Goal: Task Accomplishment & Management: Use online tool/utility

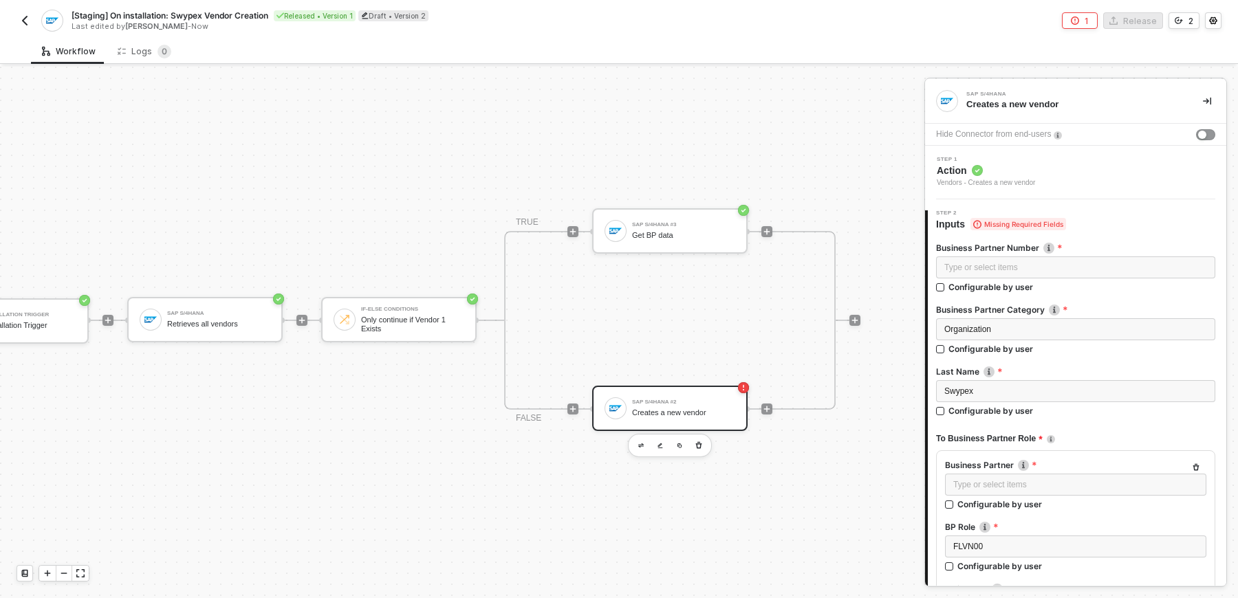
scroll to position [25, 105]
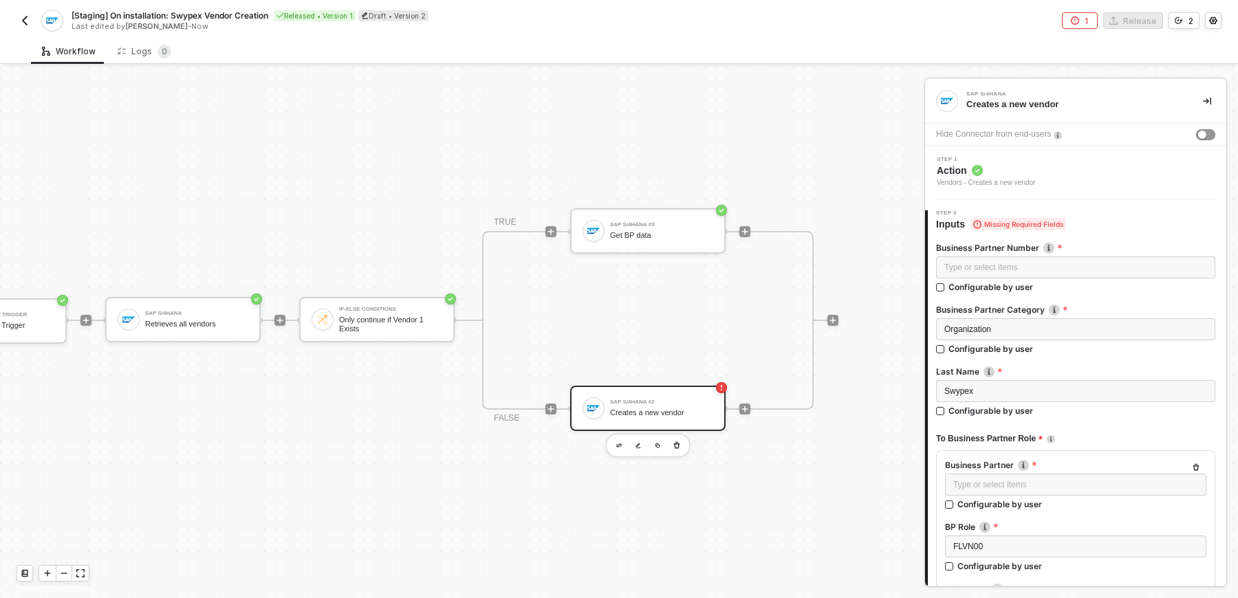
click at [689, 415] on div "Creates a new vendor" at bounding box center [661, 412] width 103 height 9
click at [1035, 164] on span "Action" at bounding box center [986, 171] width 98 height 14
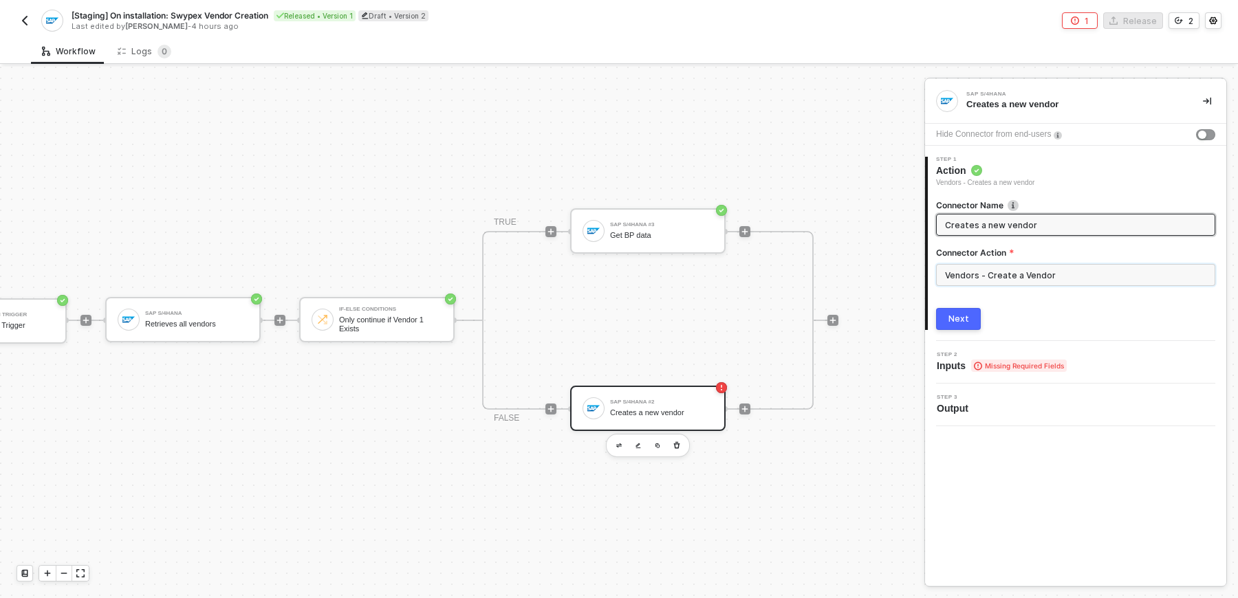
click at [983, 274] on input "Vendors - Create a Vendor" at bounding box center [1075, 275] width 279 height 22
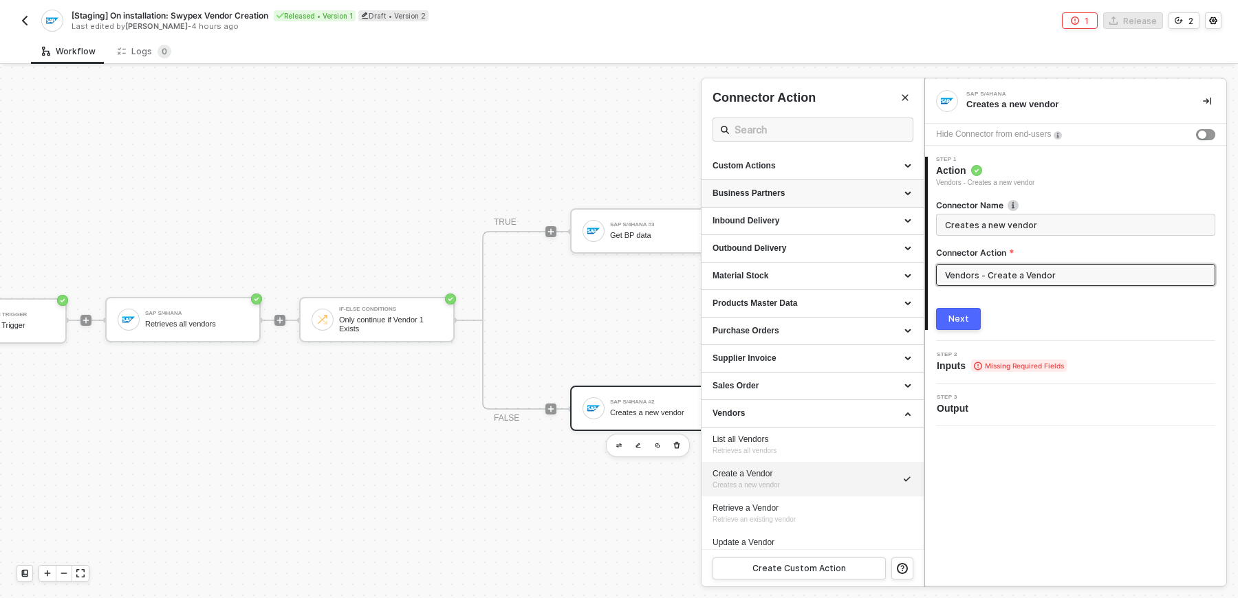
click at [849, 195] on div "Business Partners" at bounding box center [812, 194] width 200 height 12
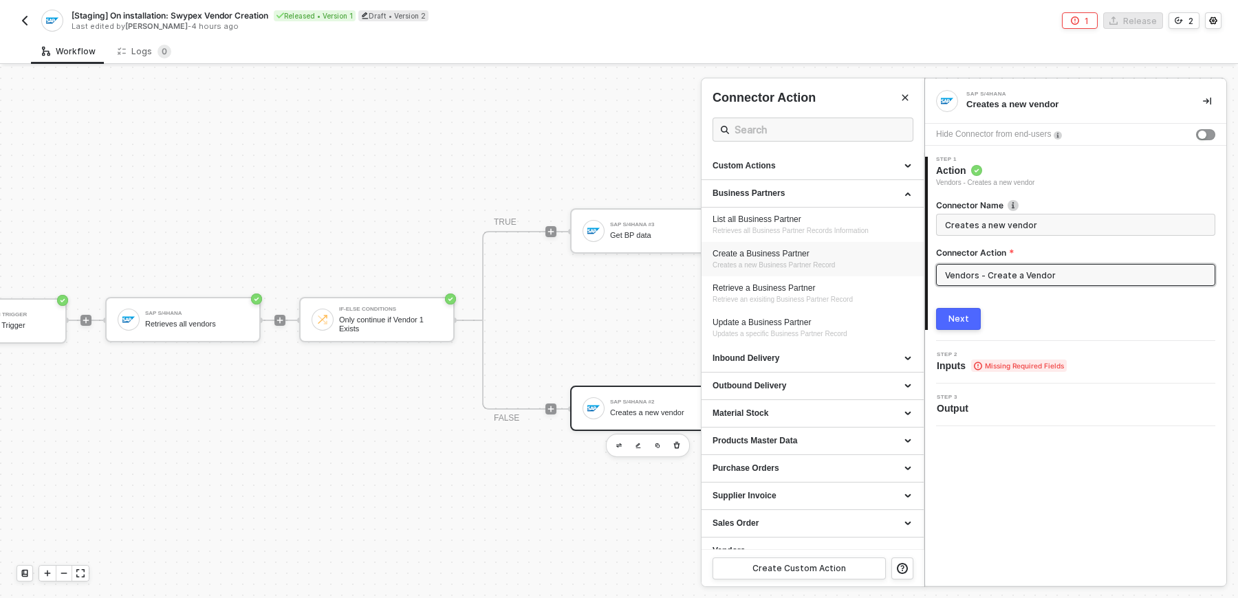
click at [820, 252] on div "Create a Business Partner" at bounding box center [812, 254] width 200 height 12
type input "Creates a new Business Partner Record"
type input "Business Partners - Create a Business Partner"
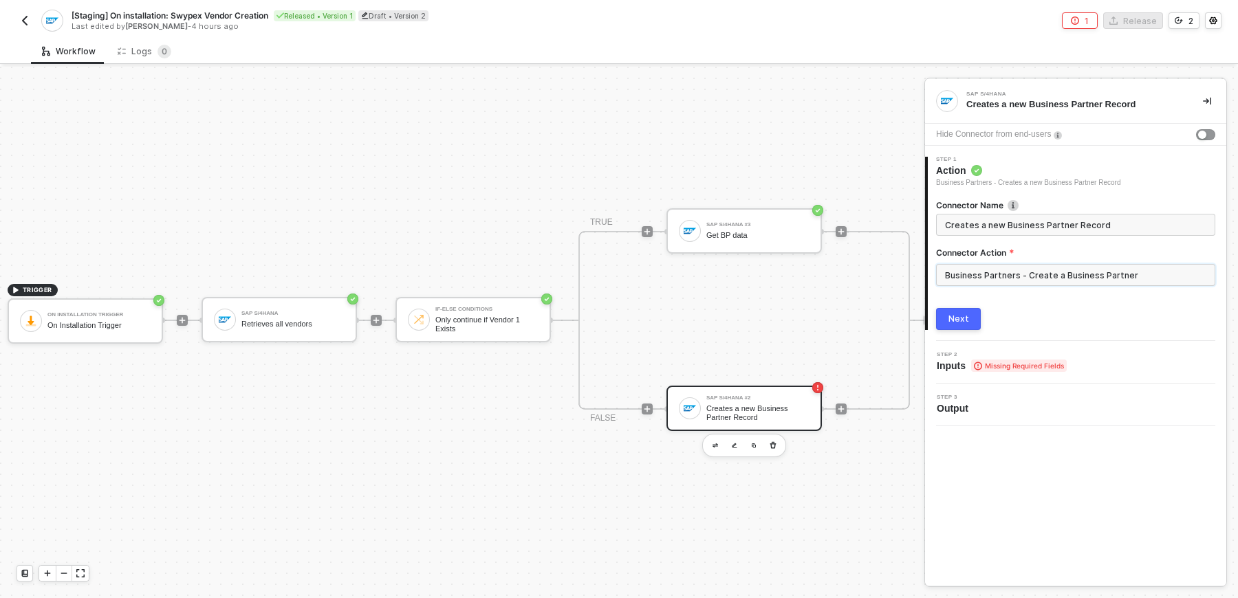
scroll to position [25, 58]
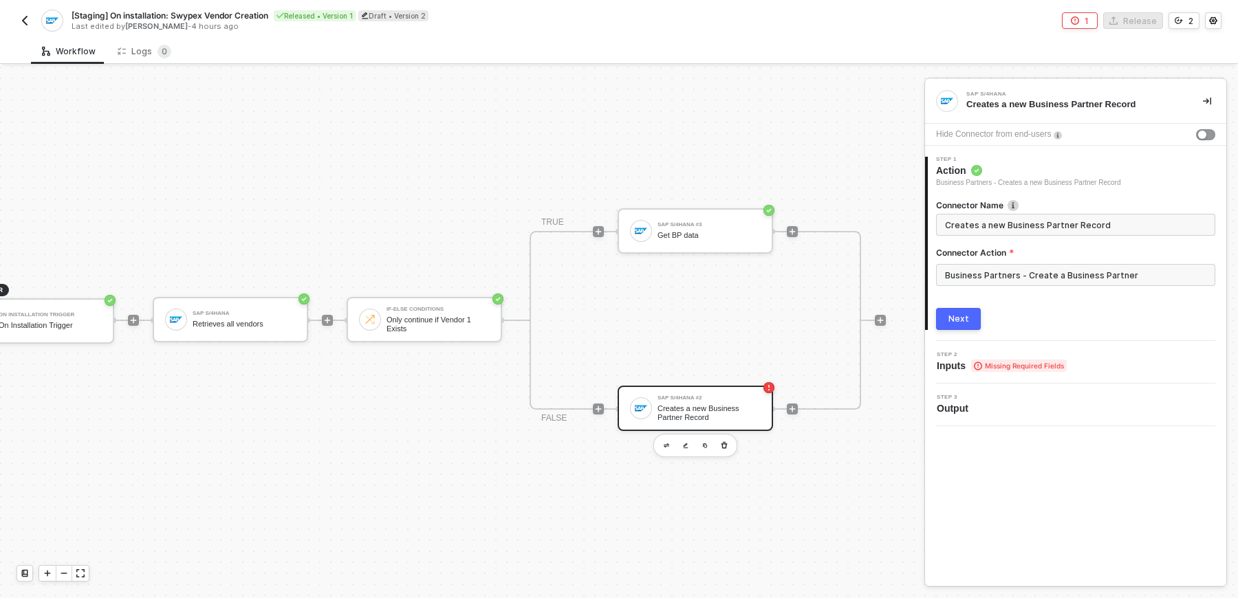
click at [667, 413] on div "Creates a new Business Partner Record" at bounding box center [708, 412] width 103 height 17
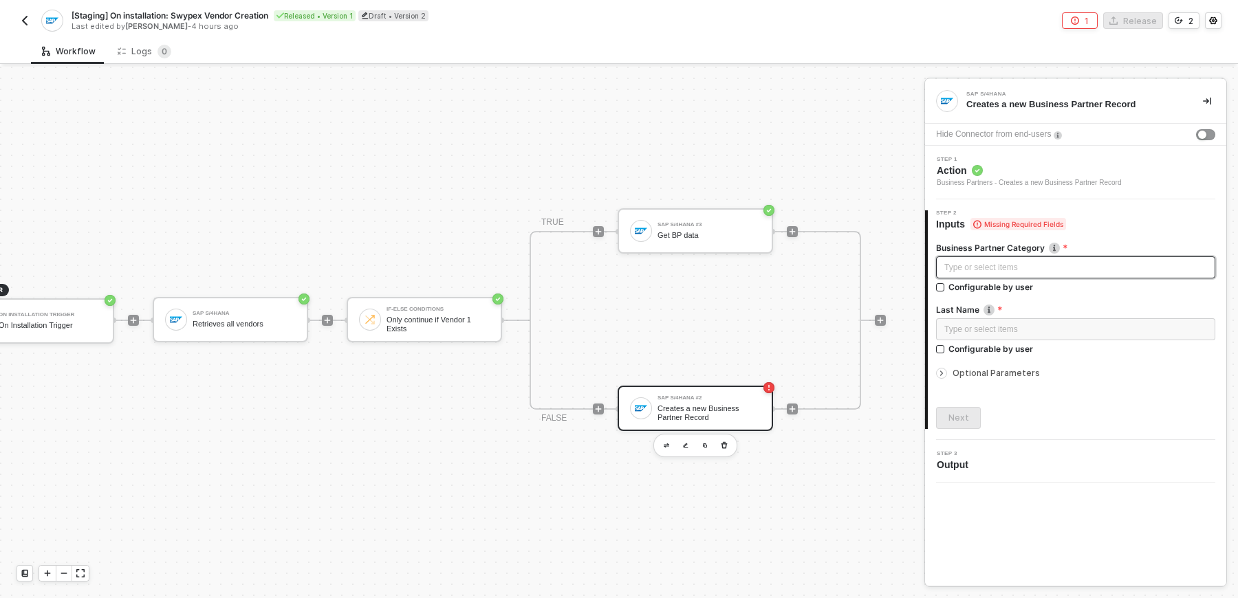
click at [1067, 276] on div "Type or select items ﻿" at bounding box center [1075, 268] width 279 height 22
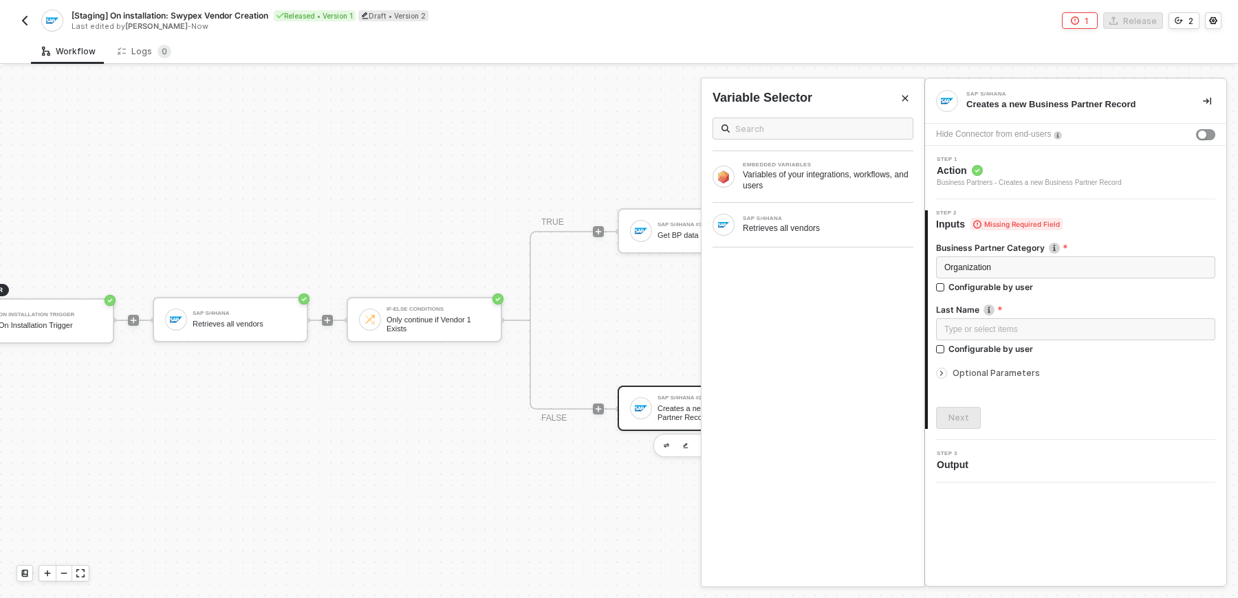
click at [1075, 298] on div at bounding box center [1075, 301] width 279 height 6
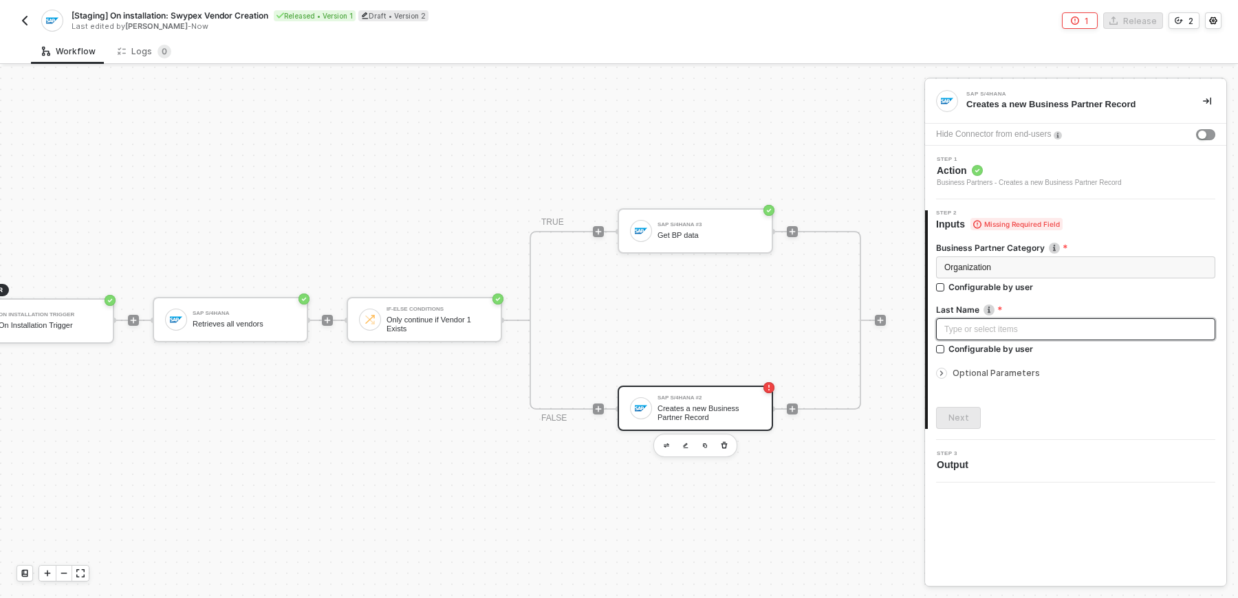
click at [1056, 334] on div "Type or select items ﻿" at bounding box center [1075, 329] width 263 height 13
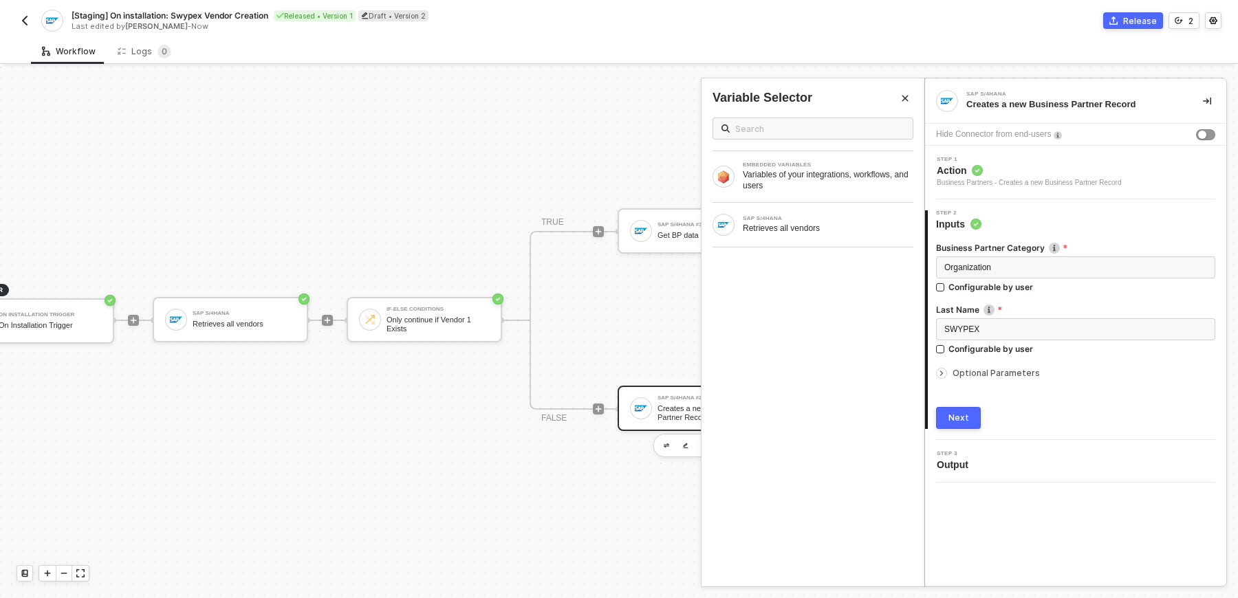
click at [1013, 373] on span "Optional Parameters" at bounding box center [995, 373] width 87 height 10
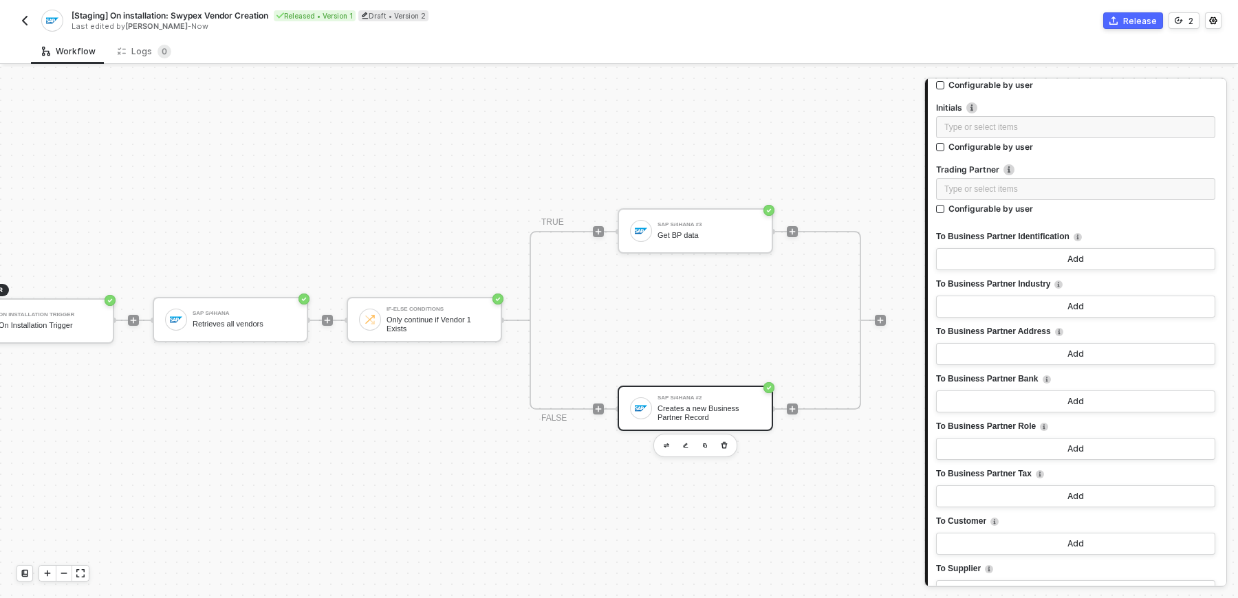
scroll to position [3814, 0]
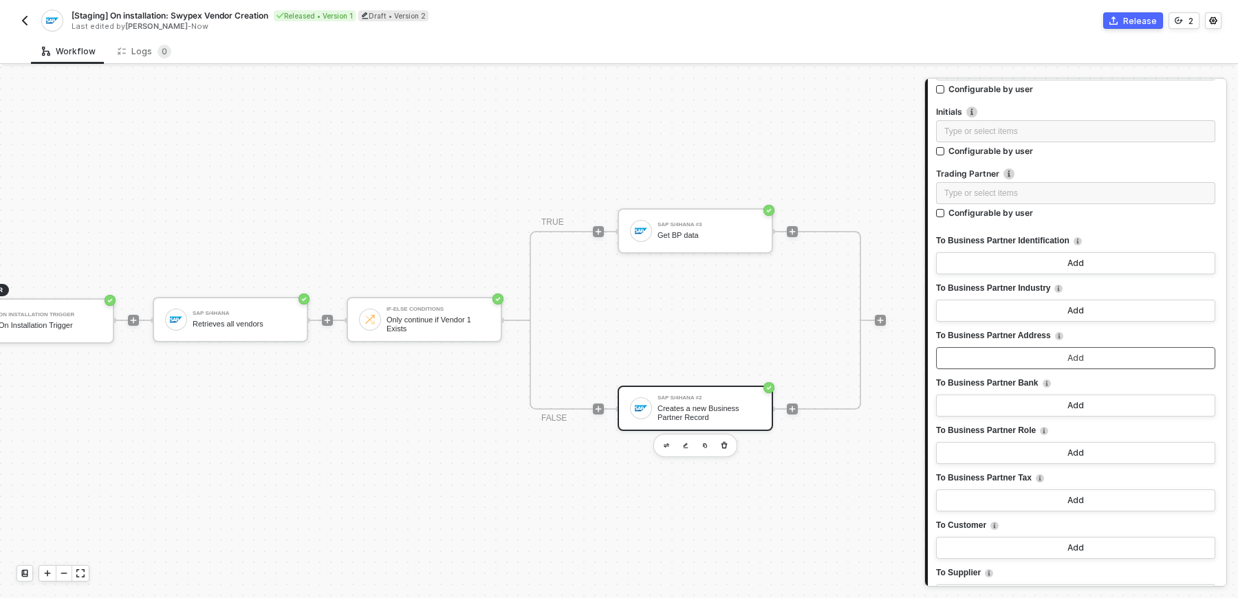
click at [1018, 358] on button "Add" at bounding box center [1075, 358] width 279 height 22
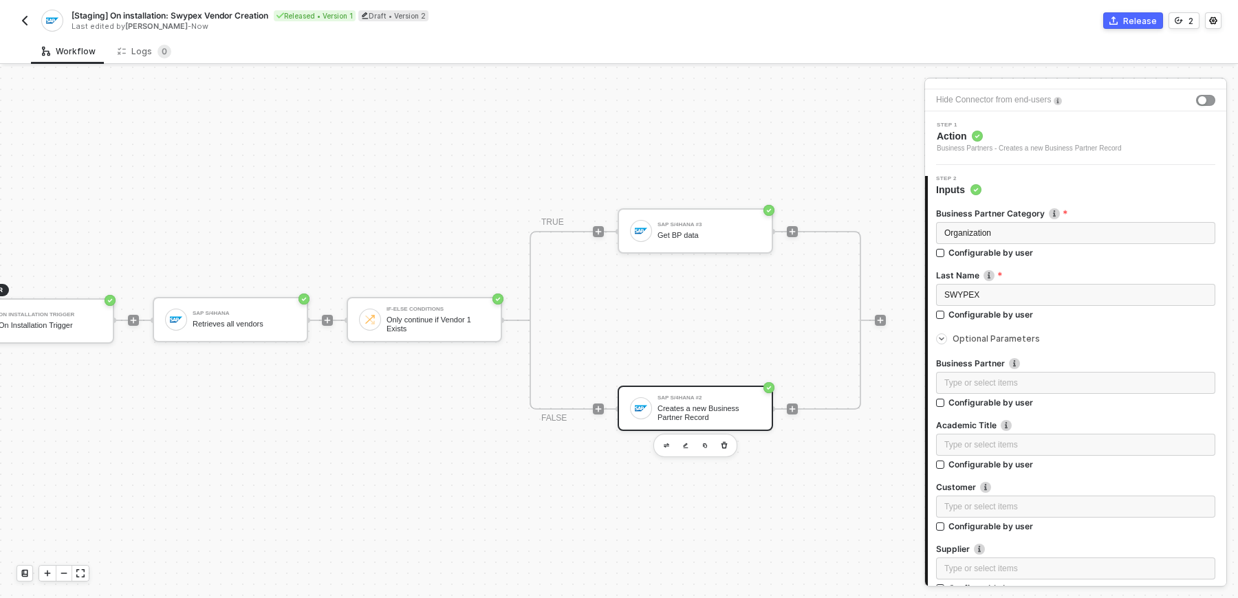
scroll to position [0, 0]
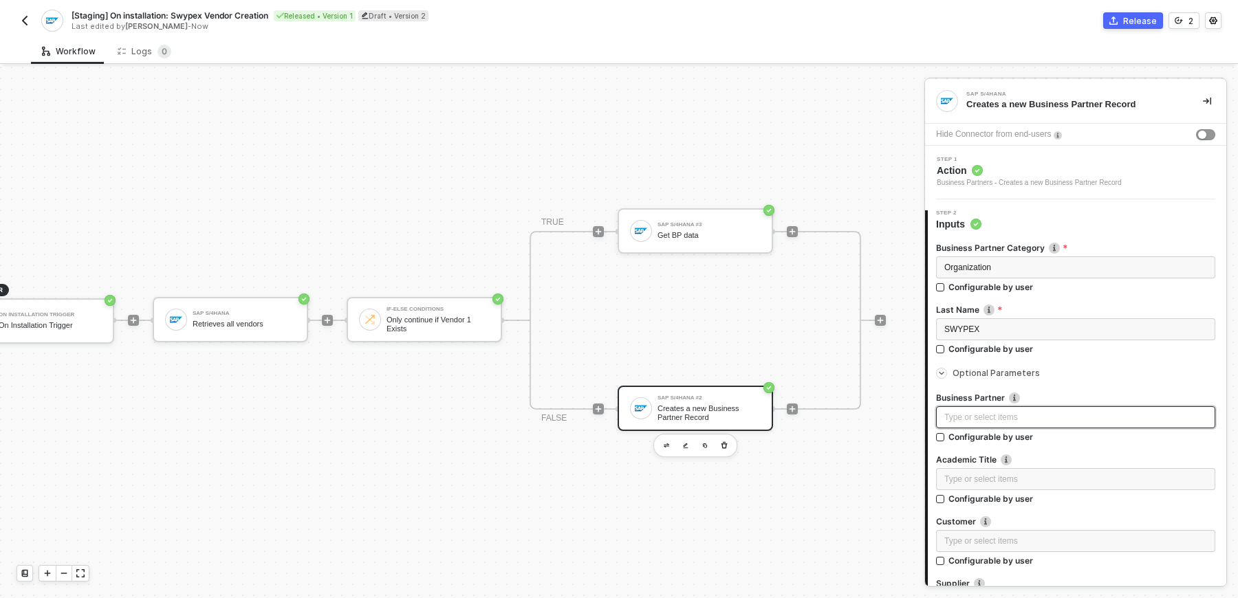
click at [1002, 419] on div "Type or select items ﻿" at bounding box center [1075, 417] width 263 height 13
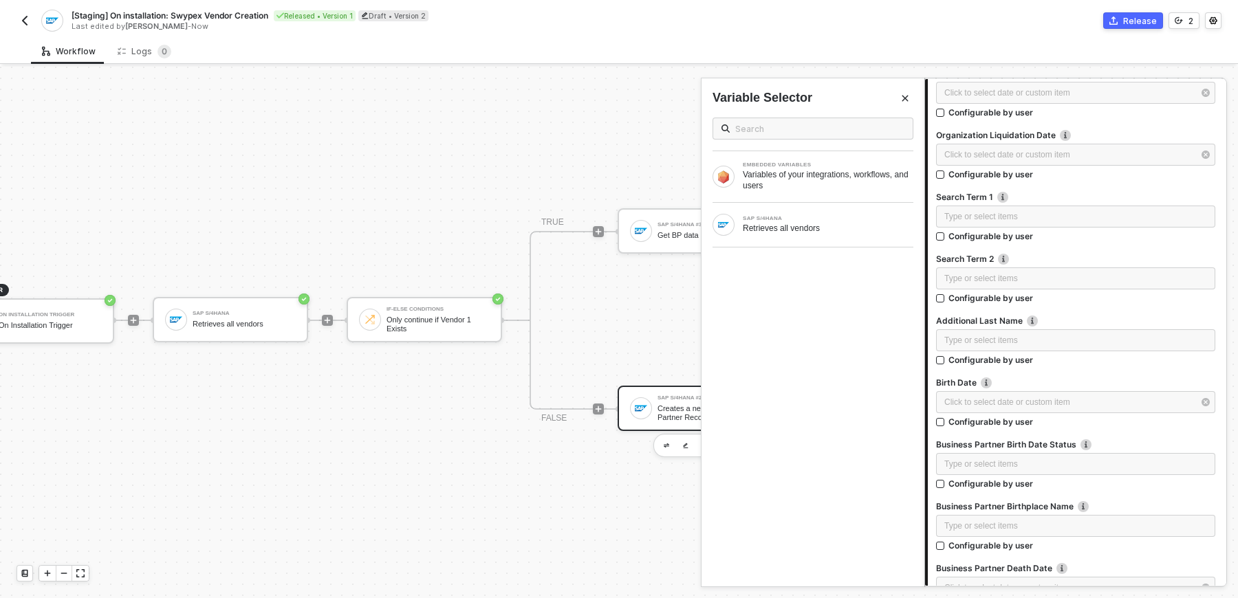
scroll to position [2057, 0]
click at [1018, 212] on div "Type or select items ﻿" at bounding box center [1075, 217] width 263 height 13
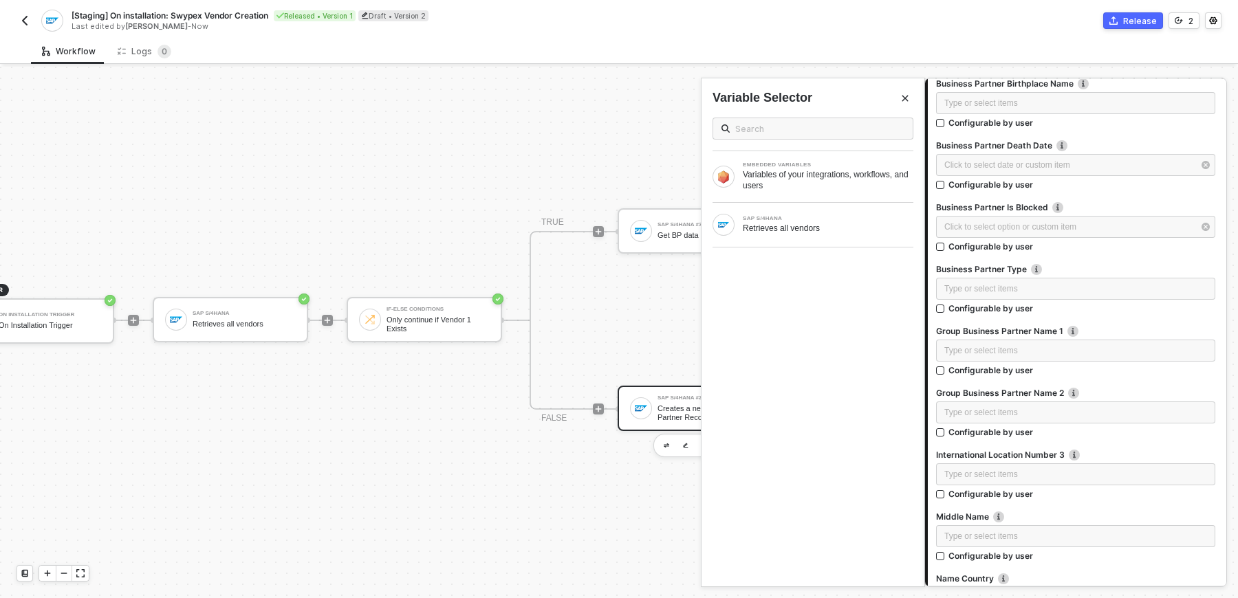
scroll to position [2550, 0]
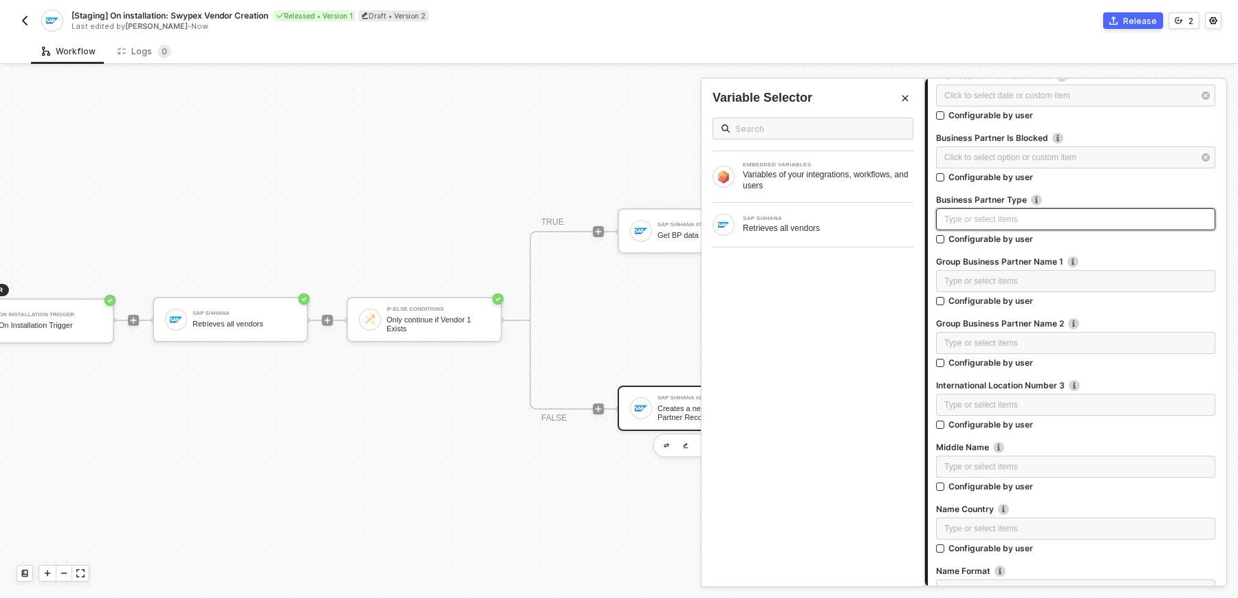
click at [1091, 213] on div "Type or select items ﻿" at bounding box center [1075, 219] width 263 height 13
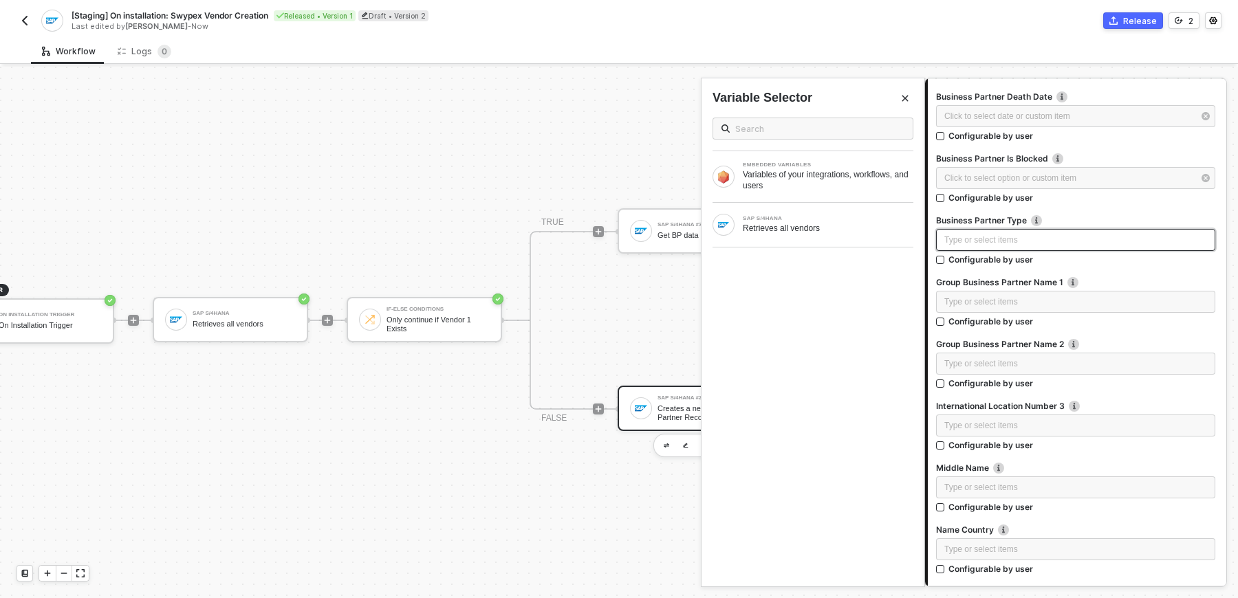
scroll to position [2526, 0]
click at [1038, 244] on div "Type or select items ﻿" at bounding box center [1075, 243] width 263 height 13
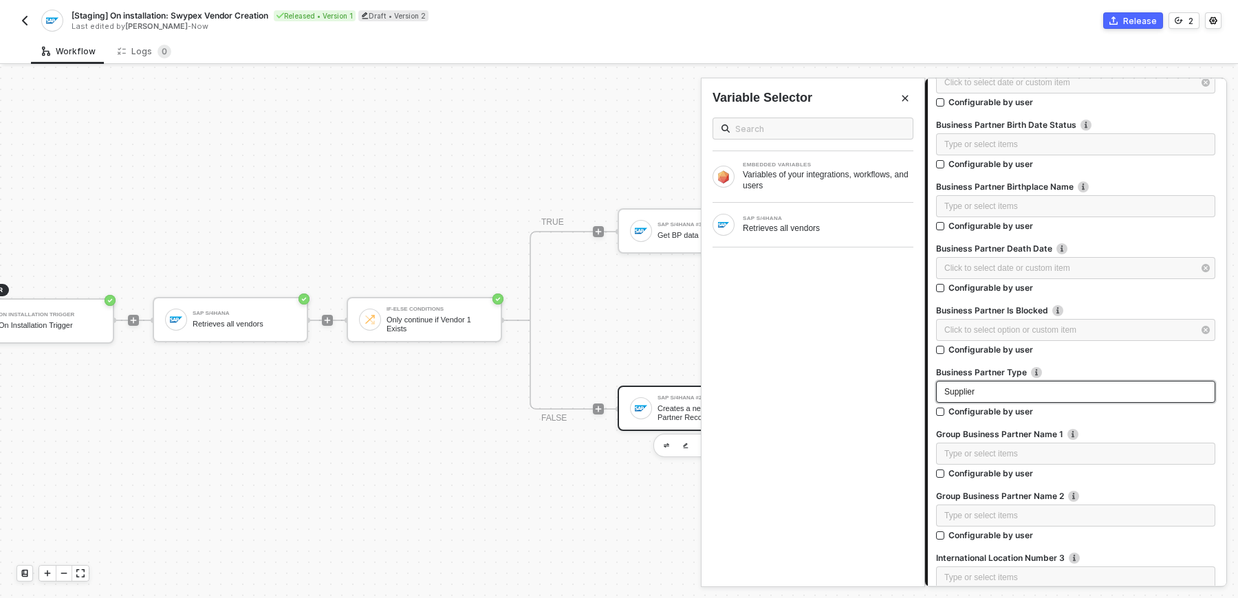
scroll to position [2377, 0]
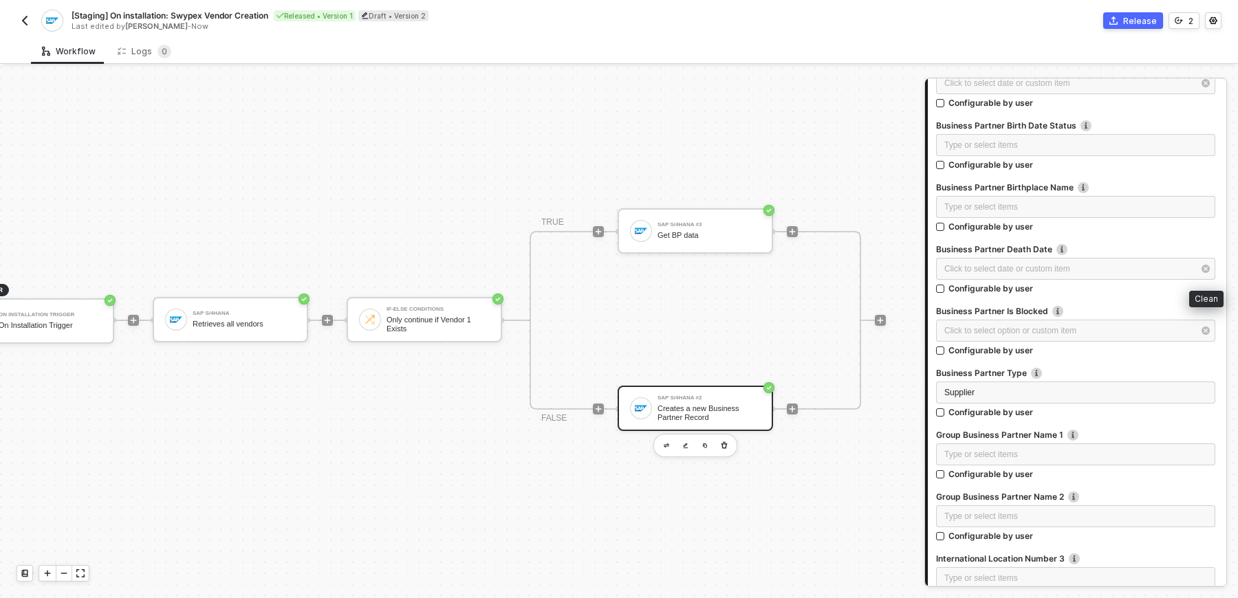
click at [1208, 270] on icon "button" at bounding box center [1205, 269] width 8 height 8
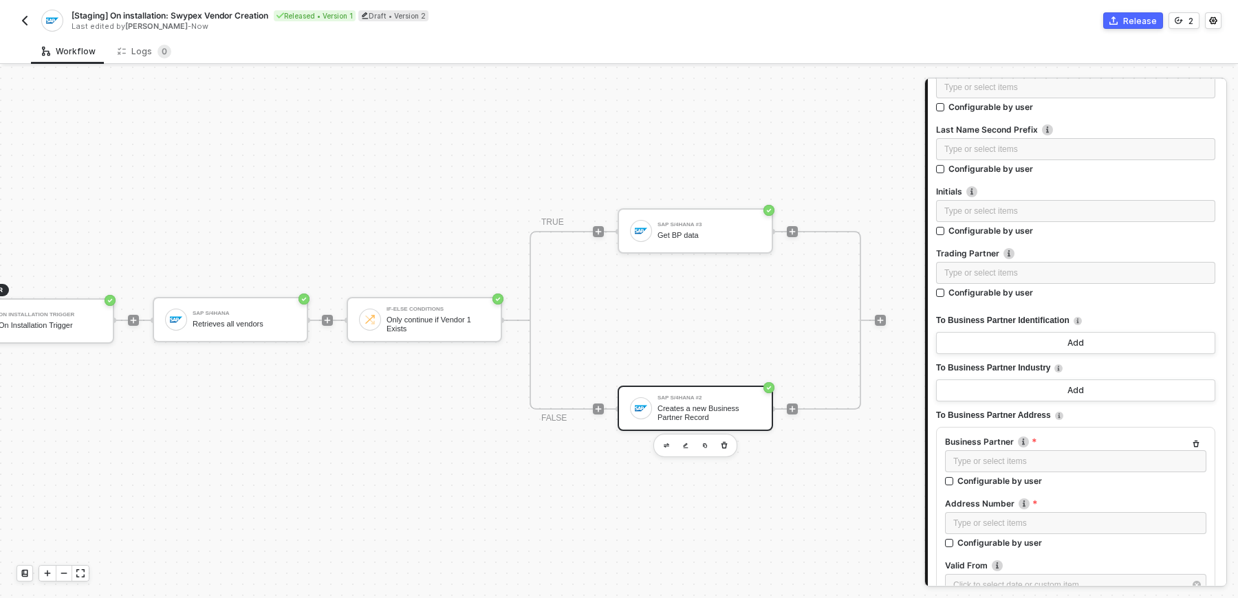
scroll to position [3791, 0]
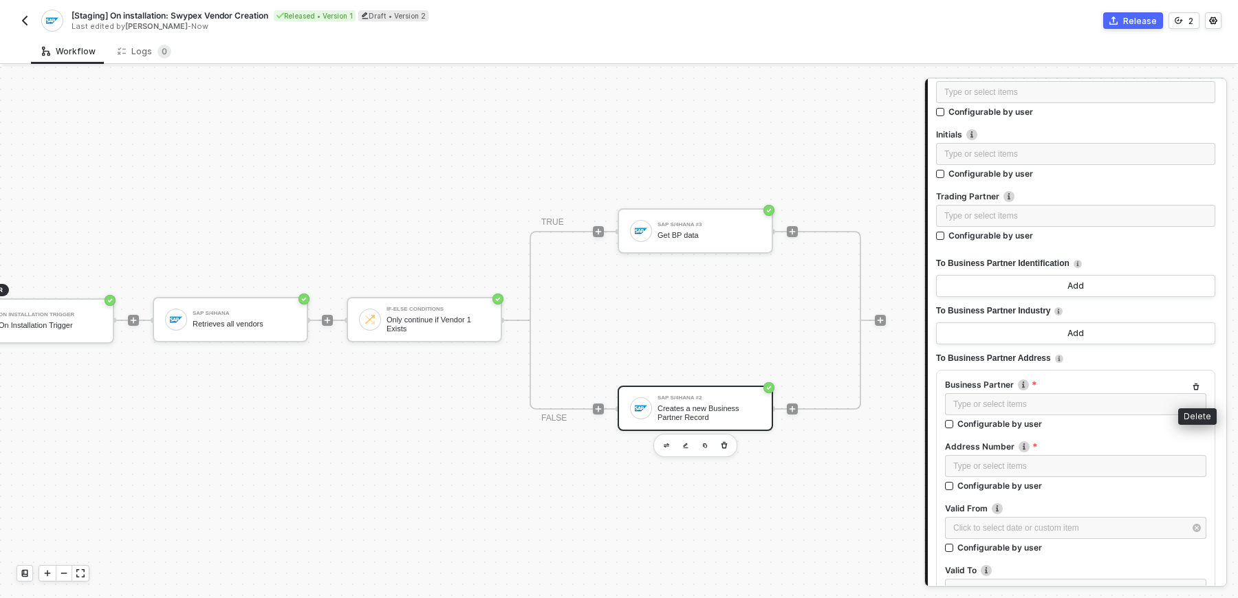
click at [1190, 385] on button "button" at bounding box center [1196, 387] width 17 height 17
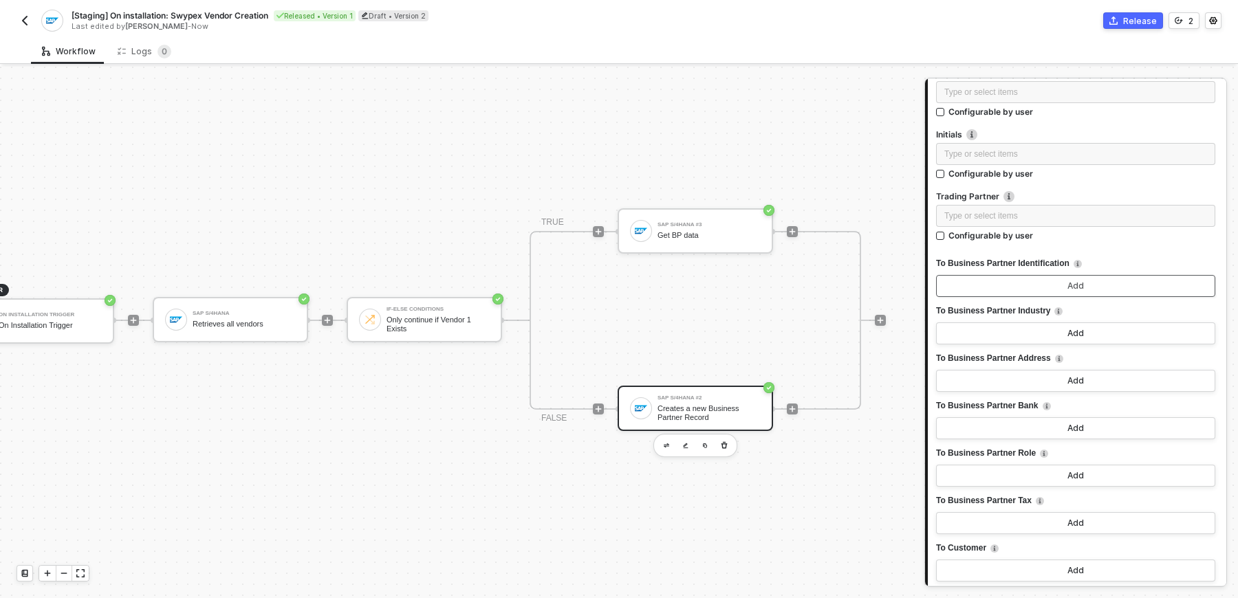
click at [1065, 287] on button "Add" at bounding box center [1075, 286] width 279 height 22
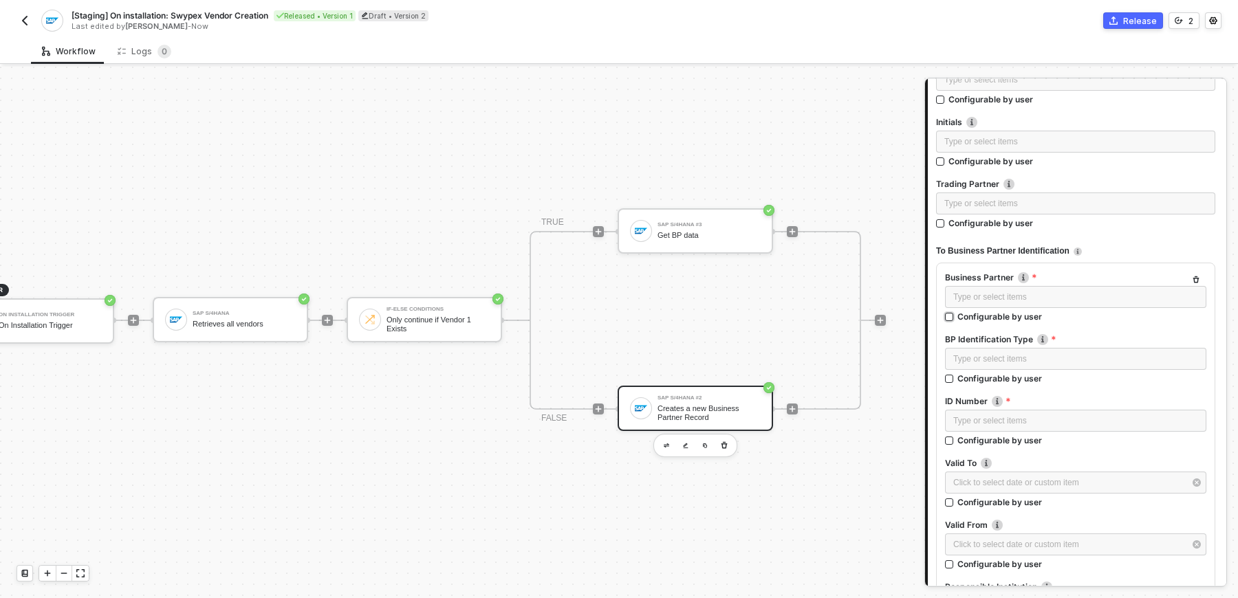
scroll to position [3807, 0]
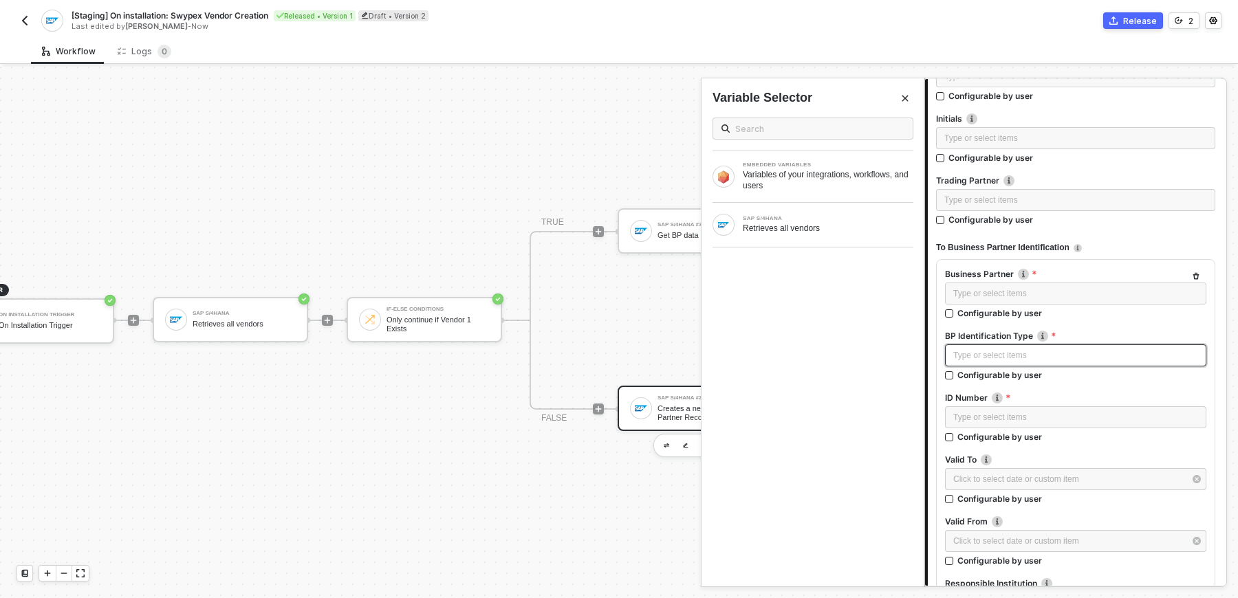
click at [1021, 362] on div "Type or select items ﻿" at bounding box center [1075, 356] width 261 height 22
click at [1096, 382] on div "Type or select items ﻿ Configurable by user" at bounding box center [1075, 366] width 261 height 42
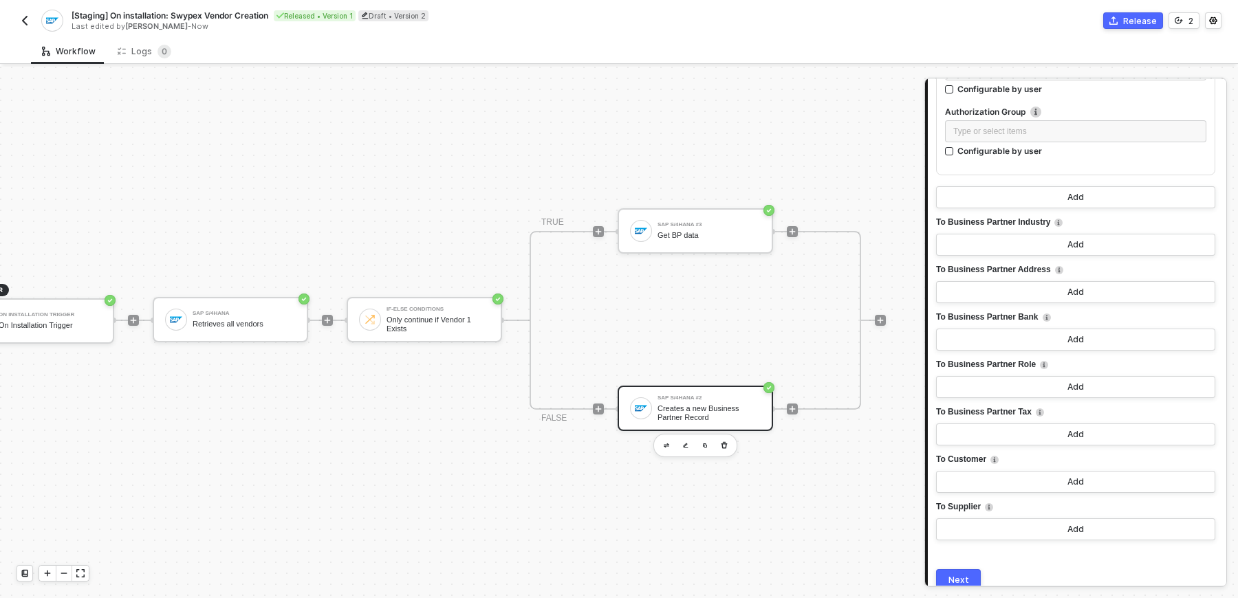
scroll to position [4530, 0]
click at [1063, 424] on button "Add" at bounding box center [1075, 431] width 279 height 22
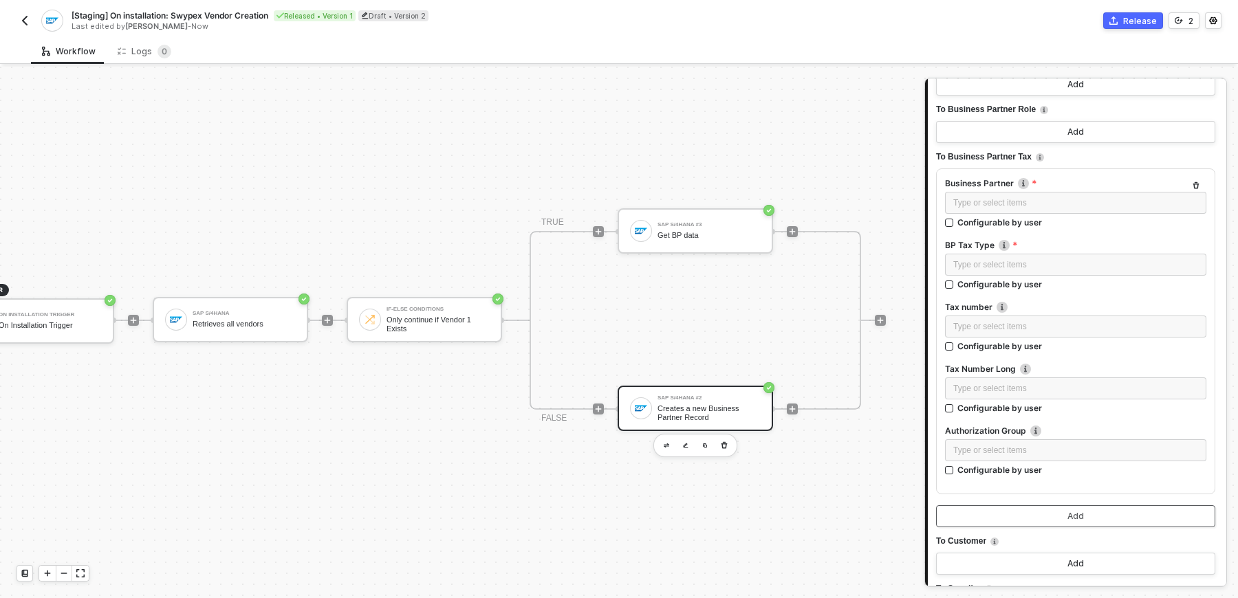
scroll to position [4783, 0]
click at [1034, 328] on div "Type or select items ﻿" at bounding box center [1075, 325] width 245 height 13
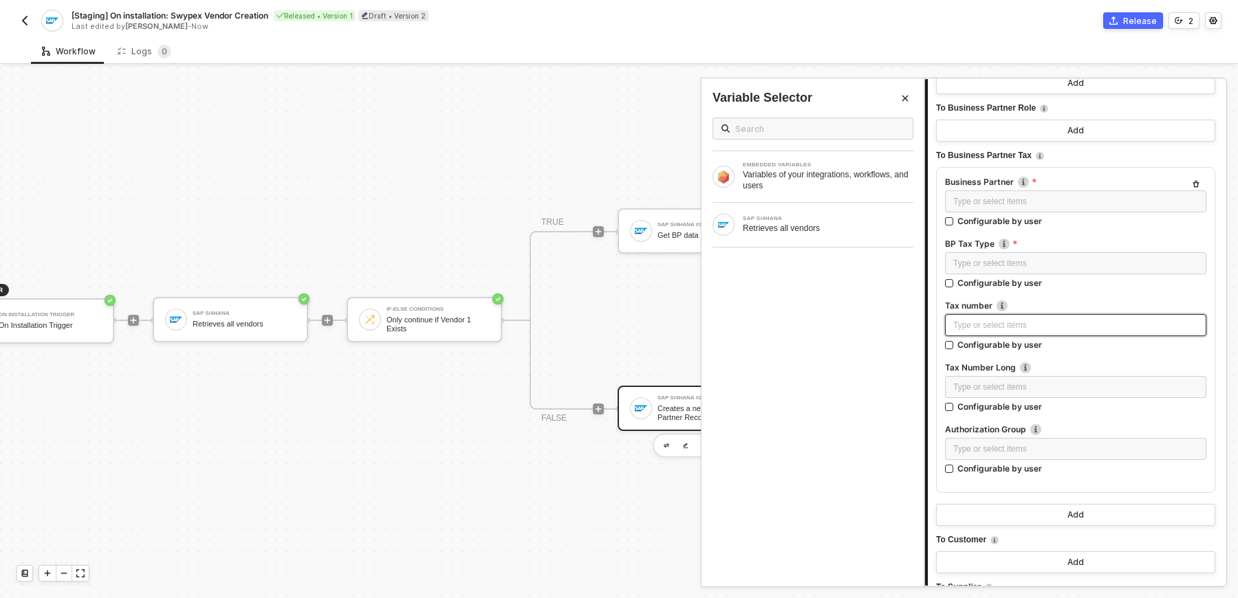
click at [1034, 328] on div "Type or select items ﻿" at bounding box center [1075, 325] width 245 height 13
click at [996, 319] on div "Type or select items ﻿" at bounding box center [1075, 325] width 245 height 13
click at [996, 323] on span "[PHONE_NUMBER]" at bounding box center [990, 325] width 74 height 10
click at [988, 323] on span "[PHONE_NUMBER]" at bounding box center [990, 325] width 74 height 10
click at [972, 322] on span "663-139384" at bounding box center [975, 325] width 44 height 10
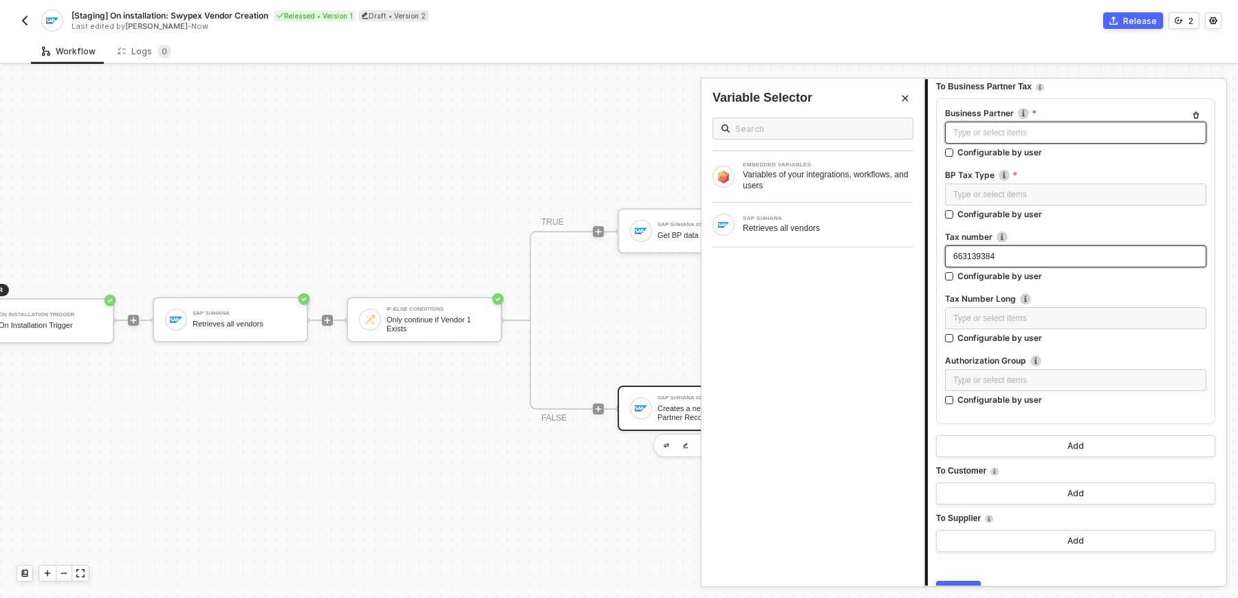
scroll to position [4856, 0]
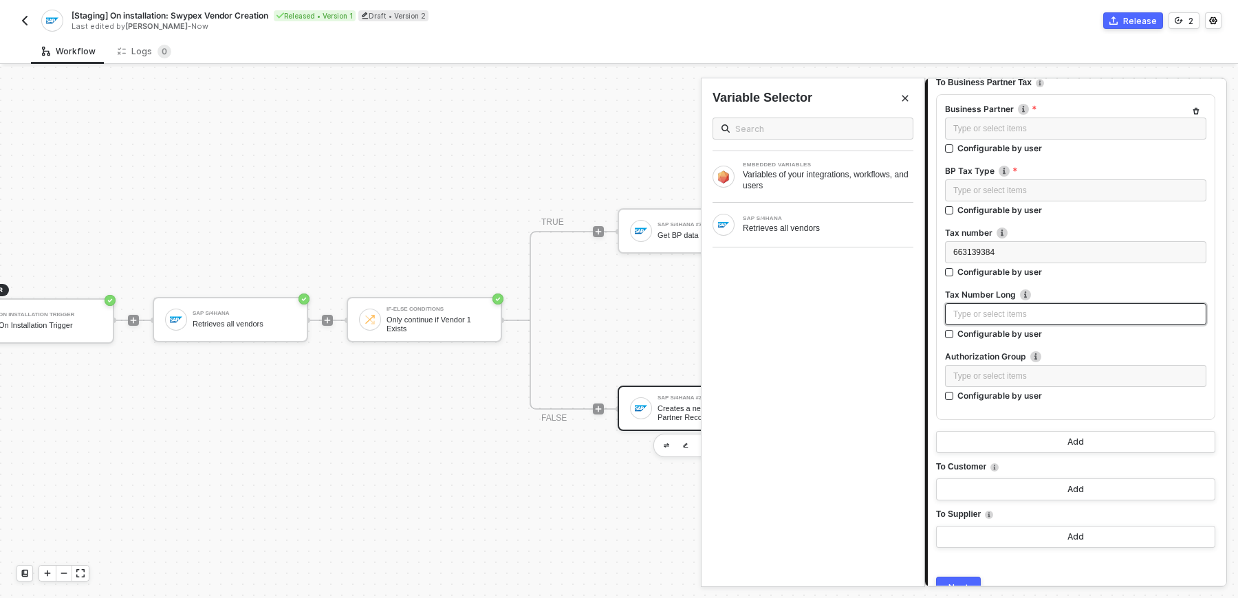
click at [996, 318] on div "Type or select items ﻿" at bounding box center [1075, 314] width 261 height 22
click at [995, 312] on span "[PHONE_NUMBER]" at bounding box center [990, 314] width 74 height 10
click at [992, 312] on span "[PHONE_NUMBER]" at bounding box center [990, 314] width 74 height 10
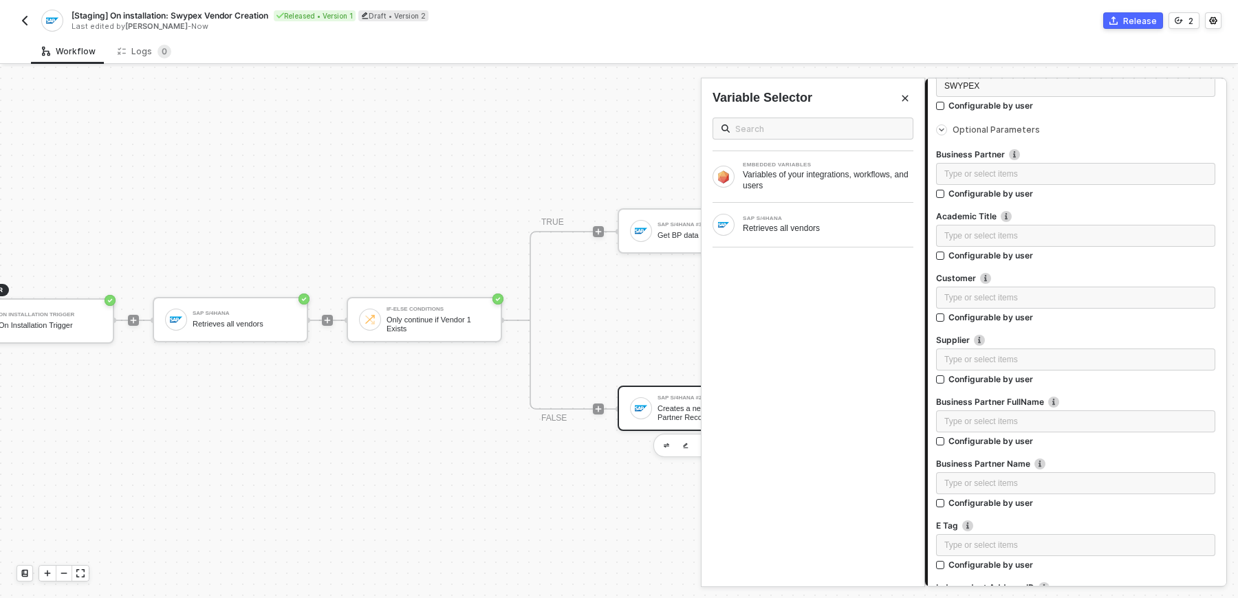
scroll to position [0, 0]
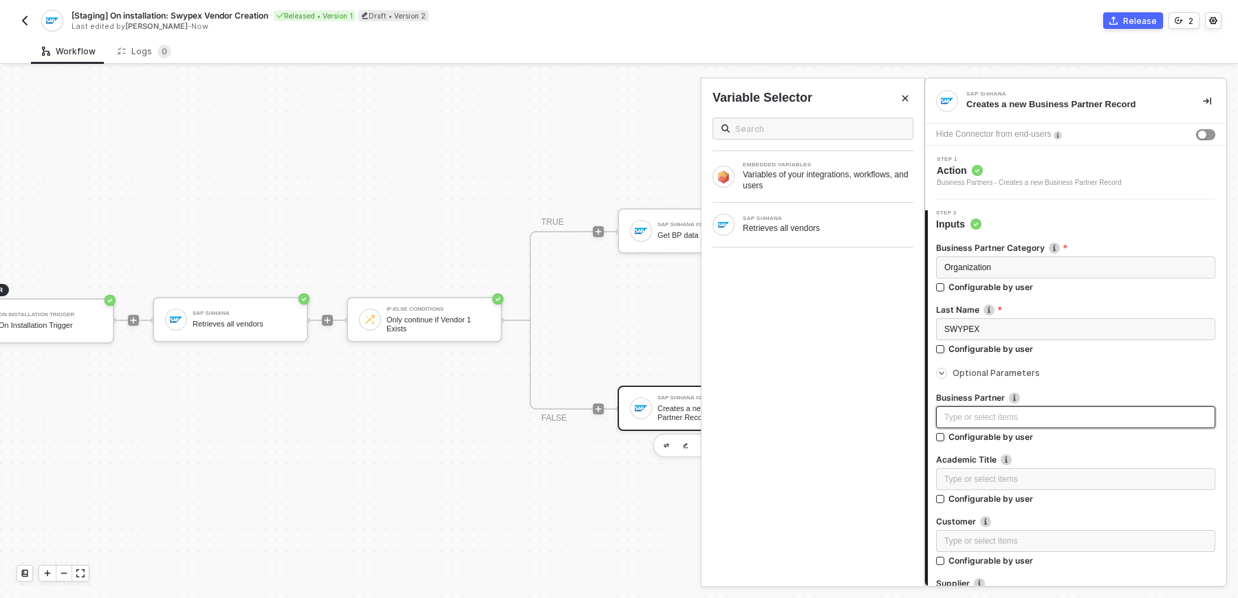
click at [1017, 417] on div "Type or select items ﻿" at bounding box center [1075, 417] width 263 height 13
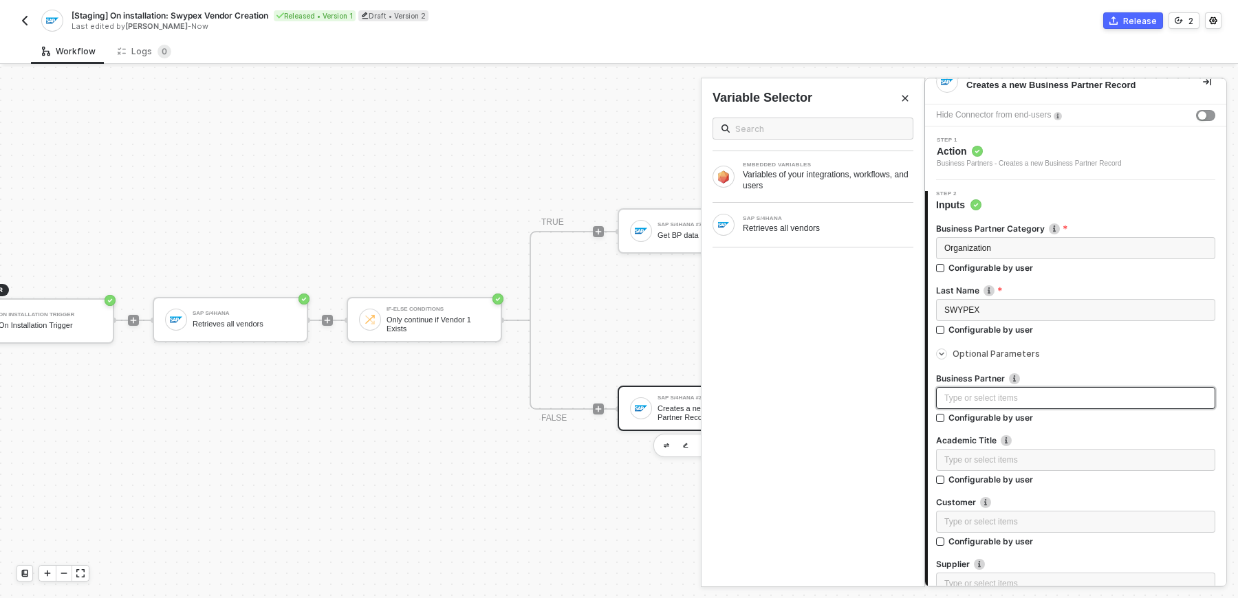
scroll to position [22, 0]
click at [611, 469] on div at bounding box center [619, 333] width 1238 height 532
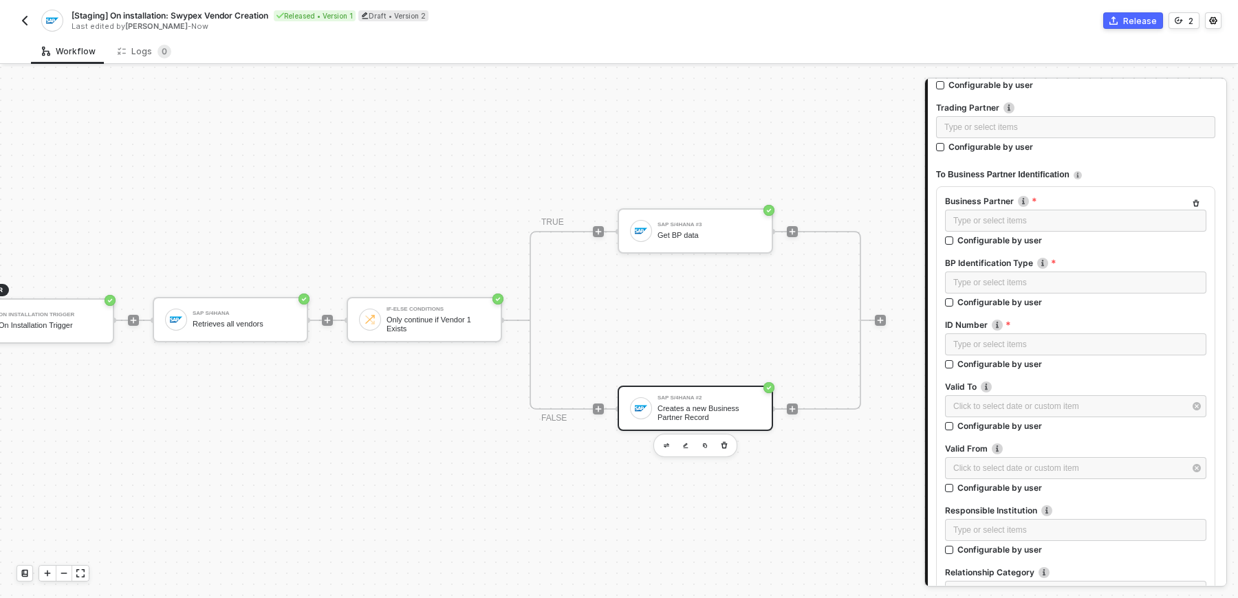
scroll to position [3866, 0]
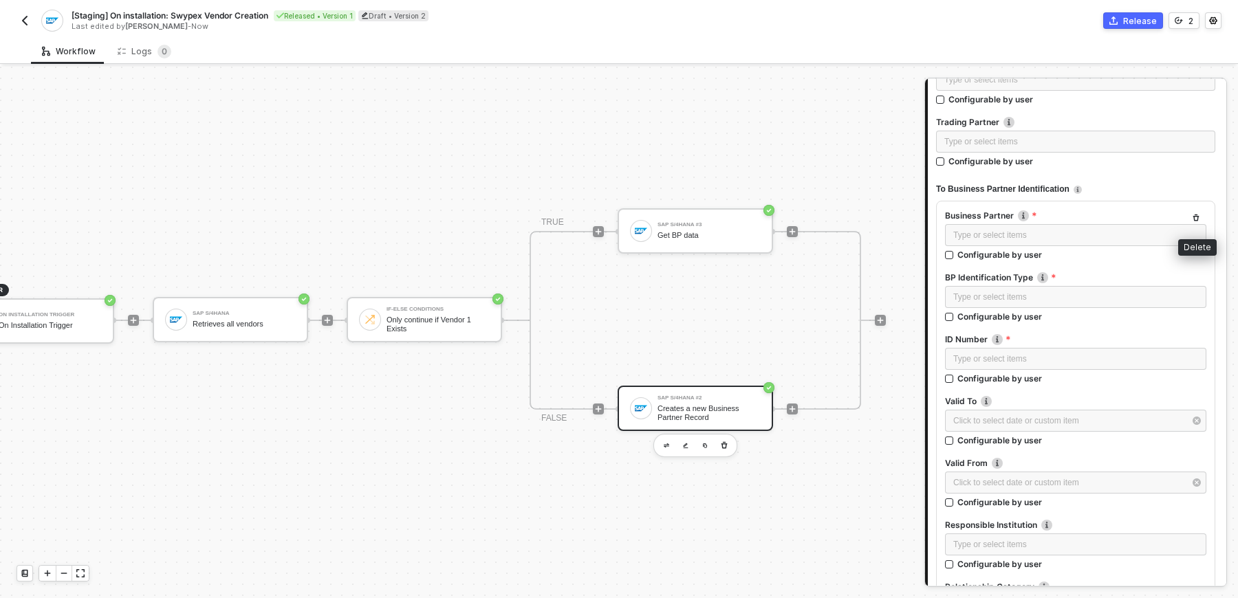
click at [1198, 214] on icon "button" at bounding box center [1196, 218] width 8 height 8
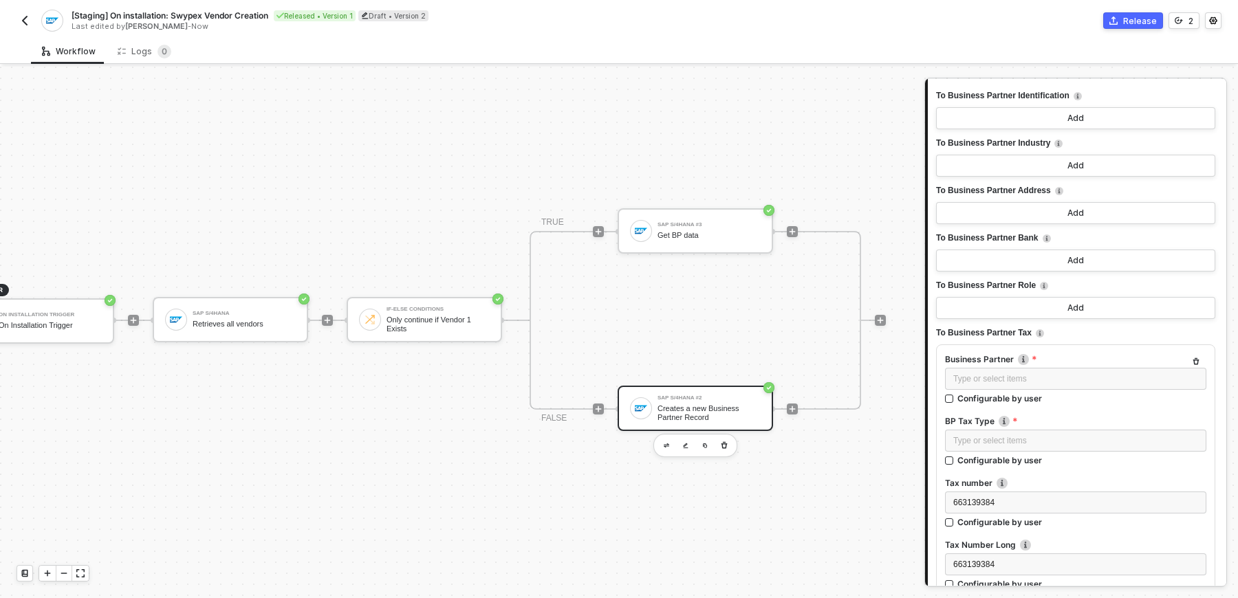
scroll to position [3989, 0]
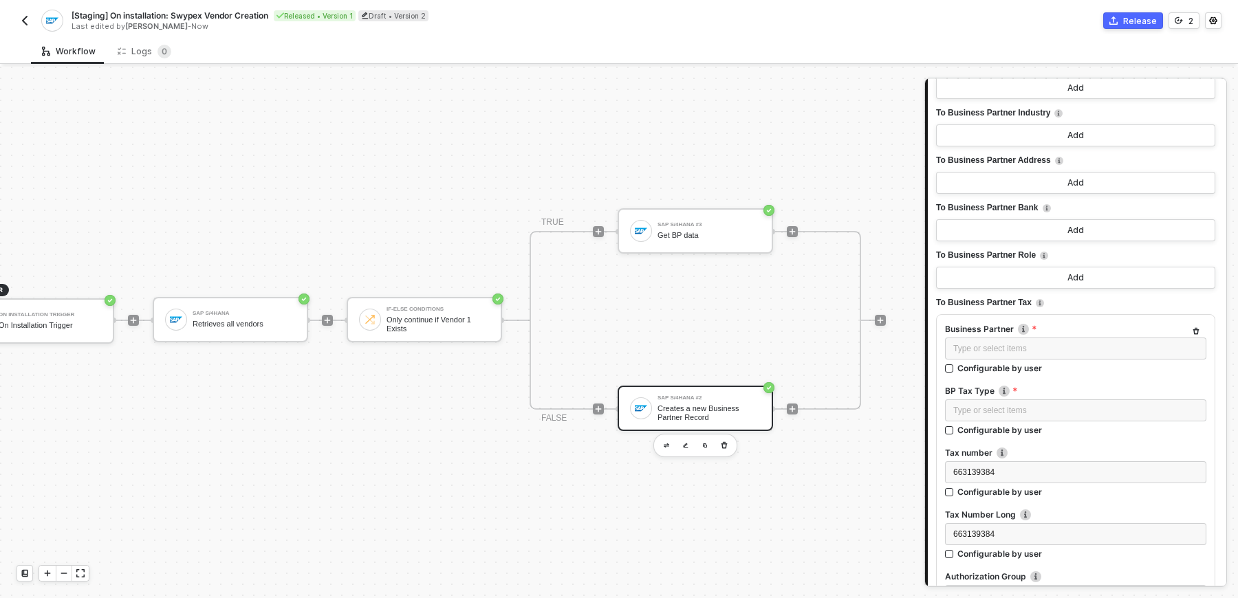
click at [700, 402] on div "SAP S/4HANA #2 Creates a new Business Partner Record" at bounding box center [708, 408] width 103 height 26
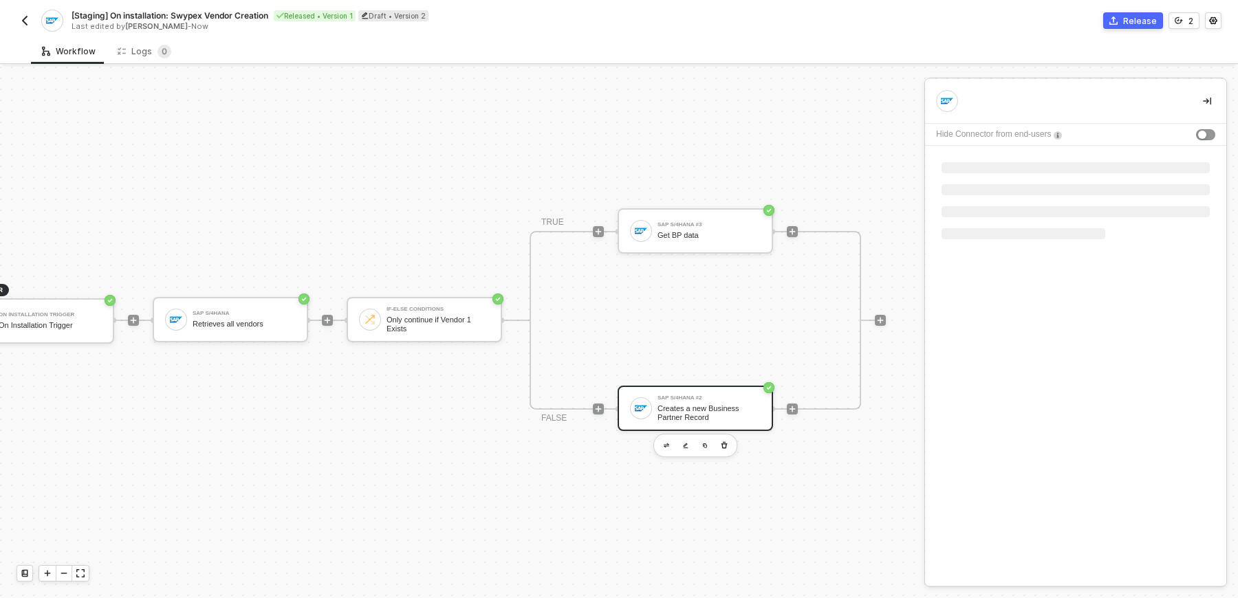
scroll to position [0, 0]
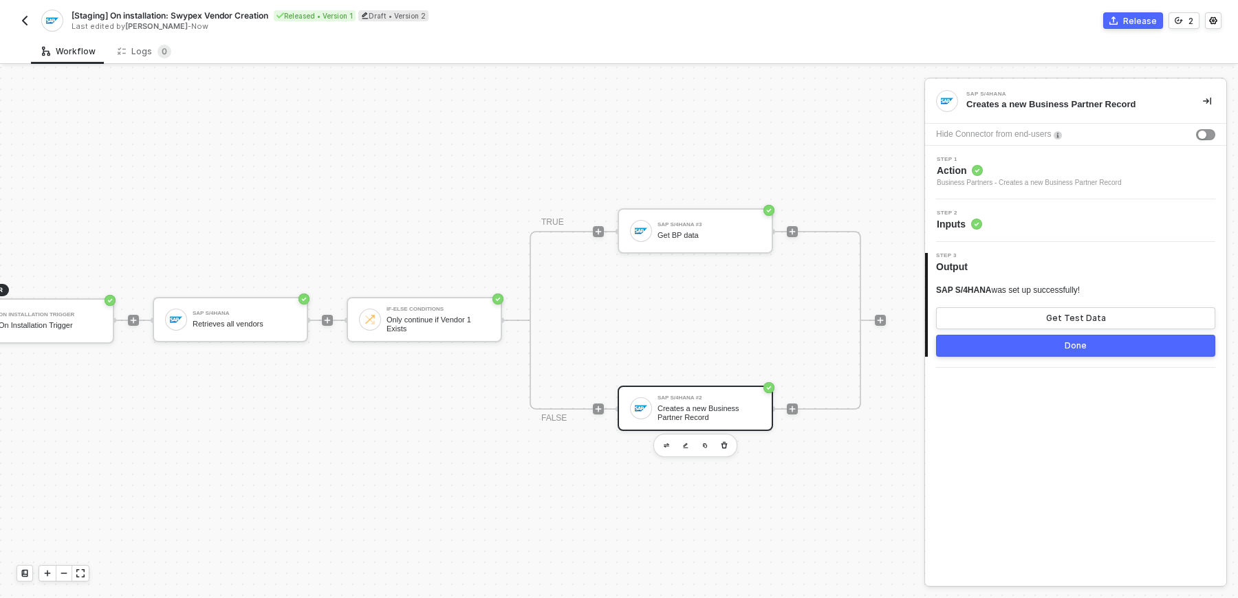
click at [1016, 221] on div "Step 2 Inputs" at bounding box center [1077, 220] width 298 height 21
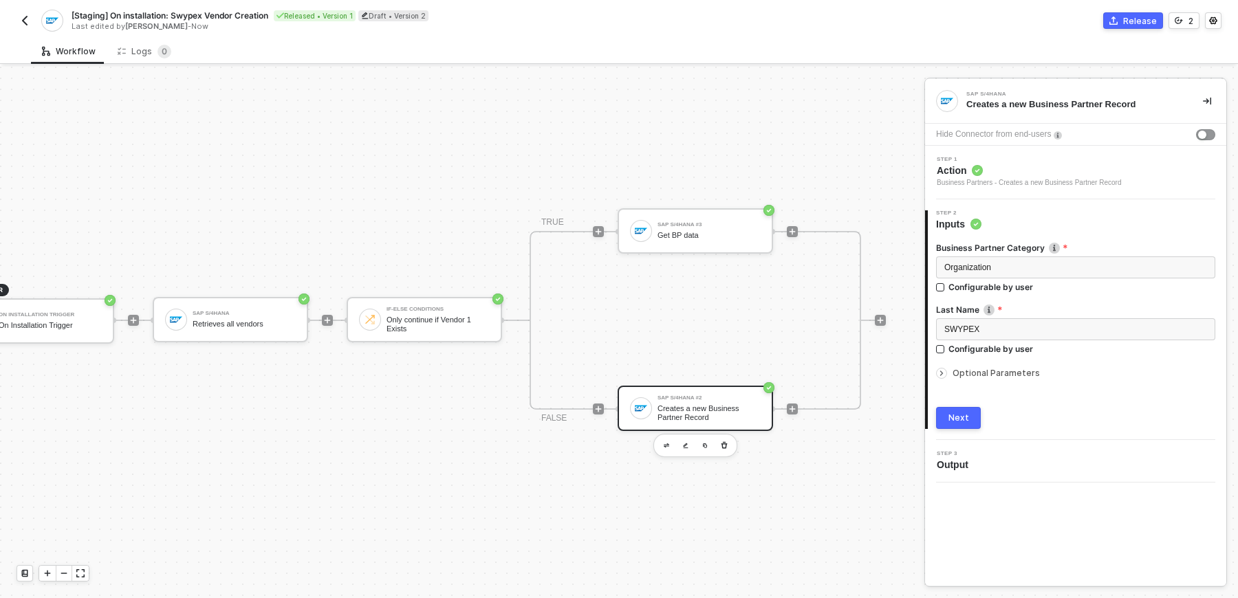
click at [1001, 372] on span "Optional Parameters" at bounding box center [995, 373] width 87 height 10
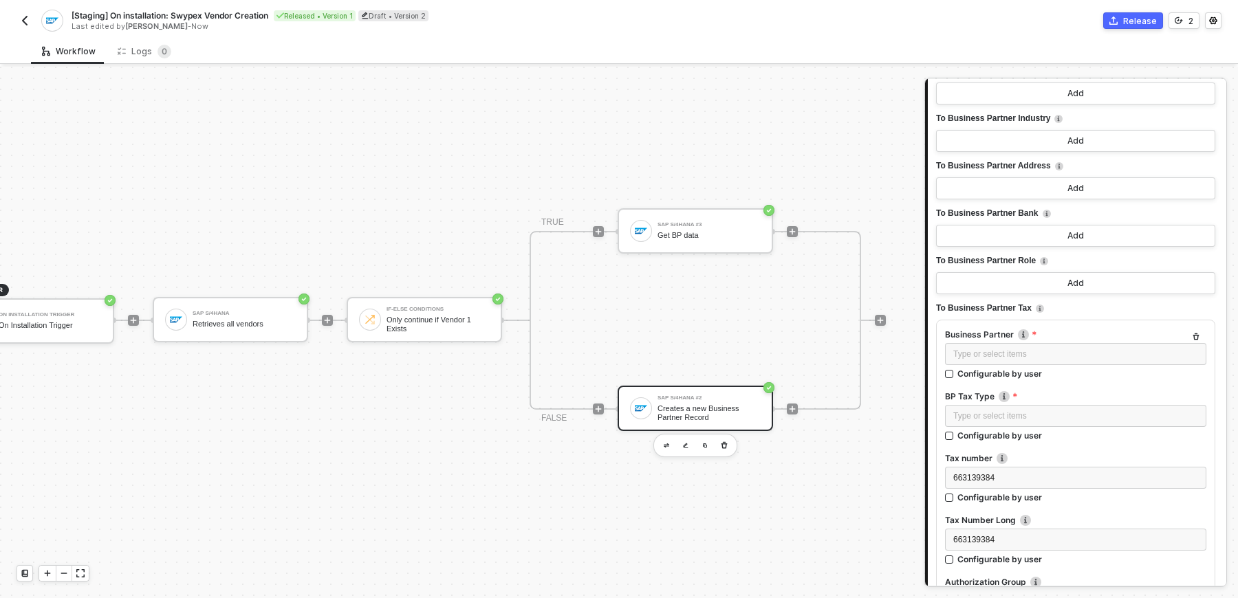
scroll to position [3989, 0]
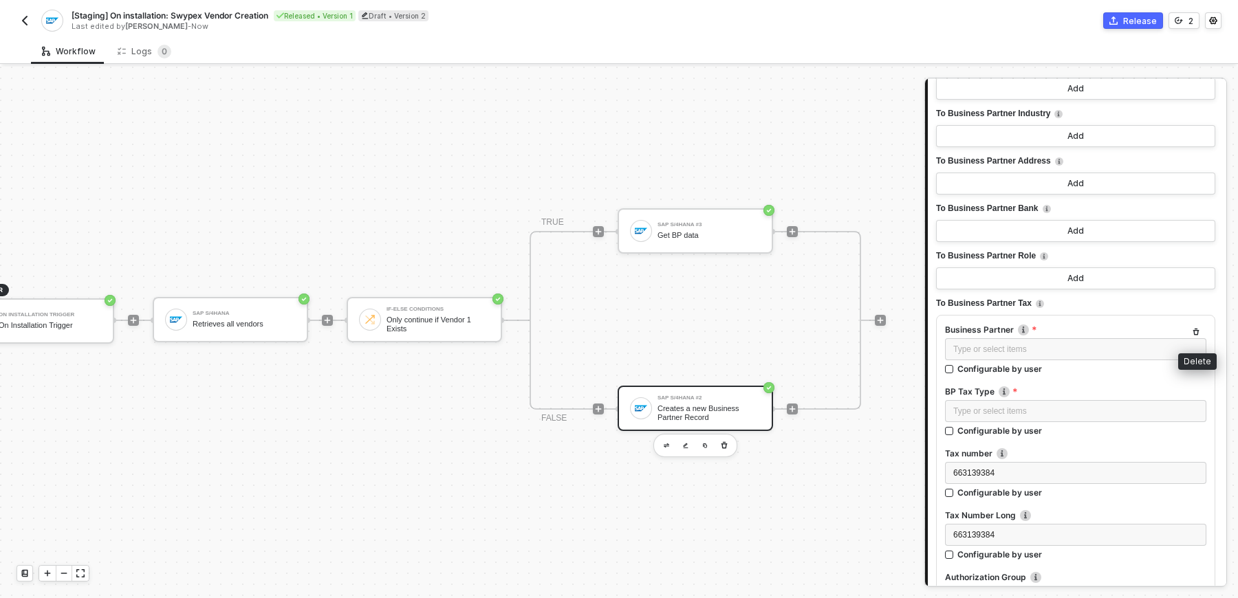
click at [1197, 329] on icon "button" at bounding box center [1196, 332] width 6 height 7
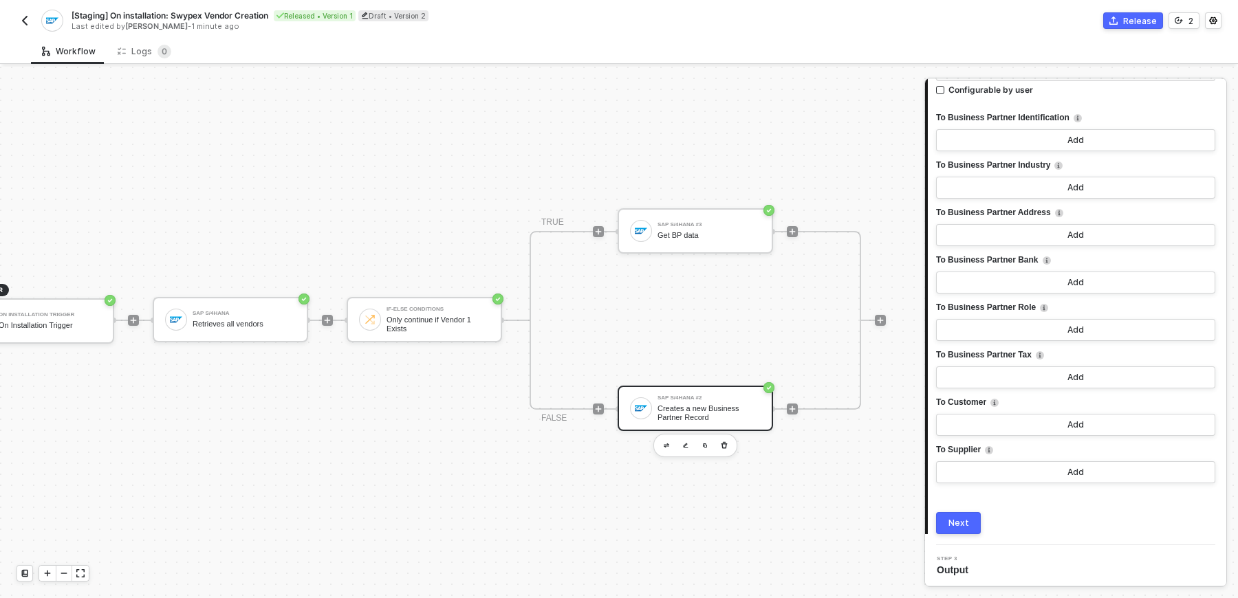
scroll to position [3937, 0]
click at [953, 529] on button "Next" at bounding box center [958, 523] width 45 height 22
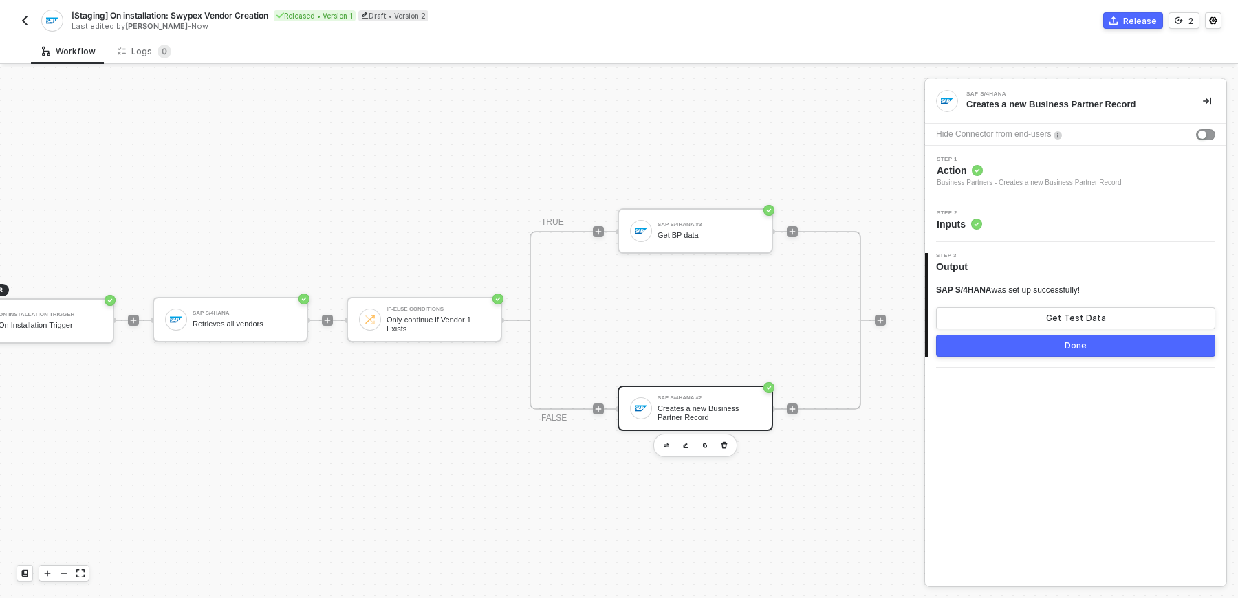
scroll to position [0, 0]
click at [1017, 226] on div "Step 2 Inputs" at bounding box center [1077, 220] width 298 height 21
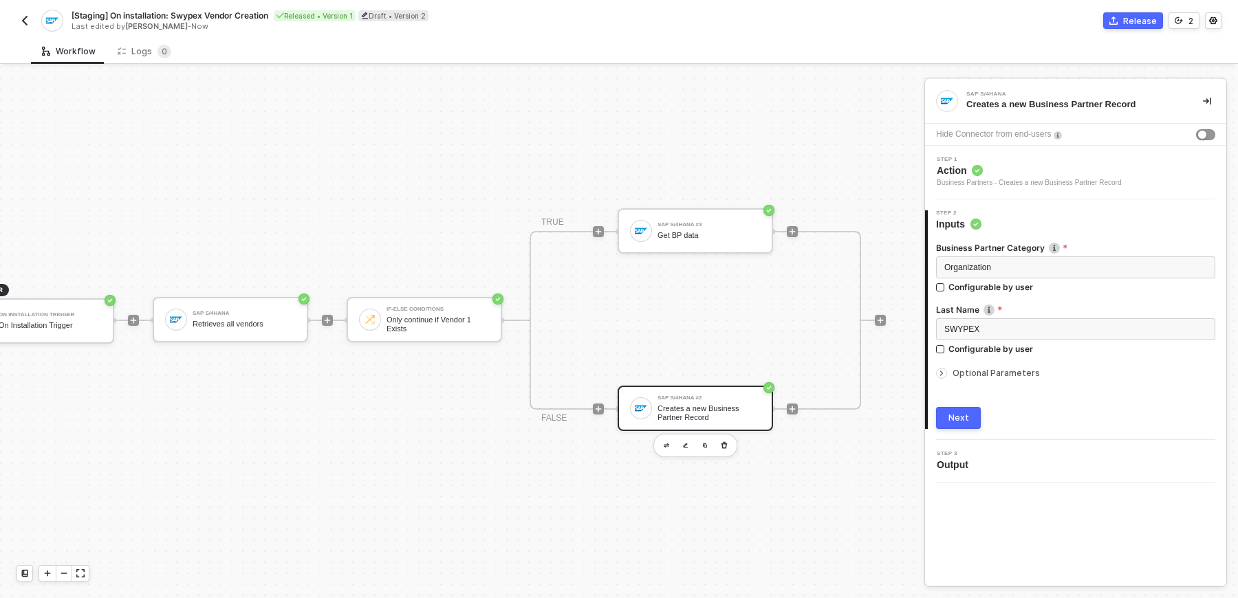
click at [1015, 375] on span "Optional Parameters" at bounding box center [995, 373] width 87 height 10
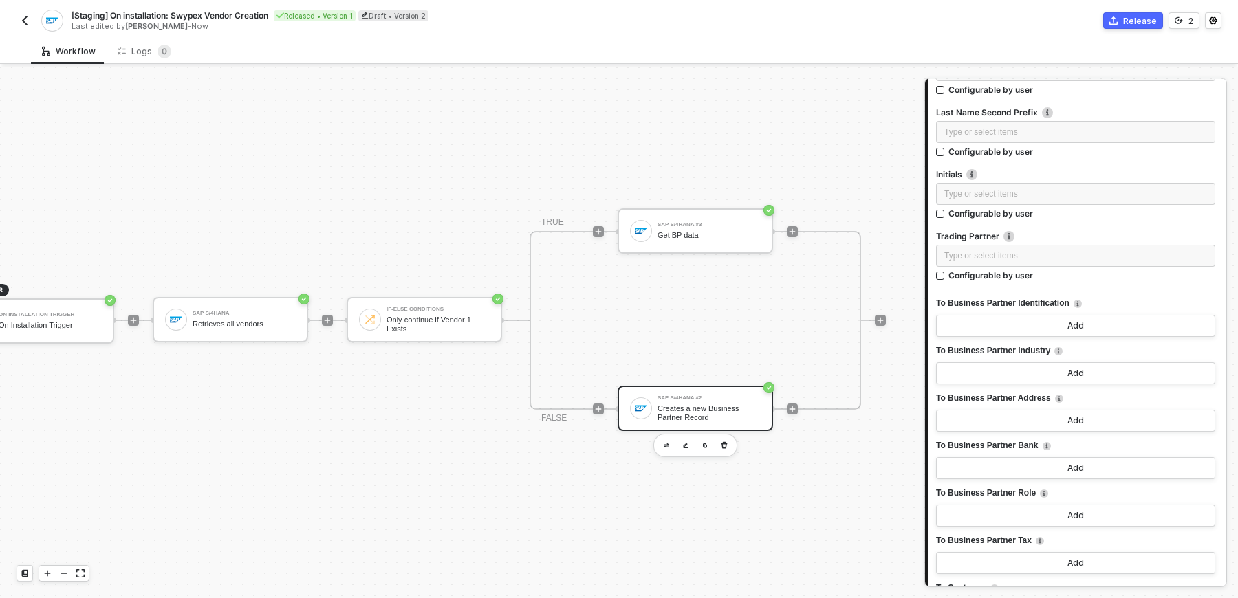
scroll to position [3937, 0]
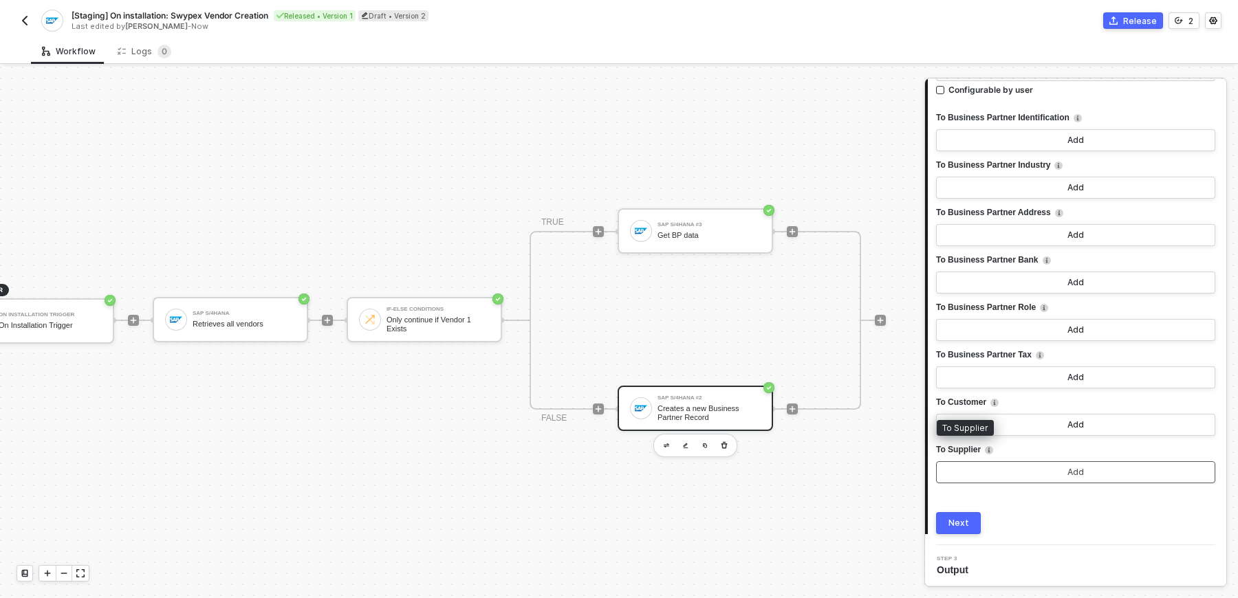
click at [1001, 472] on button "Add" at bounding box center [1075, 472] width 279 height 22
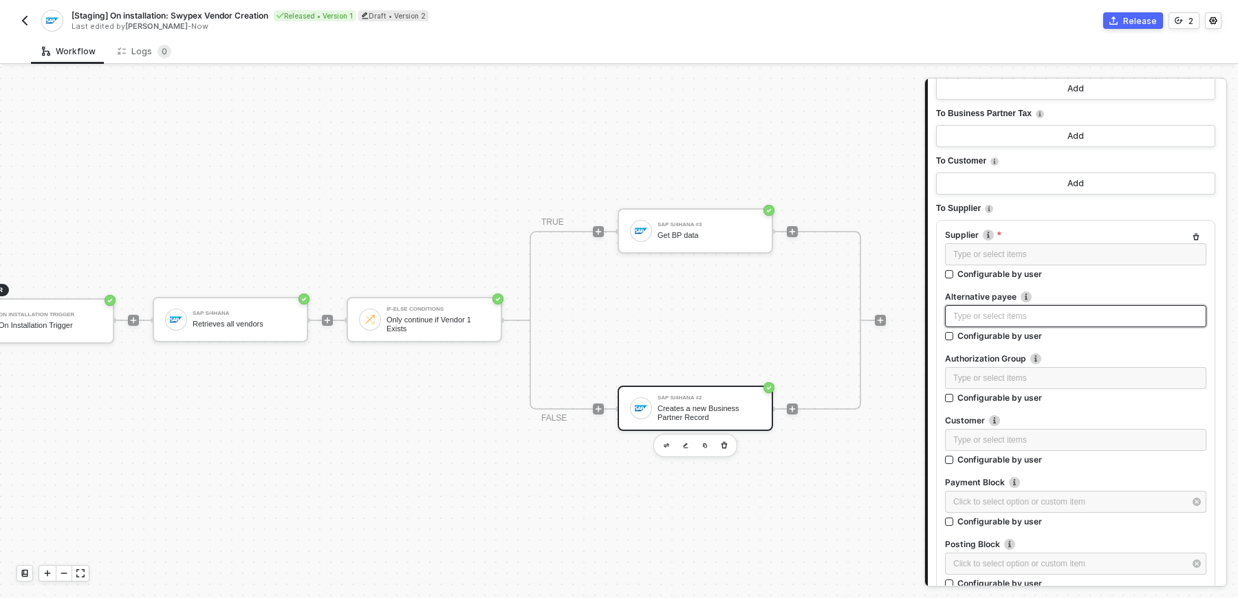
scroll to position [4180, 0]
click at [1200, 237] on icon "button" at bounding box center [1196, 236] width 8 height 8
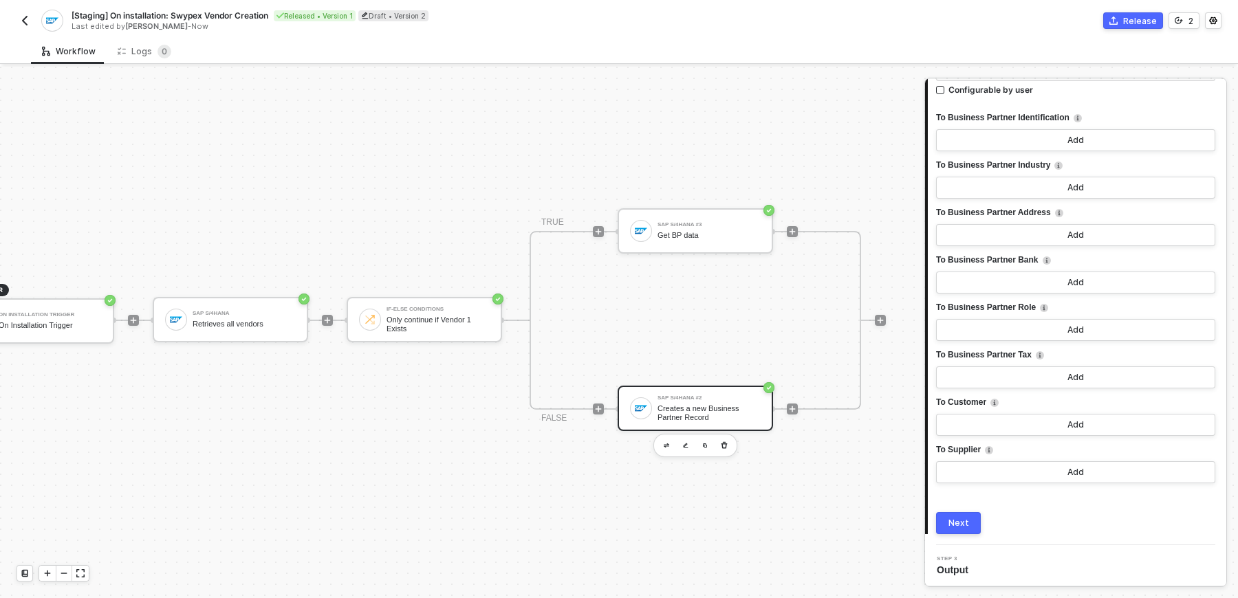
click at [965, 521] on div "Next" at bounding box center [958, 523] width 21 height 11
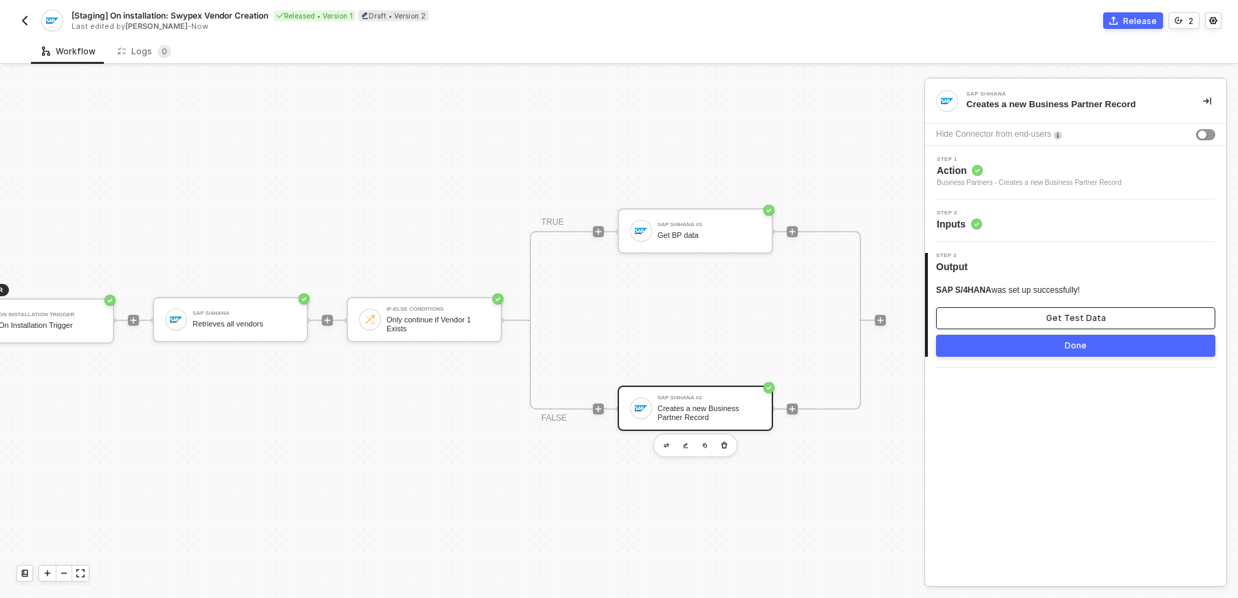
click at [1010, 317] on button "Get Test Data" at bounding box center [1075, 318] width 279 height 22
click at [983, 320] on button "Show Sample Output Data" at bounding box center [1075, 318] width 279 height 22
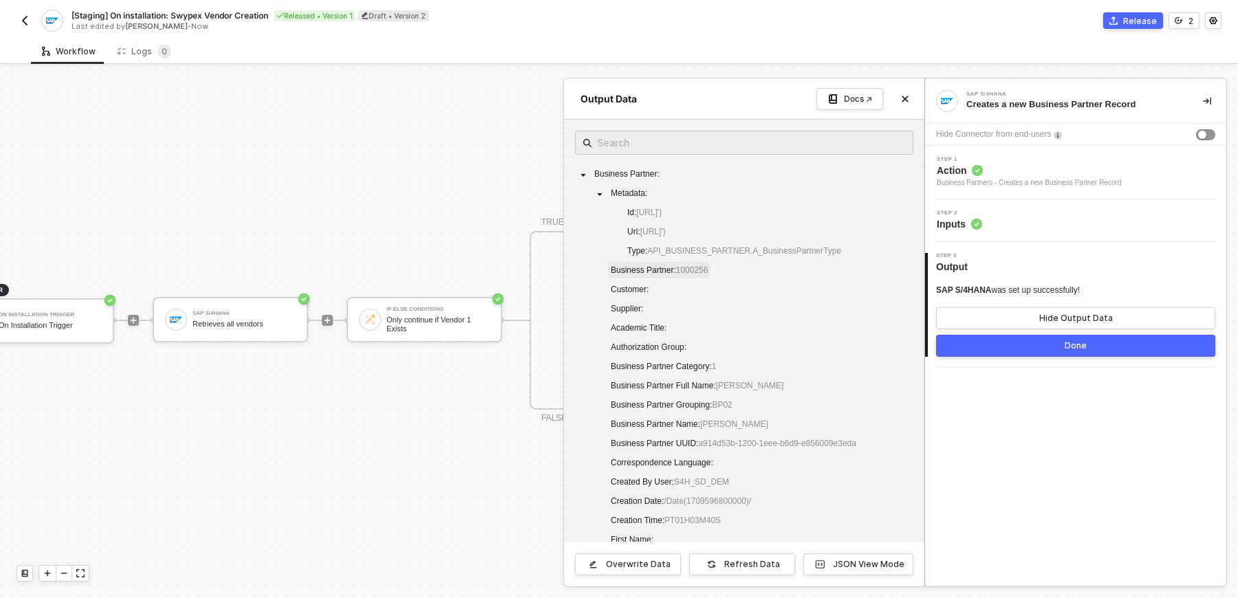
click at [704, 279] on span "Business Partner : 1000256" at bounding box center [659, 270] width 102 height 17
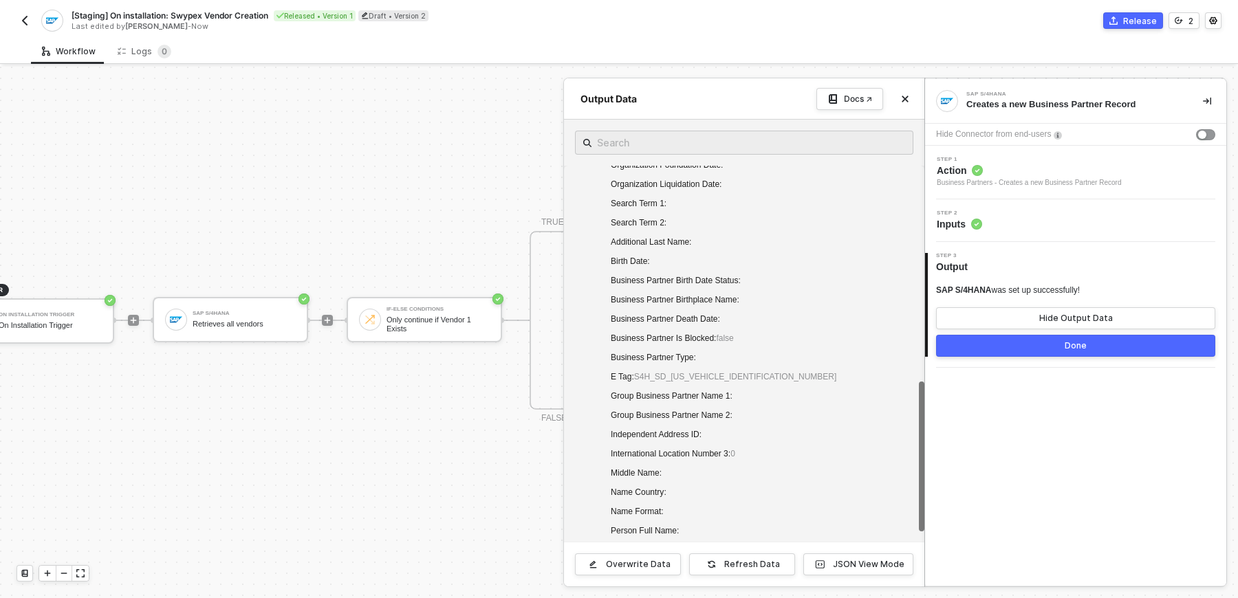
scroll to position [791, 0]
click at [485, 486] on div at bounding box center [619, 333] width 1238 height 532
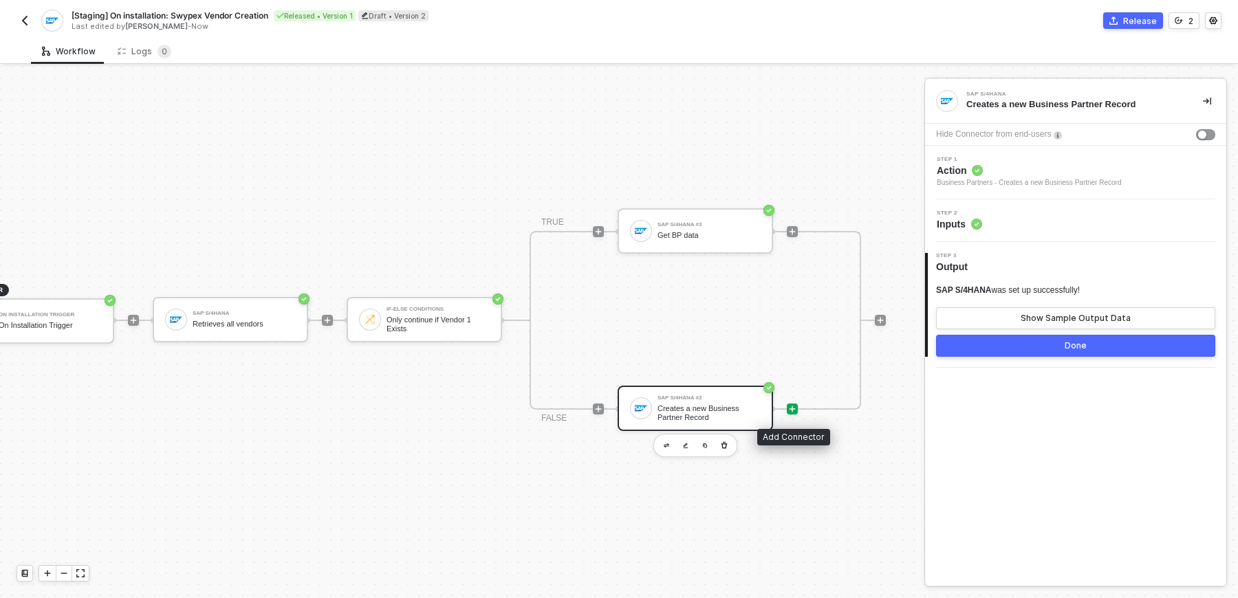
click at [794, 406] on icon "icon-play" at bounding box center [792, 409] width 8 height 8
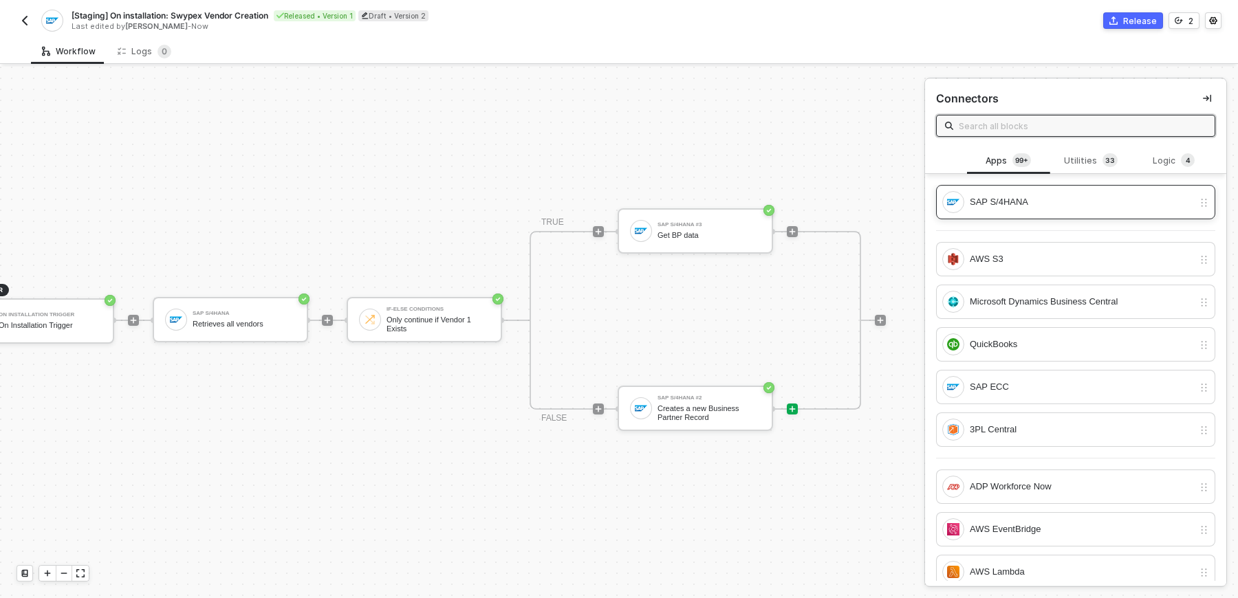
click at [1071, 204] on div "SAP S/4HANA" at bounding box center [1082, 202] width 224 height 15
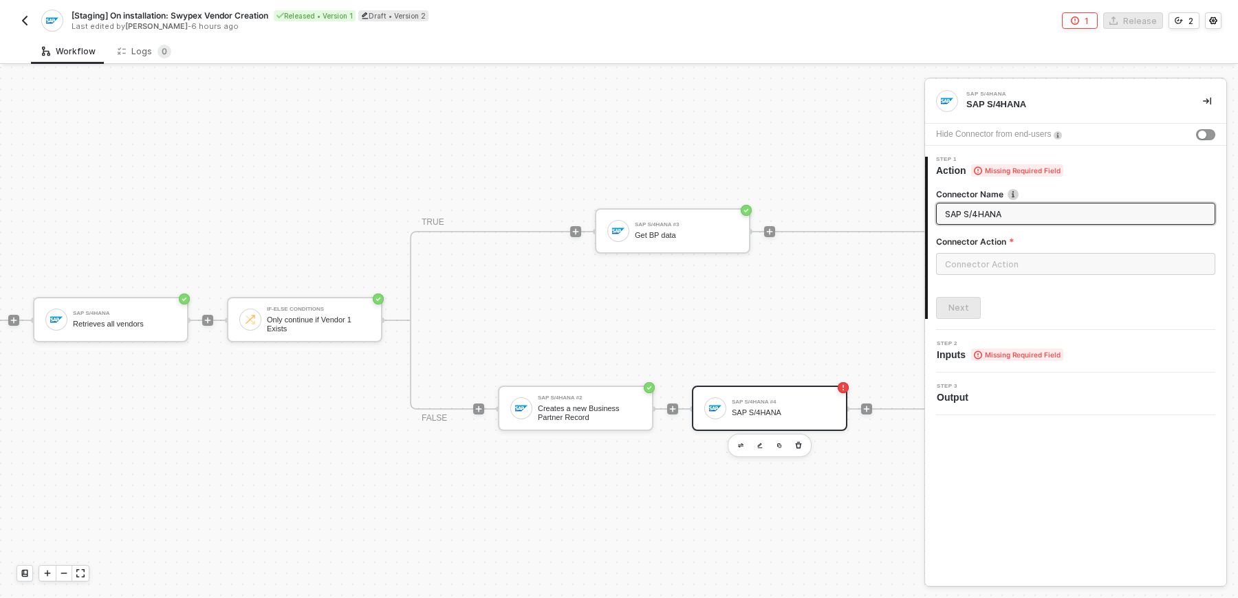
scroll to position [25, 181]
click at [974, 270] on input "text" at bounding box center [1075, 264] width 279 height 22
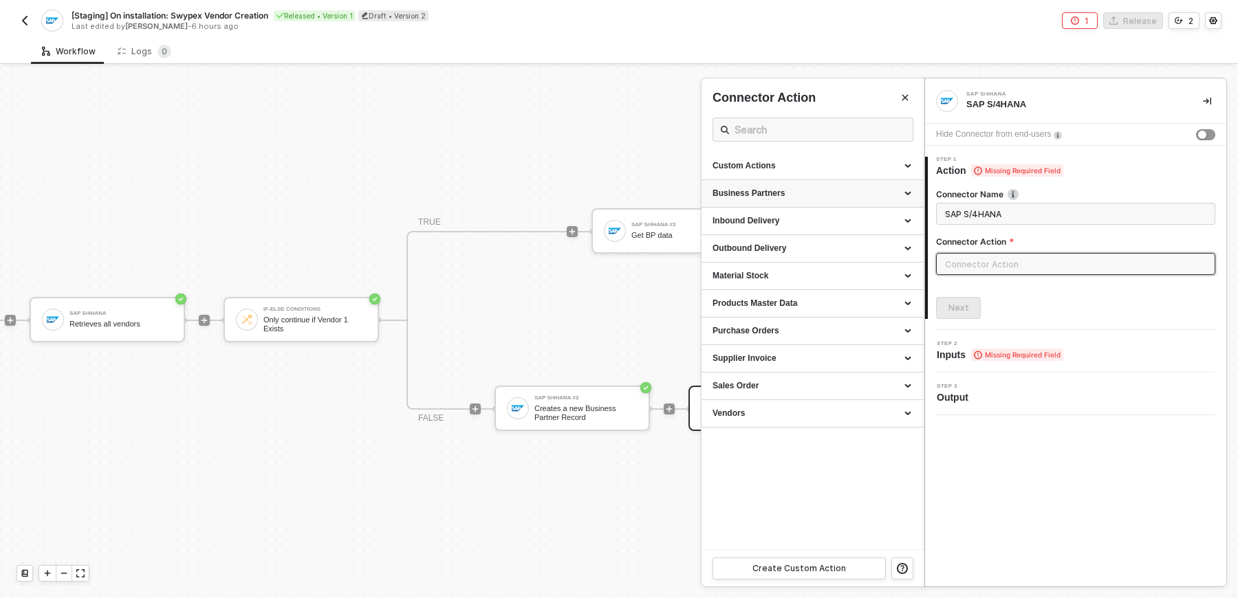
click at [875, 191] on div "Business Partners" at bounding box center [812, 194] width 200 height 12
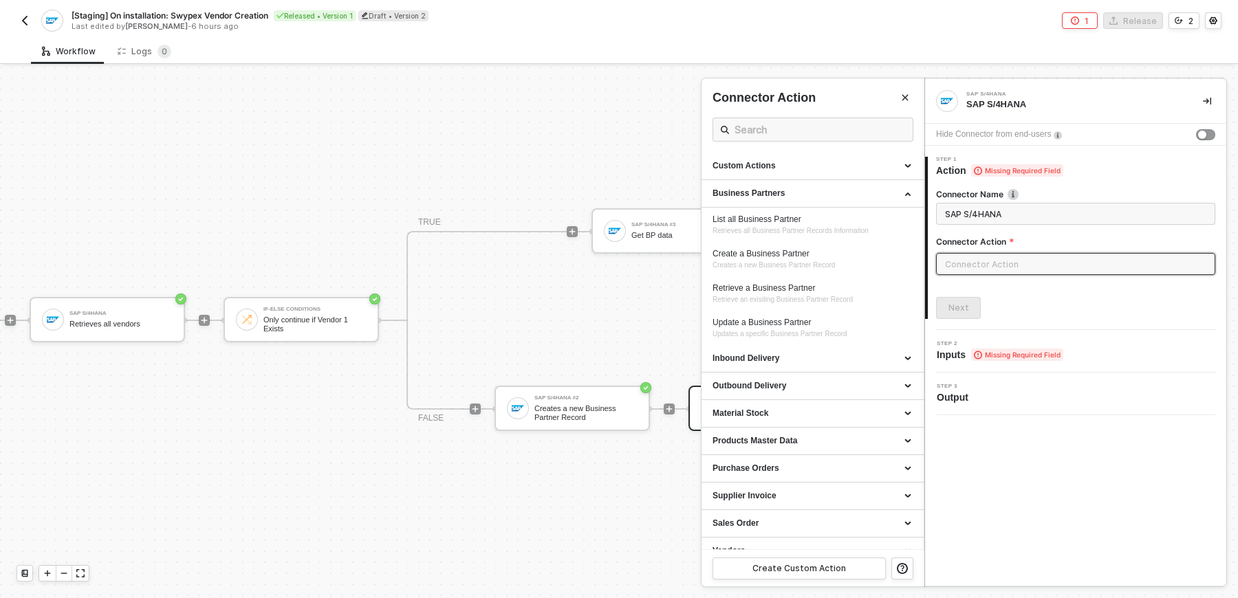
click at [986, 221] on span "SAP S/4HANA" at bounding box center [1075, 214] width 279 height 22
click at [989, 218] on input "SAP S/4HANA" at bounding box center [1074, 213] width 259 height 15
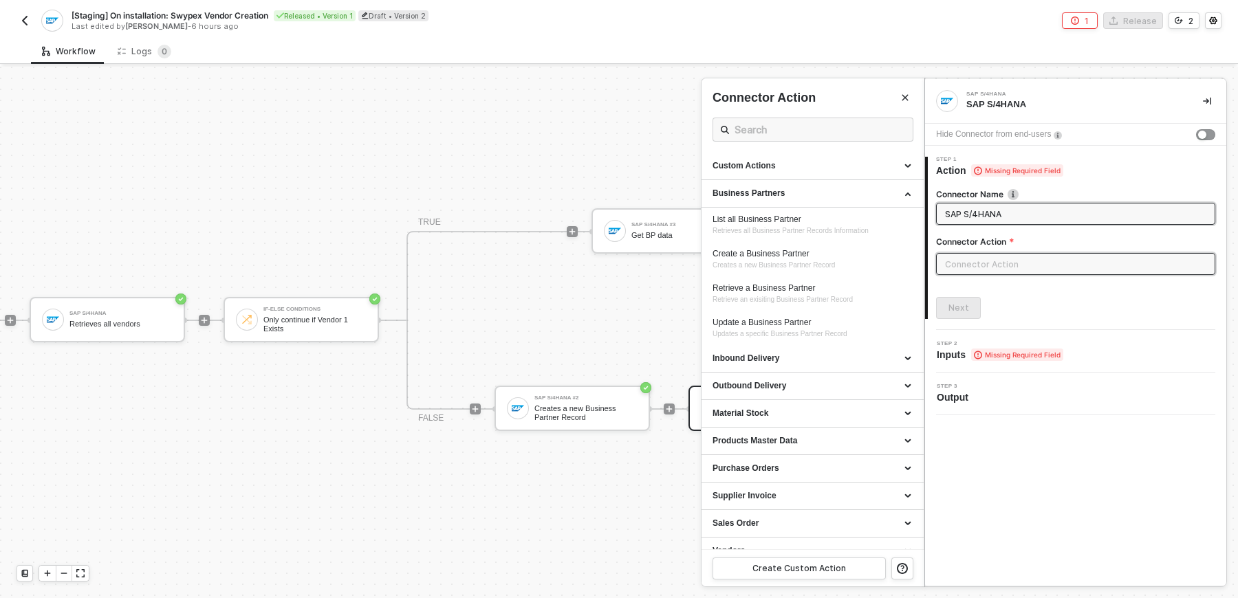
click at [989, 218] on input "SAP S/4HANA" at bounding box center [1074, 213] width 259 height 15
click at [990, 204] on span "SAP S/4HANAS" at bounding box center [1075, 214] width 279 height 22
click at [990, 213] on input "SAP S/4HANAS" at bounding box center [1074, 213] width 259 height 15
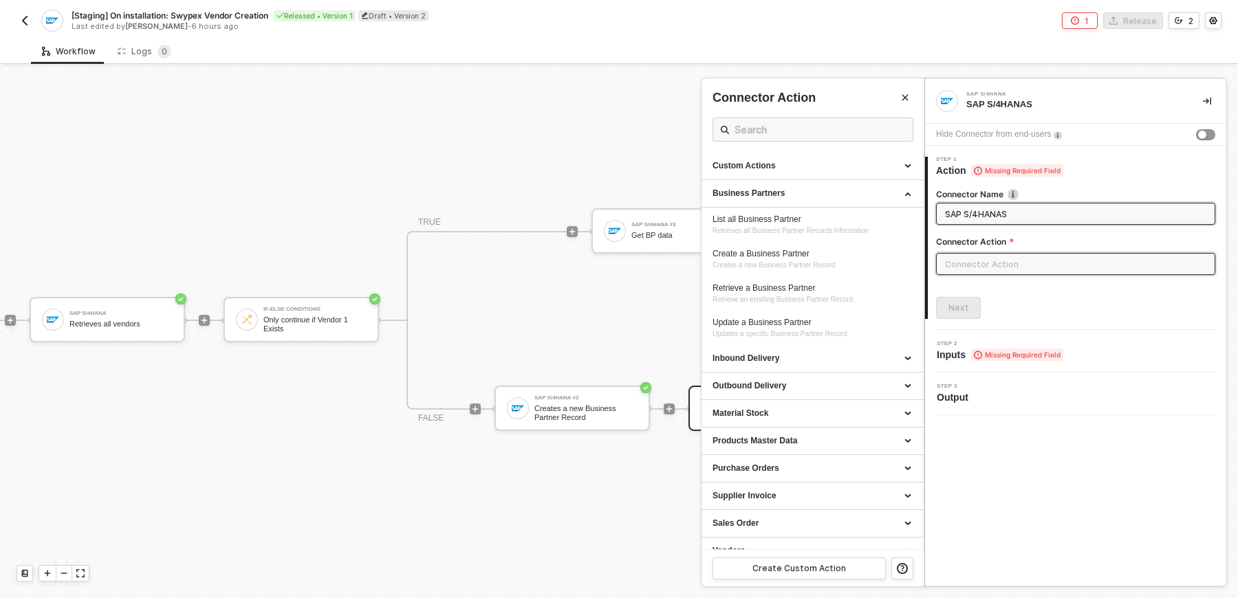
click at [990, 213] on input "SAP S/4HANAS" at bounding box center [1074, 213] width 259 height 15
type input "Set Swypex Tax ID"
click at [956, 270] on input "text" at bounding box center [1075, 264] width 279 height 22
click at [829, 318] on div "Update a Business Partner" at bounding box center [812, 323] width 200 height 12
type input "Business Partners - Update a Business Partner"
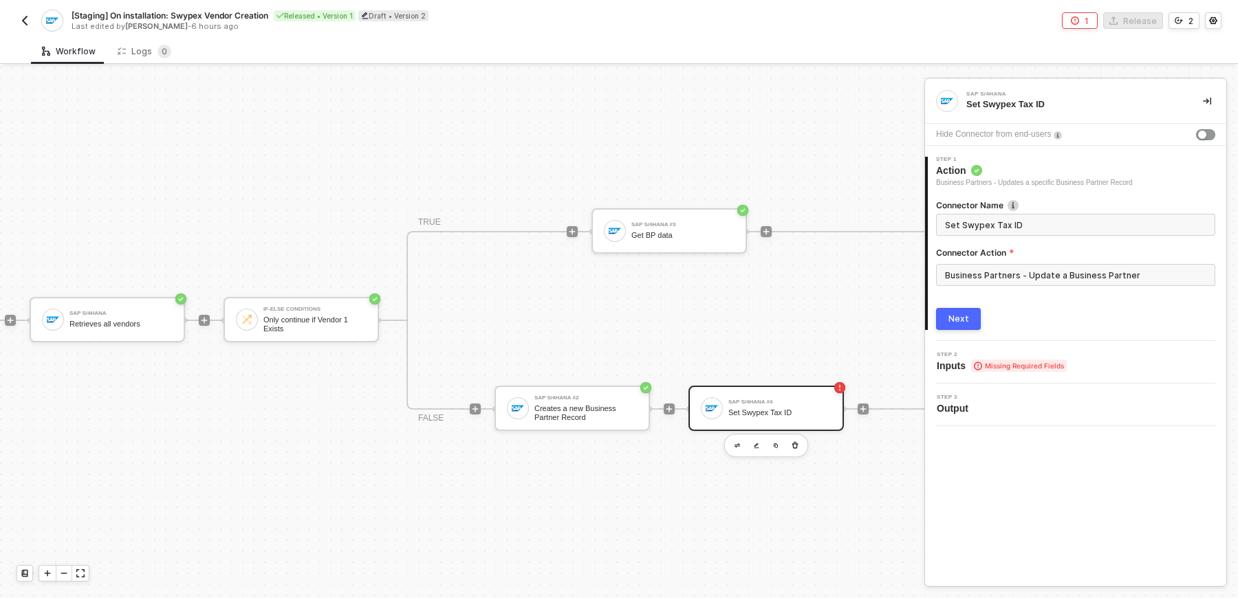
click at [968, 316] on button "Next" at bounding box center [958, 319] width 45 height 22
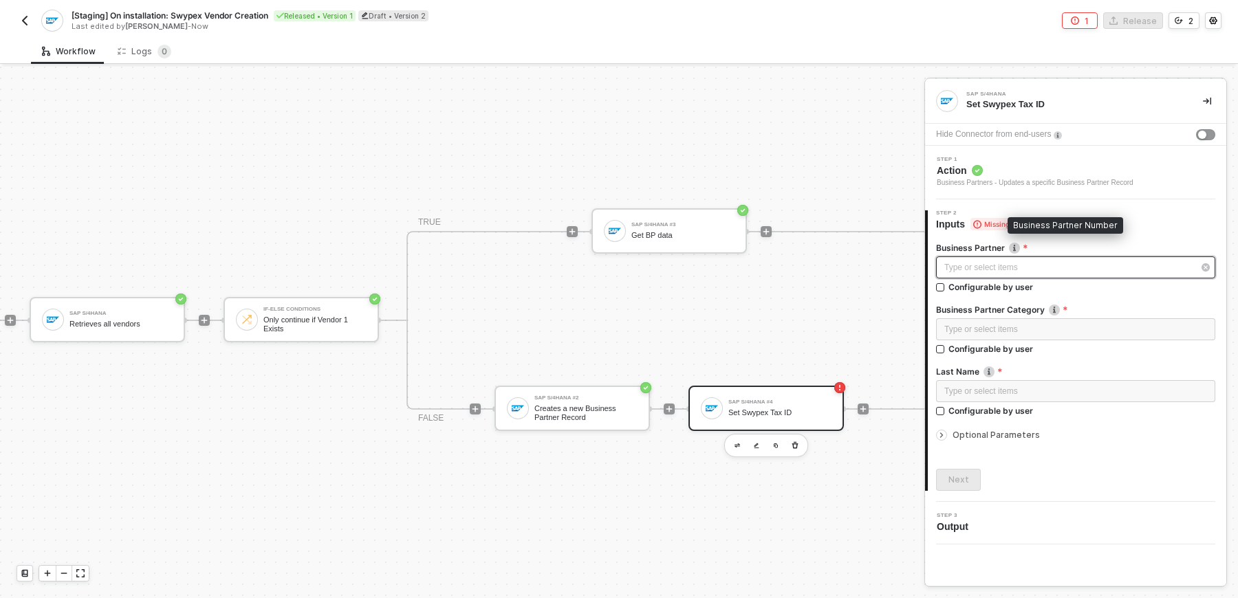
click at [1014, 262] on div "Type or select items ﻿" at bounding box center [1068, 267] width 249 height 13
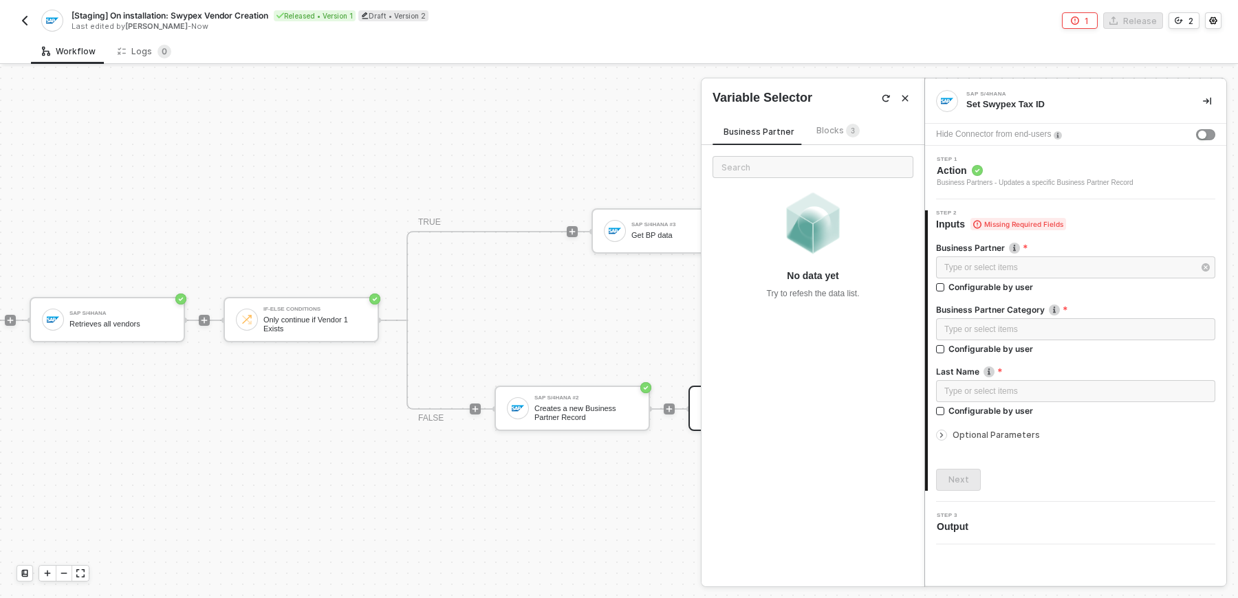
click at [836, 128] on span "Blocks 3" at bounding box center [837, 130] width 43 height 10
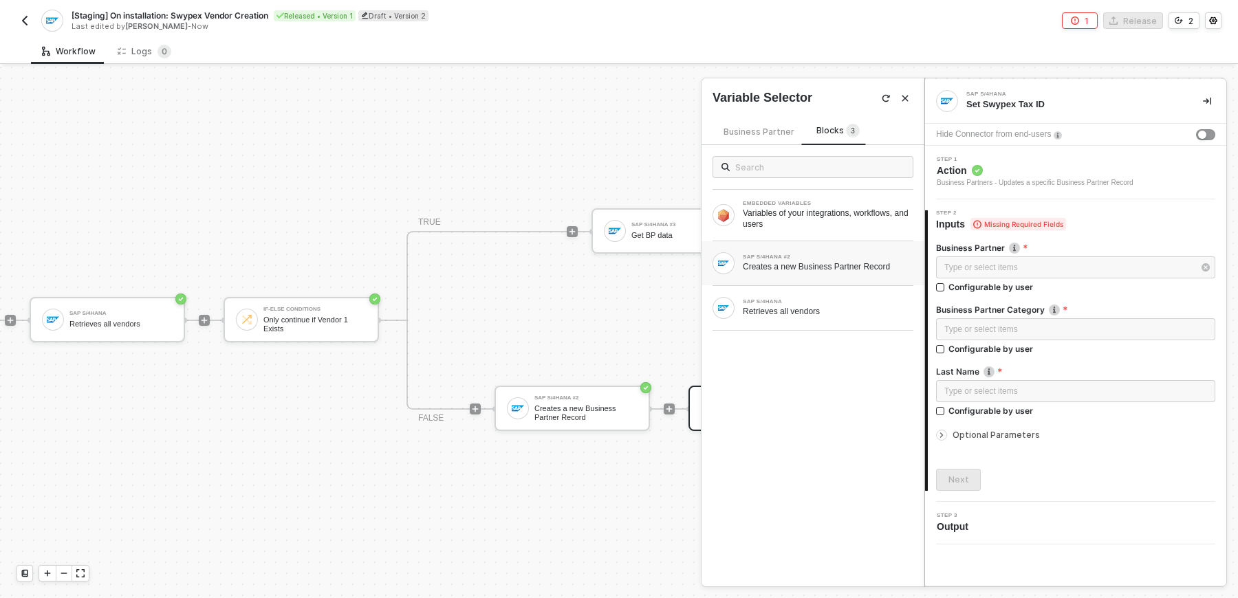
click at [822, 274] on div "SAP S/4HANA #2 Creates a new Business Partner Record" at bounding box center [812, 263] width 223 height 44
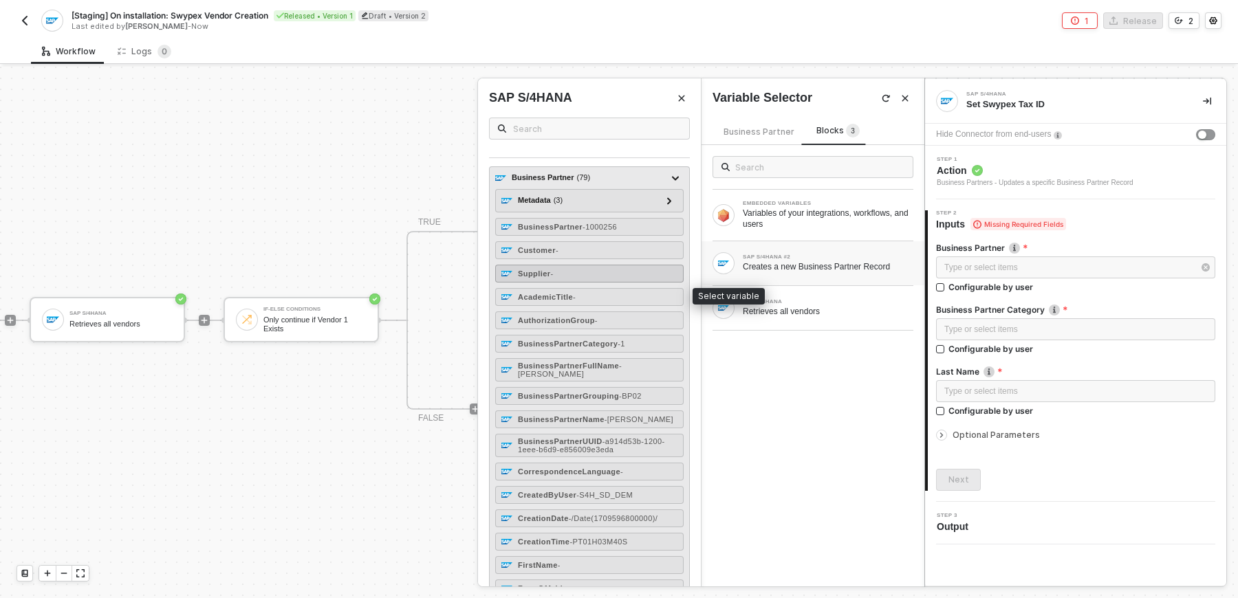
scroll to position [21, 0]
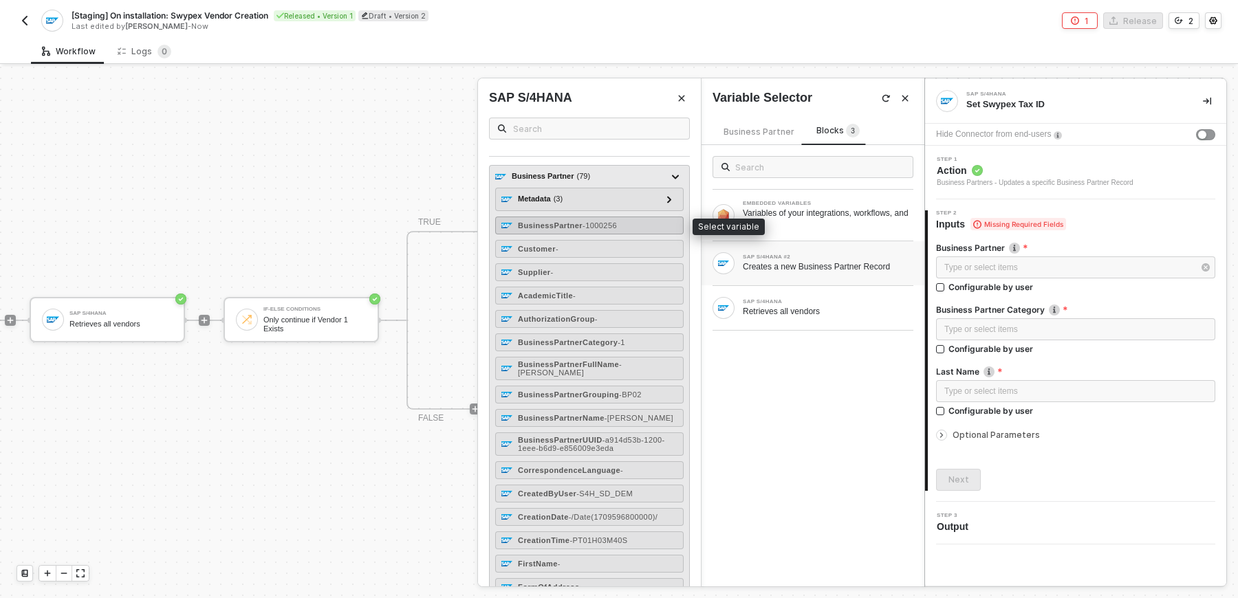
click at [644, 228] on div "BusinessPartner - 1000256" at bounding box center [589, 226] width 188 height 18
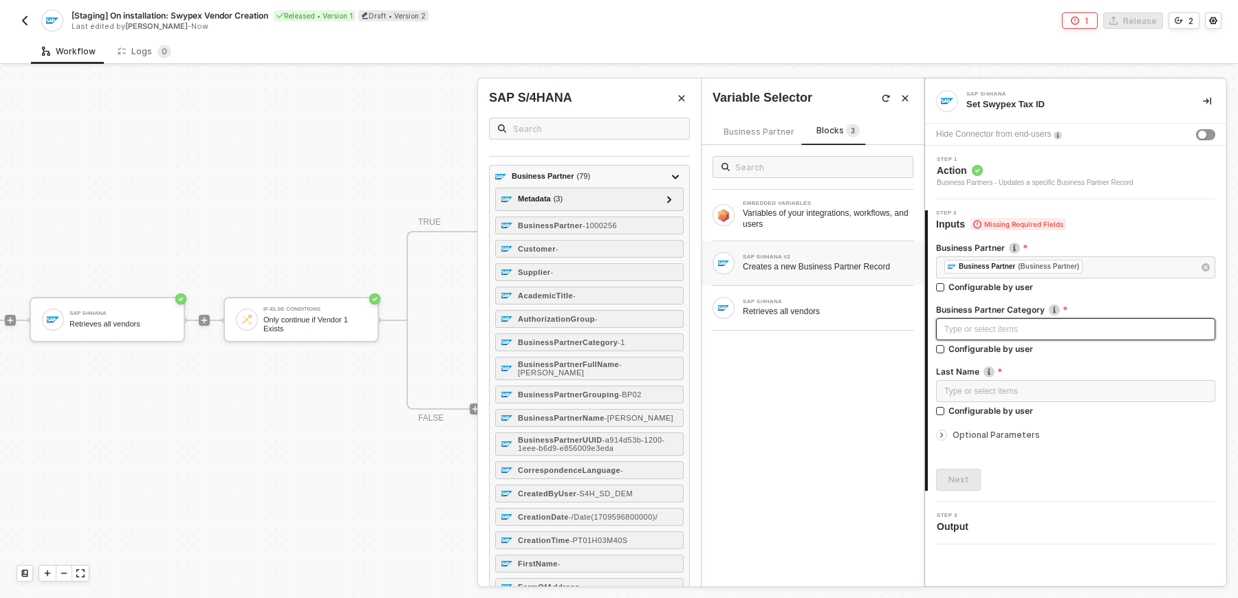
click at [1011, 336] on div "Type or select items ﻿" at bounding box center [1075, 329] width 279 height 22
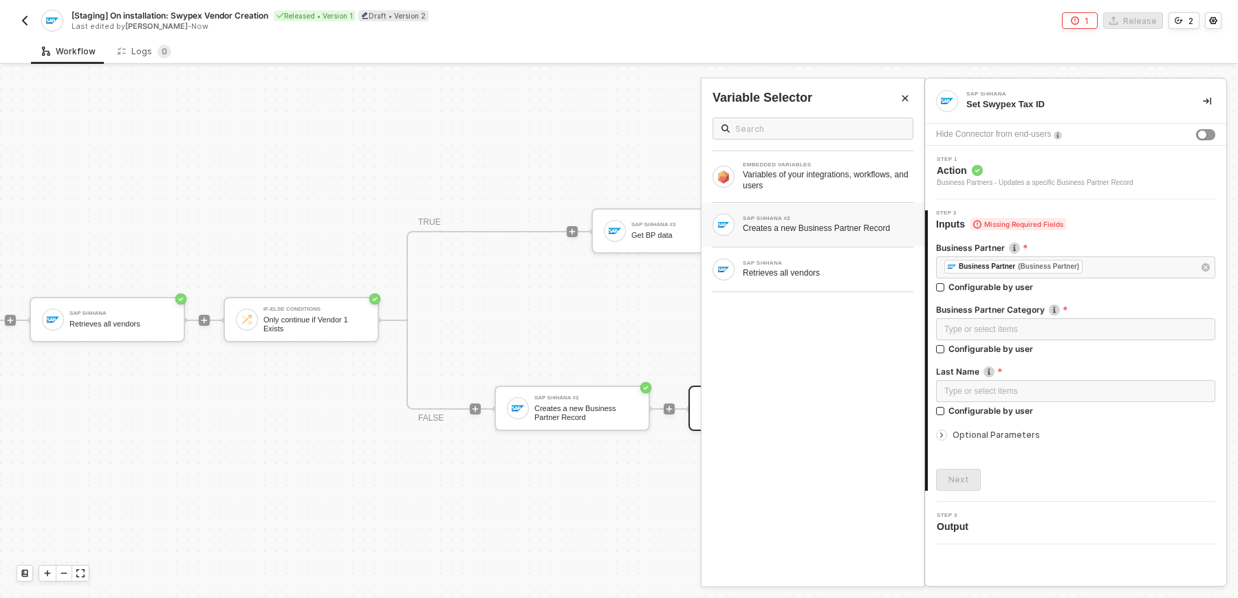
click at [838, 216] on div "SAP S/4HANA #2" at bounding box center [828, 219] width 171 height 6
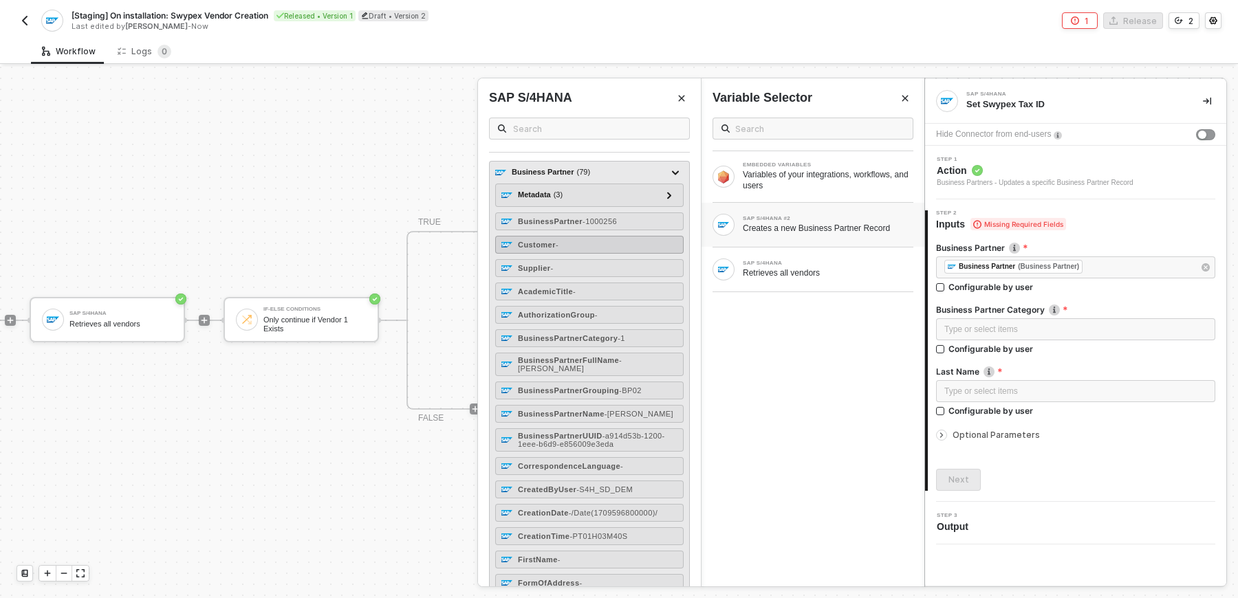
scroll to position [26, 0]
click at [658, 336] on div "BusinessPartnerCategory - 1" at bounding box center [589, 337] width 188 height 18
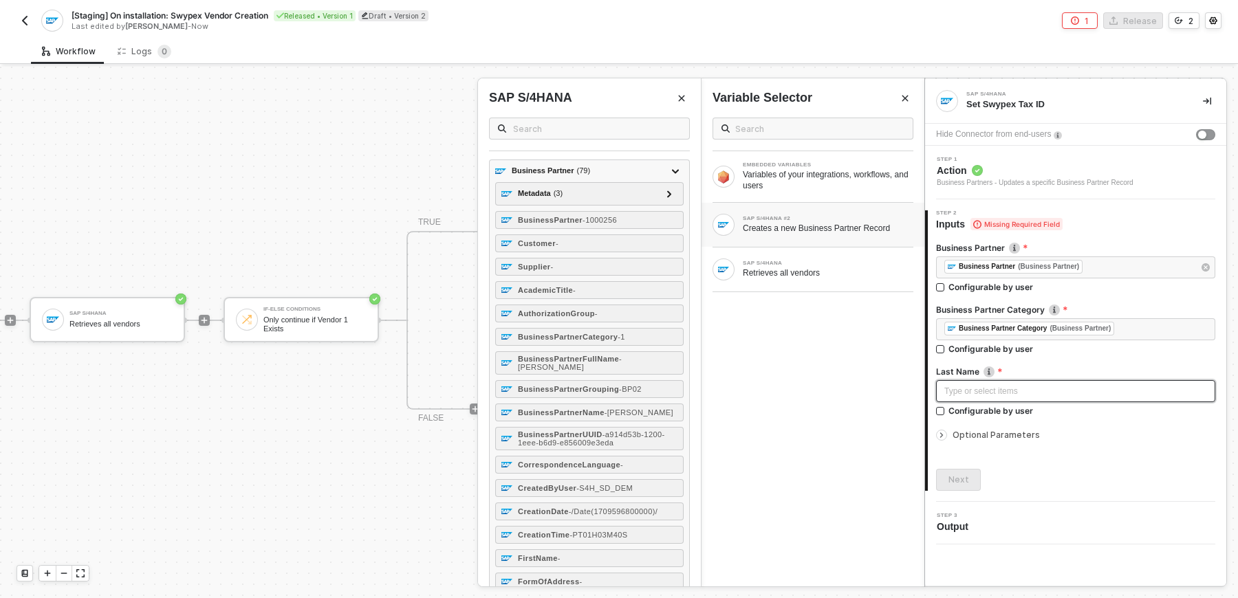
click at [1023, 400] on div "Type or select items ﻿" at bounding box center [1075, 391] width 279 height 22
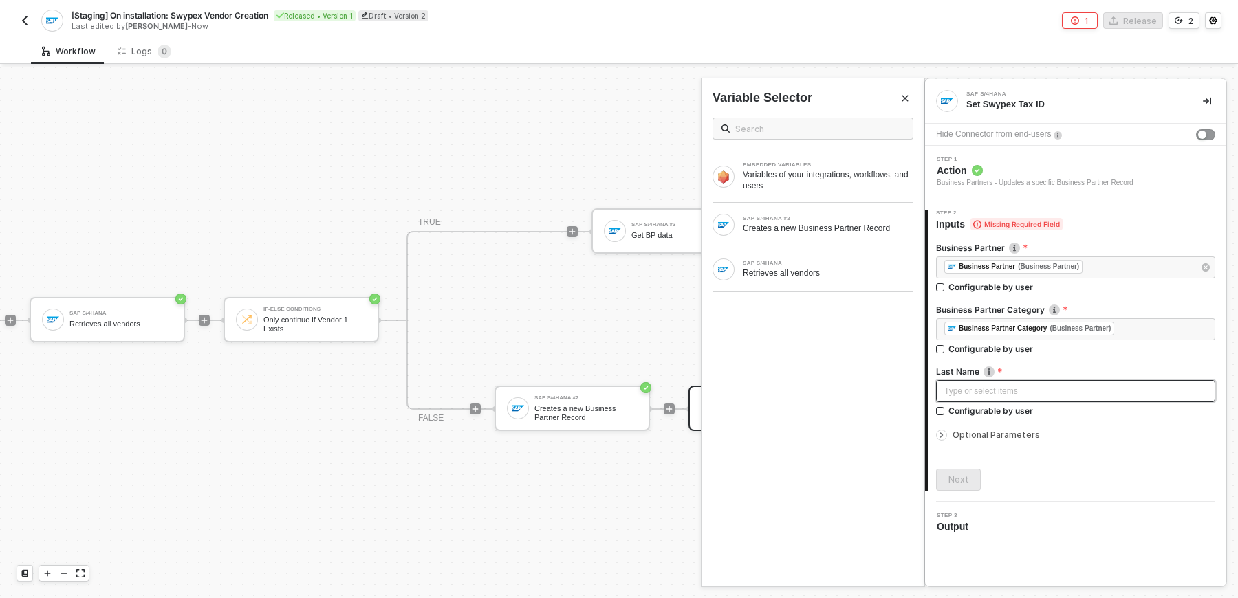
click at [970, 388] on div "Type or select items ﻿" at bounding box center [1075, 391] width 263 height 13
click at [827, 242] on div "SAP S/4HANA #2 Creates a new Business Partner Record" at bounding box center [812, 225] width 223 height 44
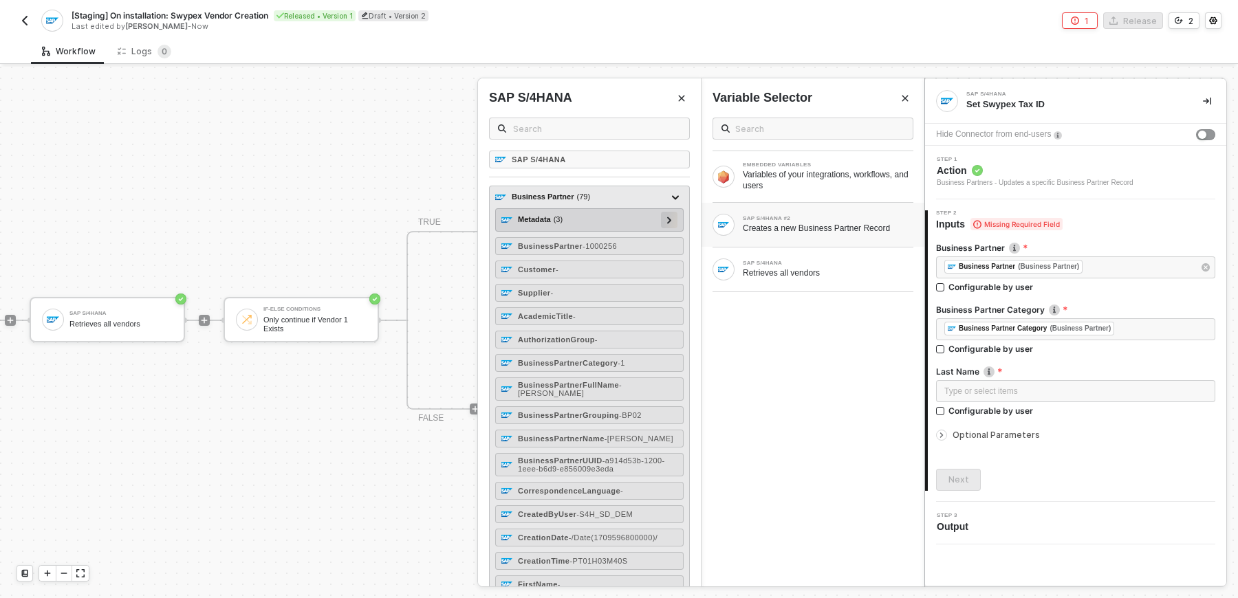
click at [673, 217] on div at bounding box center [669, 219] width 7 height 15
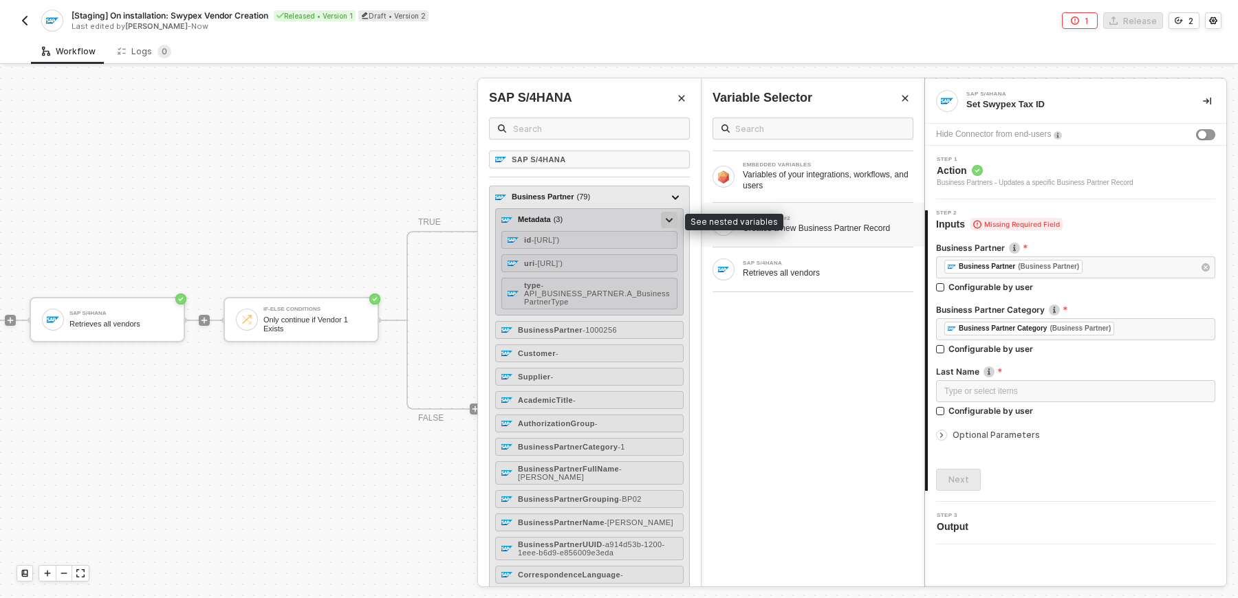
click at [673, 217] on div at bounding box center [669, 220] width 17 height 17
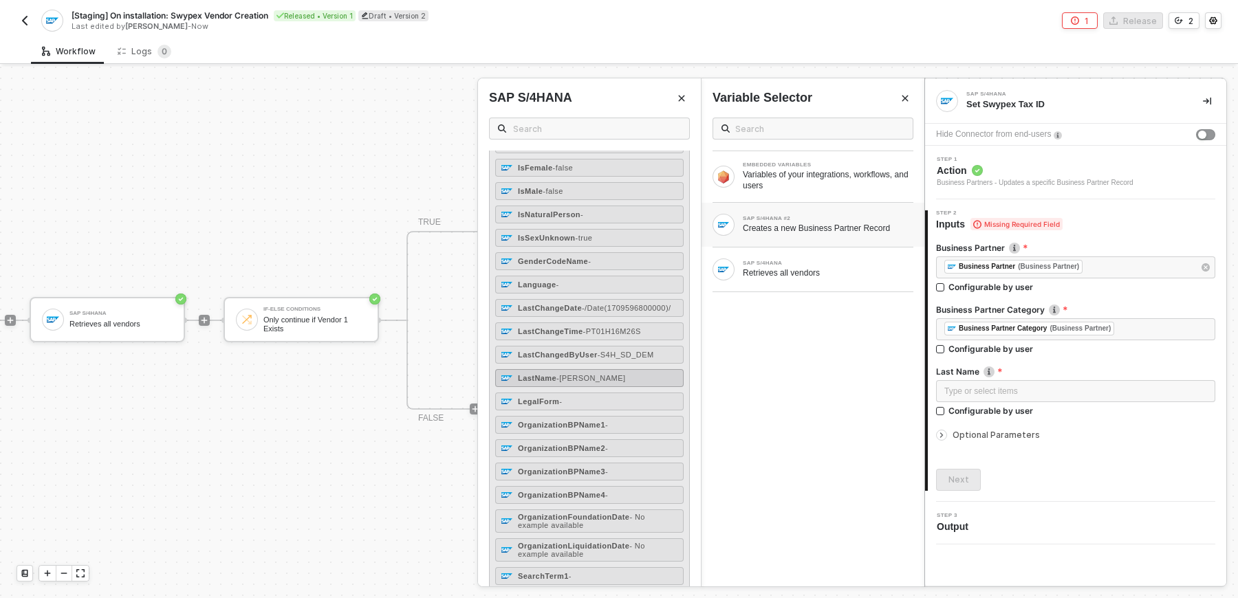
scroll to position [535, 0]
click at [608, 368] on div "LastName - [PERSON_NAME]" at bounding box center [589, 377] width 188 height 18
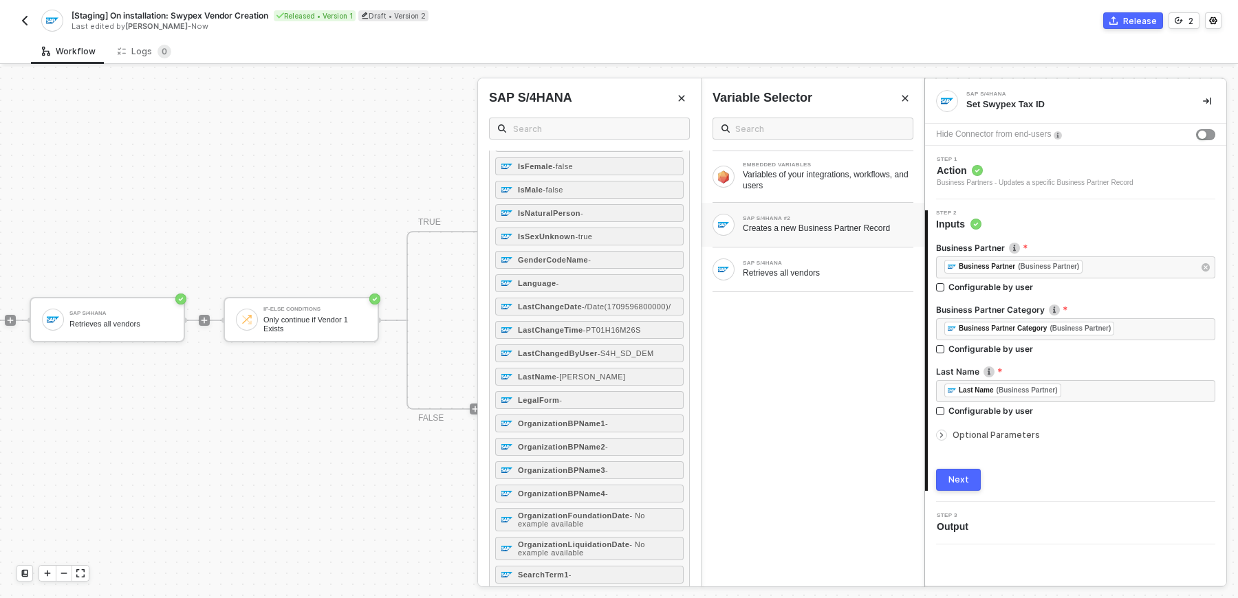
click at [1112, 424] on div at bounding box center [1075, 425] width 279 height 6
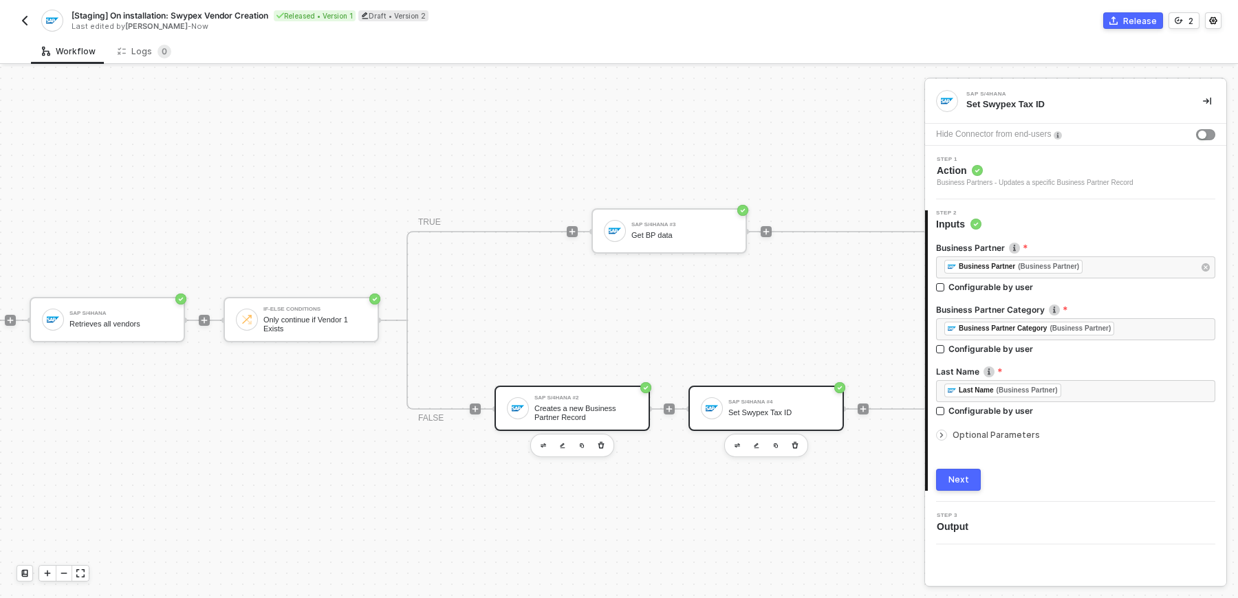
click at [593, 405] on div "Creates a new Business Partner Record" at bounding box center [585, 412] width 103 height 17
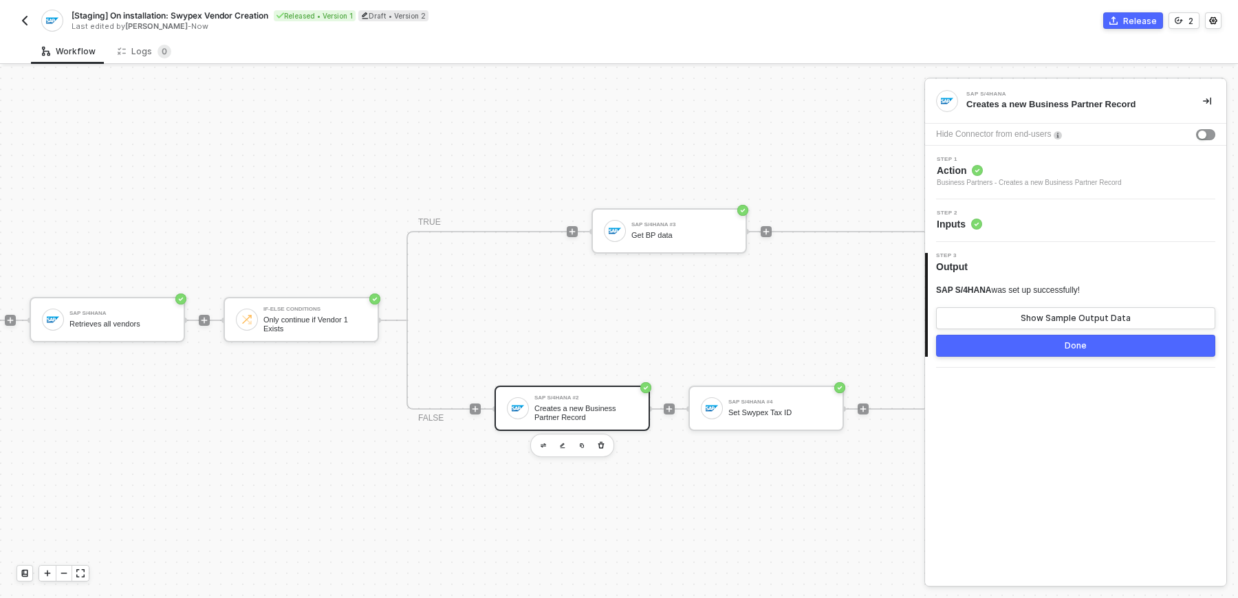
click at [1032, 216] on div "Step 2 Inputs" at bounding box center [1077, 220] width 298 height 21
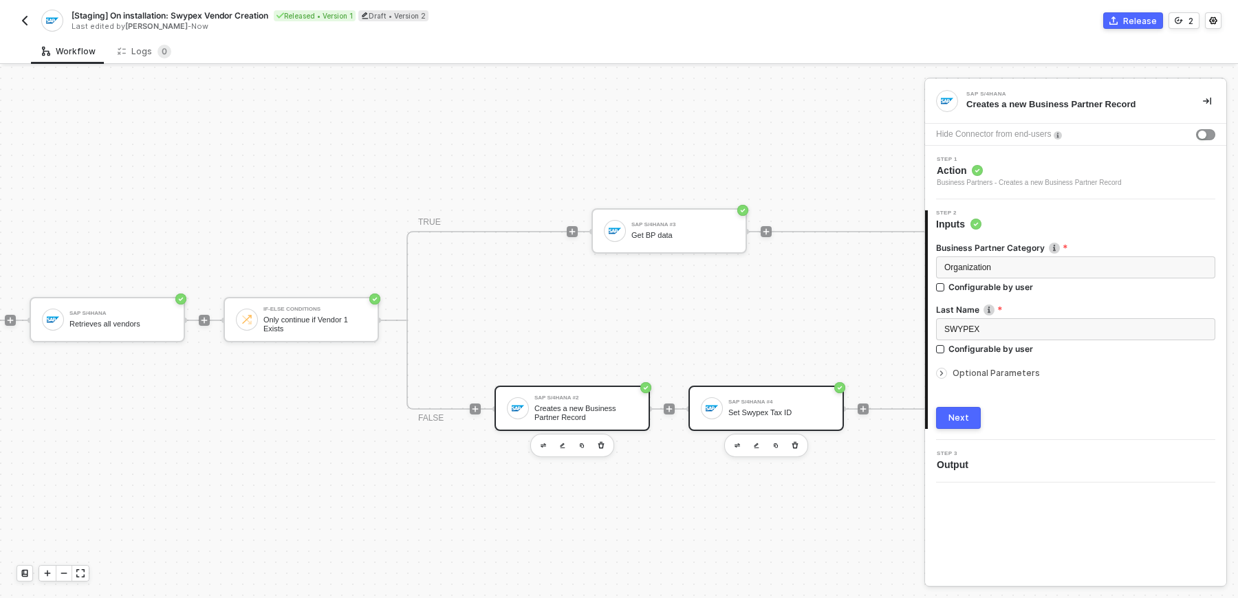
click at [743, 412] on div "Set Swypex Tax ID" at bounding box center [779, 412] width 103 height 9
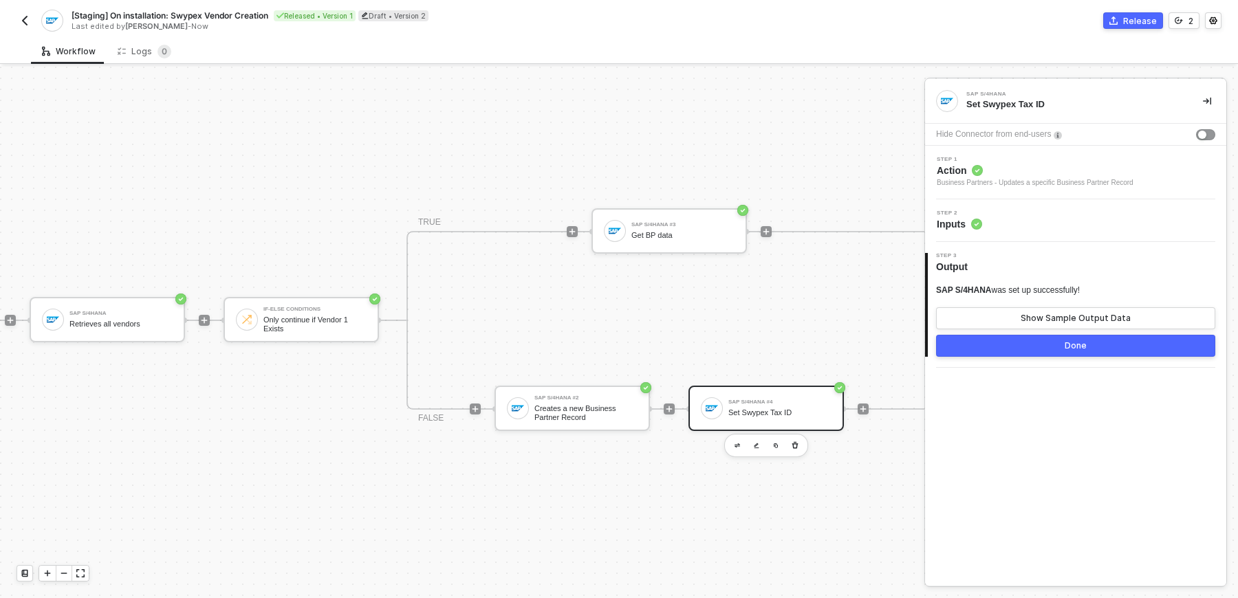
click at [1020, 215] on div "Step 2 Inputs" at bounding box center [1077, 220] width 298 height 21
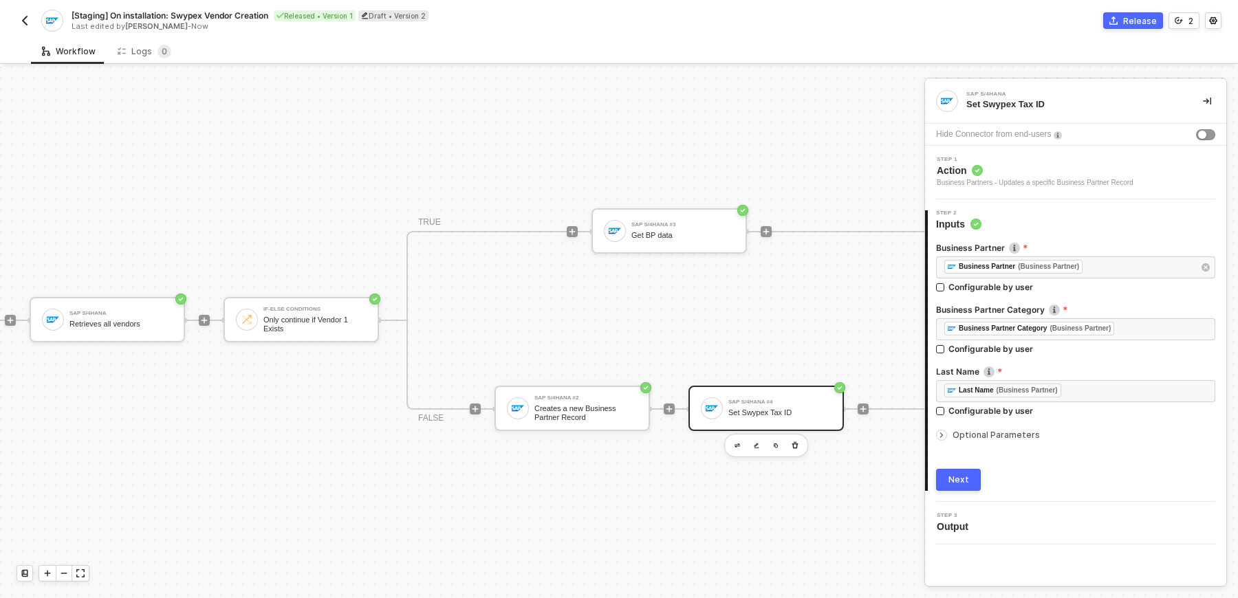
click at [977, 430] on span "Optional Parameters" at bounding box center [995, 435] width 87 height 10
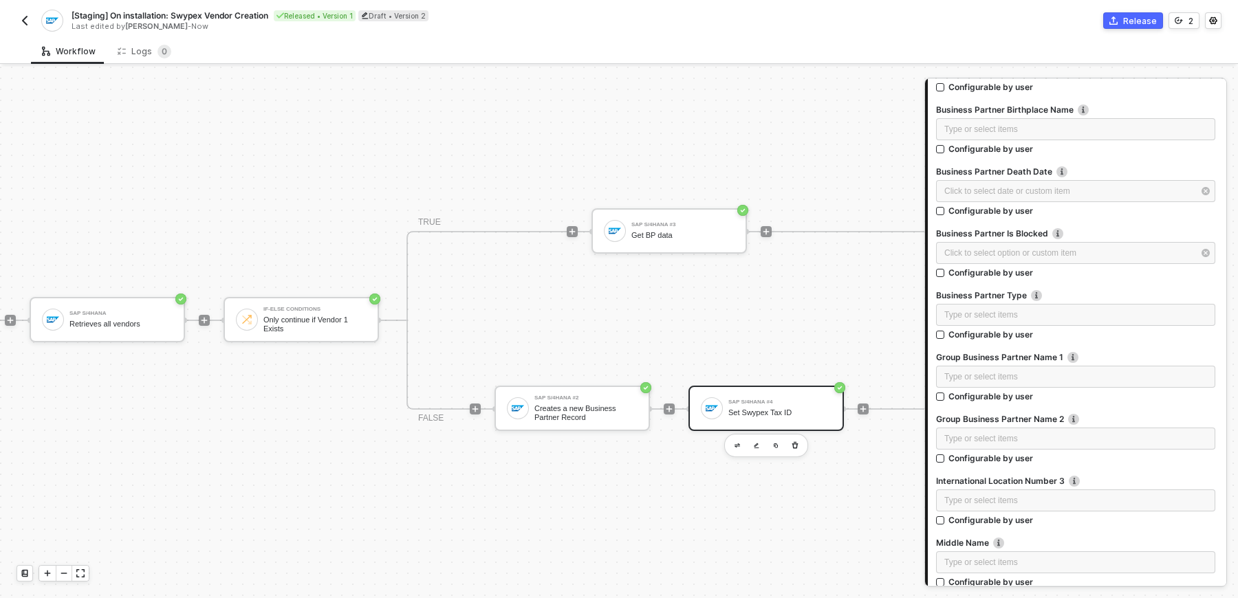
scroll to position [2438, 0]
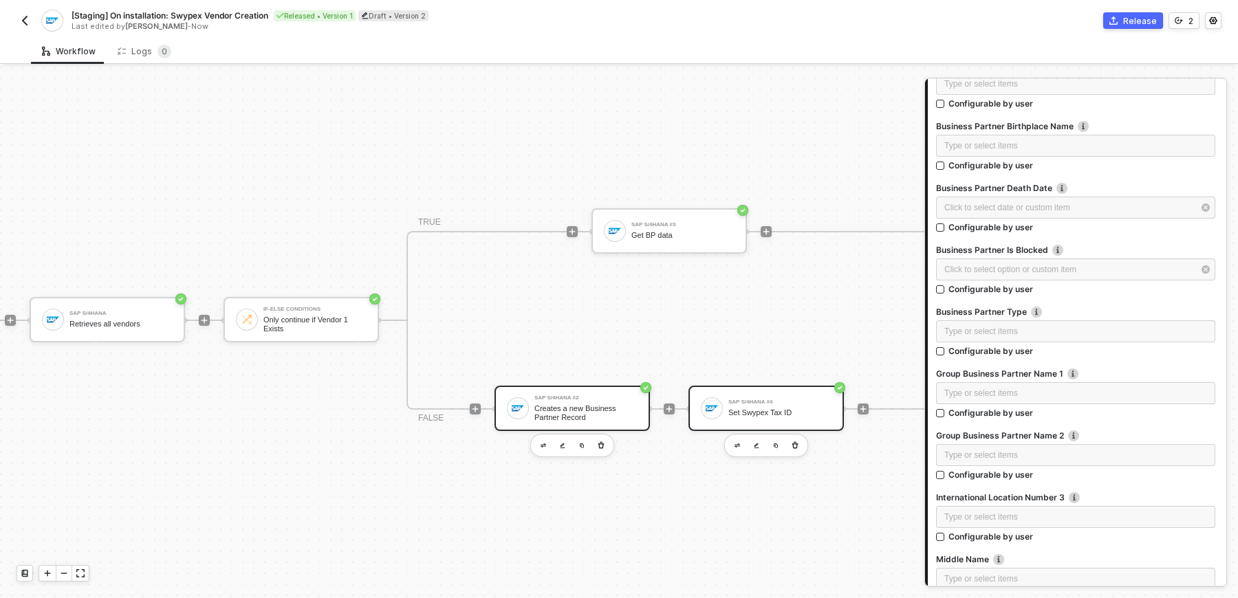
click at [585, 405] on div "Creates a new Business Partner Record" at bounding box center [585, 412] width 103 height 17
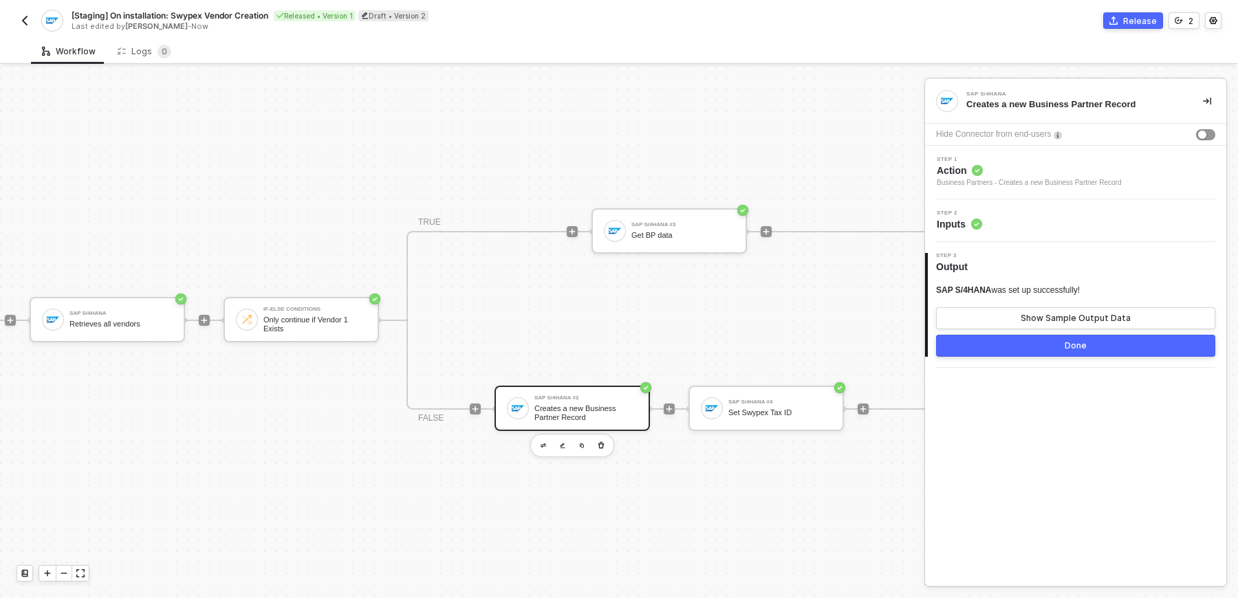
click at [991, 204] on div "Step 2 Inputs" at bounding box center [1075, 220] width 301 height 43
click at [1001, 220] on div "Step 2 Inputs" at bounding box center [1077, 220] width 298 height 21
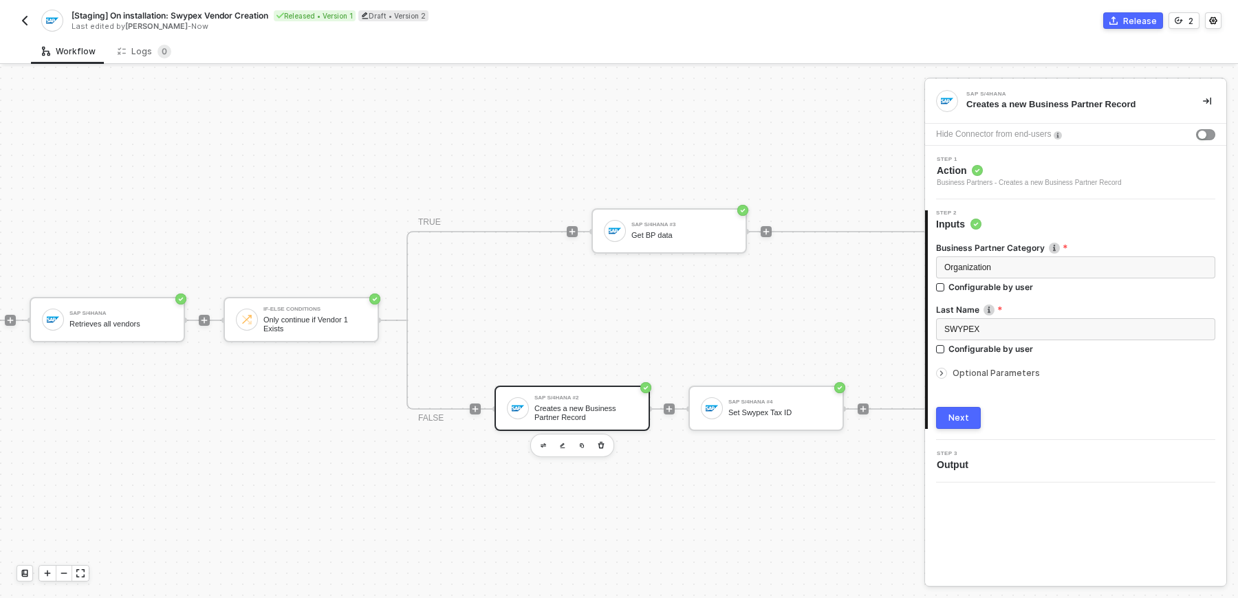
click at [987, 369] on span "Optional Parameters" at bounding box center [995, 373] width 87 height 10
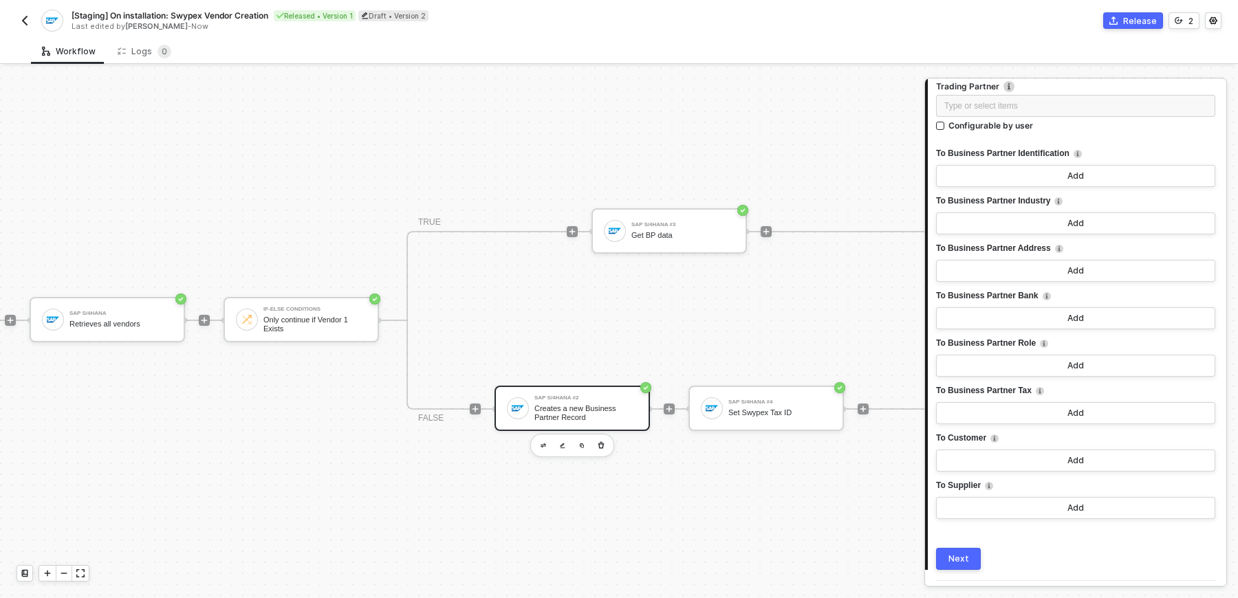
scroll to position [3937, 0]
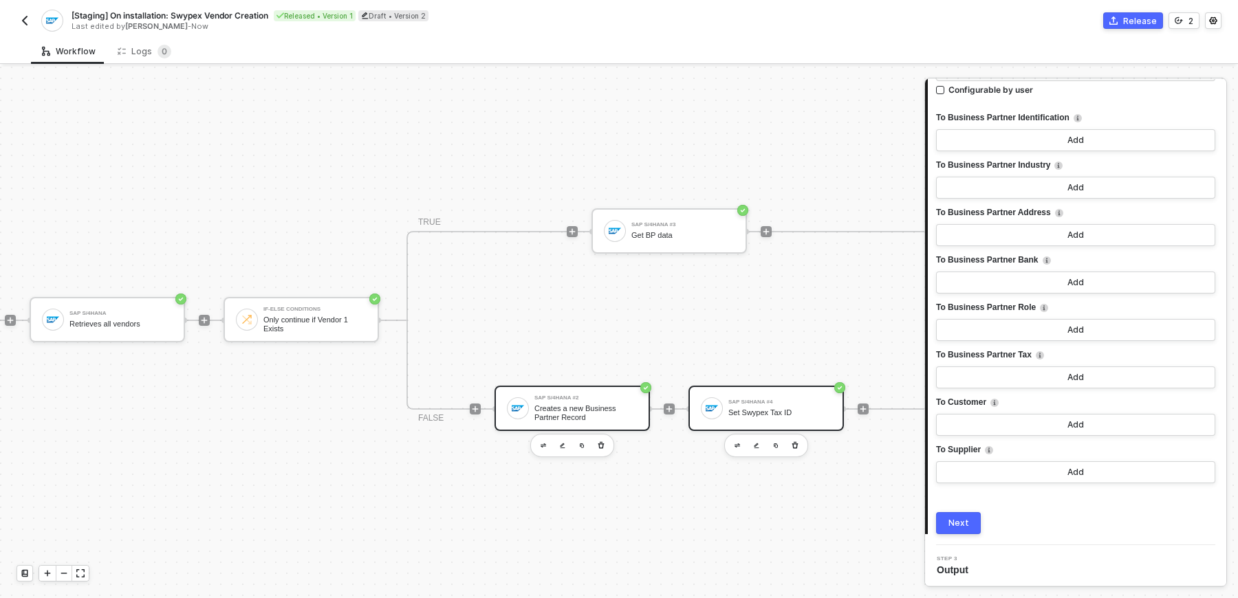
click at [792, 413] on div "Set Swypex Tax ID" at bounding box center [779, 412] width 103 height 9
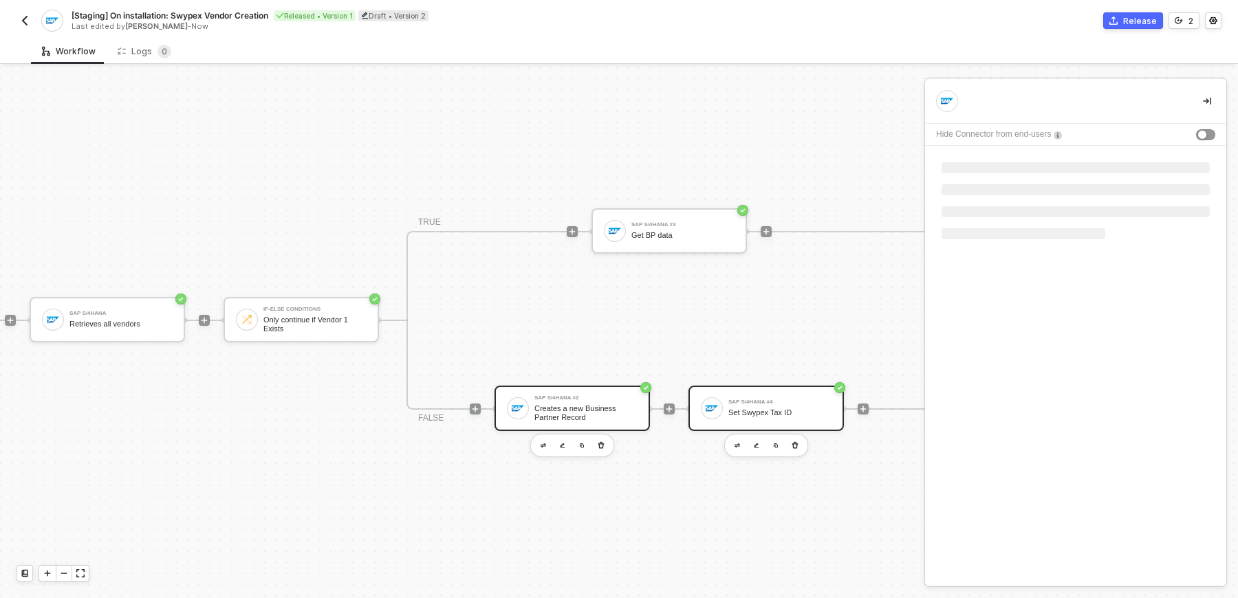
scroll to position [0, 0]
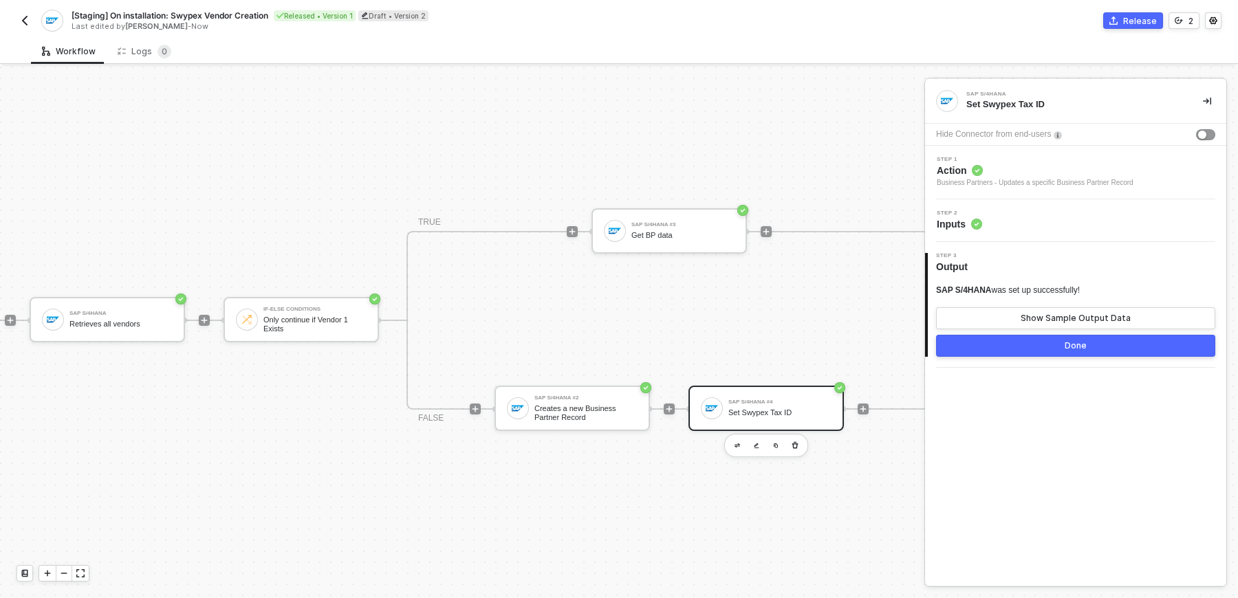
click at [1028, 229] on div "Step 2 Inputs" at bounding box center [1077, 220] width 298 height 21
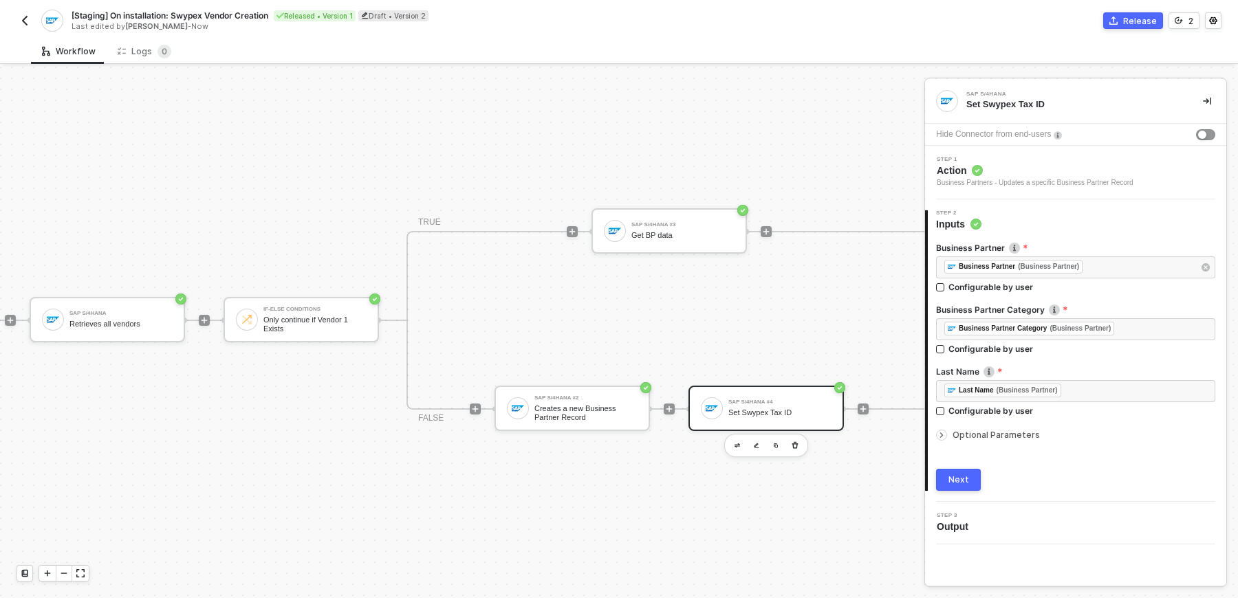
click at [941, 433] on icon "icon-arrow-right-small" at bounding box center [942, 435] width 2 height 4
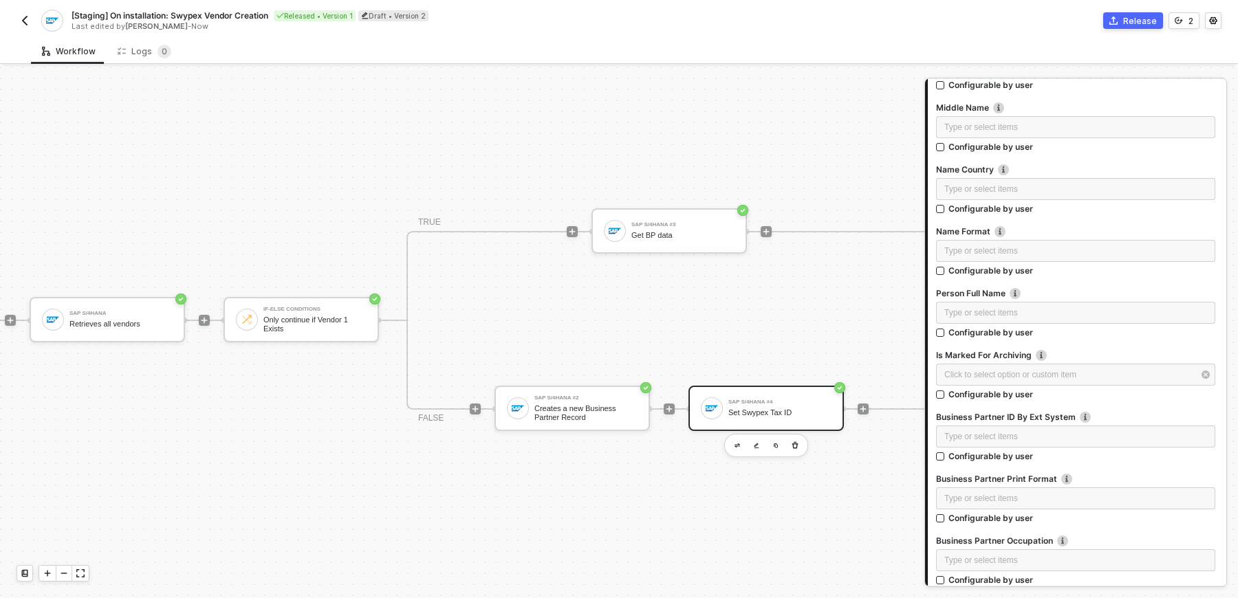
scroll to position [2892, 0]
click at [1016, 424] on div "Type or select items ﻿" at bounding box center [1075, 435] width 279 height 22
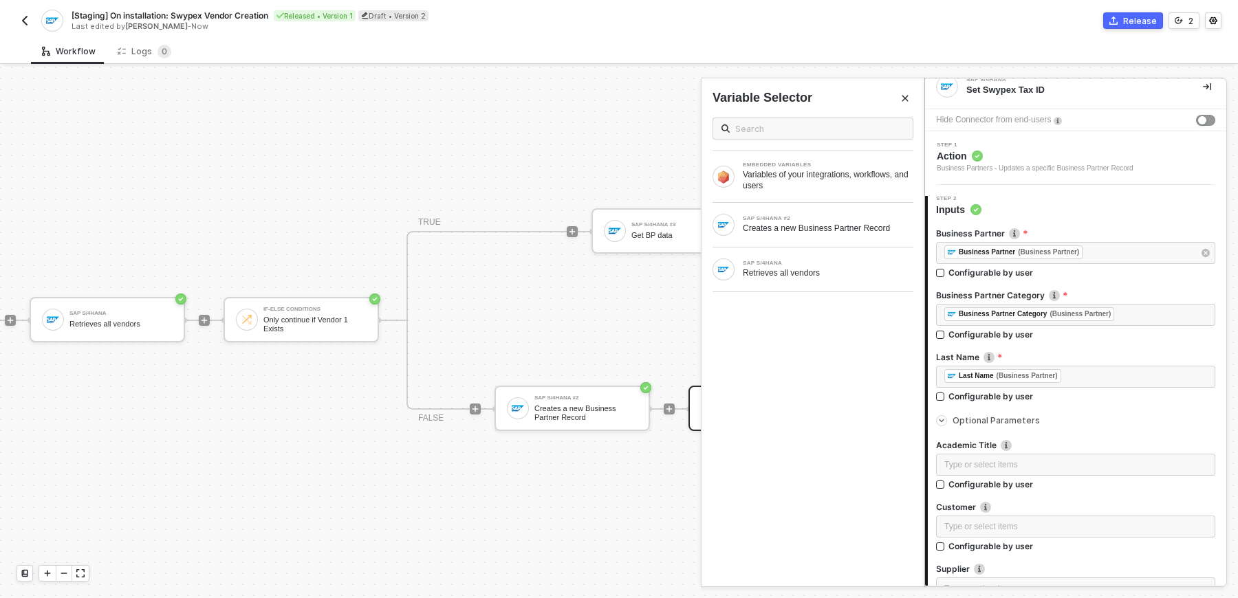
scroll to position [0, 0]
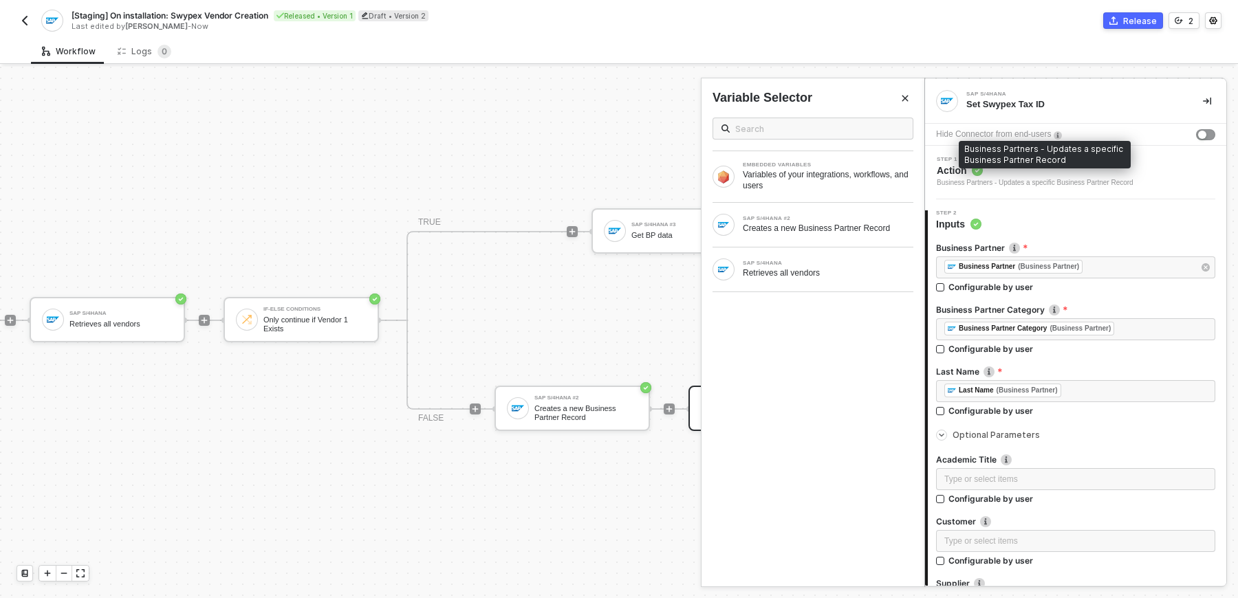
click at [1027, 179] on div "Business Partners - Updates a specific Business Partner Record" at bounding box center [1035, 182] width 197 height 11
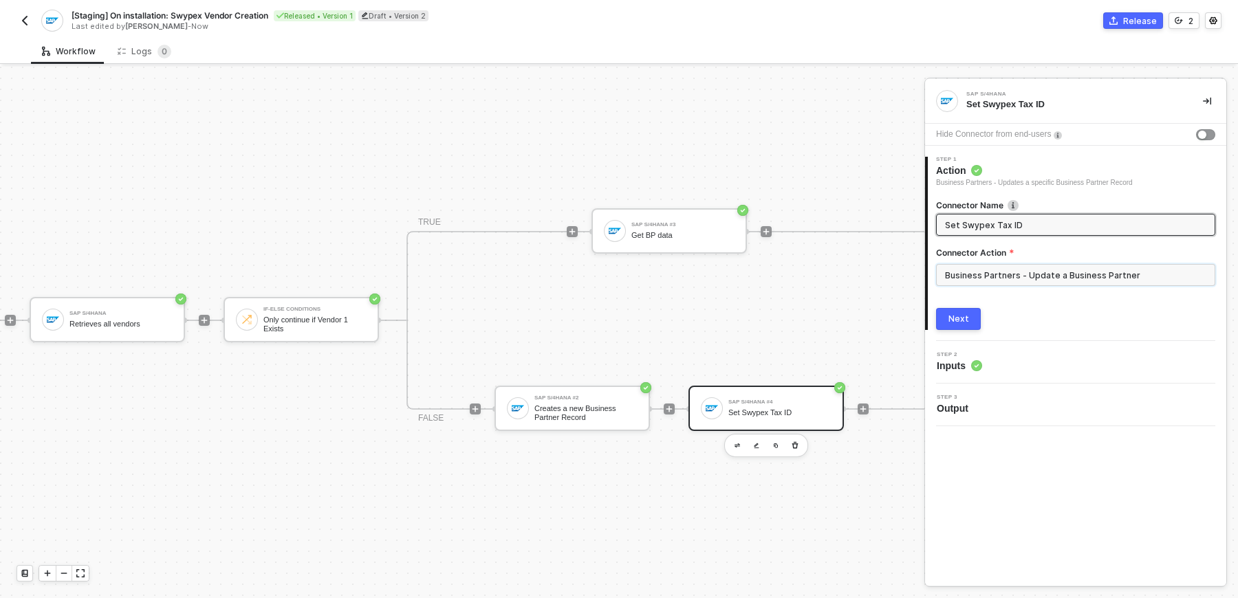
click at [997, 279] on input "Business Partners - Update a Business Partner" at bounding box center [1075, 275] width 279 height 22
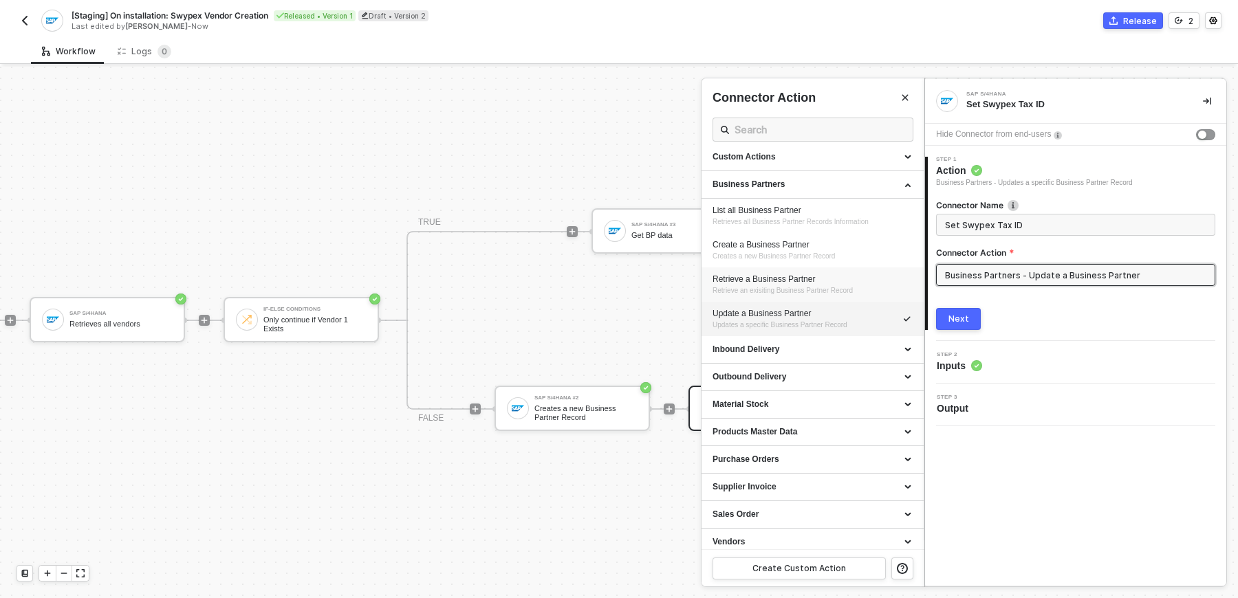
scroll to position [14, 0]
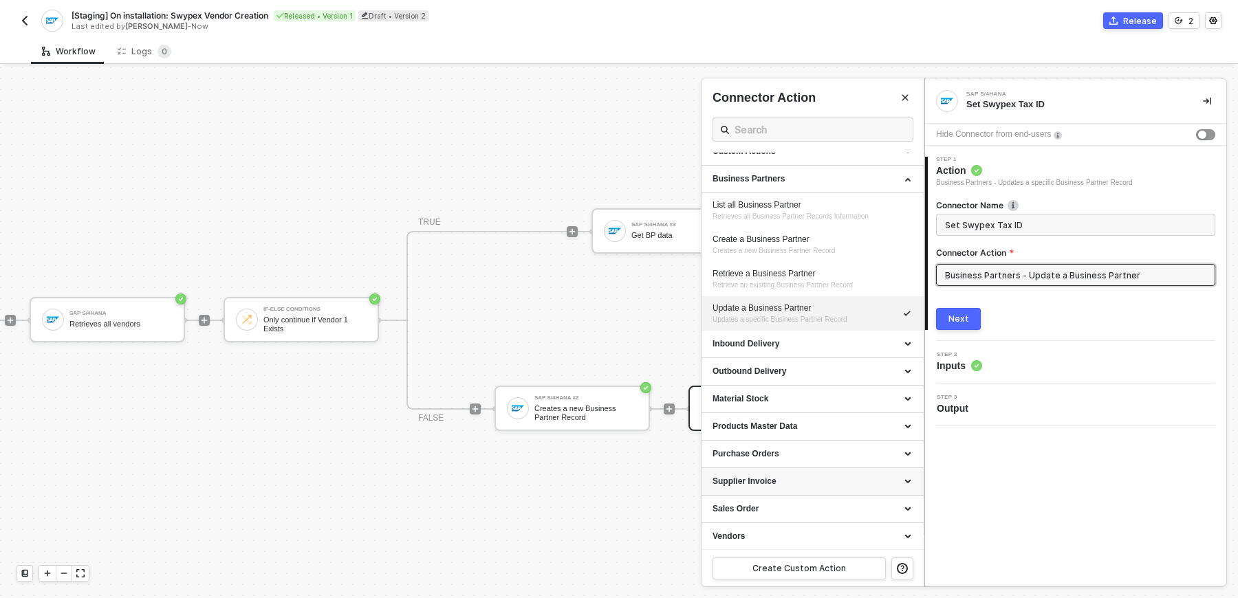
click at [908, 482] on icon at bounding box center [909, 482] width 7 height 0
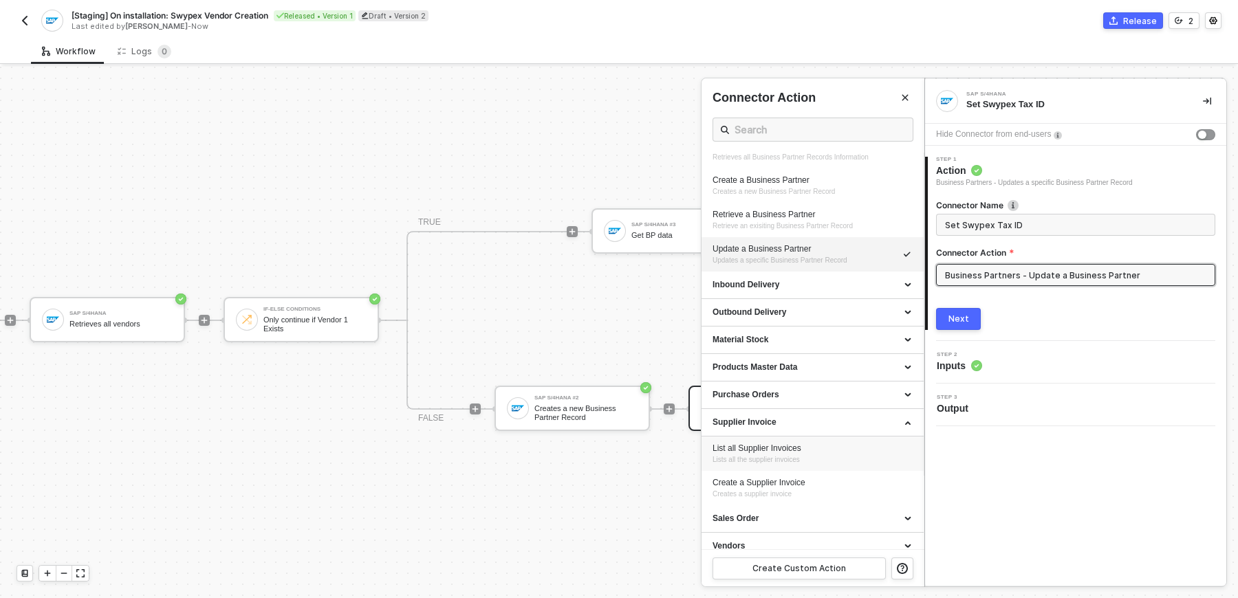
scroll to position [83, 0]
click at [908, 417] on div "Supplier Invoice" at bounding box center [812, 423] width 200 height 12
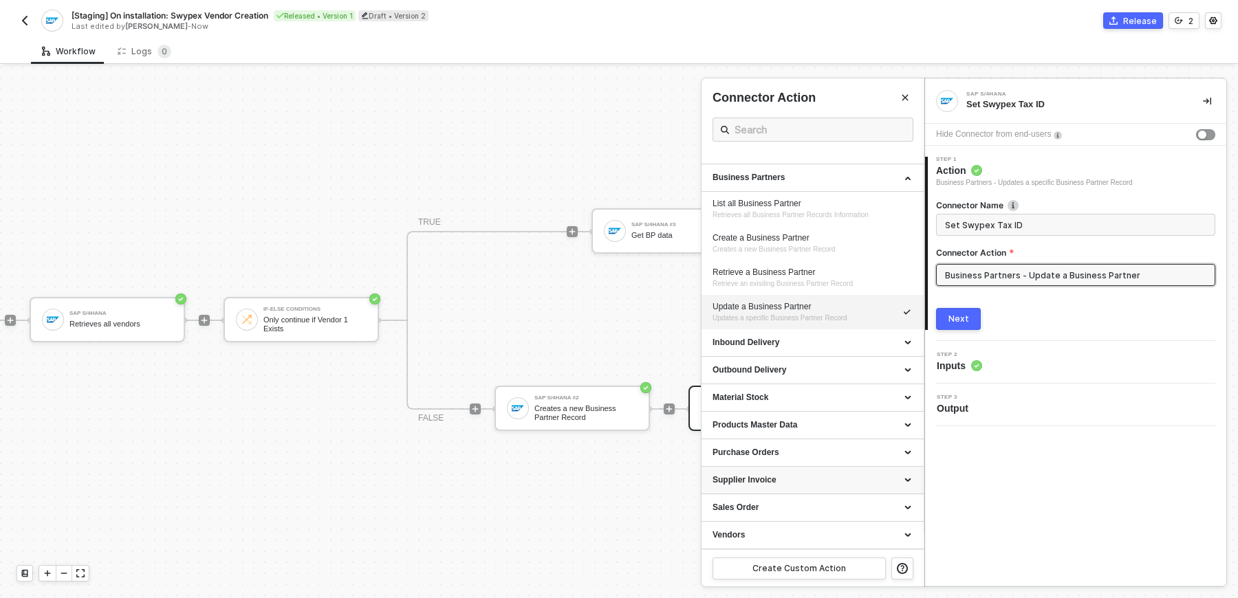
scroll to position [14, 0]
click at [909, 538] on div "Vendors" at bounding box center [812, 537] width 200 height 12
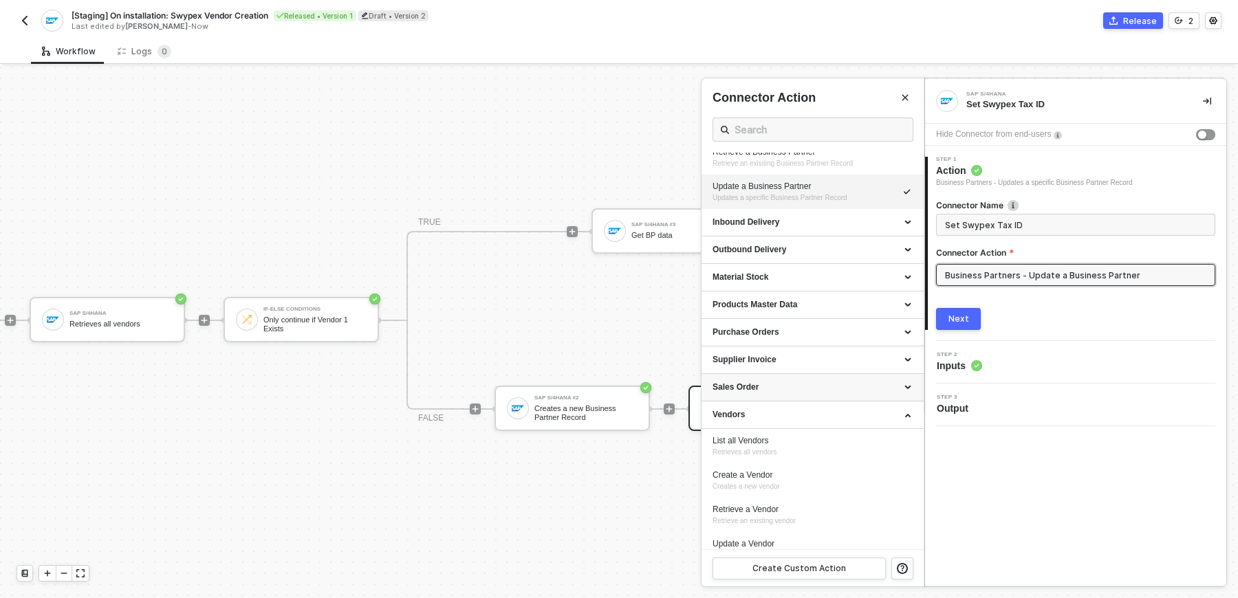
scroll to position [143, 0]
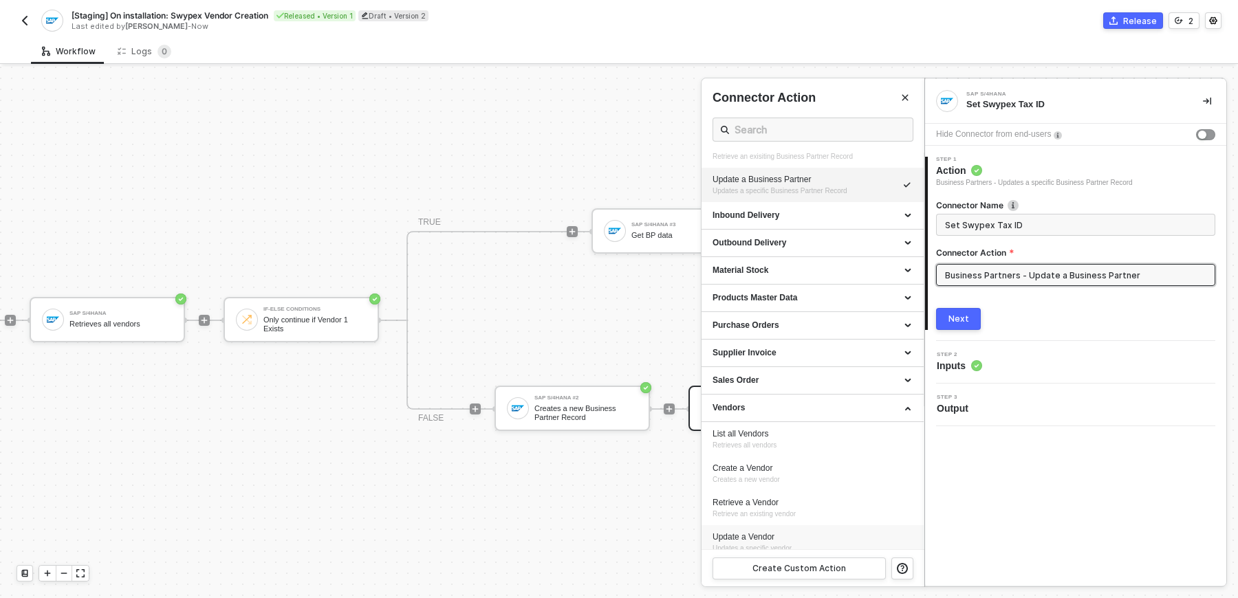
click at [833, 539] on div "Update a Vendor" at bounding box center [812, 538] width 200 height 12
type input "Vendors - Update a Vendor"
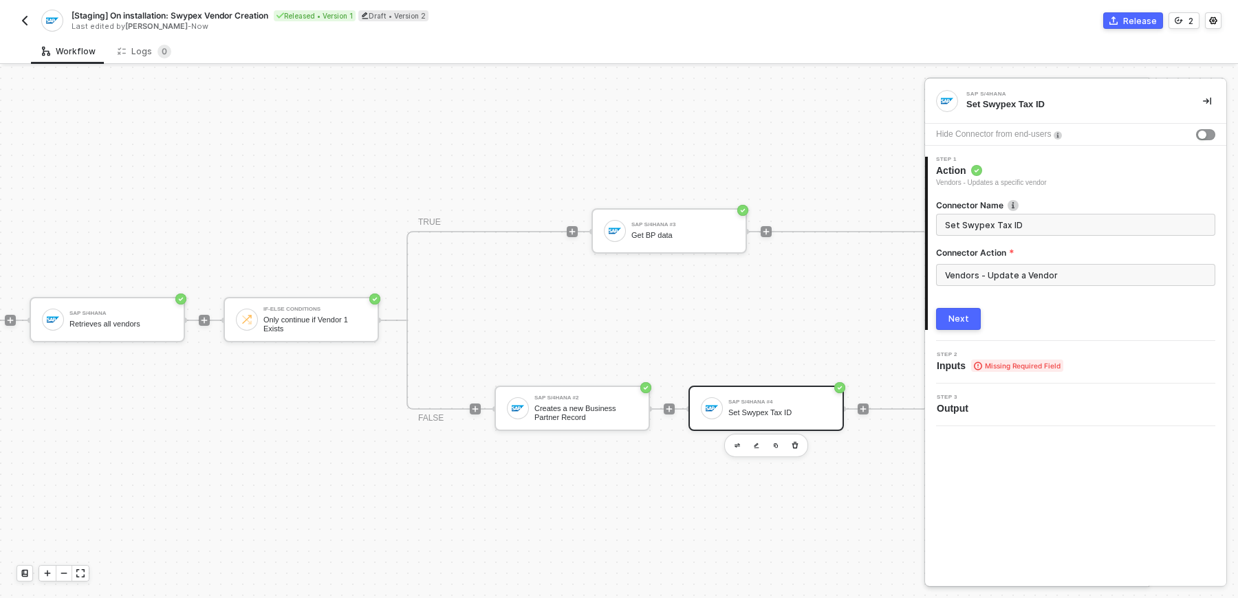
scroll to position [0, 0]
click at [982, 355] on span "Step 2" at bounding box center [1000, 355] width 127 height 6
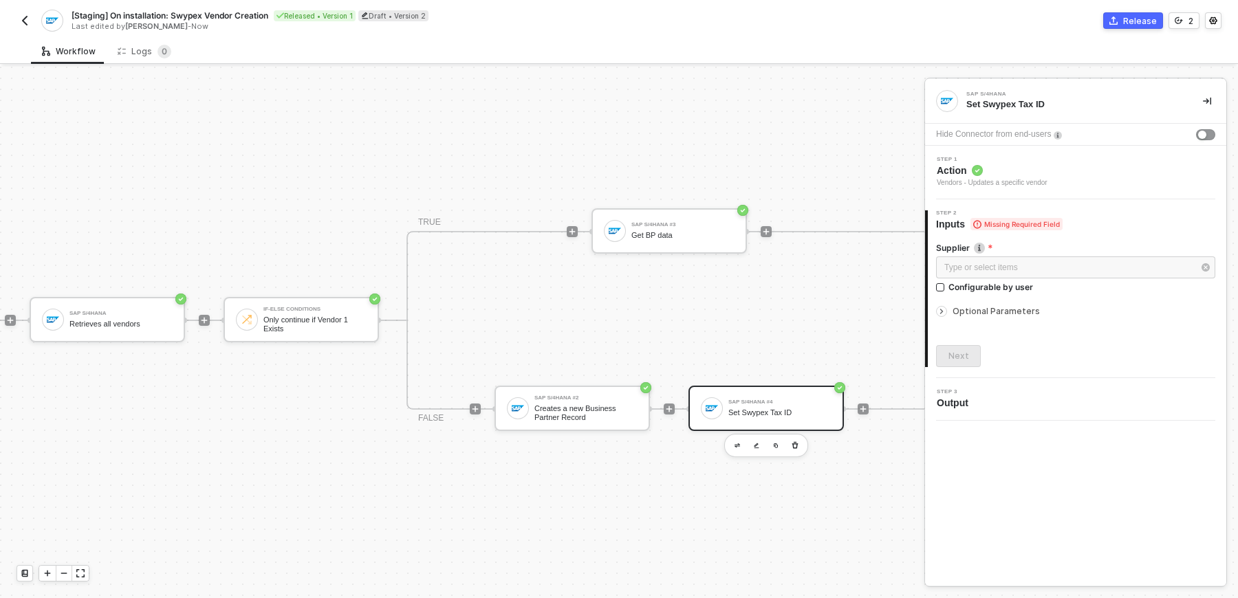
click at [990, 246] on label "Supplier Supplier Number" at bounding box center [1075, 248] width 279 height 12
click at [1001, 265] on div "Type or select items ﻿" at bounding box center [1068, 267] width 249 height 13
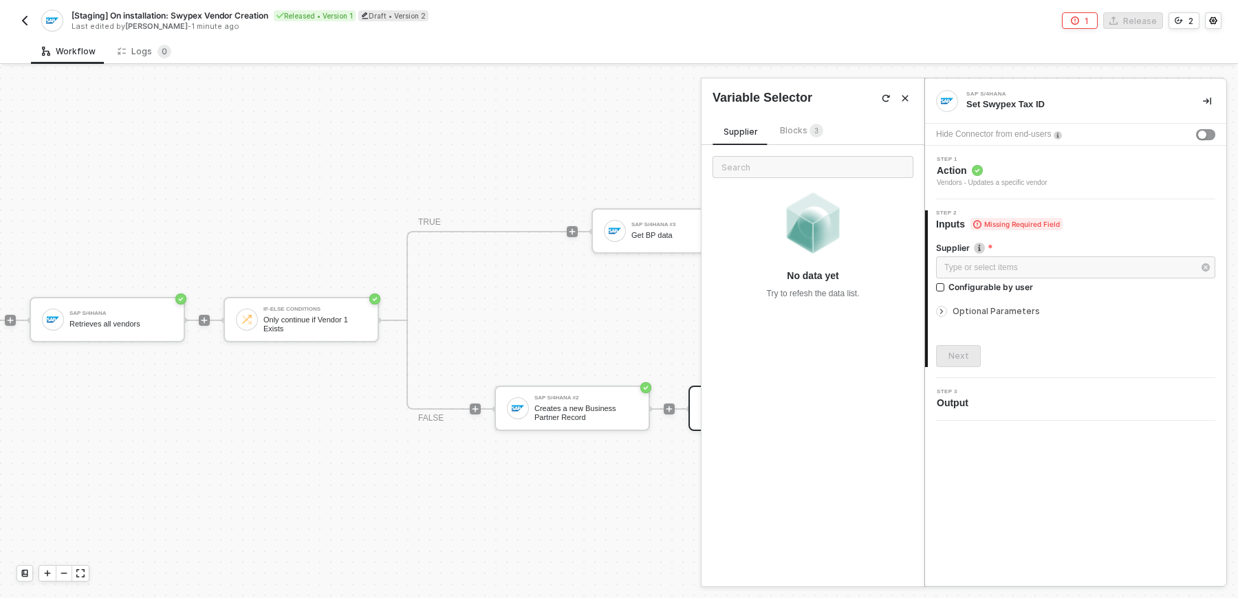
click at [809, 132] on sup "3" at bounding box center [816, 131] width 14 height 14
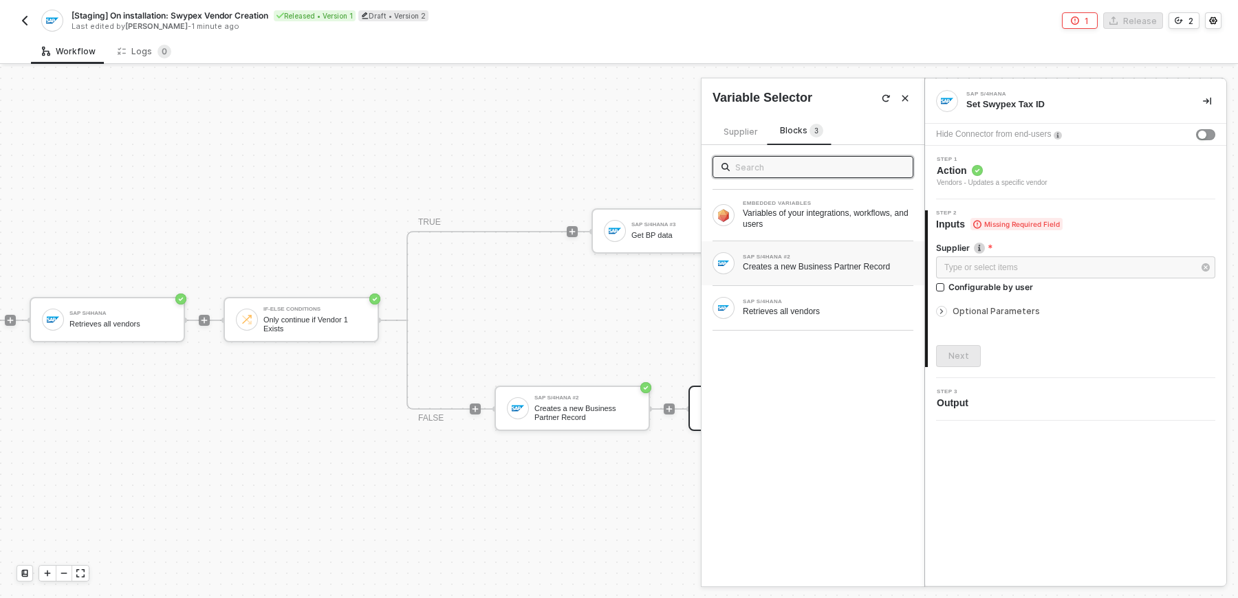
click at [808, 254] on div "SAP S/4HANA #2" at bounding box center [828, 257] width 171 height 6
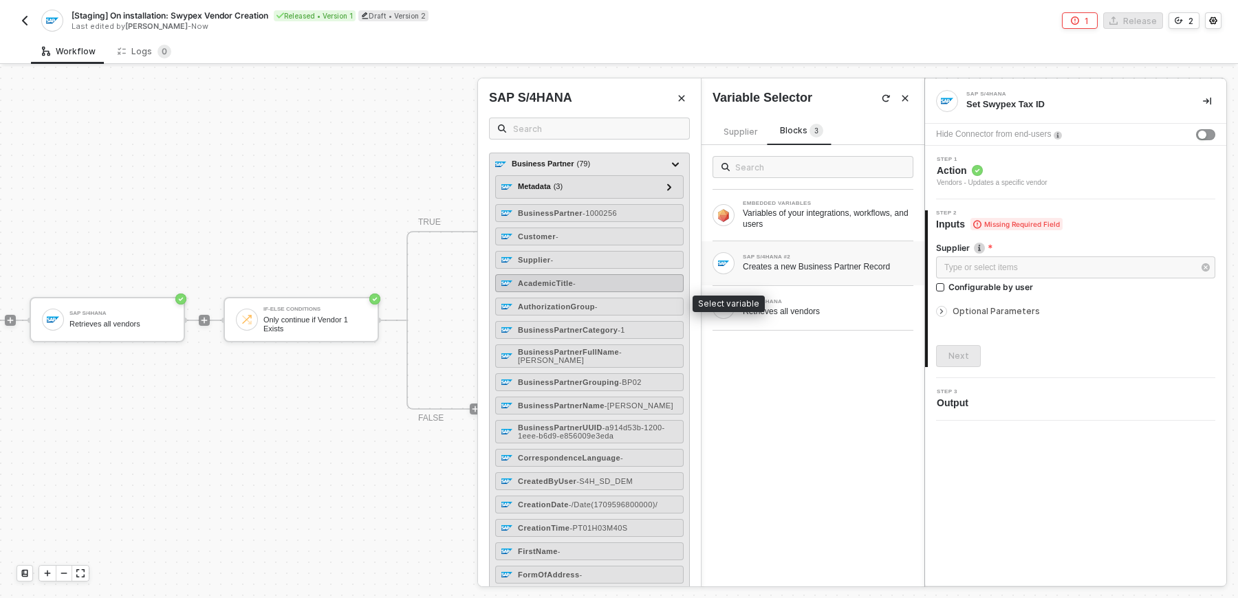
scroll to position [36, 0]
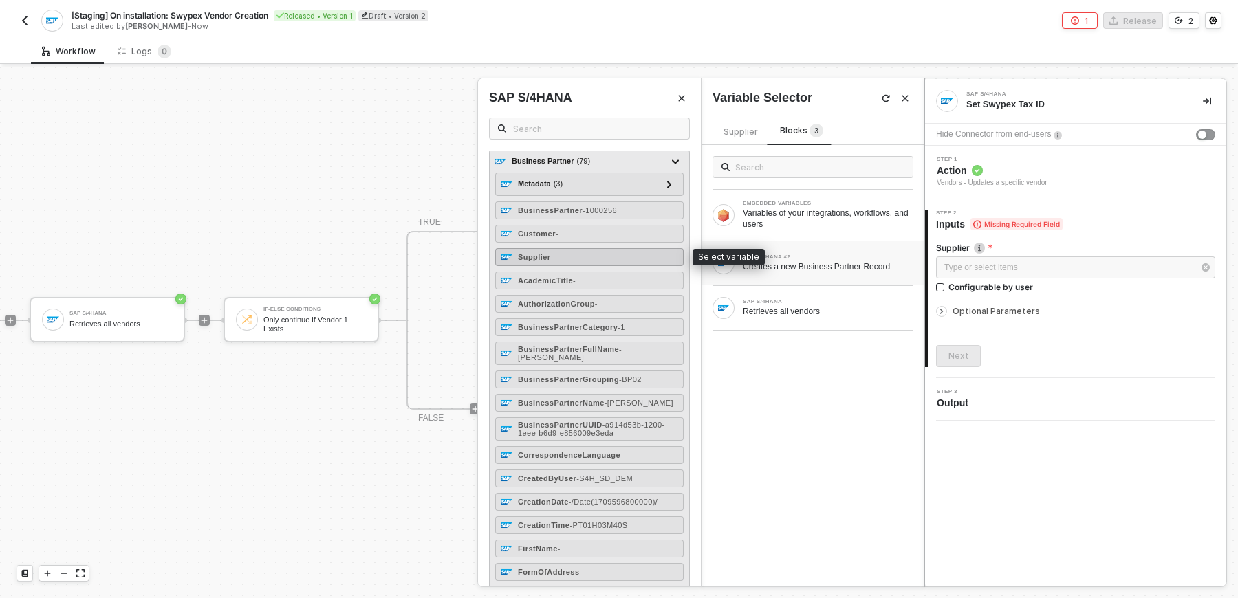
click at [582, 254] on div "Supplier -" at bounding box center [589, 257] width 188 height 18
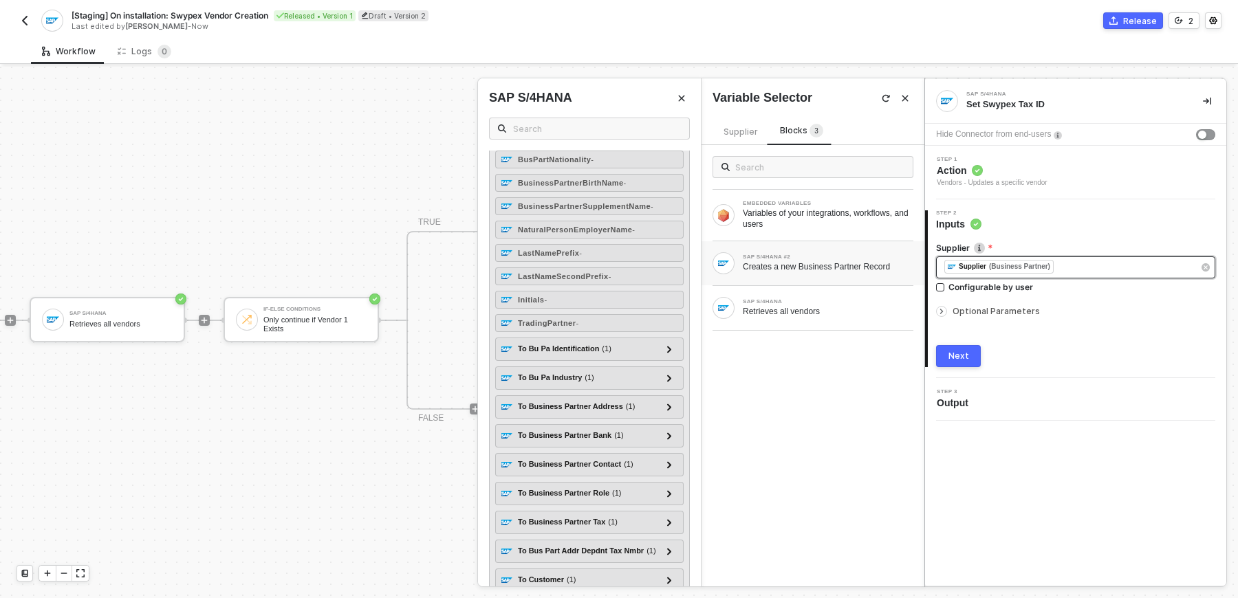
scroll to position [1532, 0]
click at [677, 513] on div at bounding box center [669, 521] width 17 height 17
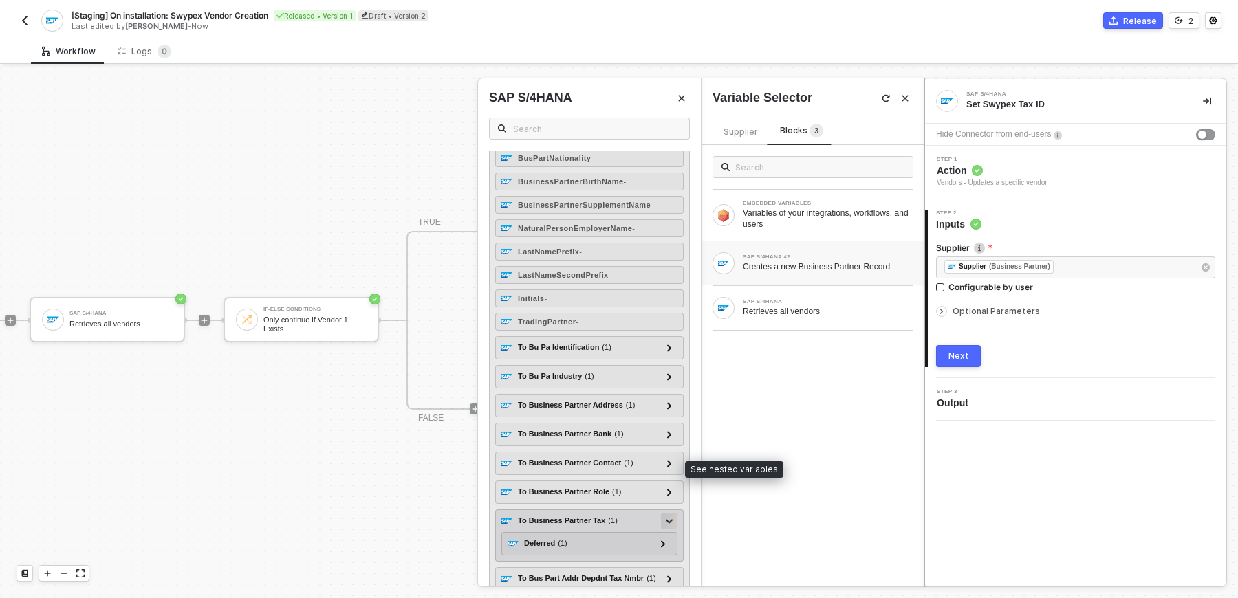
click at [677, 513] on div at bounding box center [669, 521] width 17 height 17
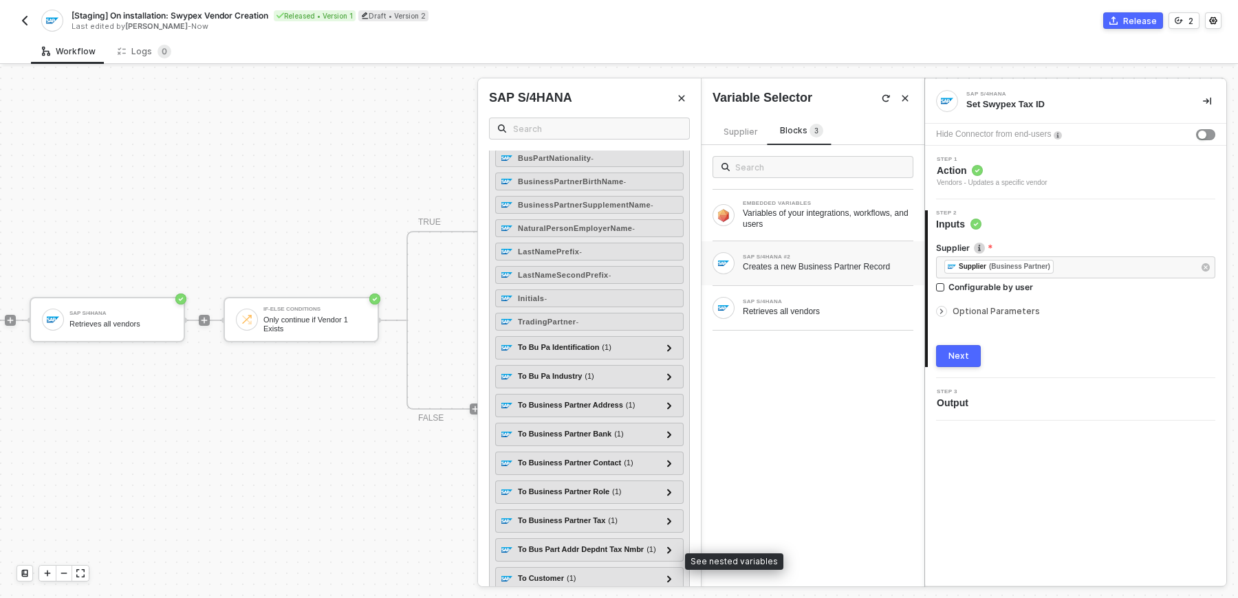
click at [670, 598] on div at bounding box center [669, 607] width 7 height 15
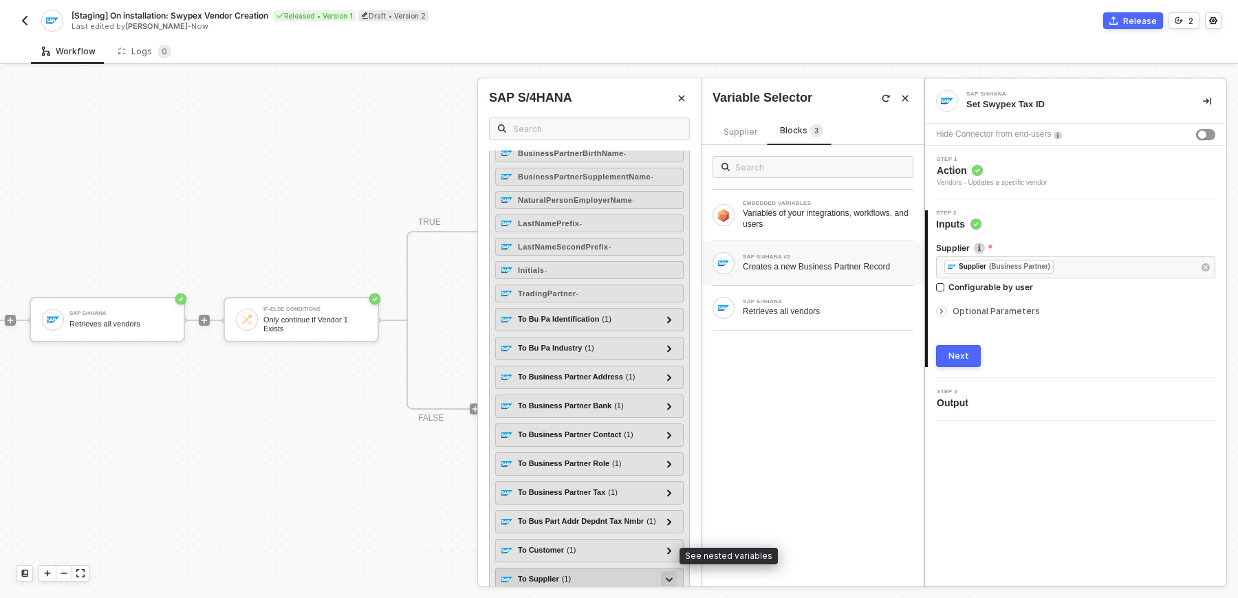
click at [670, 594] on div at bounding box center [663, 602] width 17 height 17
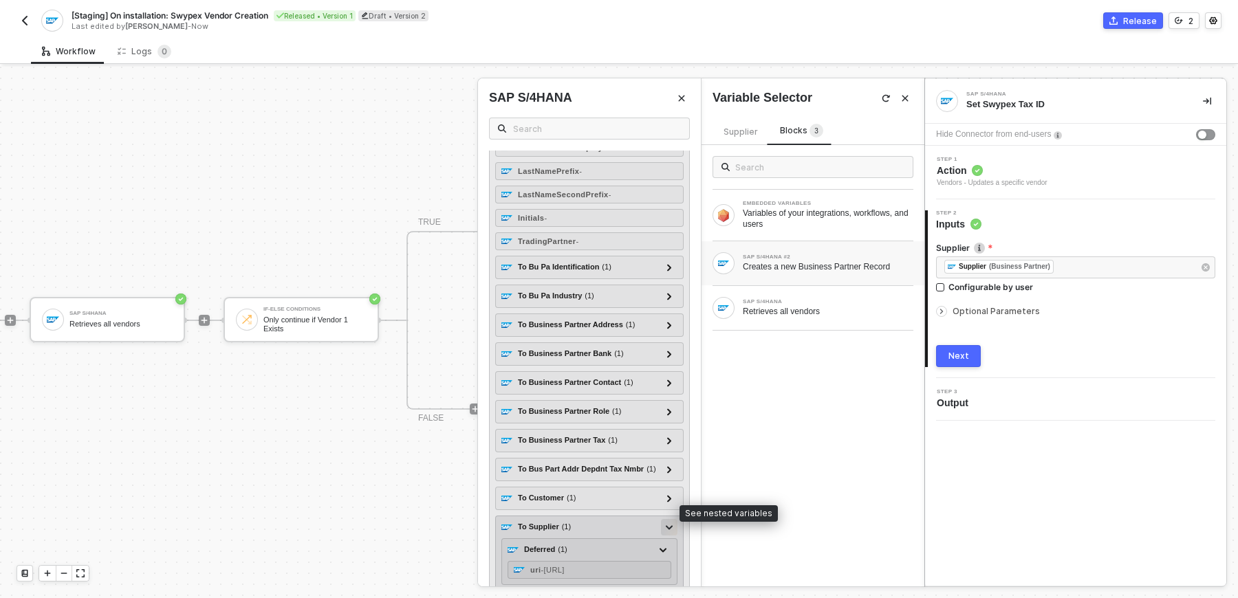
scroll to position [1613, 0]
click at [630, 519] on div "To Supplier ( 1 )" at bounding box center [581, 527] width 160 height 17
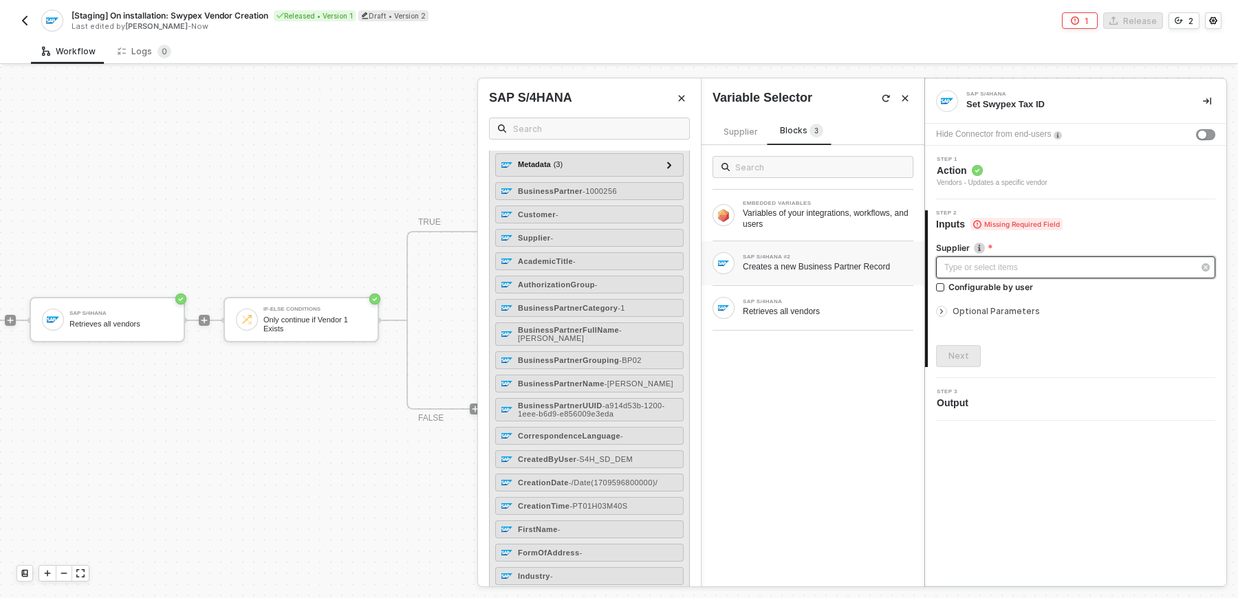
scroll to position [0, 0]
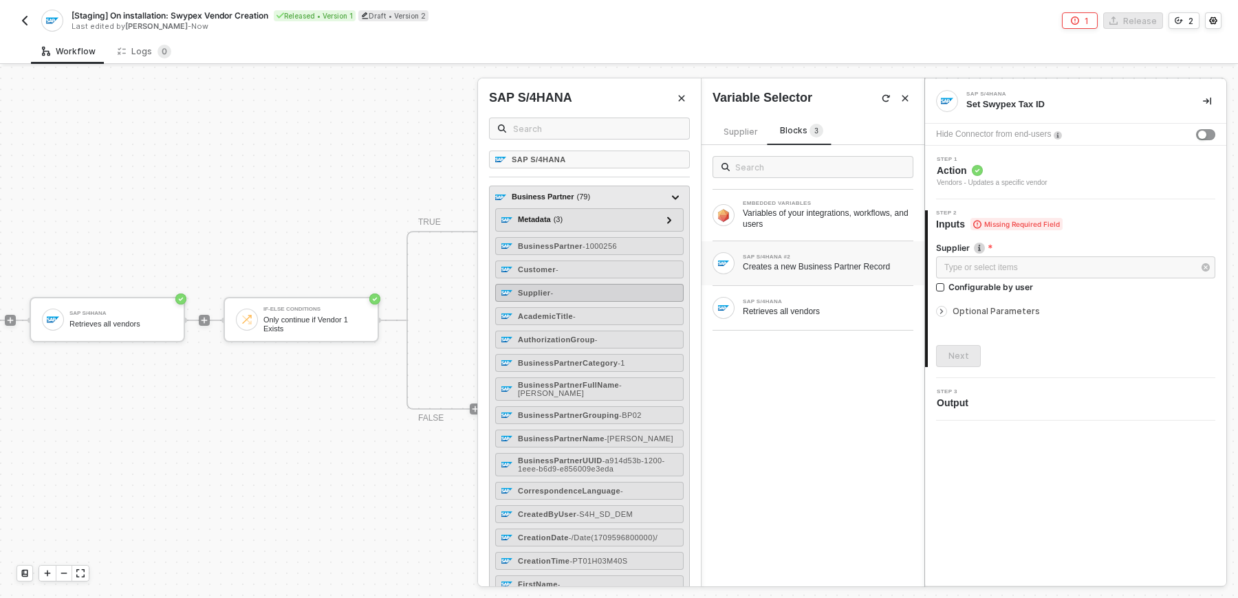
click at [593, 296] on div "Supplier -" at bounding box center [589, 293] width 188 height 18
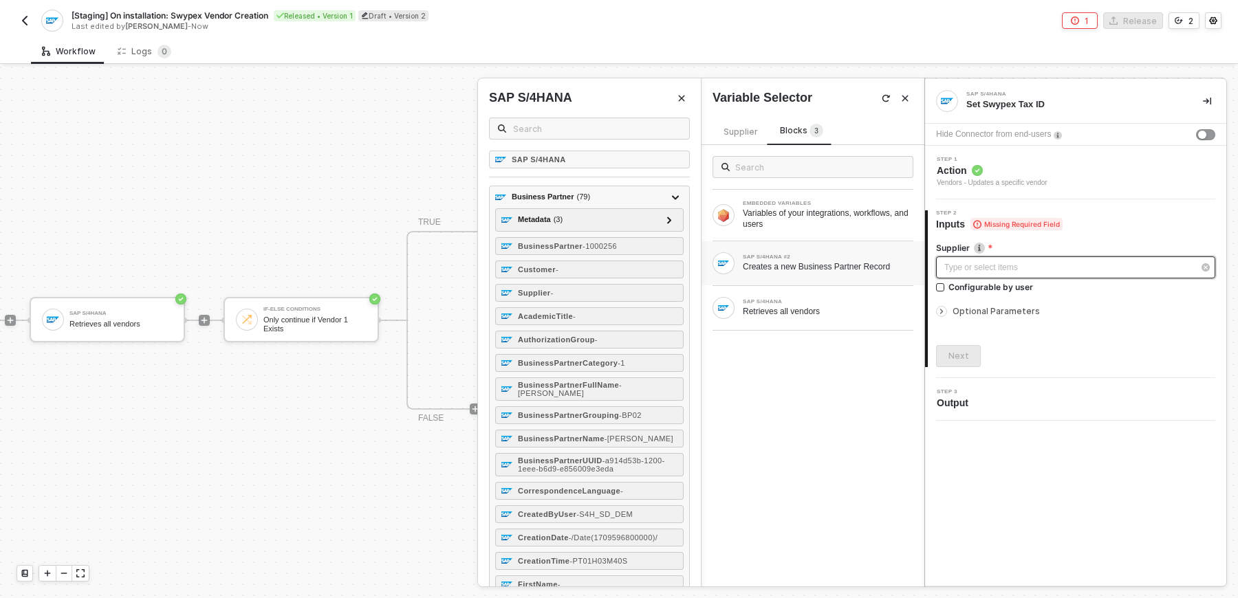
click at [966, 262] on div "Type or select items ﻿" at bounding box center [1068, 267] width 249 height 13
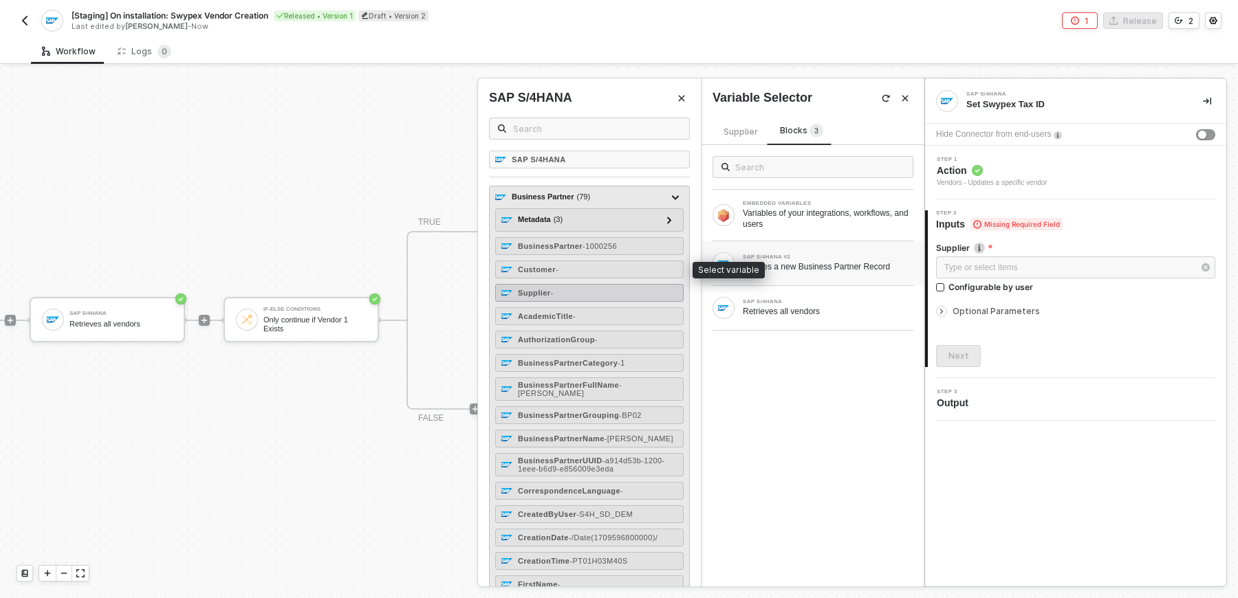
click at [593, 288] on div "Supplier -" at bounding box center [589, 293] width 188 height 18
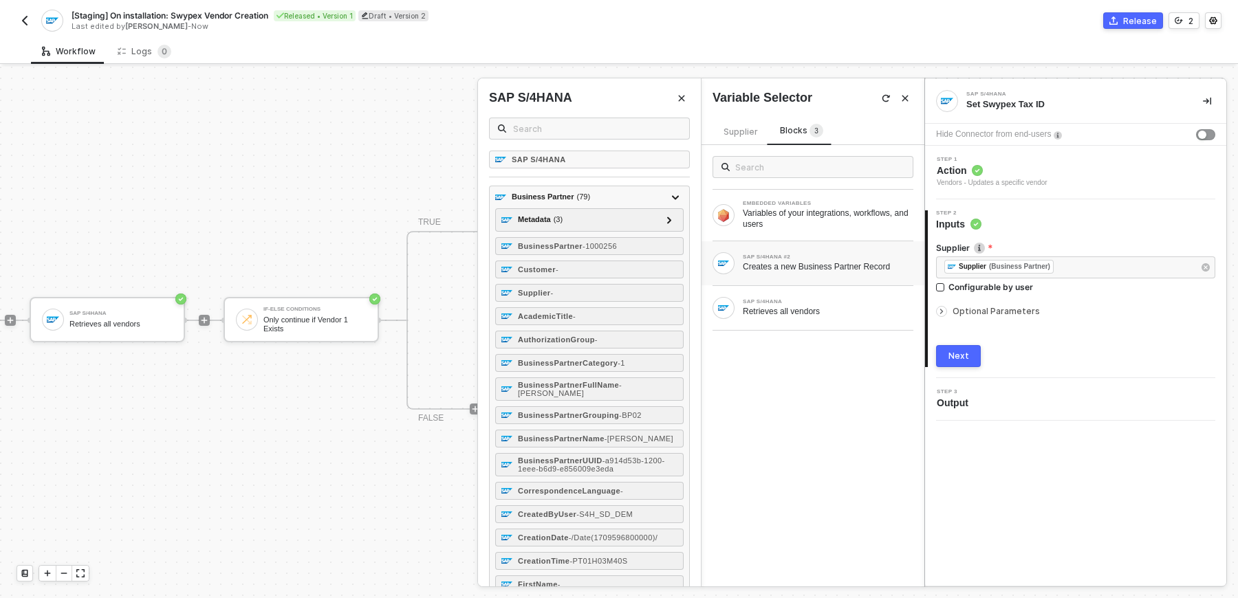
click at [941, 315] on div at bounding box center [941, 311] width 11 height 11
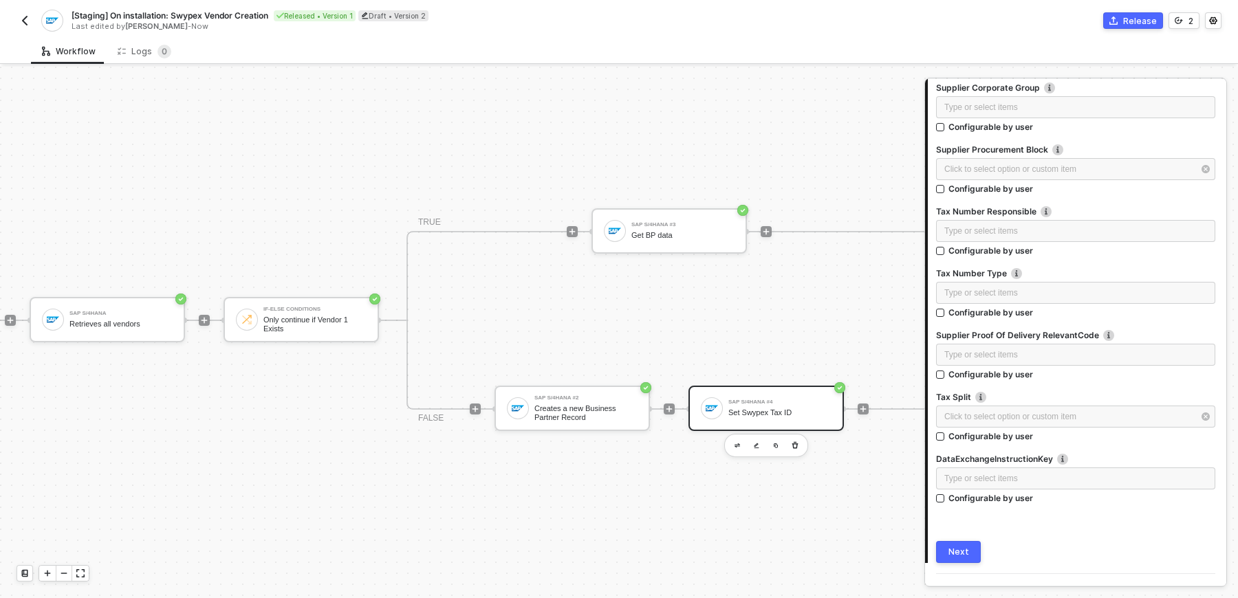
scroll to position [988, 0]
click at [996, 292] on div "Type or select items ﻿" at bounding box center [1075, 296] width 263 height 13
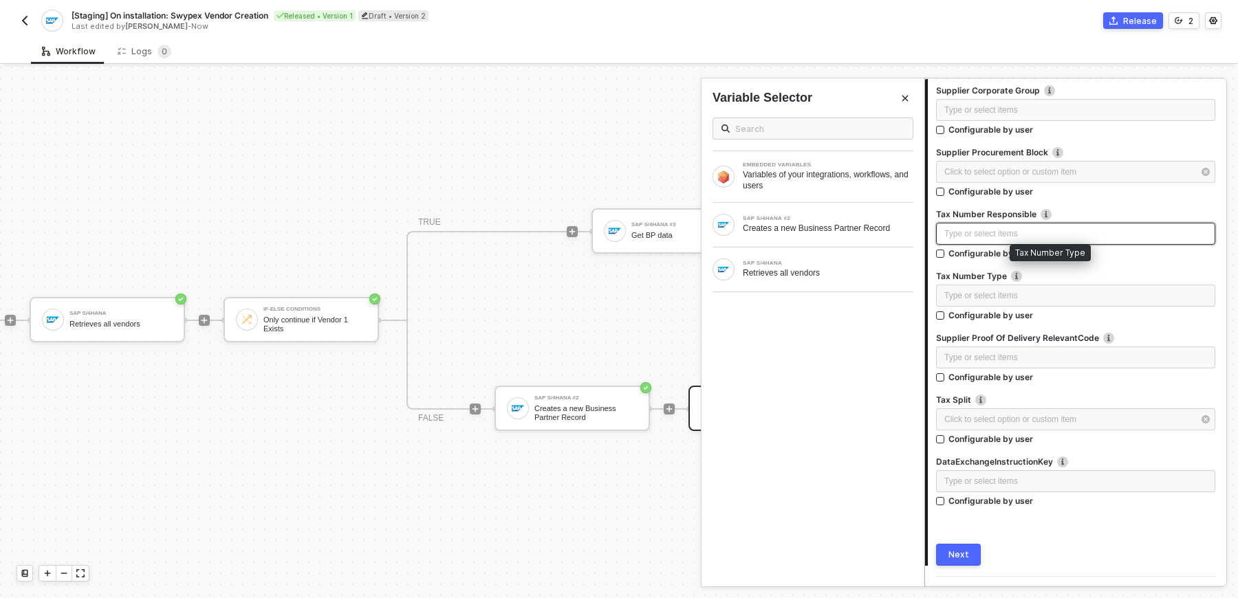
click at [1026, 228] on div "Type or select items ﻿" at bounding box center [1075, 234] width 263 height 13
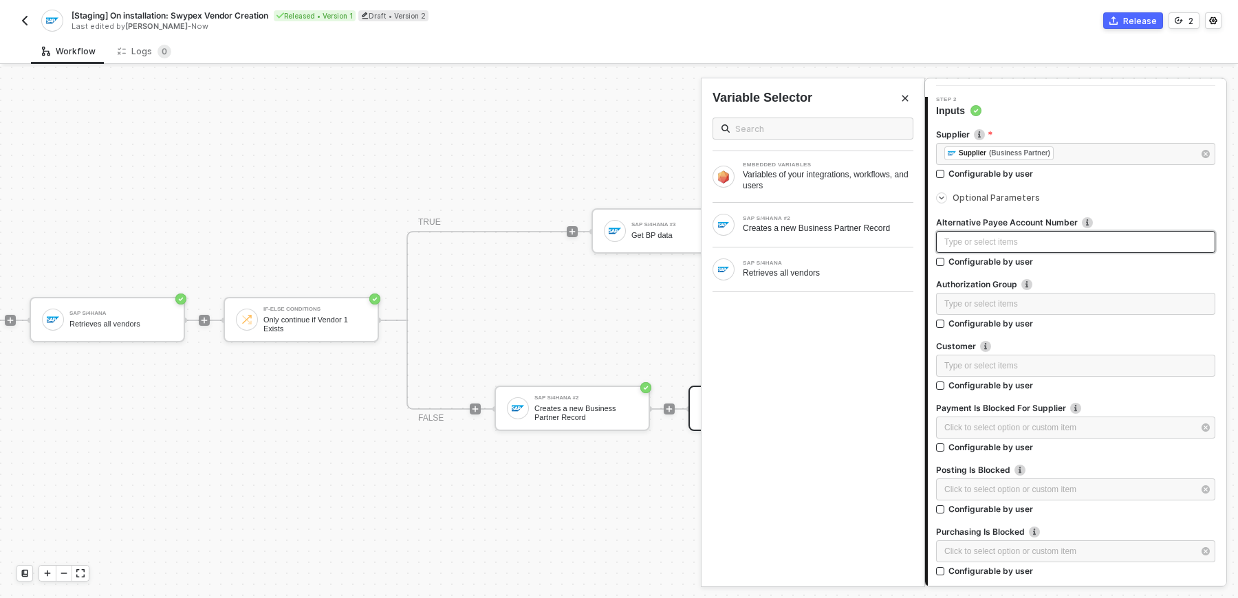
scroll to position [160, 0]
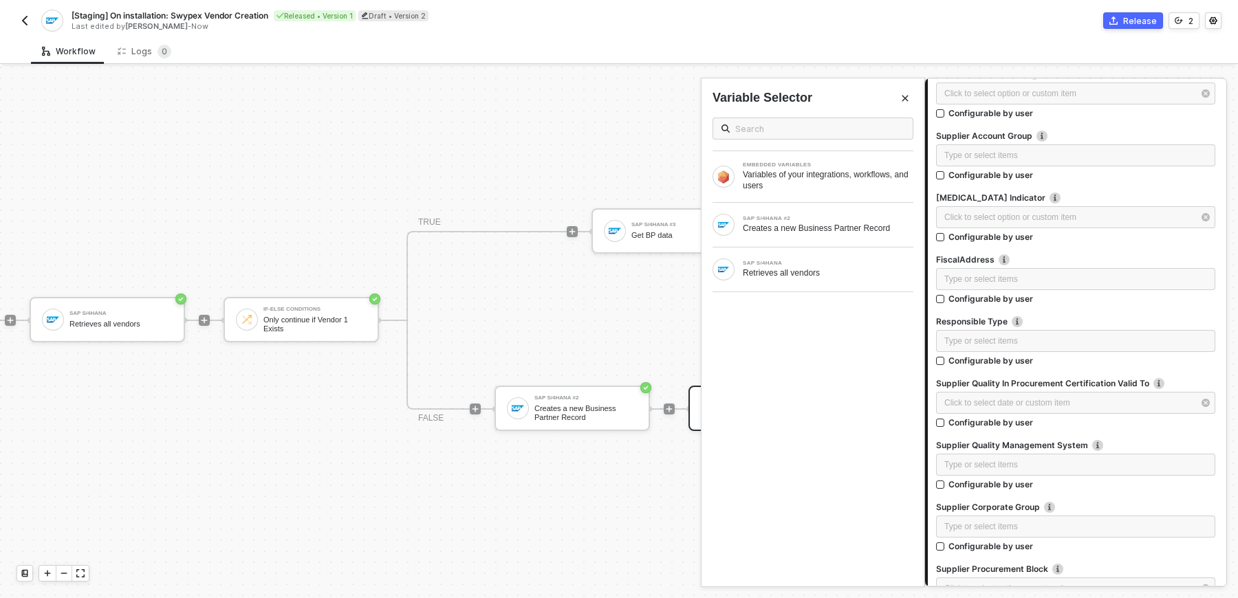
click at [998, 300] on div "Configurable by user" at bounding box center [990, 299] width 85 height 12
click at [946, 300] on input "Configurable by user" at bounding box center [941, 300] width 10 height 10
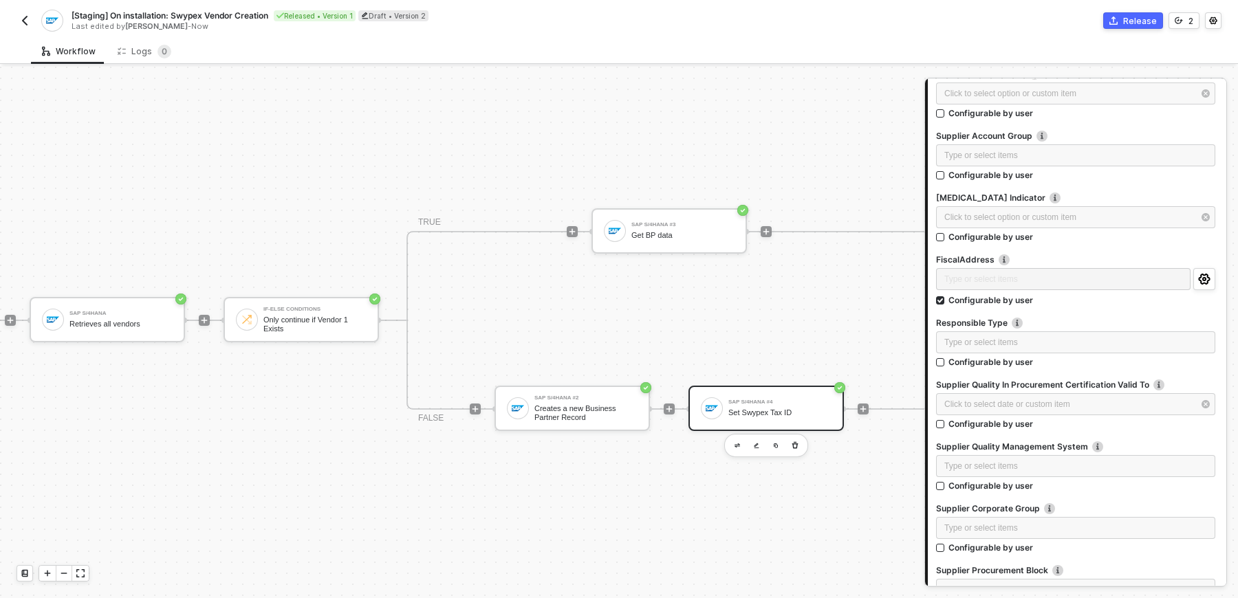
scroll to position [669, 0]
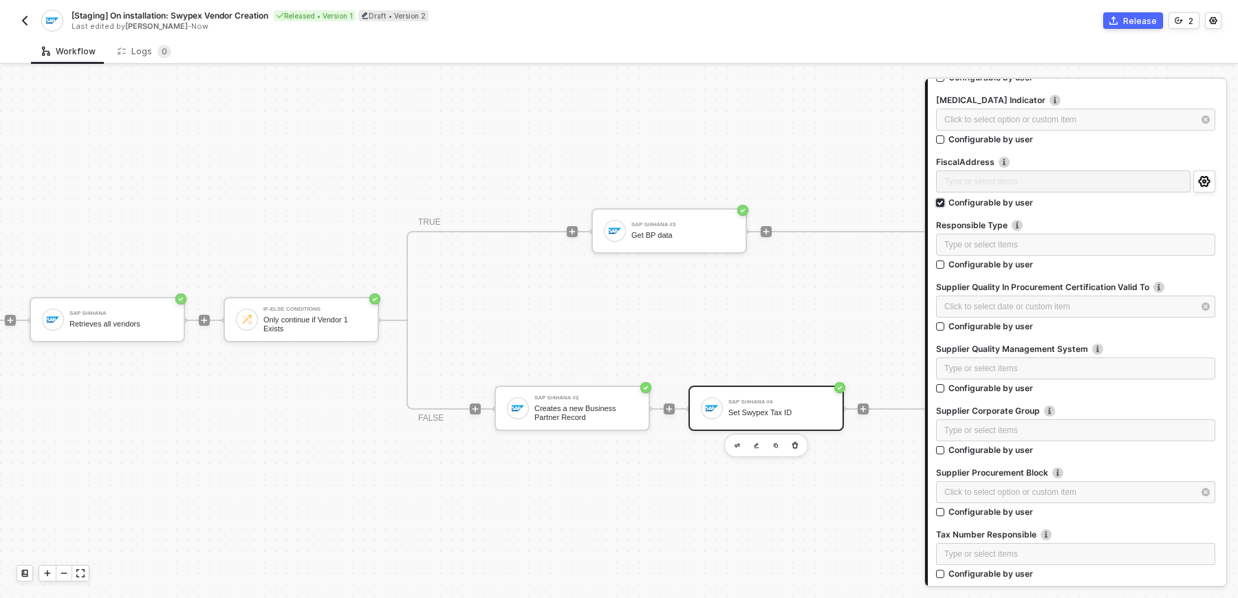
click at [959, 201] on div "Configurable by user" at bounding box center [990, 203] width 85 height 12
click at [946, 201] on input "Configurable by user" at bounding box center [941, 204] width 10 height 10
checkbox input "false"
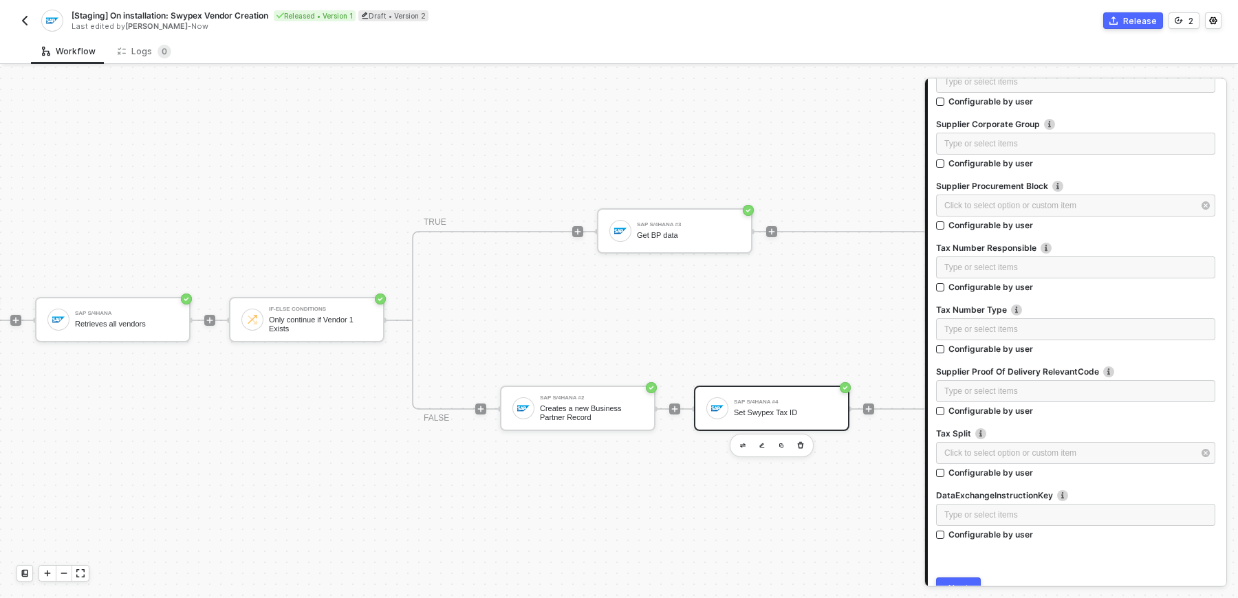
scroll to position [25, 127]
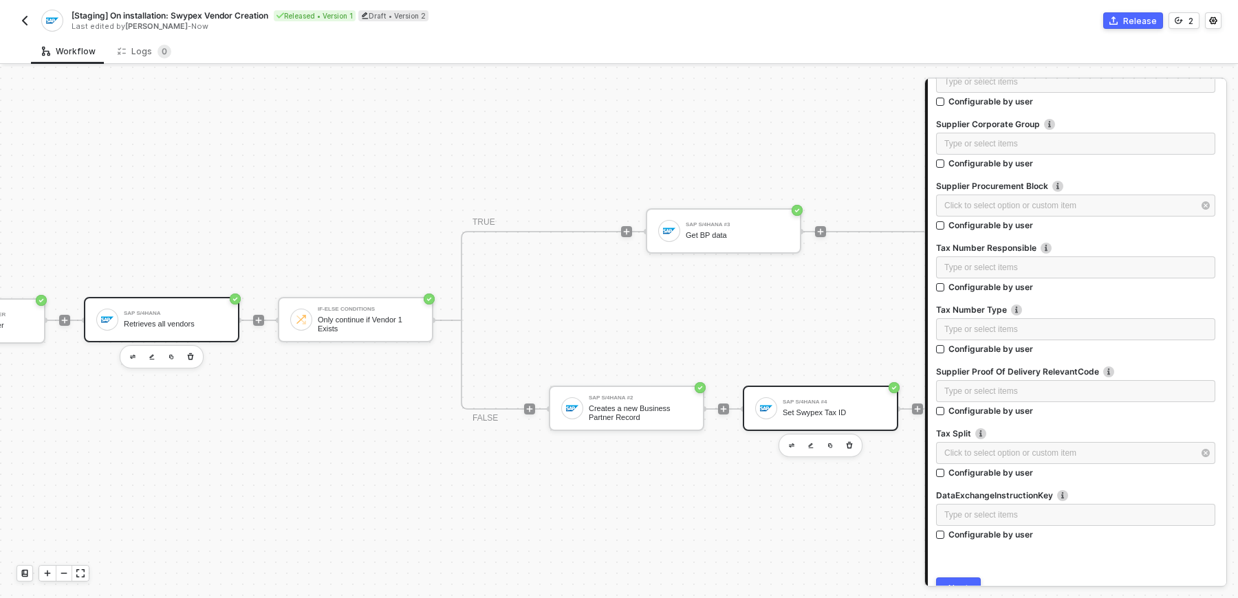
click at [139, 325] on div "Retrieves all vendors" at bounding box center [175, 324] width 103 height 9
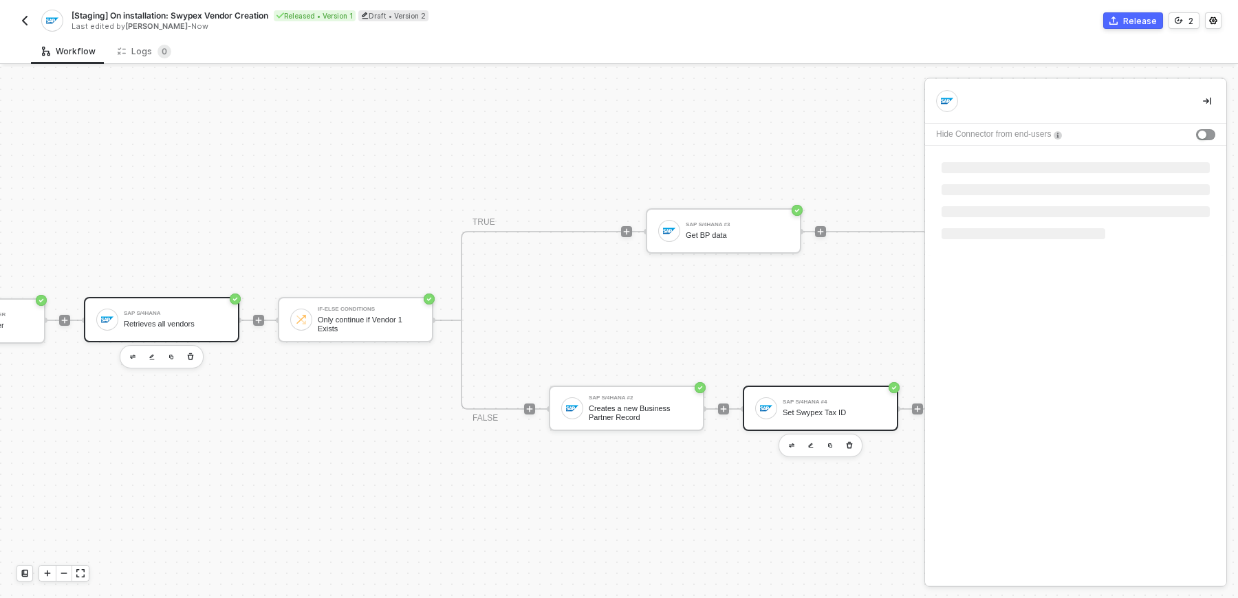
scroll to position [0, 0]
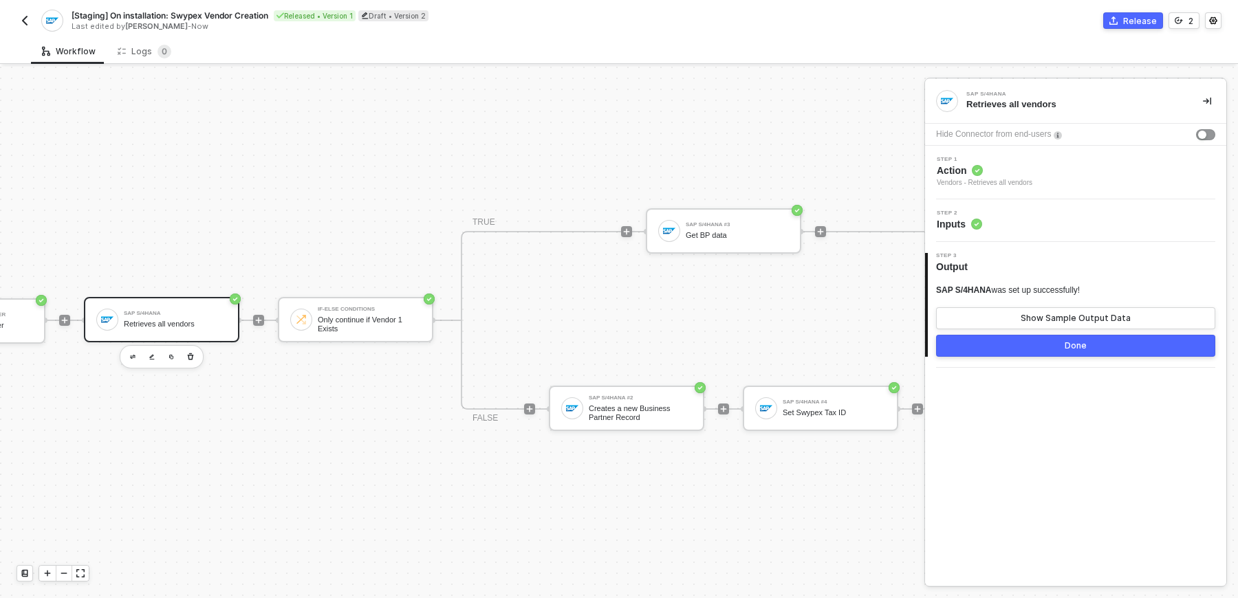
click at [1037, 227] on div "Step 2 Inputs" at bounding box center [1077, 220] width 298 height 21
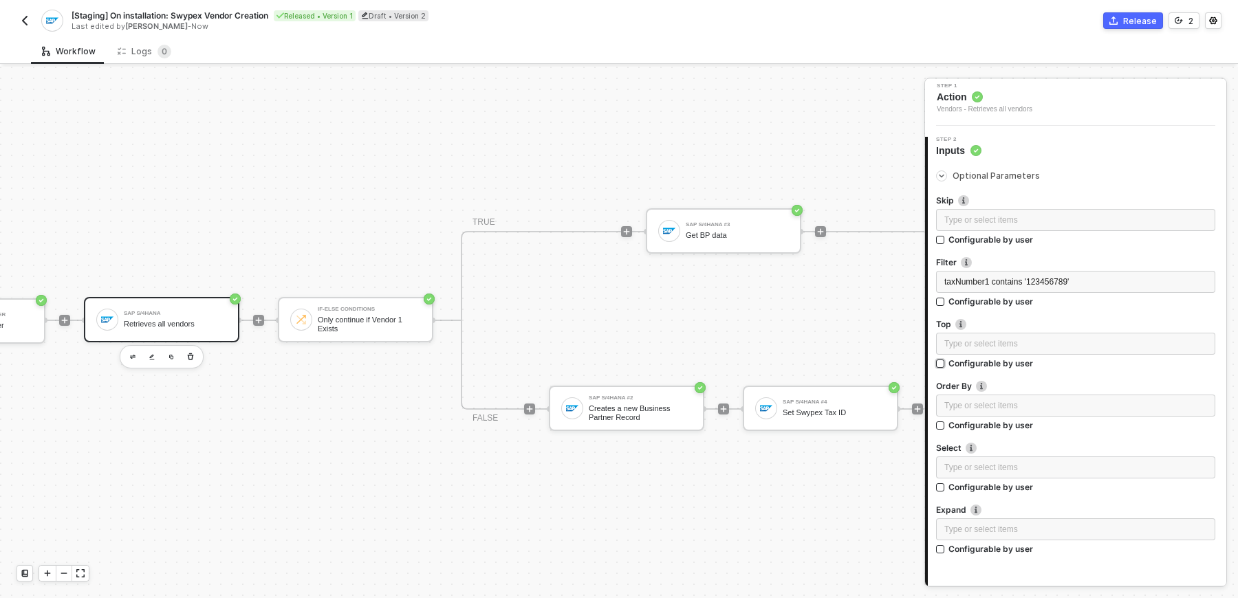
scroll to position [154, 0]
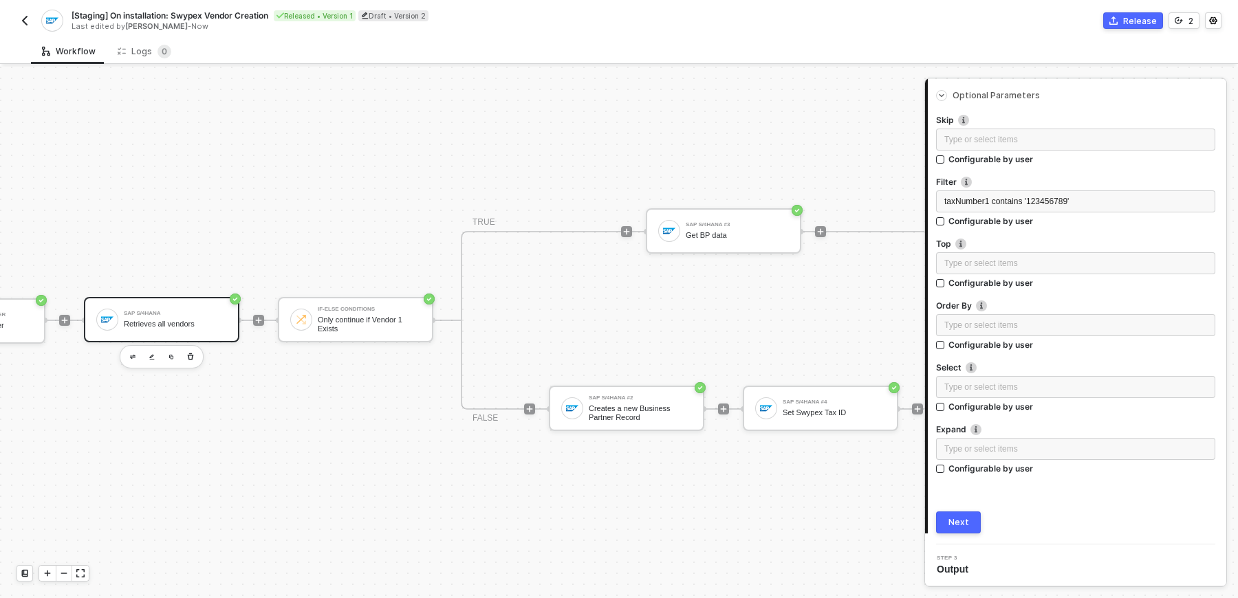
click at [573, 344] on div "TRUE SAP S/4HANA #3 Get BP data FALSE SAP S/4HANA #2 Creates a new Business Par…" at bounding box center [723, 320] width 525 height 179
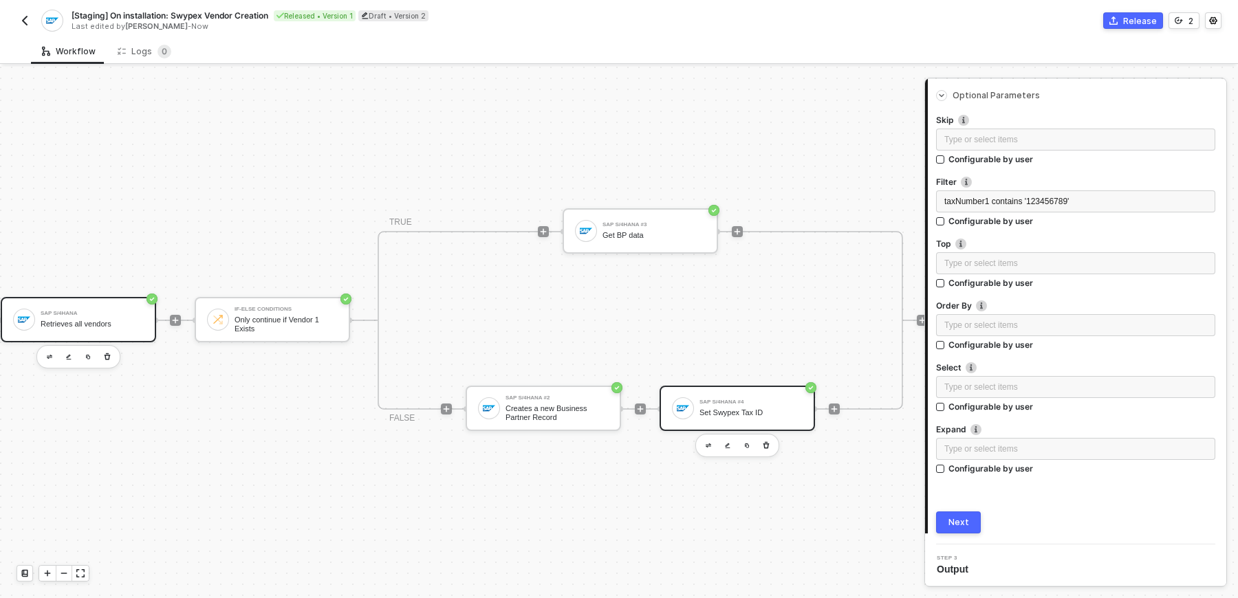
scroll to position [25, 235]
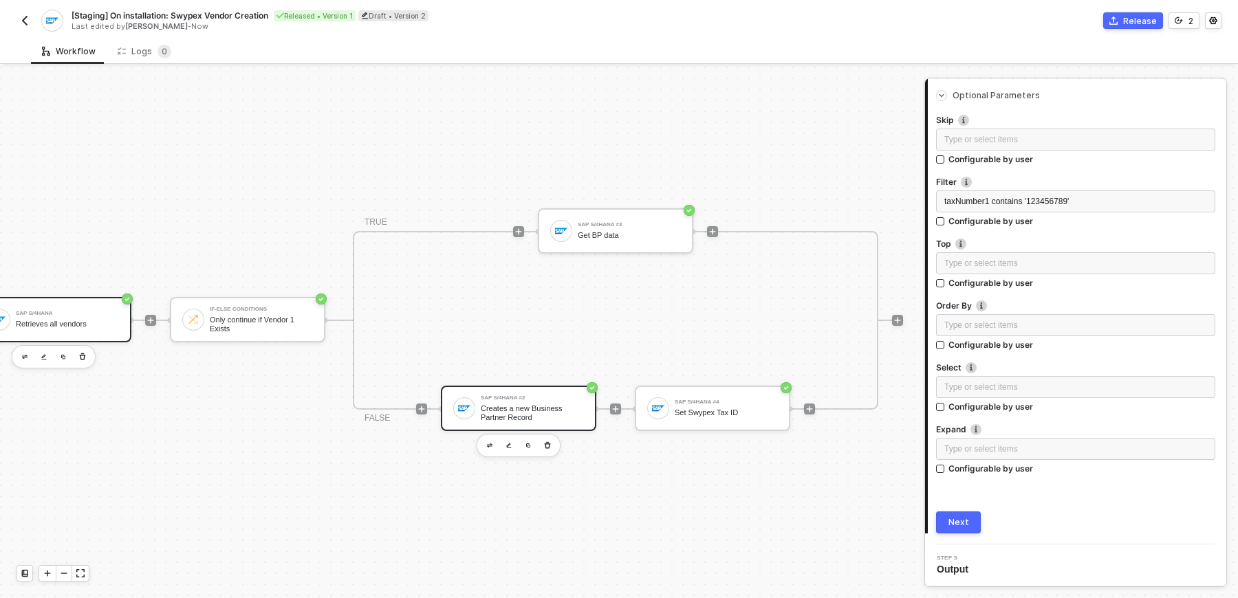
click at [499, 408] on div "Creates a new Business Partner Record" at bounding box center [532, 412] width 103 height 17
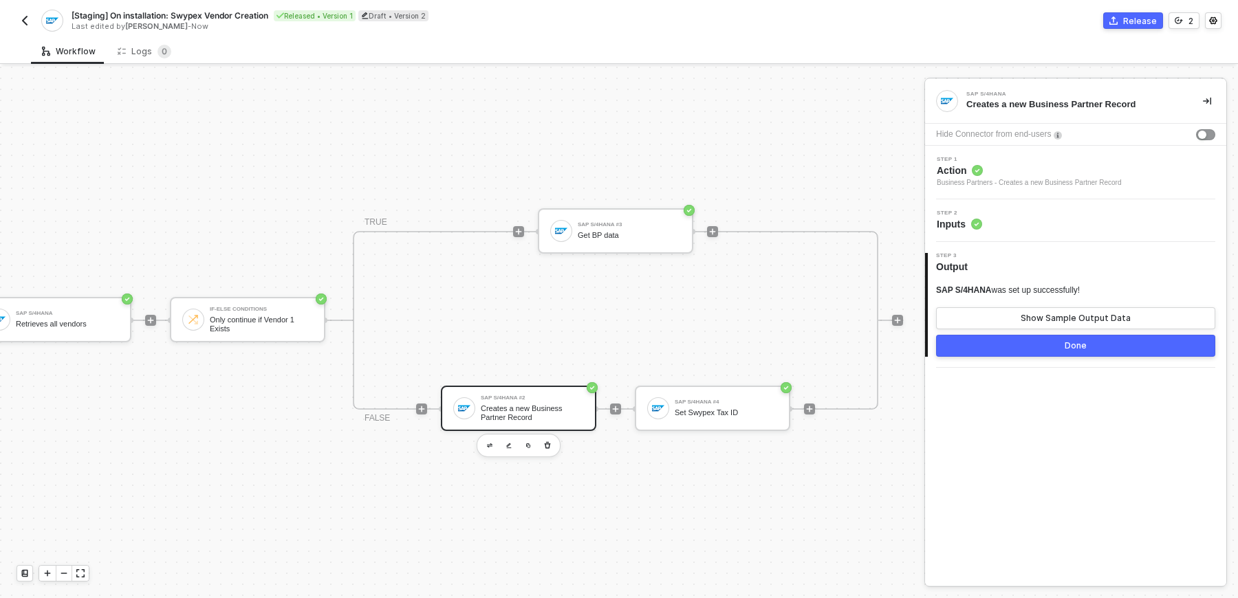
click at [1007, 233] on div "Step 2 Inputs" at bounding box center [1075, 220] width 301 height 43
click at [990, 219] on div "Step 2 Inputs" at bounding box center [1077, 220] width 298 height 21
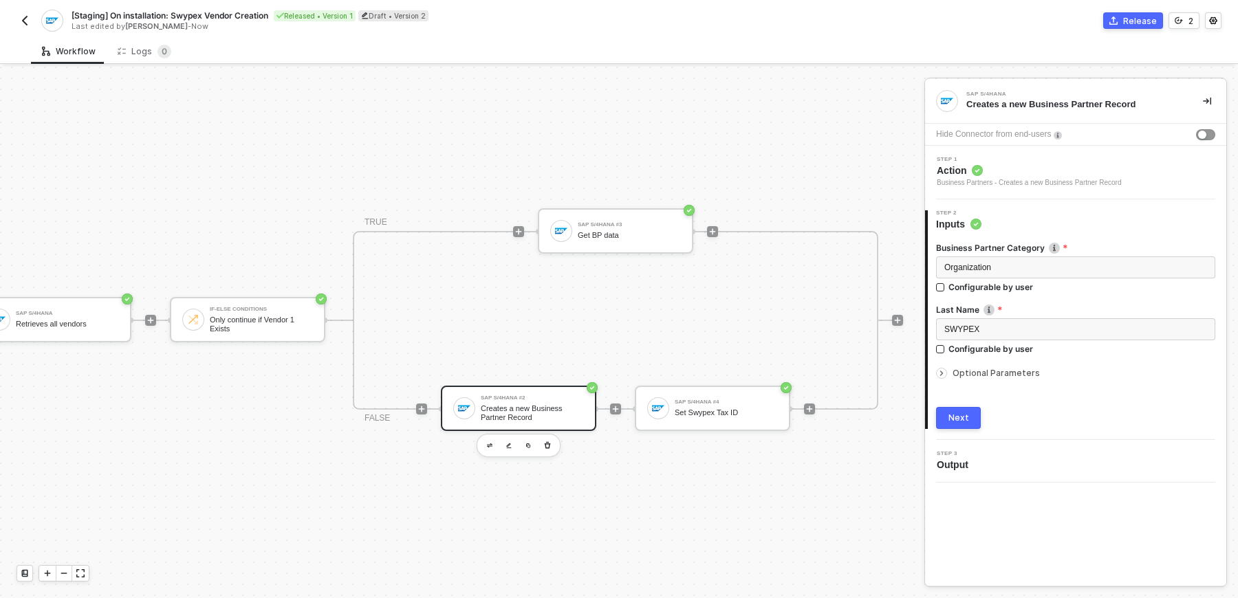
click at [996, 363] on div at bounding box center [1075, 363] width 279 height 6
click at [996, 367] on div "Optional Parameters" at bounding box center [1075, 373] width 279 height 15
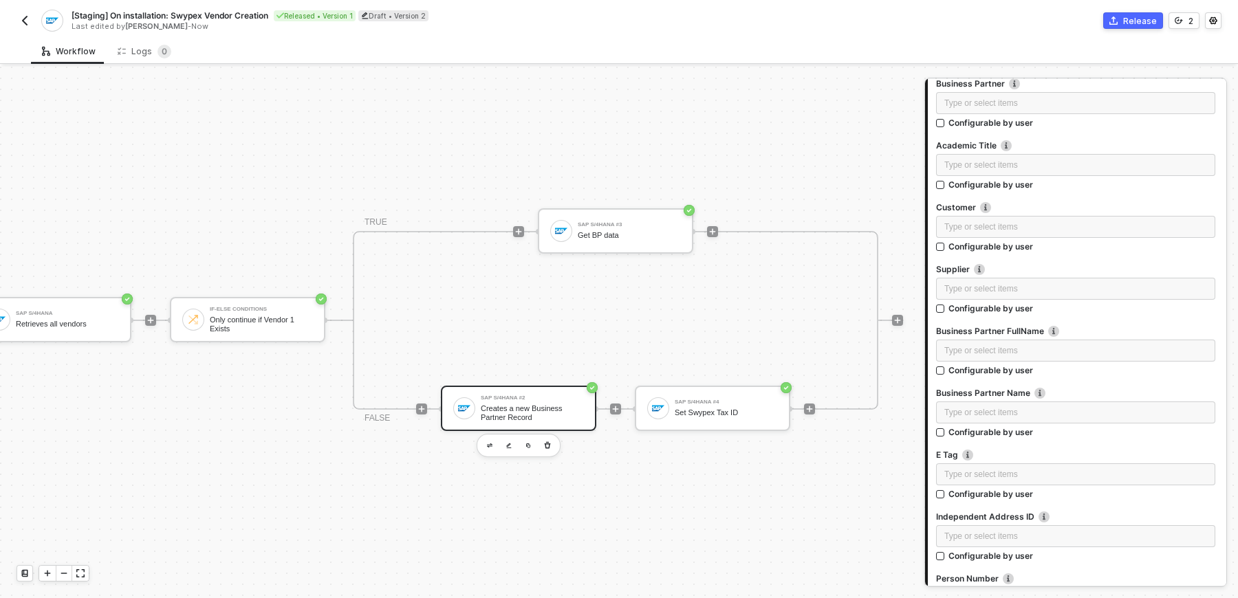
scroll to position [317, 0]
click at [992, 406] on div "Type or select items ﻿" at bounding box center [1075, 410] width 263 height 13
click at [1065, 441] on div at bounding box center [1075, 444] width 279 height 6
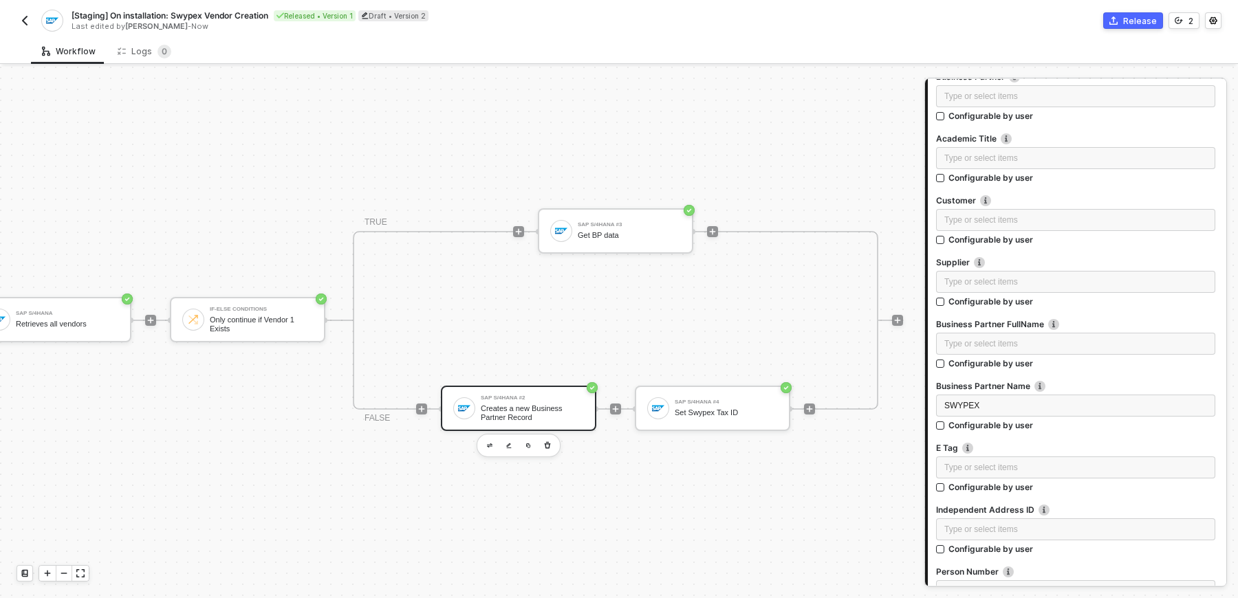
scroll to position [323, 0]
click at [1051, 350] on div "Type or select items ﻿" at bounding box center [1075, 342] width 279 height 22
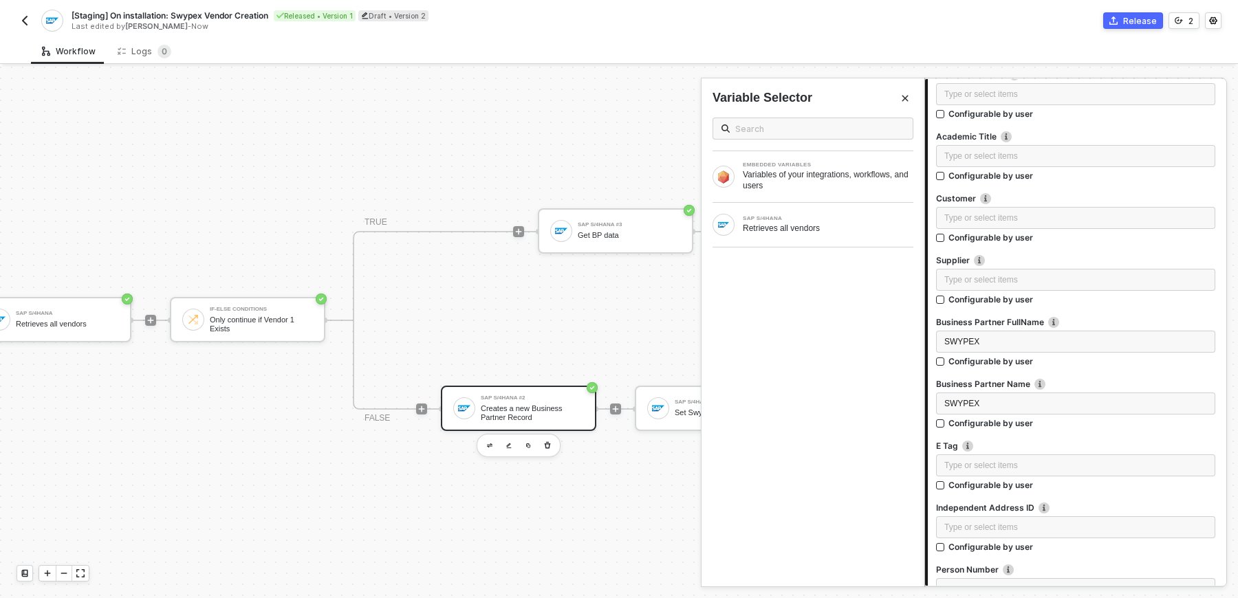
click at [1071, 450] on label "E Tag" at bounding box center [1075, 446] width 279 height 12
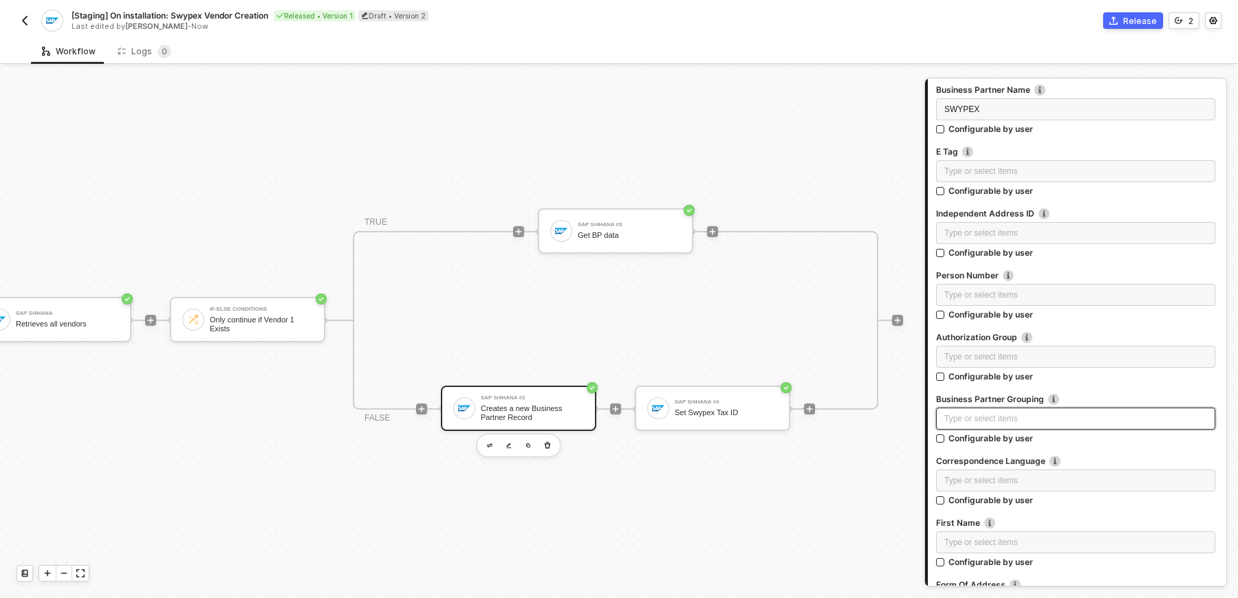
scroll to position [622, 0]
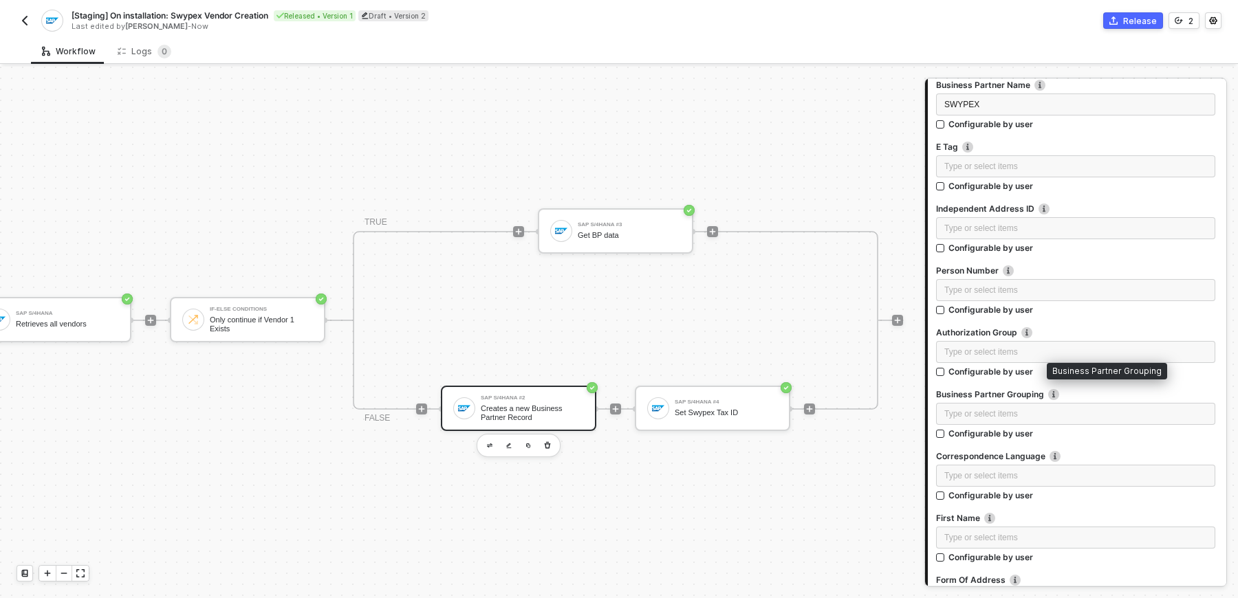
click at [1054, 397] on img at bounding box center [1053, 394] width 11 height 11
click at [1050, 408] on div "Type or select items ﻿" at bounding box center [1075, 414] width 263 height 13
click at [1091, 390] on label "Business Partner Grouping Business Partner Grouping" at bounding box center [1075, 395] width 279 height 12
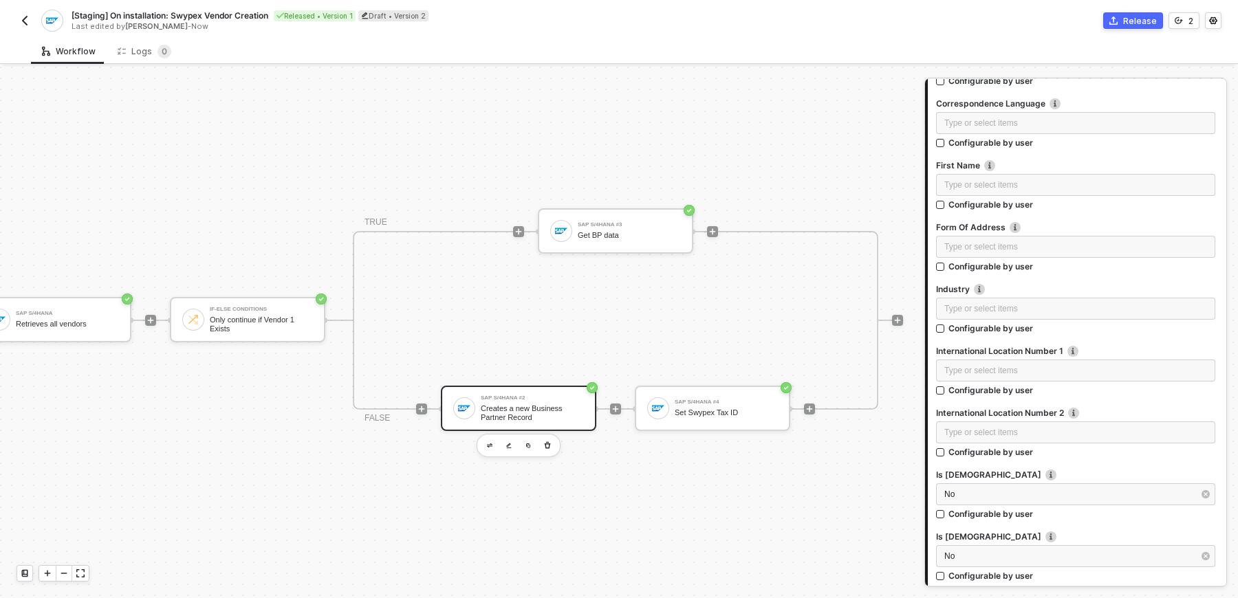
scroll to position [978, 0]
click at [992, 176] on div "Type or select items ﻿" at bounding box center [1075, 182] width 263 height 13
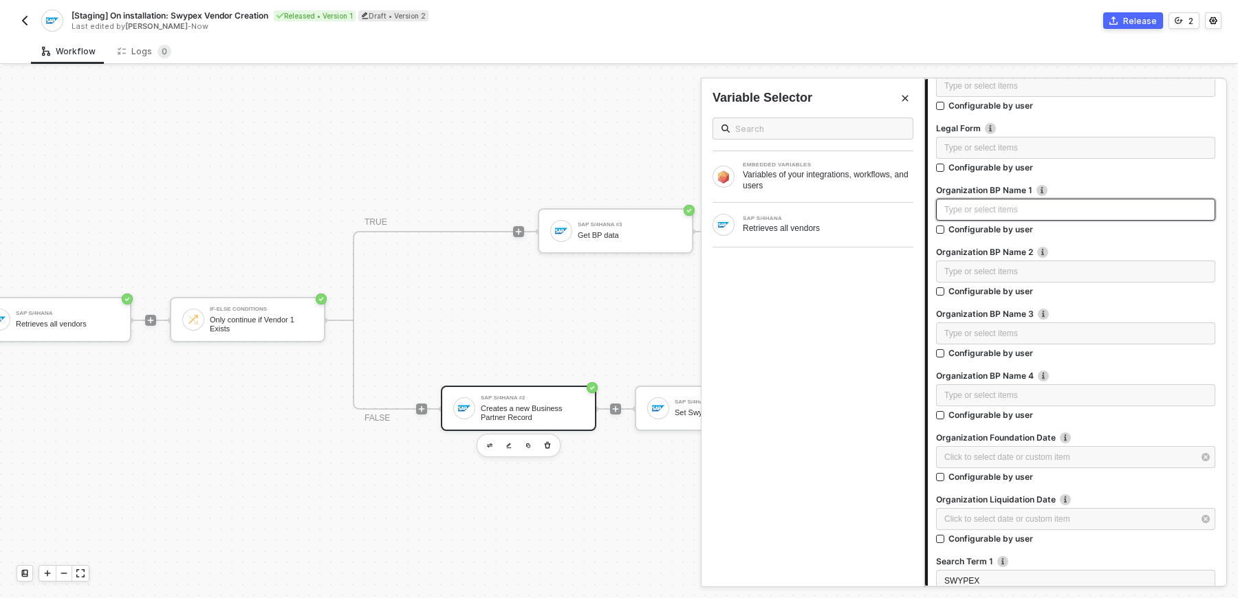
scroll to position [1694, 0]
click at [1027, 212] on div "Type or select items ﻿" at bounding box center [1075, 209] width 263 height 13
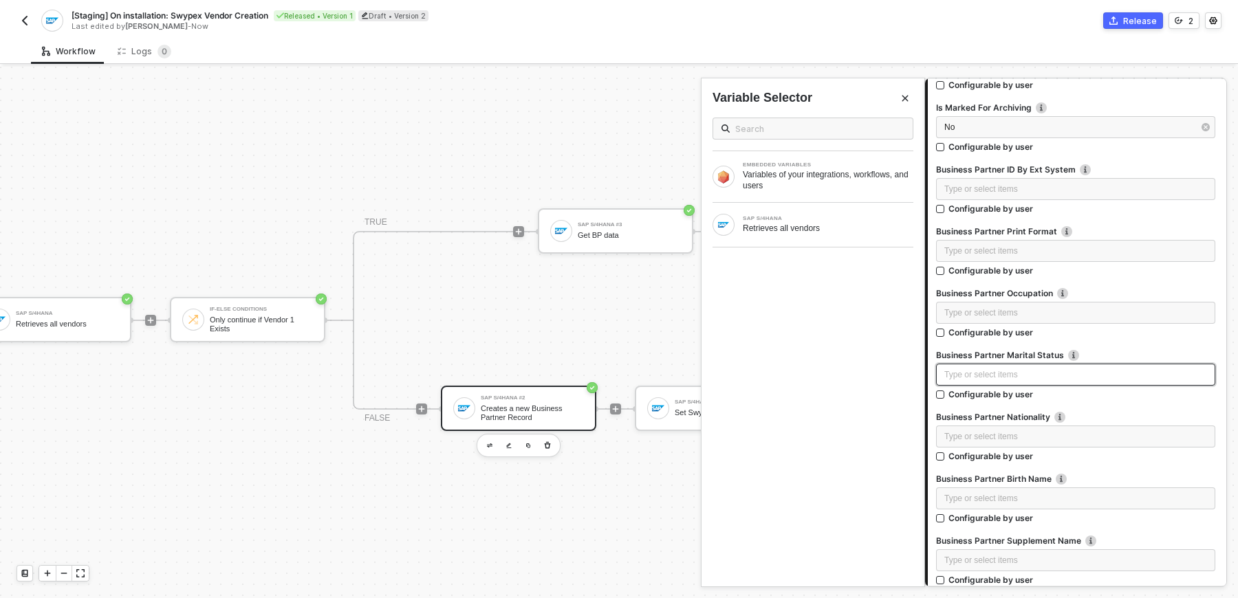
scroll to position [3139, 0]
click at [1011, 192] on div "Type or select items ﻿" at bounding box center [1075, 187] width 279 height 22
click at [981, 188] on span "[PHONE_NUMBER]" at bounding box center [981, 187] width 74 height 10
click at [961, 186] on span "663-139384" at bounding box center [966, 187] width 44 height 10
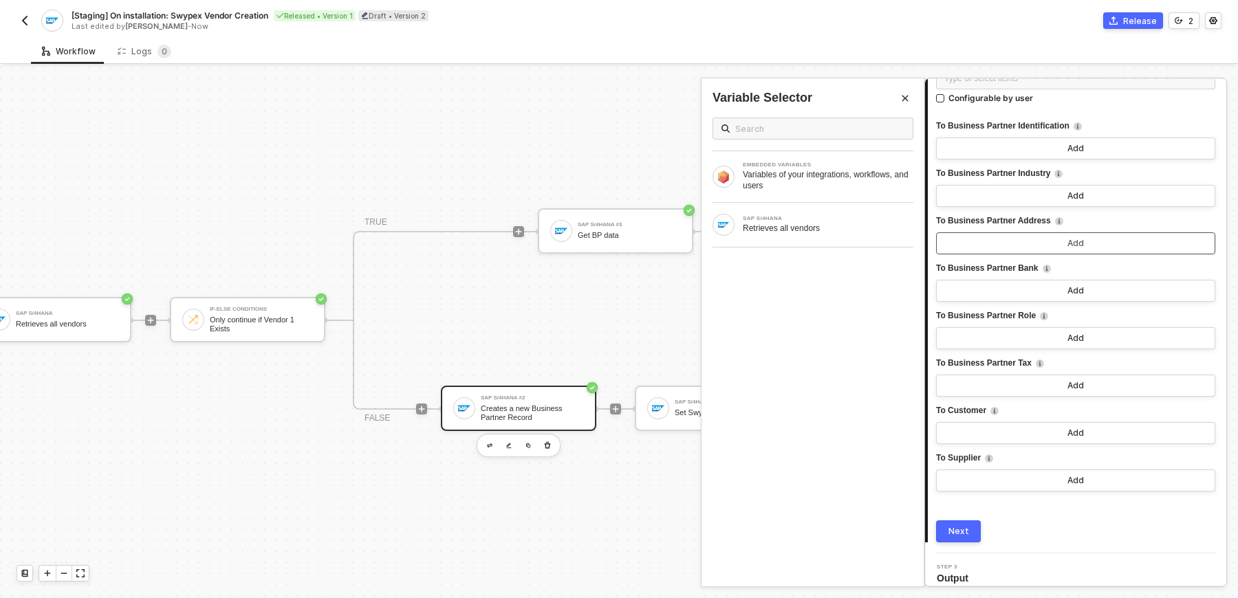
scroll to position [3931, 0]
click at [1032, 376] on button "Add" at bounding box center [1075, 384] width 279 height 22
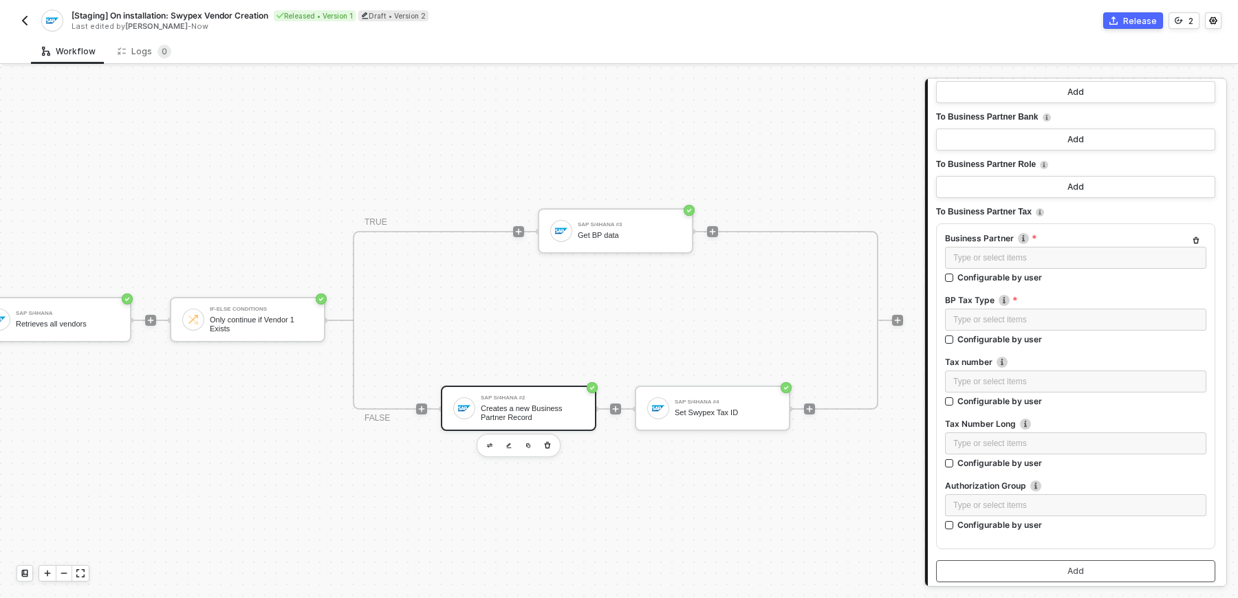
scroll to position [0, 235]
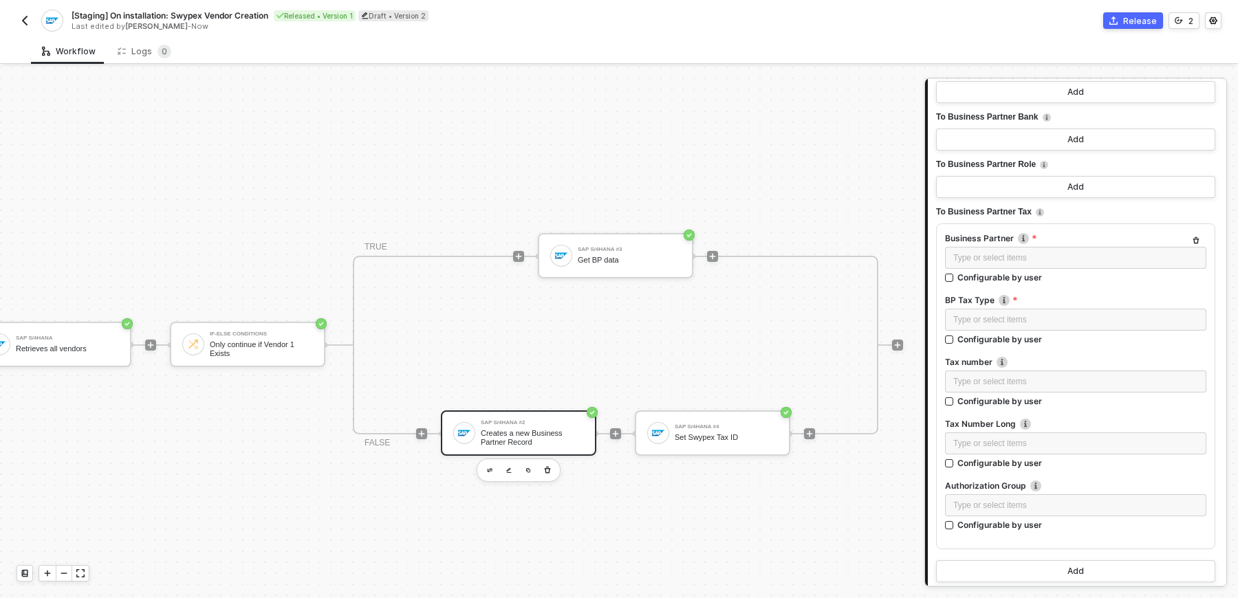
click at [516, 429] on div "Creates a new Business Partner Record" at bounding box center [532, 437] width 103 height 17
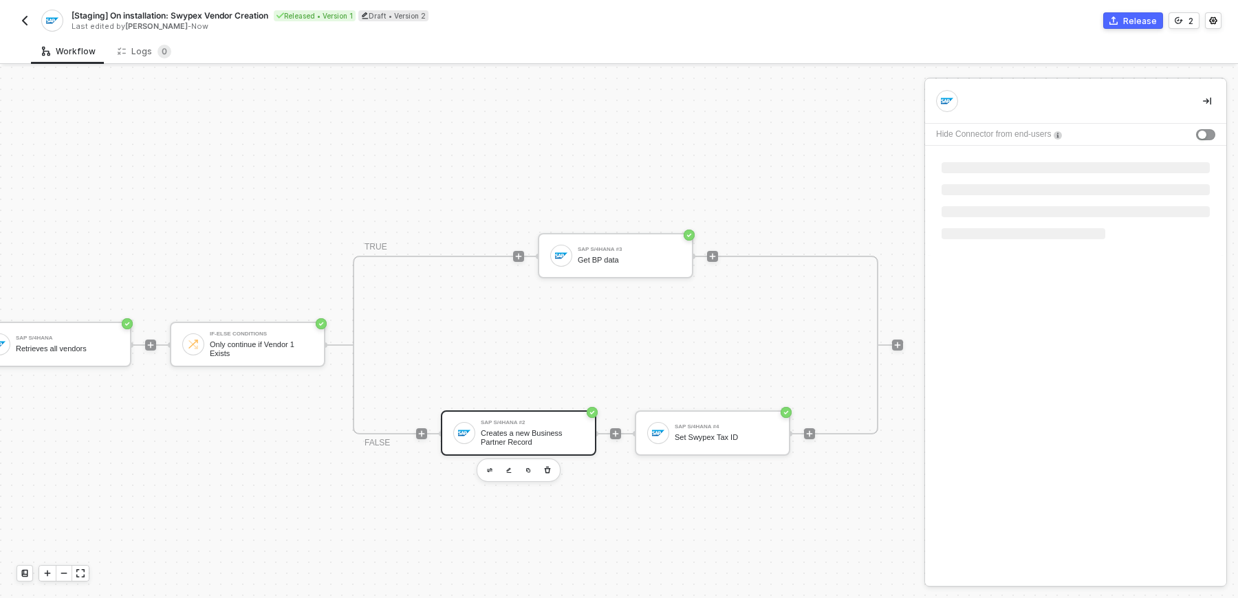
scroll to position [0, 0]
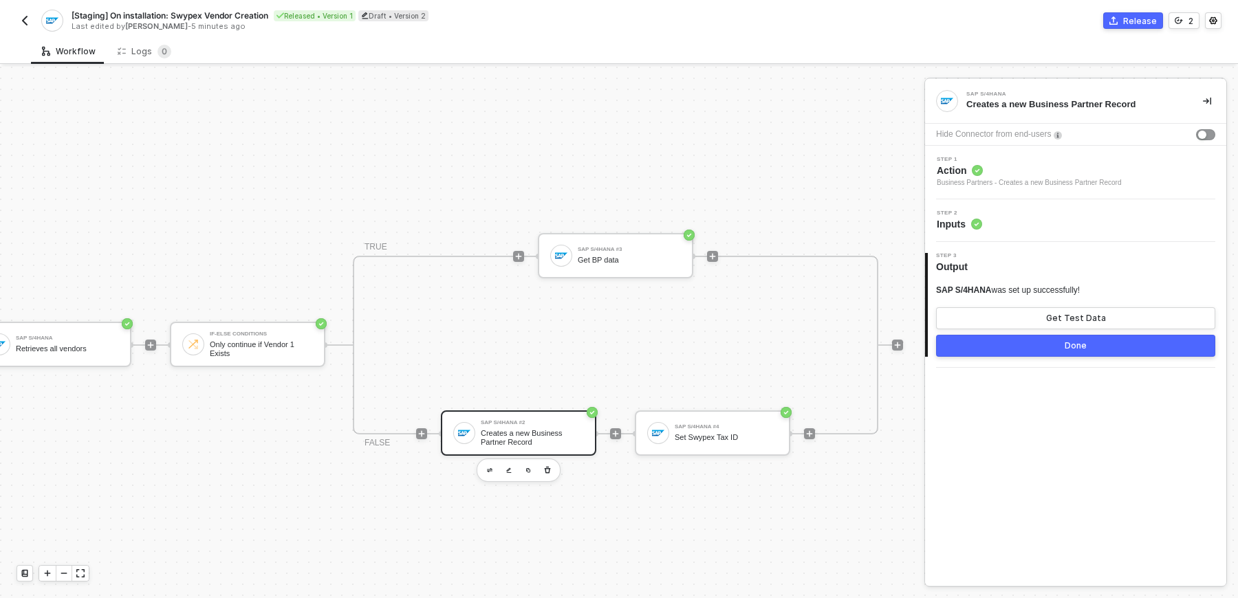
click at [1017, 177] on div "Business Partners - Creates a new Business Partner Record" at bounding box center [1029, 182] width 184 height 11
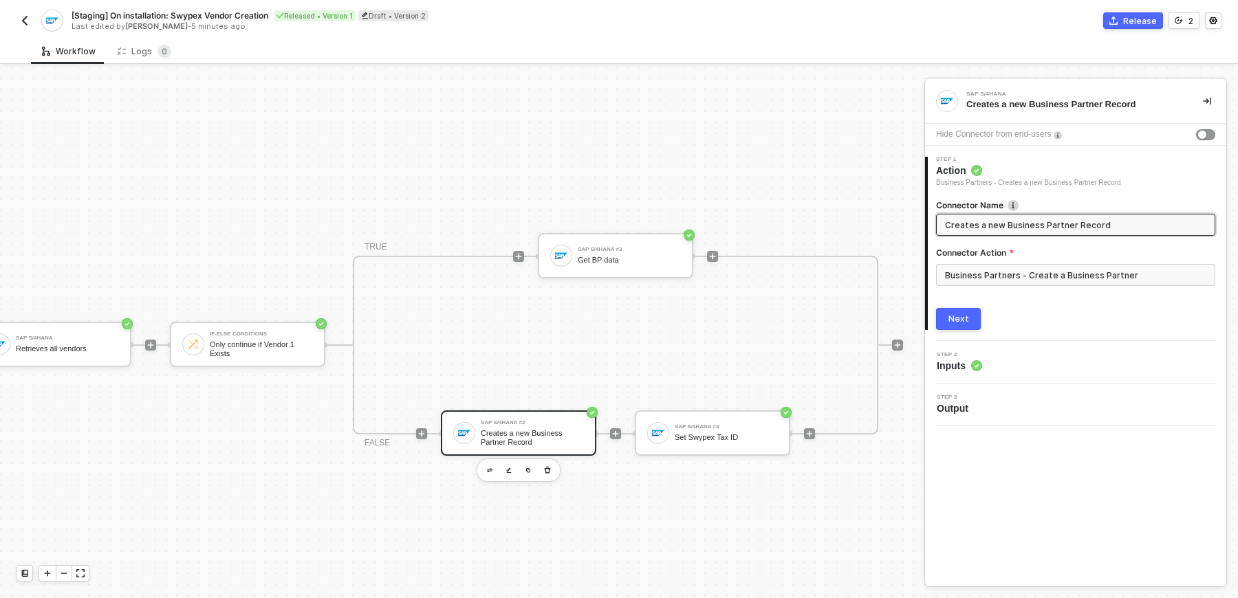
click at [988, 228] on input "Creates a new Business Partner Record" at bounding box center [1074, 224] width 259 height 15
click at [957, 219] on input "Creates a new Business Partner Record" at bounding box center [1074, 224] width 259 height 15
click at [968, 264] on input "Business Partners - Create a Business Partner" at bounding box center [1075, 275] width 279 height 22
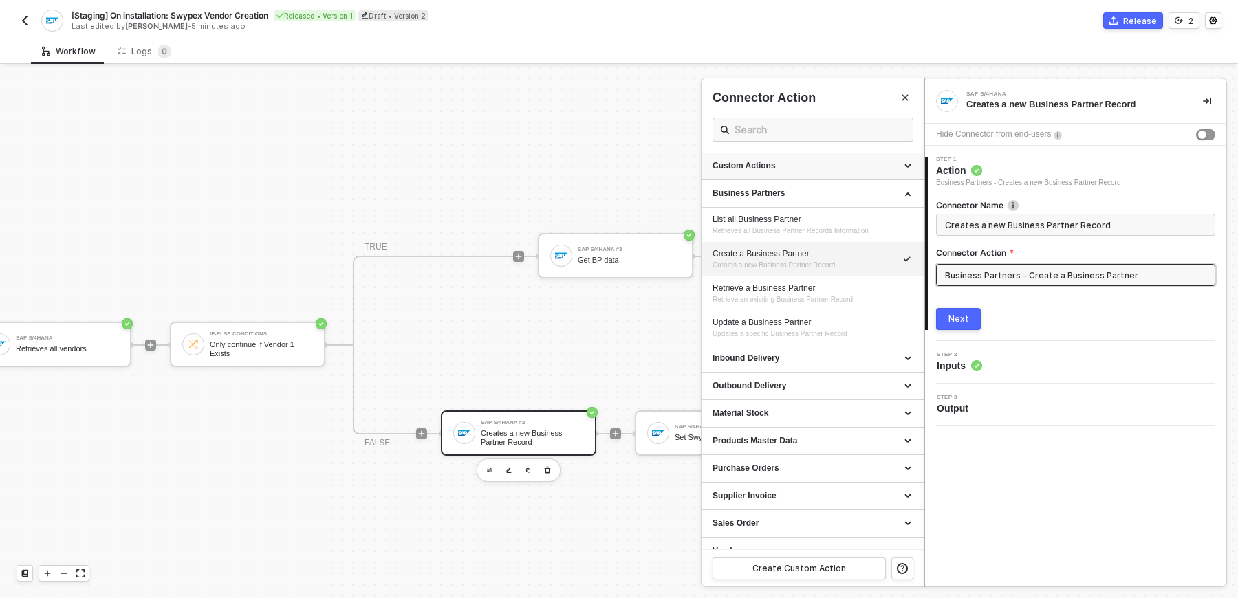
click at [829, 164] on div "Custom Actions" at bounding box center [812, 166] width 200 height 12
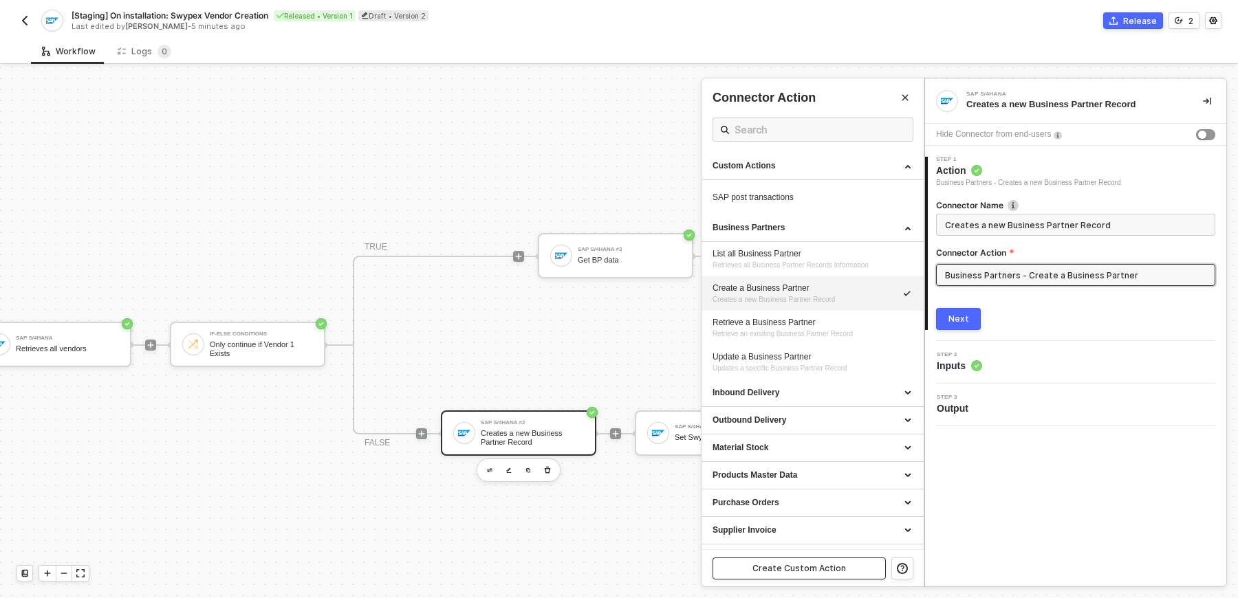
click at [788, 559] on button "Create Custom Action" at bounding box center [798, 569] width 173 height 22
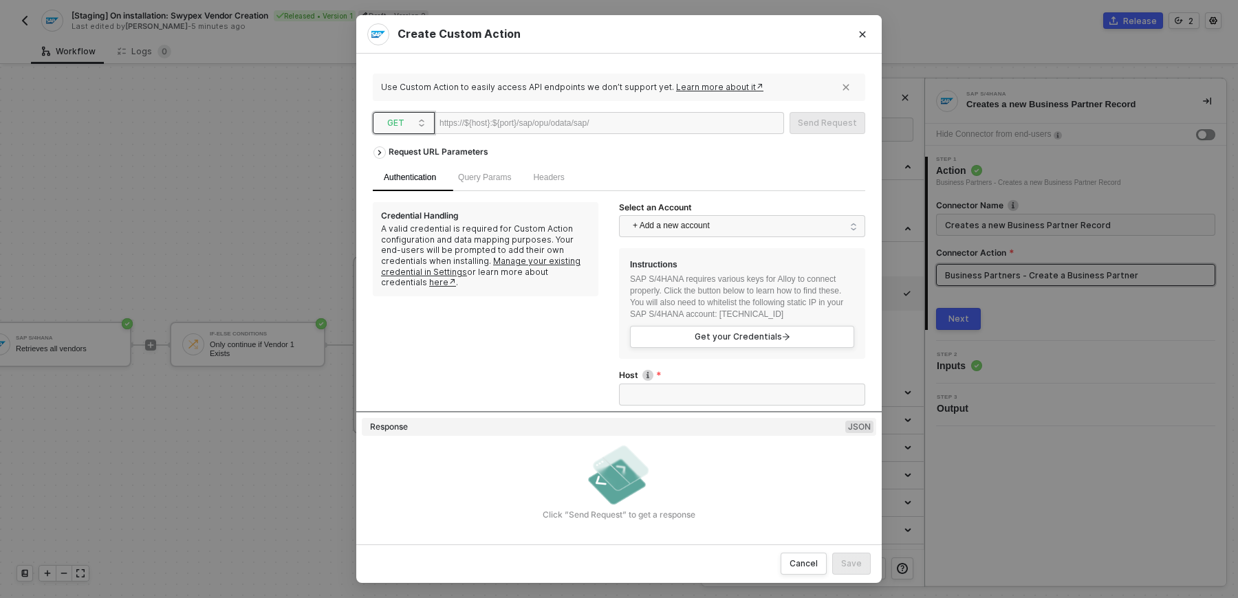
click at [411, 128] on span "GET" at bounding box center [406, 123] width 39 height 21
click at [404, 171] on div "POST" at bounding box center [403, 172] width 51 height 17
click at [659, 127] on div at bounding box center [631, 124] width 85 height 22
paste div
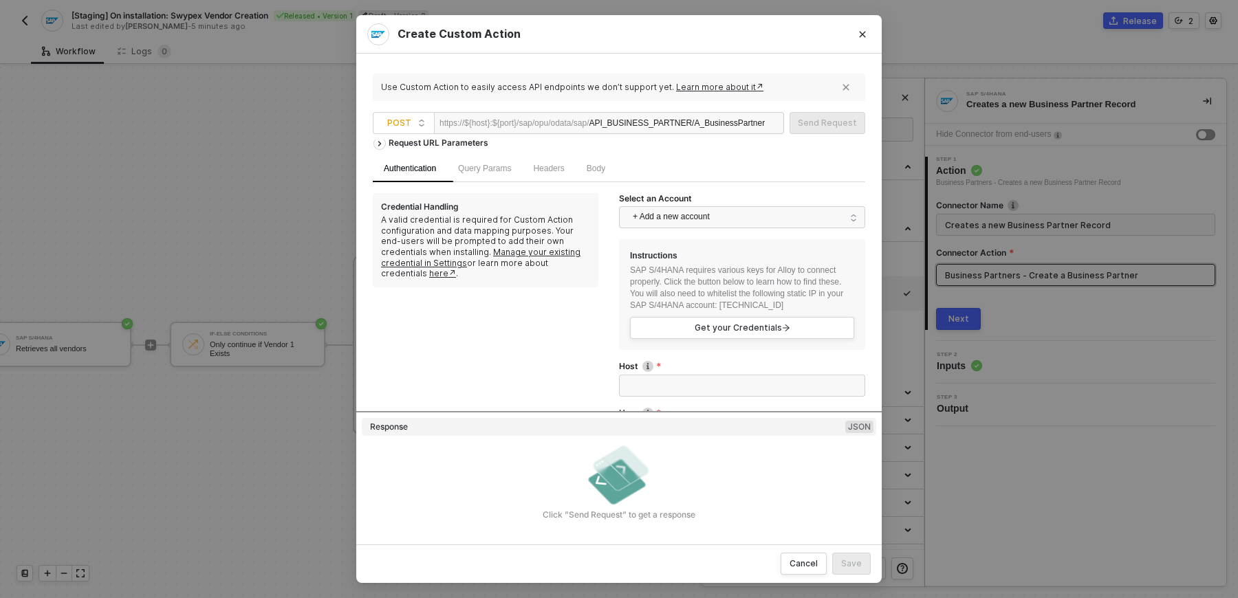
scroll to position [8, 0]
click at [678, 224] on span "+ Add a new account" at bounding box center [745, 219] width 224 height 22
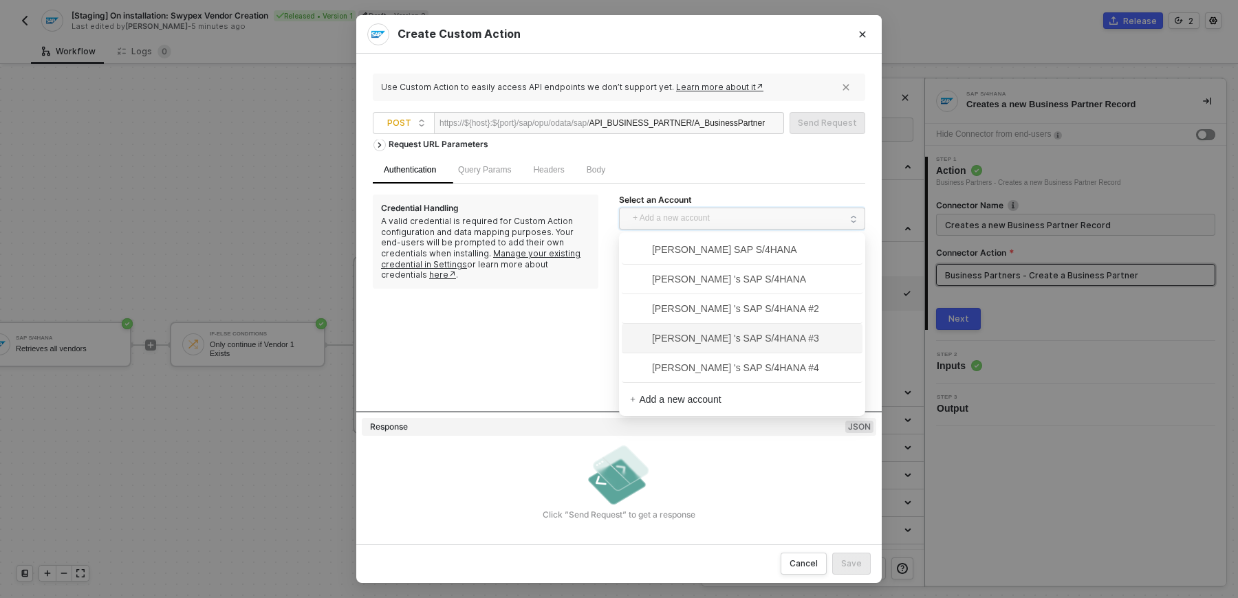
click at [690, 336] on span "[PERSON_NAME] 's SAP S/4HANA #3" at bounding box center [724, 338] width 189 height 15
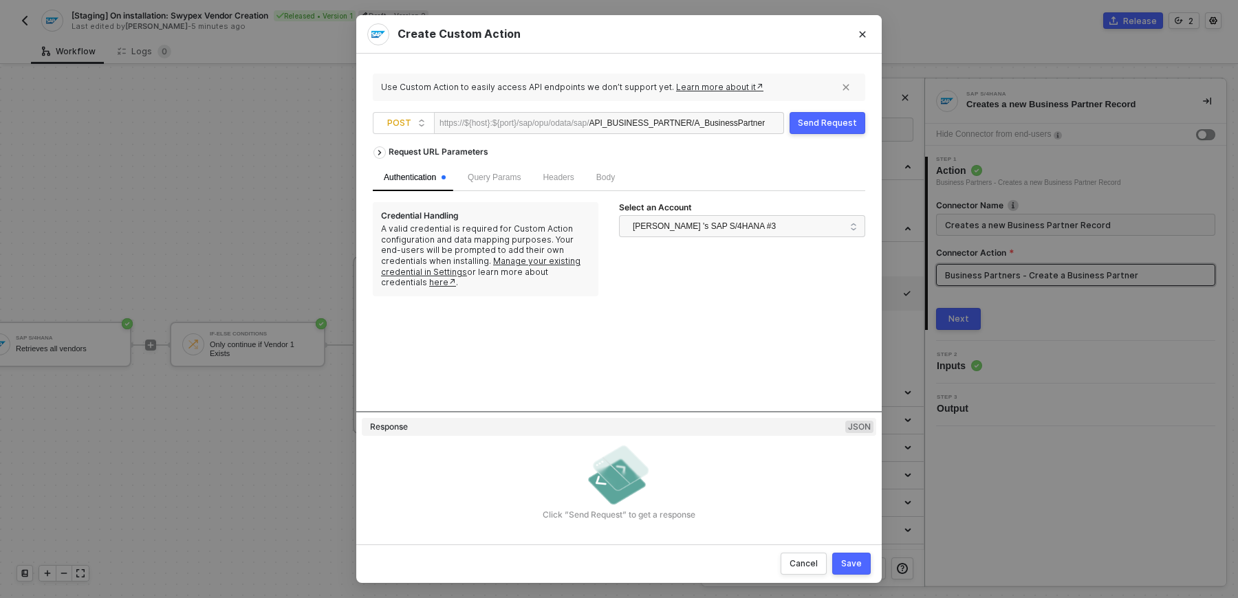
scroll to position [0, 0]
click at [552, 307] on div "Request URL Parameters Authentication Query Params Headers Body Credential Hand…" at bounding box center [619, 276] width 492 height 272
click at [602, 179] on div "Body" at bounding box center [605, 177] width 41 height 27
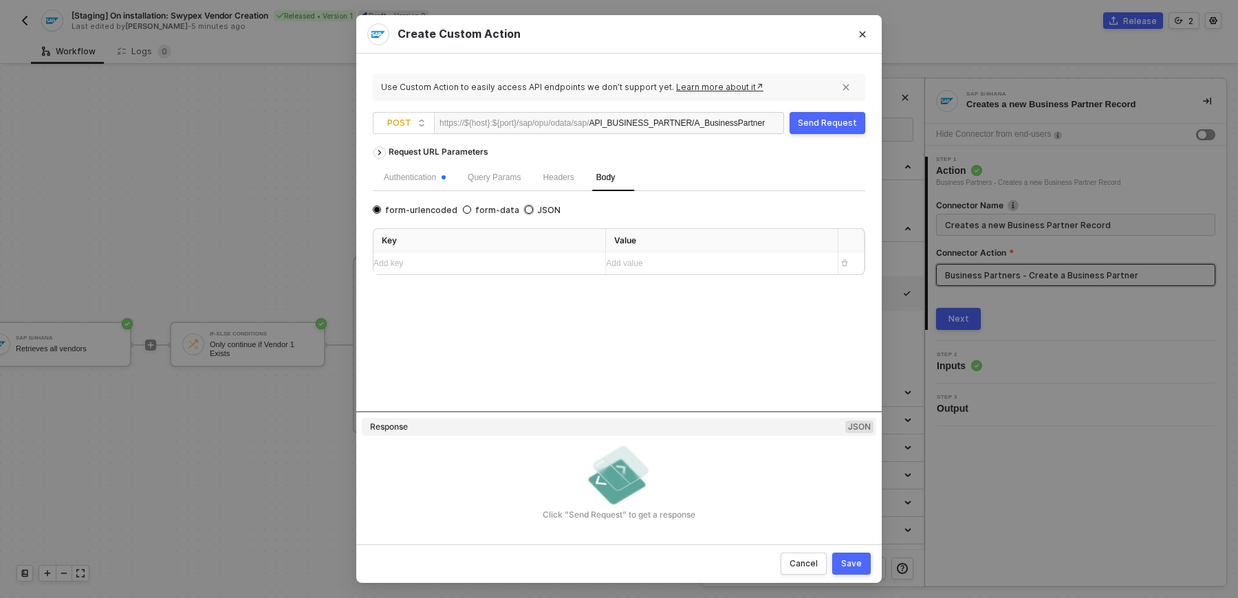
click at [533, 211] on span "JSON" at bounding box center [547, 210] width 28 height 11
click at [531, 211] on input "JSON" at bounding box center [529, 210] width 8 height 8
radio input "true"
radio input "false"
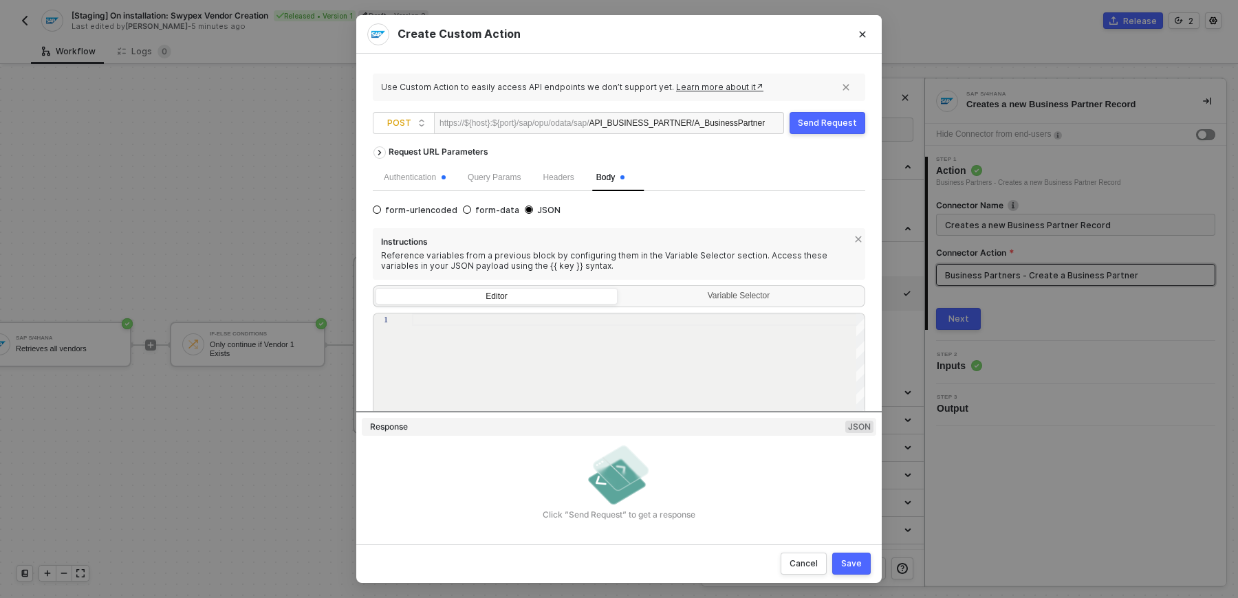
click at [538, 346] on div at bounding box center [639, 408] width 454 height 189
click at [450, 335] on div at bounding box center [639, 408] width 454 height 189
paste textarea "{ "EmailAddress": "[EMAIL_ADDRESS][DOMAIN_NAME]", "IsDefaultEmailAddress": true…"
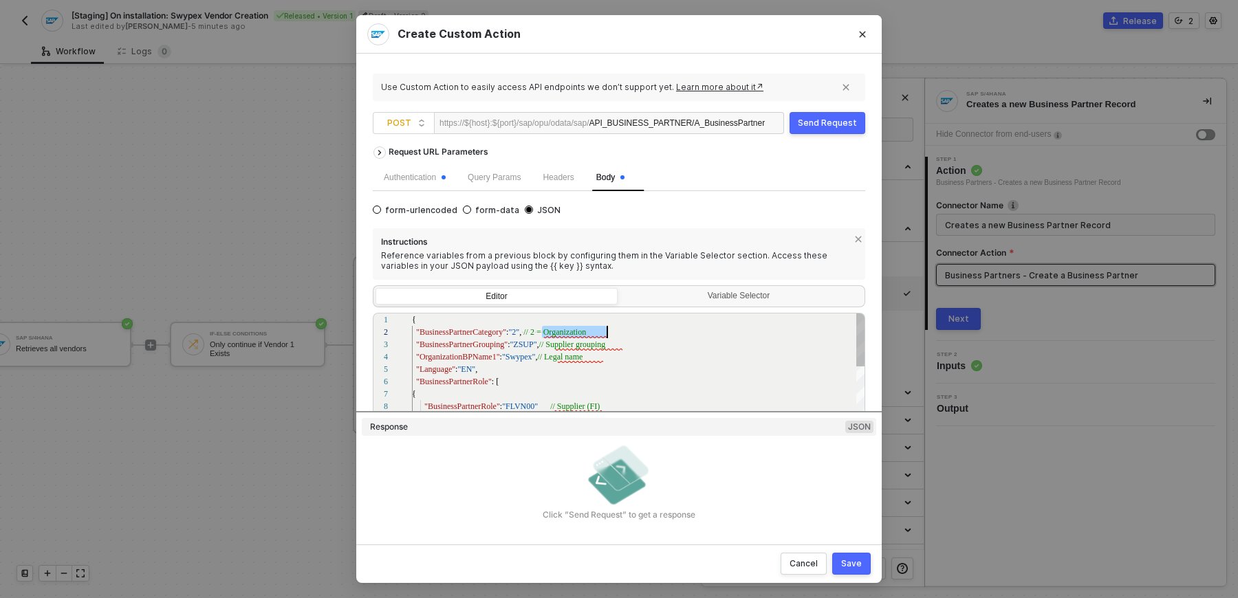
drag, startPoint x: 541, startPoint y: 330, endPoint x: 630, endPoint y: 336, distance: 88.9
drag, startPoint x: 554, startPoint y: 349, endPoint x: 690, endPoint y: 349, distance: 136.2
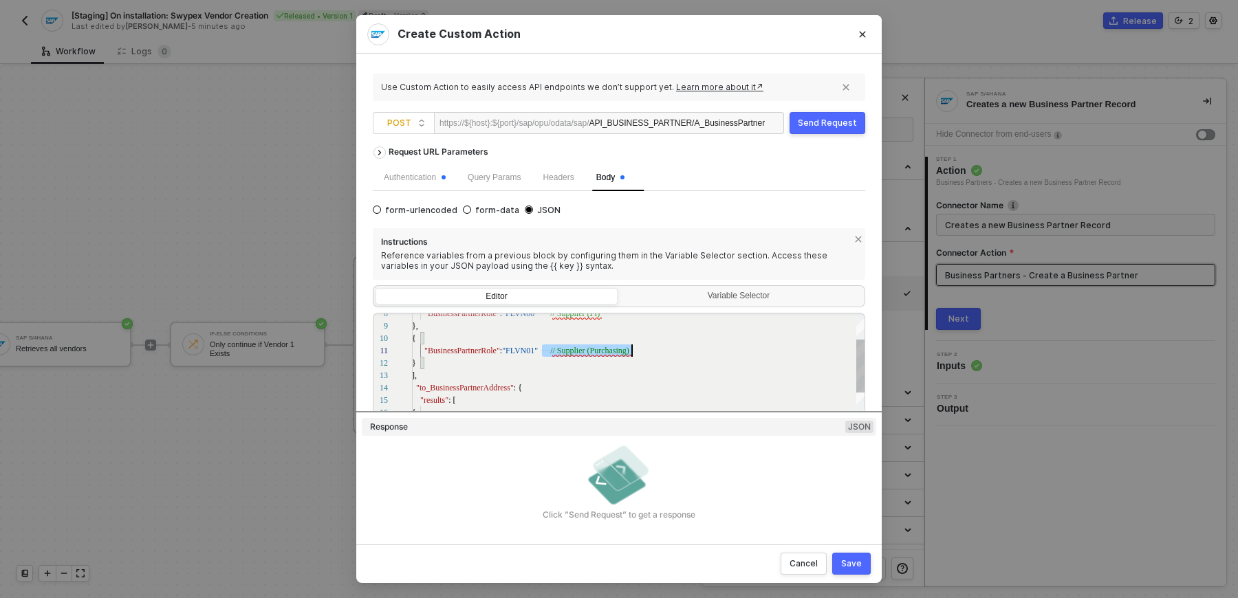
drag, startPoint x: 543, startPoint y: 349, endPoint x: 725, endPoint y: 353, distance: 182.3
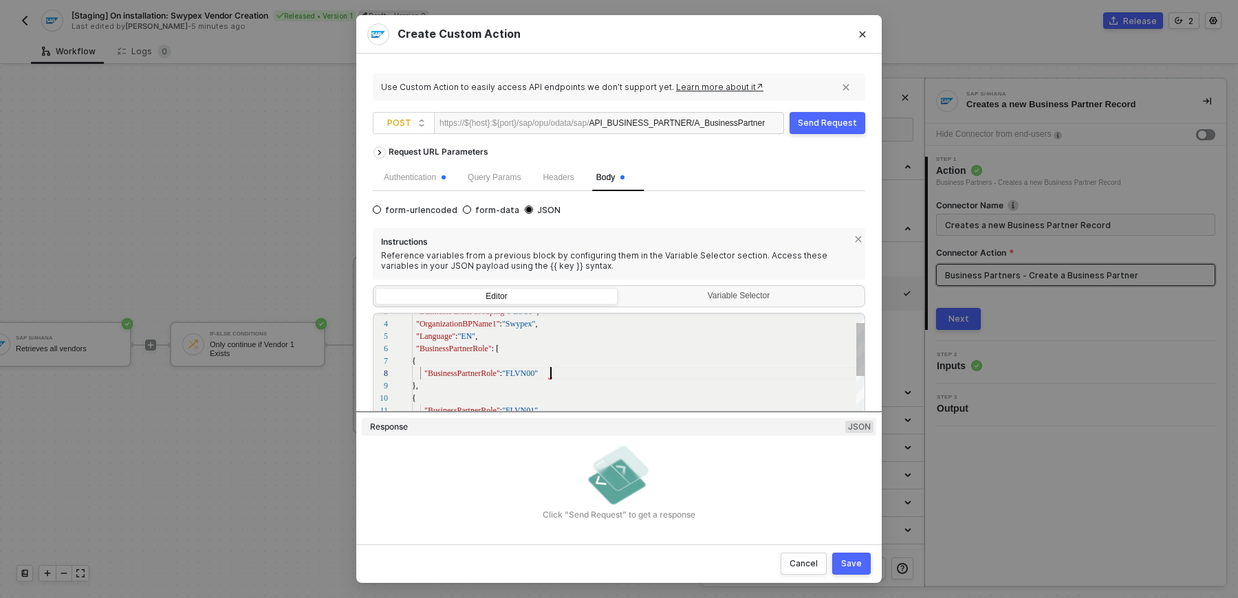
scroll to position [87, 138]
click at [524, 358] on span ""Swypex"" at bounding box center [518, 357] width 33 height 10
click at [492, 362] on span ""12345"" at bounding box center [489, 363] width 28 height 10
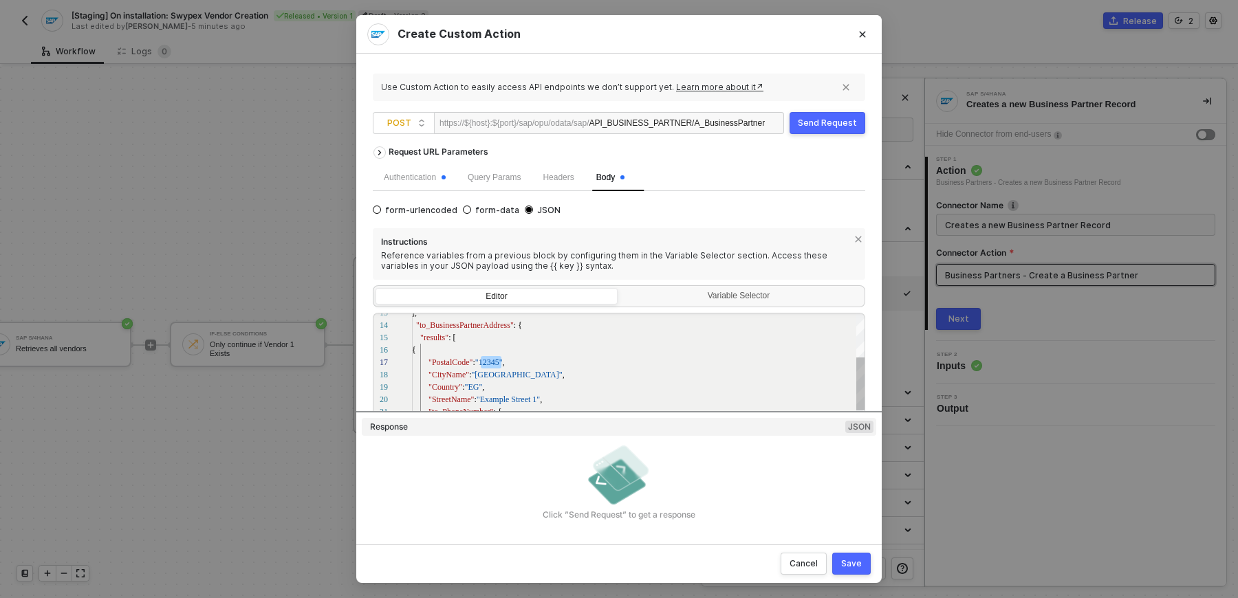
paste textarea "577"
click at [486, 336] on div "16 17 18 19 20 21 22 23 24 25 26 27 28 29 30 31 { "PostalCode" : "12577" , "Cit…" at bounding box center [619, 407] width 492 height 189
click at [488, 341] on span ""Sheik"" at bounding box center [483, 339] width 25 height 10
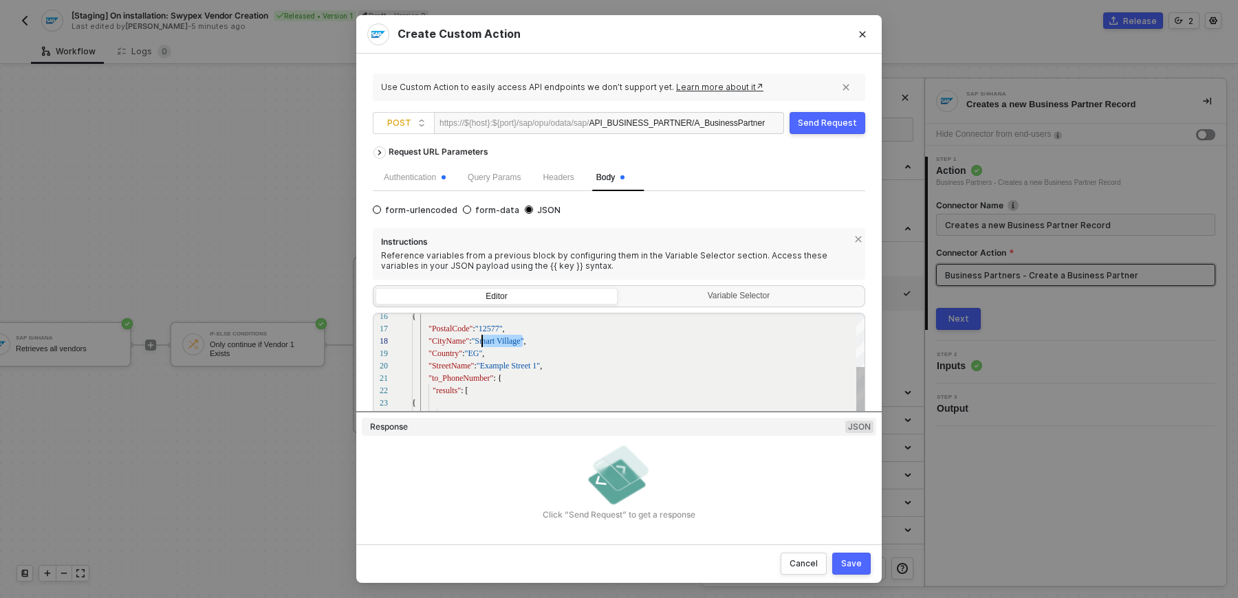
scroll to position [87, 64]
drag, startPoint x: 523, startPoint y: 340, endPoint x: 479, endPoint y: 341, distance: 44.0
click at [478, 342] on div "20 21 22 23 24 25 26 27 28 29 30 31 19 18 17 16 "StreetName" : "[GEOGRAPHIC_DAT…" at bounding box center [619, 407] width 492 height 189
drag, startPoint x: 481, startPoint y: 351, endPoint x: 540, endPoint y: 351, distance: 59.1
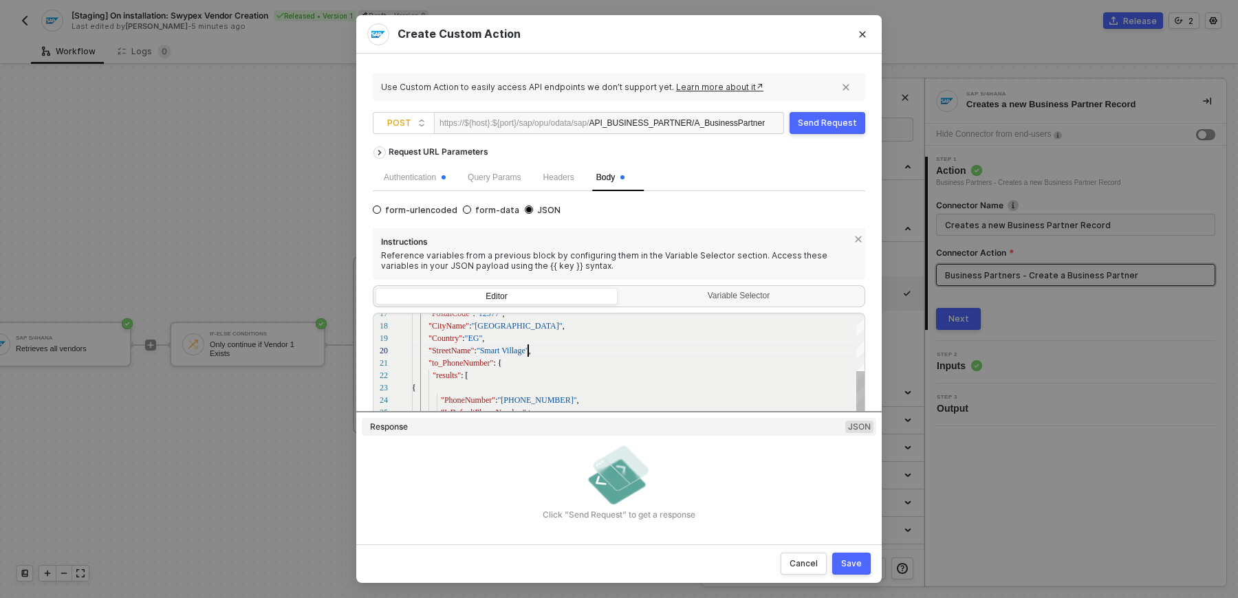
scroll to position [111, 116]
click at [531, 356] on span ""[PHONE_NUMBER]"" at bounding box center [536, 357] width 79 height 10
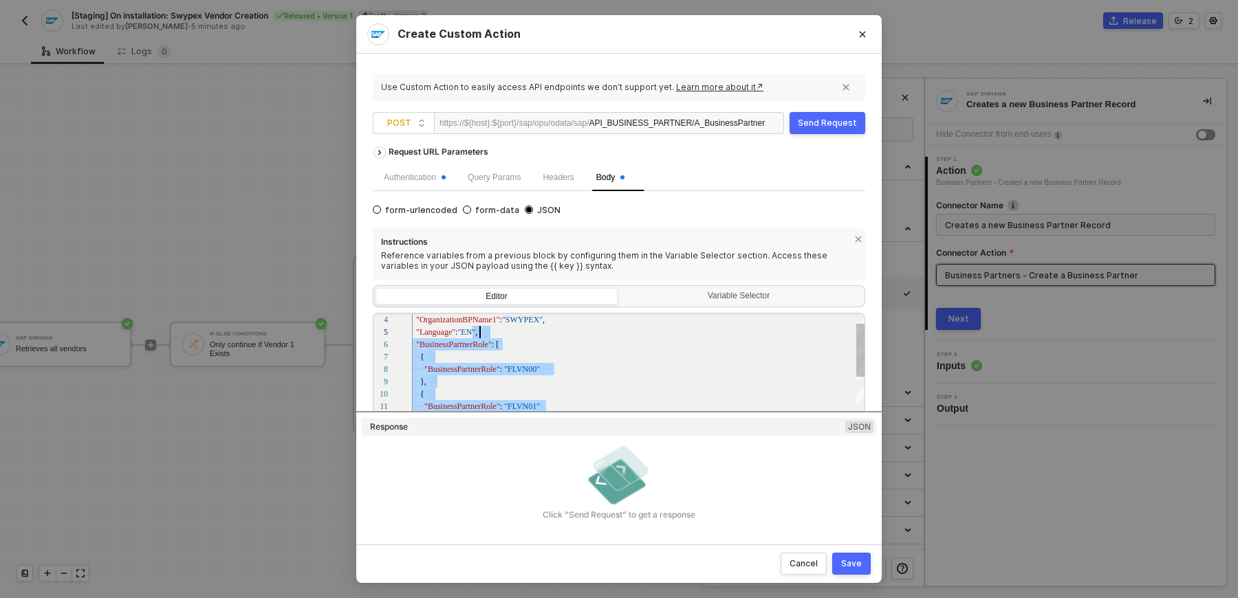
scroll to position [49, 67]
drag, startPoint x: 445, startPoint y: 398, endPoint x: 522, endPoint y: 373, distance: 81.1
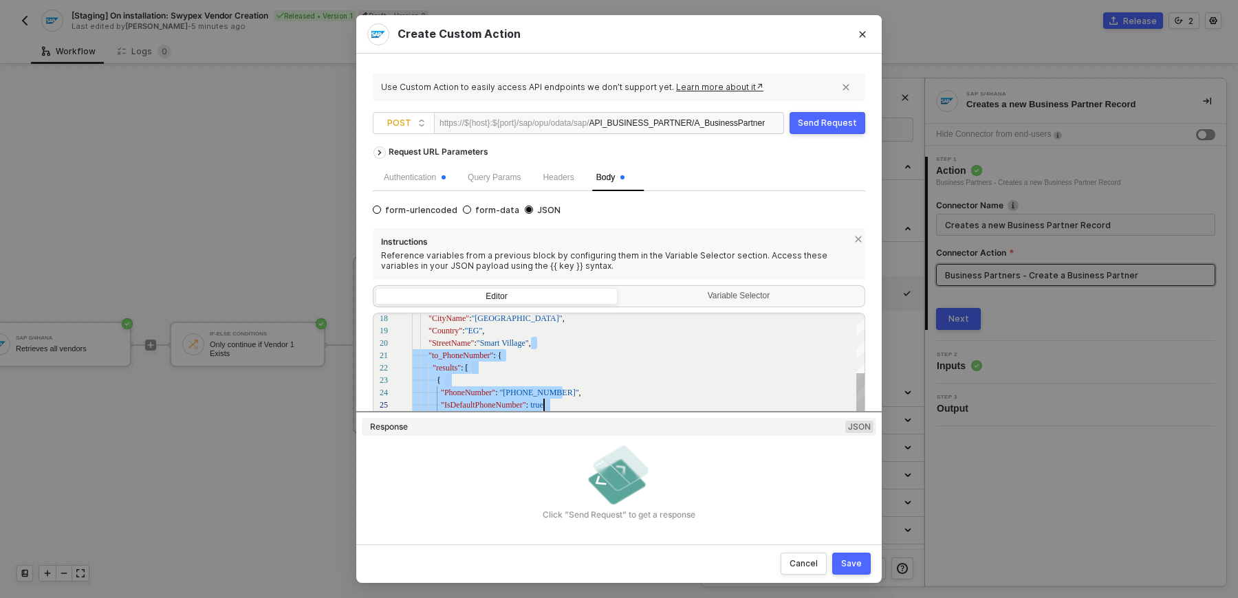
scroll to position [111, 127]
drag, startPoint x: 532, startPoint y: 345, endPoint x: 540, endPoint y: 398, distance: 54.3
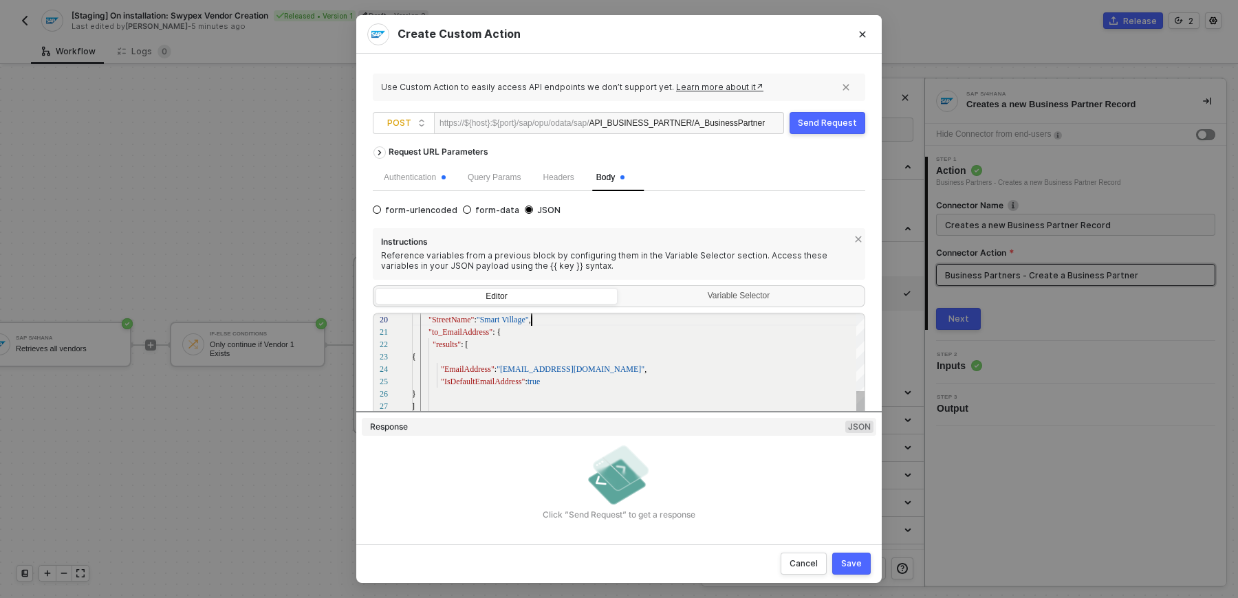
scroll to position [111, 119]
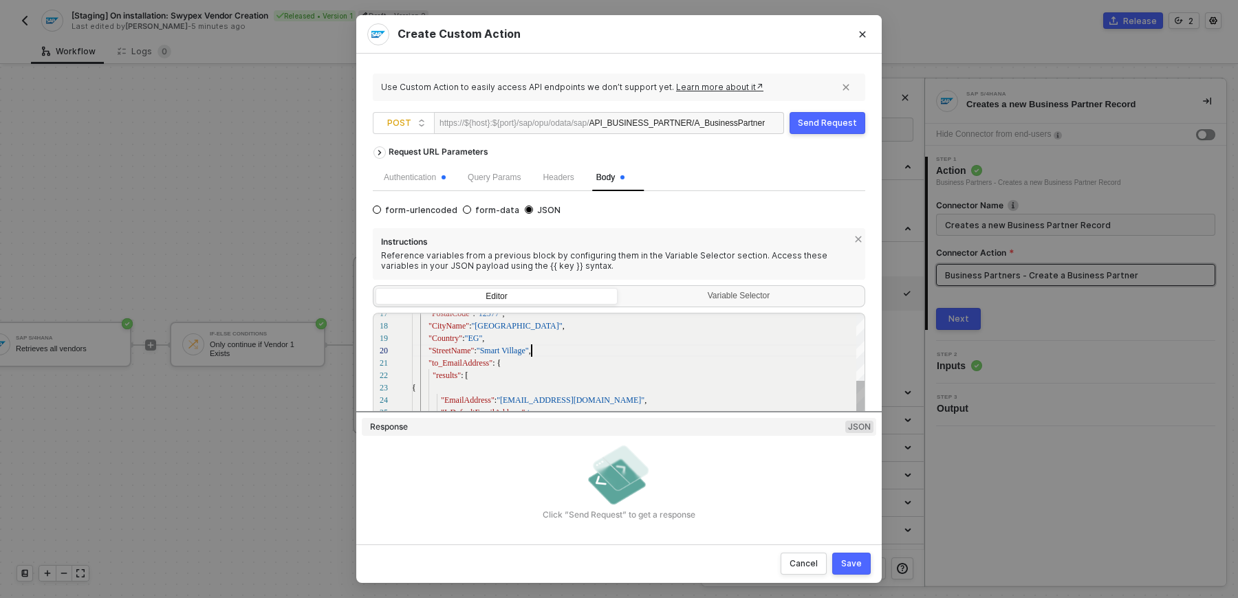
click at [549, 353] on div ""StreetName" : "Smart Village" ," at bounding box center [639, 351] width 454 height 12
click at [571, 358] on div ""StreetName" : "Smart Village" ," at bounding box center [639, 357] width 454 height 12
click at [522, 376] on div "{" at bounding box center [639, 381] width 454 height 12
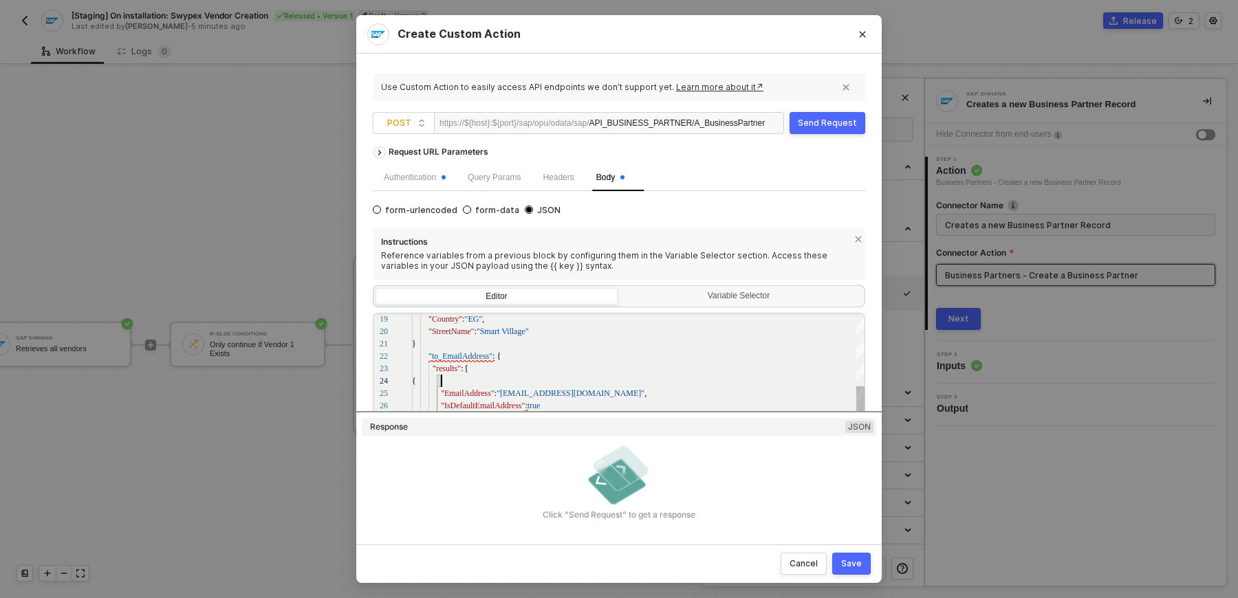
scroll to position [36, 28]
click at [496, 338] on div "}" at bounding box center [639, 337] width 454 height 12
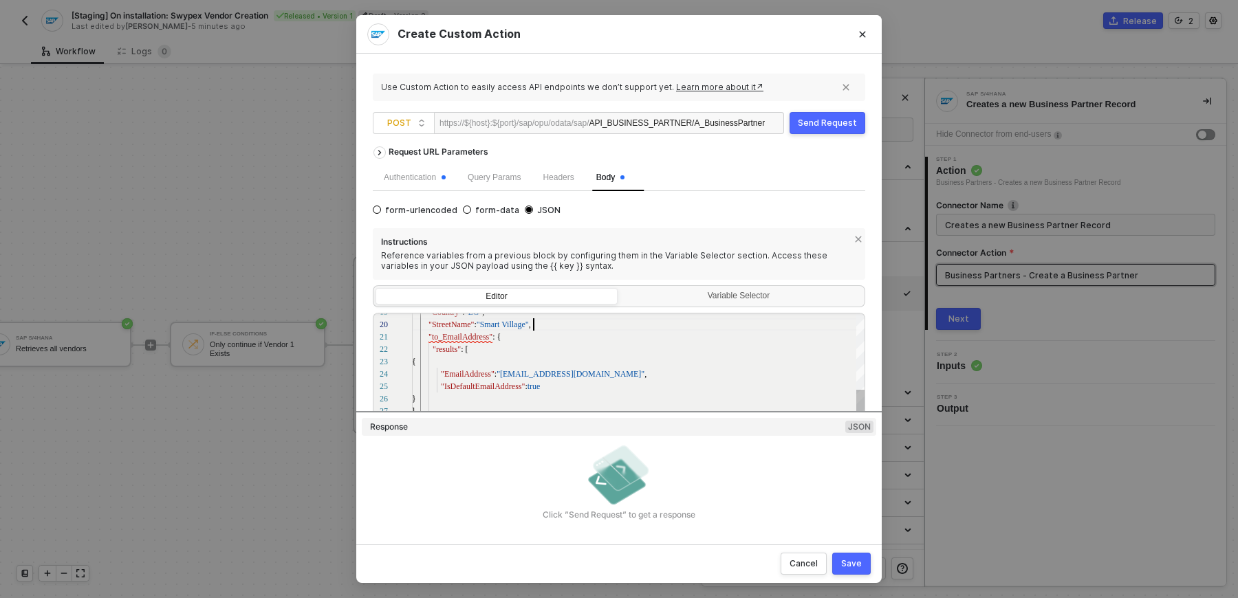
scroll to position [111, 121]
type textarea ""BusinessPartnerRole": "FLVN01" } ], "to_BusinessPartnerAddress": { "results": …"
click at [850, 567] on div "Save" at bounding box center [851, 563] width 21 height 11
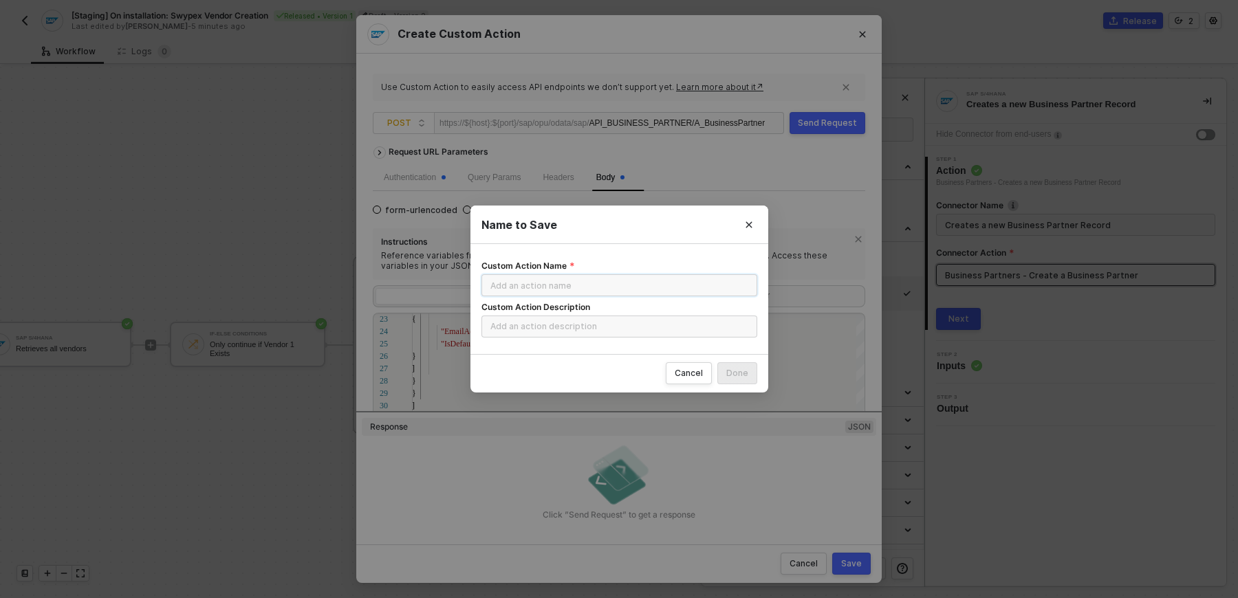
click at [664, 279] on input "Custom Action Name" at bounding box center [619, 285] width 276 height 22
type input "c"
type input "Create Swypex Business Partner"
click at [682, 368] on div "Cancel" at bounding box center [689, 373] width 28 height 11
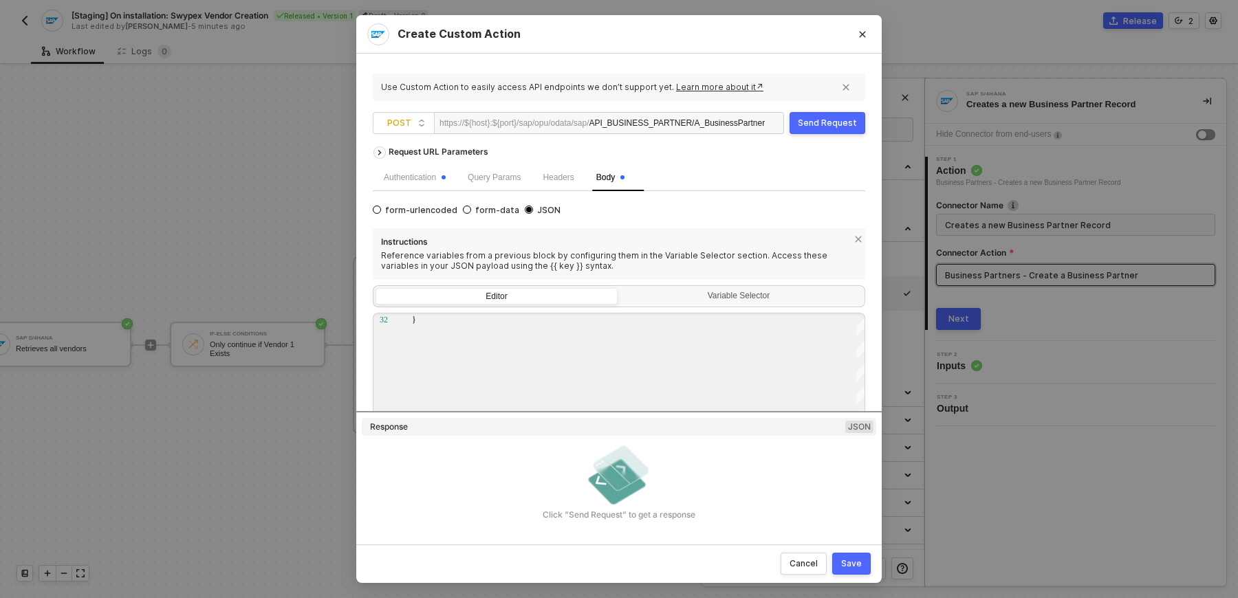
click at [840, 125] on div "Send Request" at bounding box center [827, 123] width 59 height 11
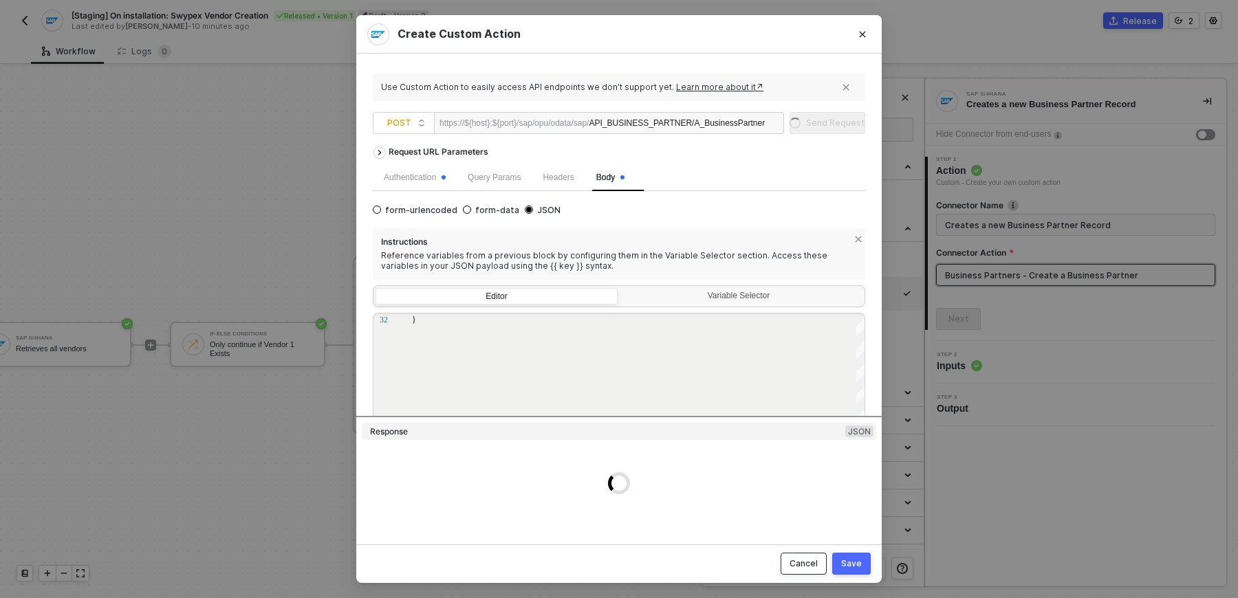
click at [816, 569] on div "Cancel" at bounding box center [803, 563] width 28 height 11
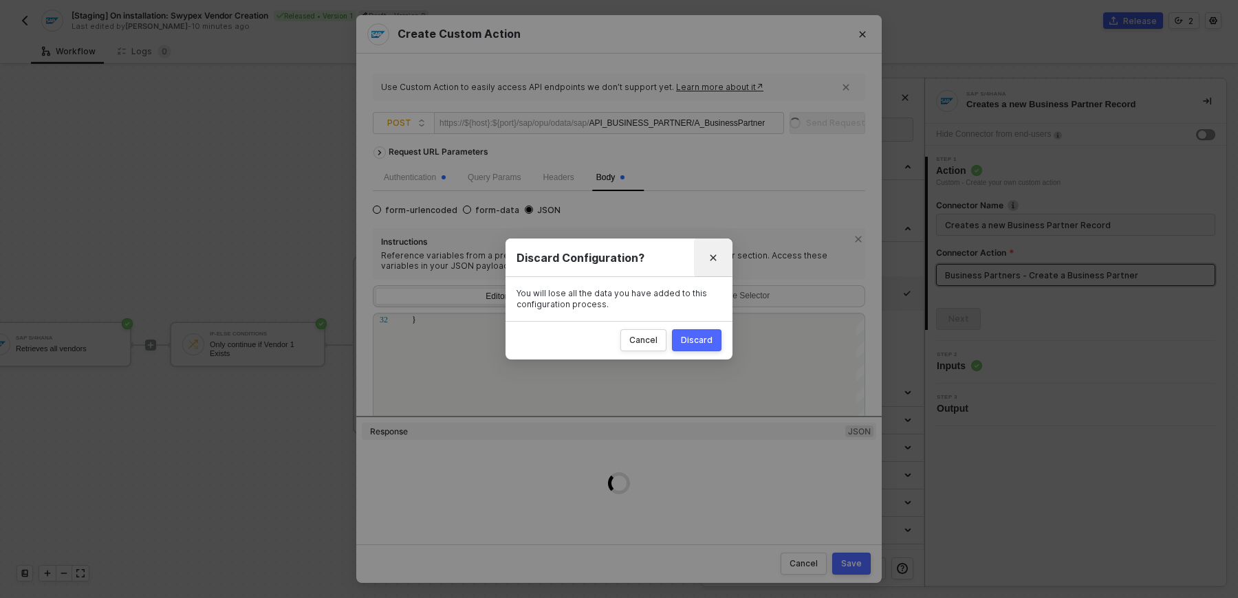
click at [712, 267] on button "Close" at bounding box center [713, 258] width 22 height 22
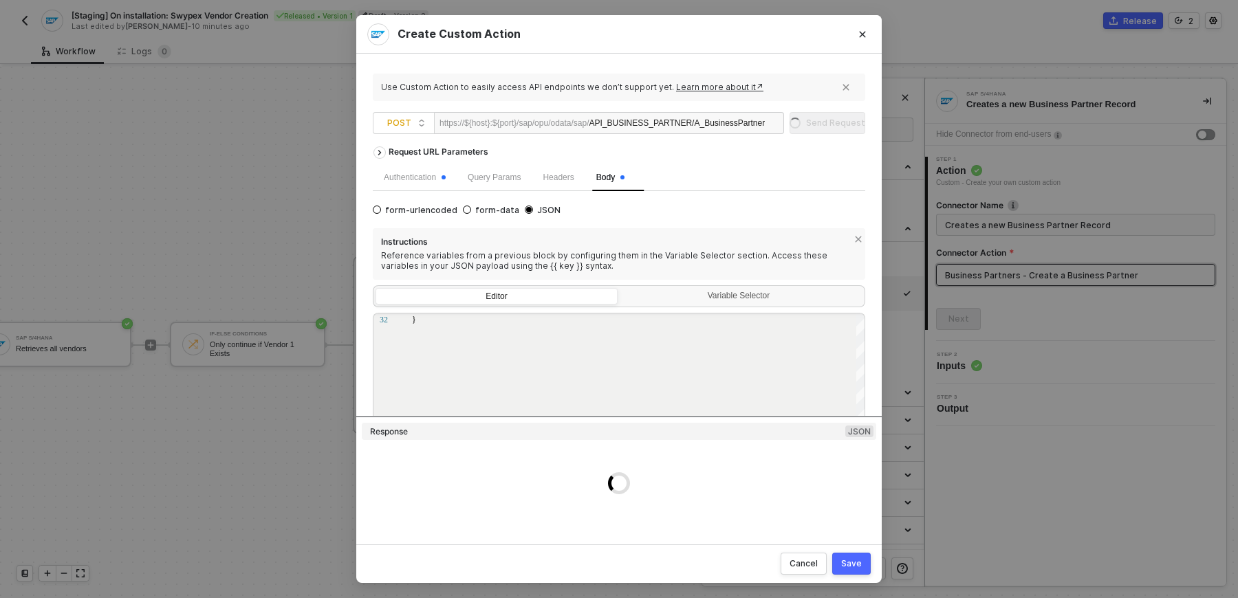
click at [782, 175] on div "Authentication Query Params Headers Body" at bounding box center [619, 177] width 492 height 27
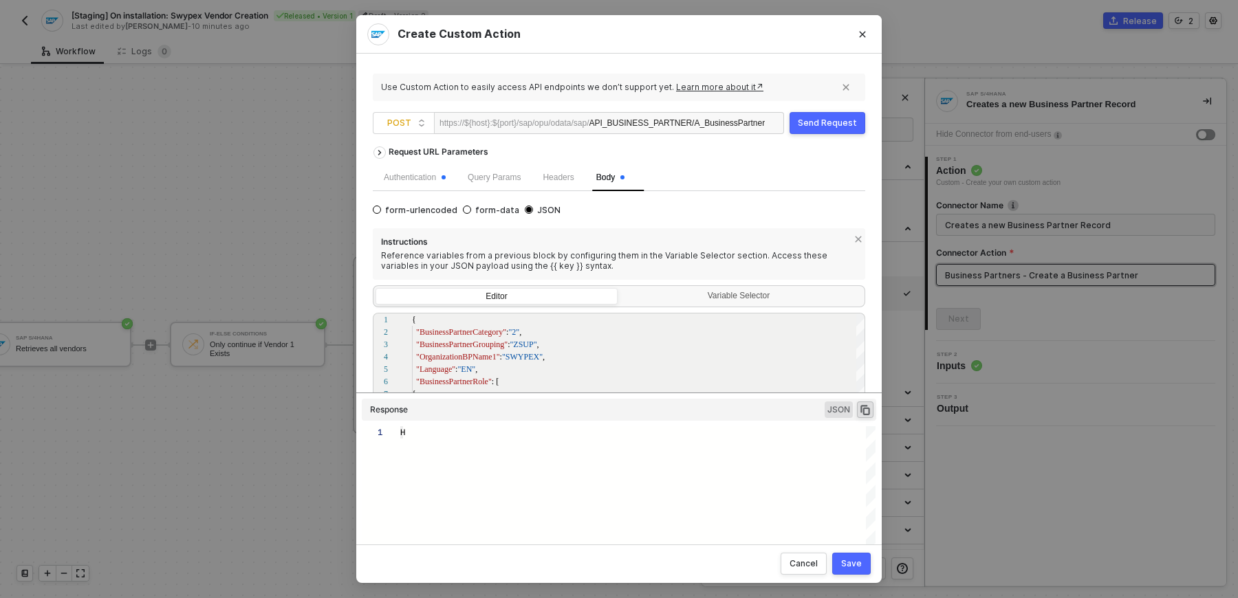
type textarea "HTTP/1.1 unknown Bad Request { "message": "Failed to fetch ([DOMAIN_NAME])" }"
click at [862, 569] on button "Save" at bounding box center [851, 564] width 39 height 22
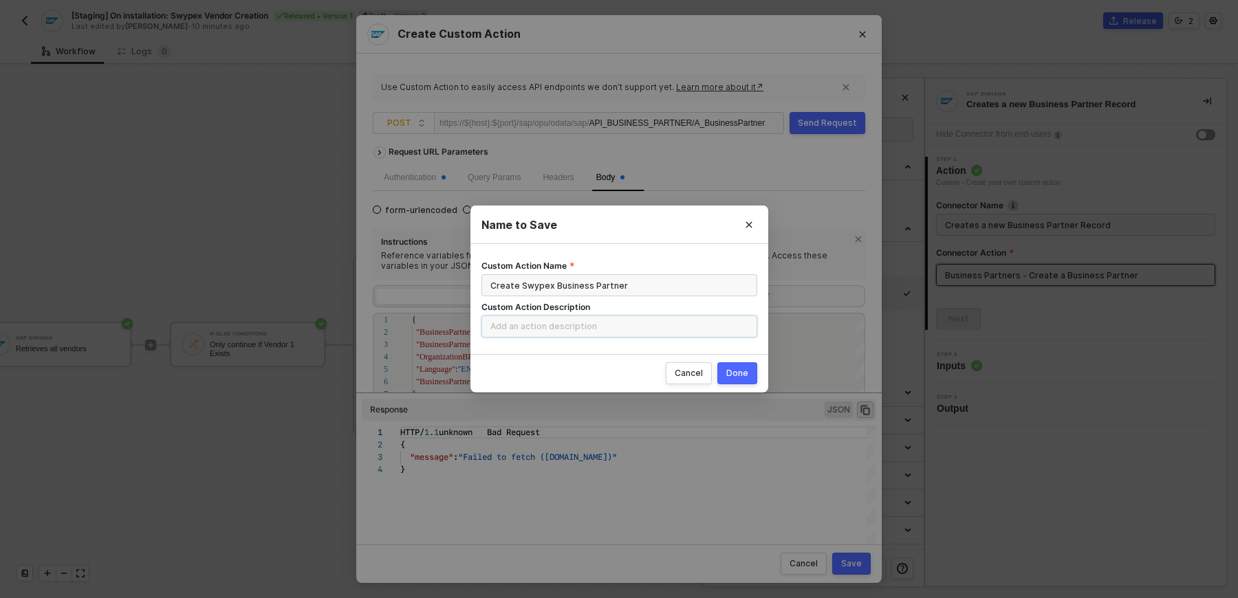
click at [618, 327] on input "Custom Action Description" at bounding box center [619, 327] width 276 height 22
click at [736, 380] on button "Done" at bounding box center [737, 373] width 40 height 22
radio input "true"
radio input "false"
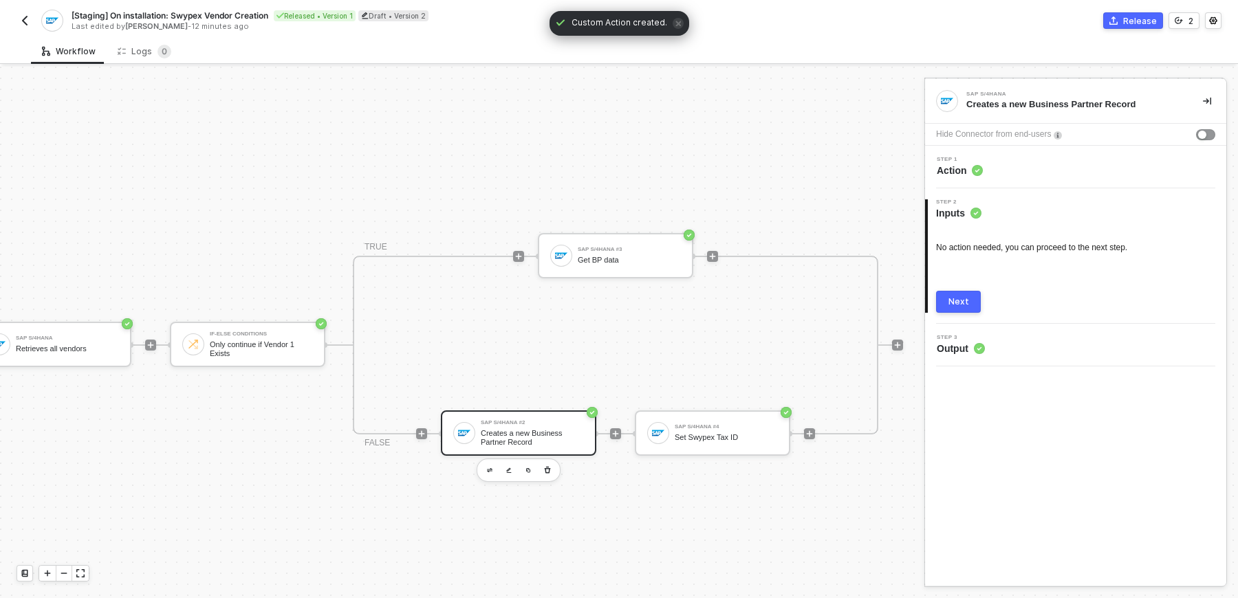
click at [988, 335] on div "Step 3 Output" at bounding box center [1077, 345] width 298 height 21
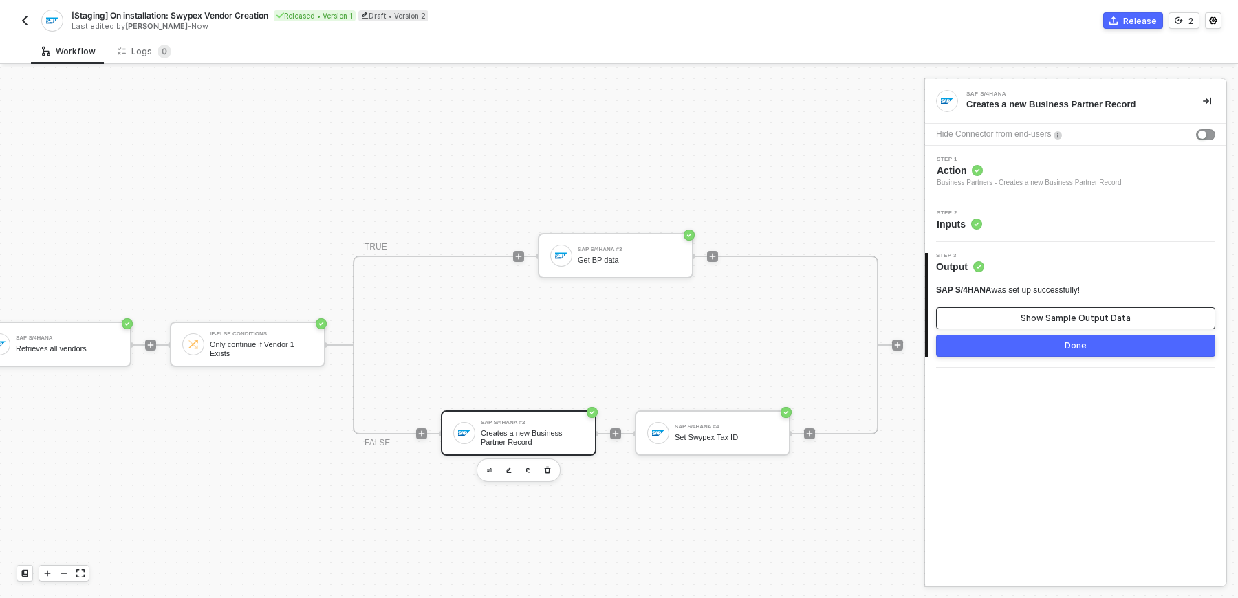
click at [991, 311] on button "Show Sample Output Data" at bounding box center [1075, 318] width 279 height 22
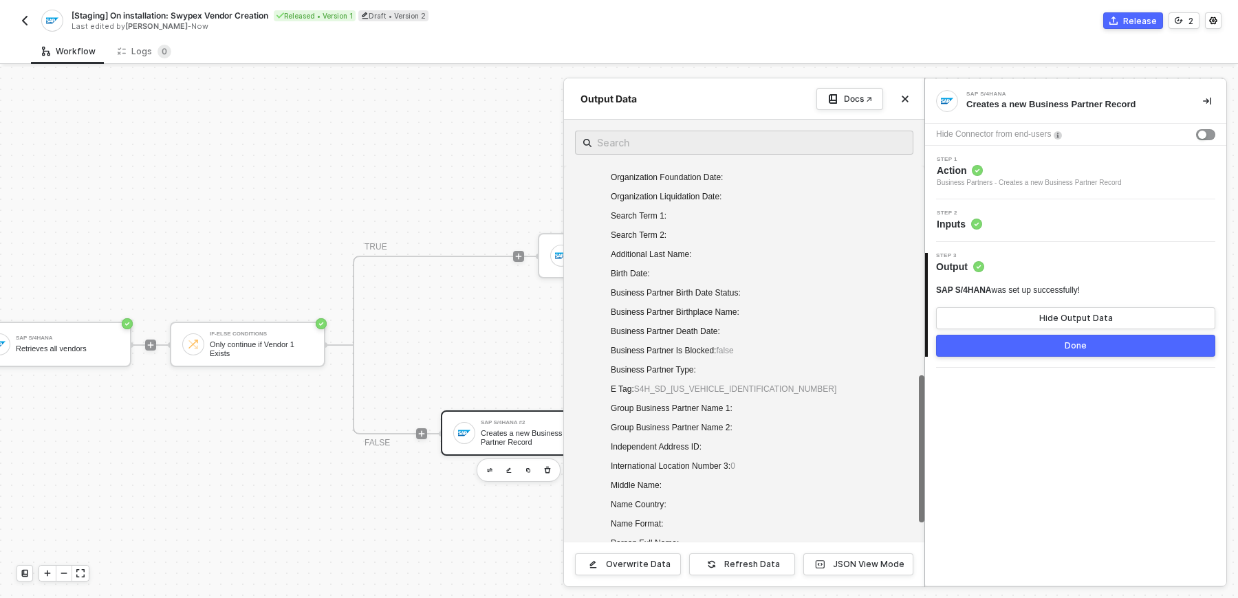
scroll to position [0, 0]
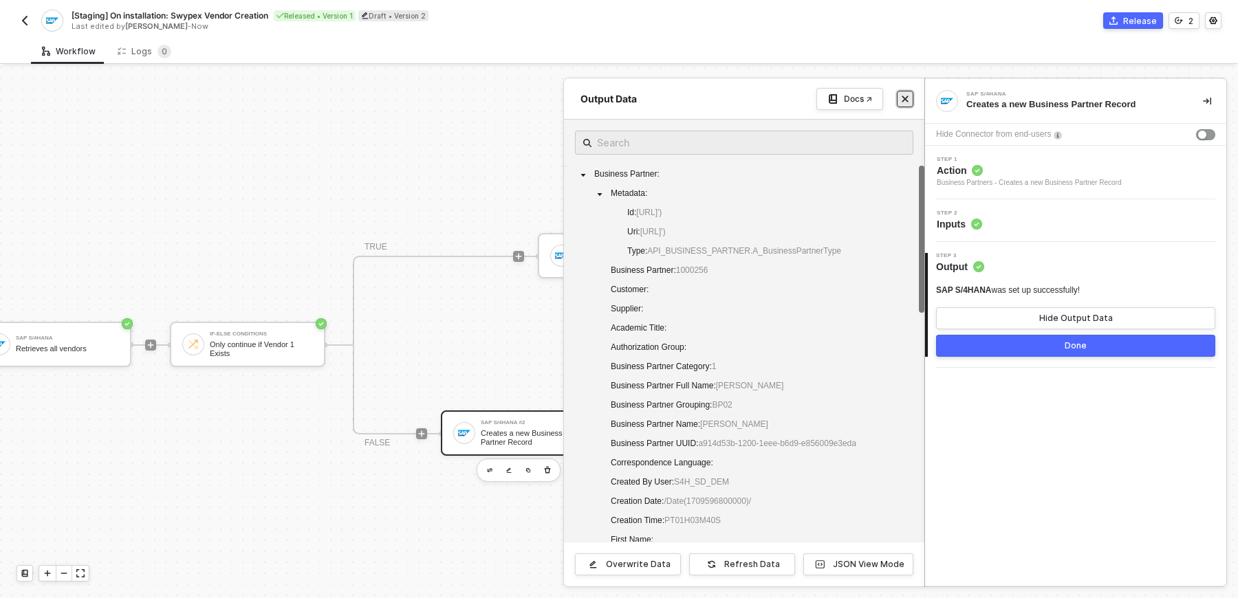
click at [905, 98] on icon "icon-close" at bounding box center [905, 99] width 6 height 6
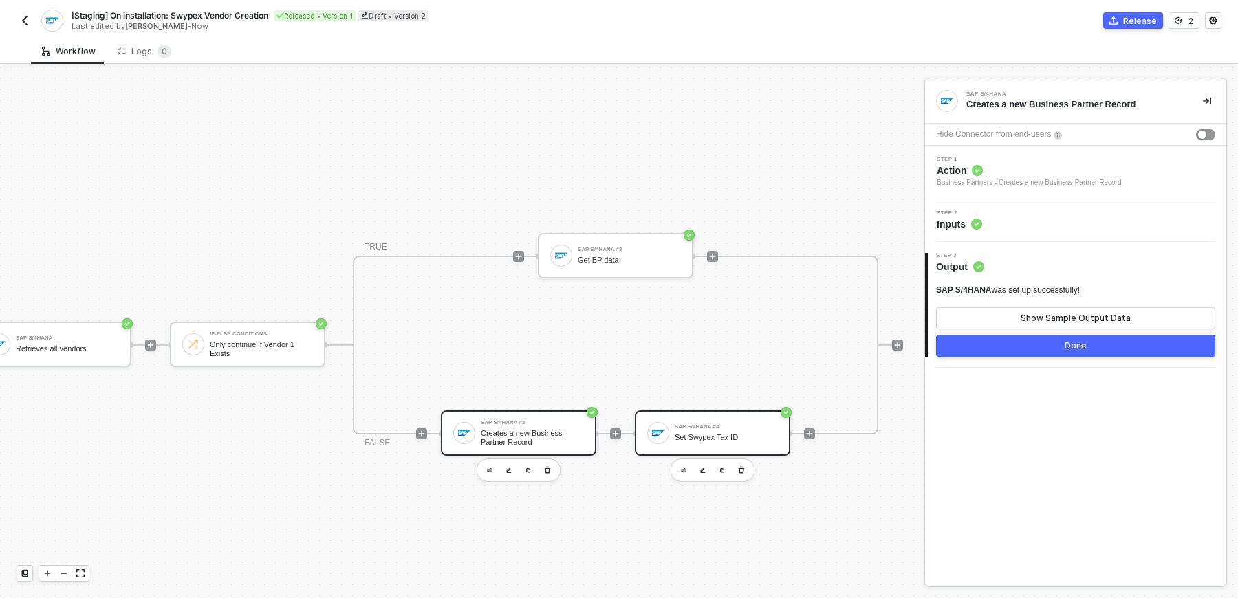
click at [711, 446] on div "SAP S/4HANA #4 Set Swypex Tax ID" at bounding box center [726, 433] width 103 height 26
click at [1080, 174] on div "Step 1 Action Vendors - Updates a specific vendor" at bounding box center [1077, 173] width 298 height 32
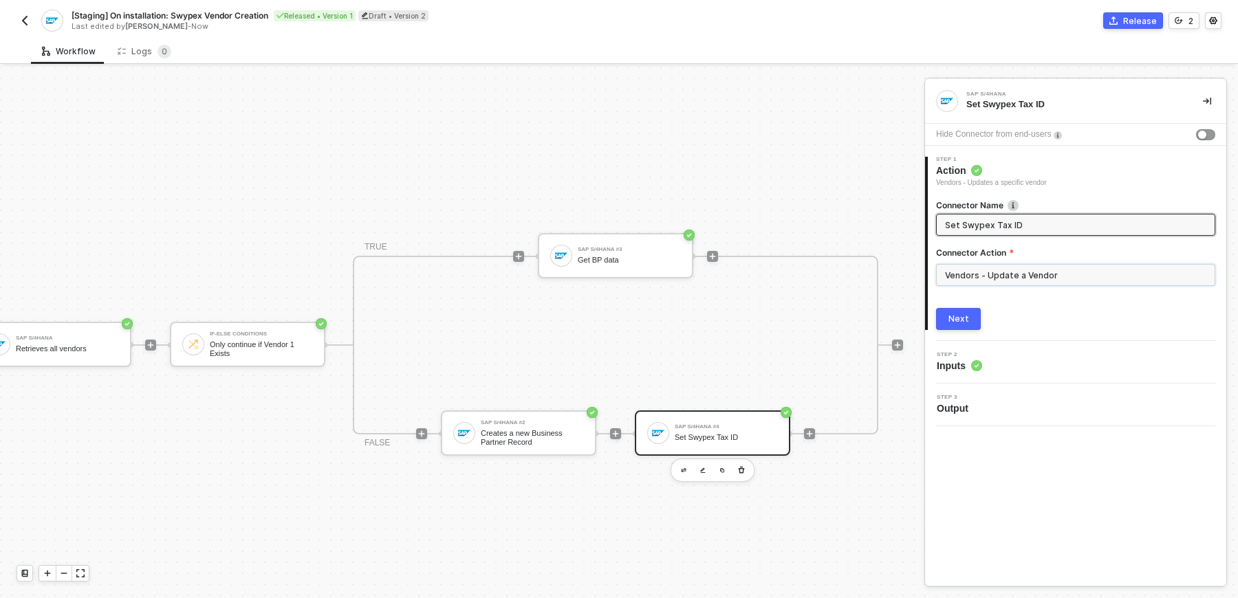
click at [985, 268] on input "Vendors - Update a Vendor" at bounding box center [1075, 275] width 279 height 22
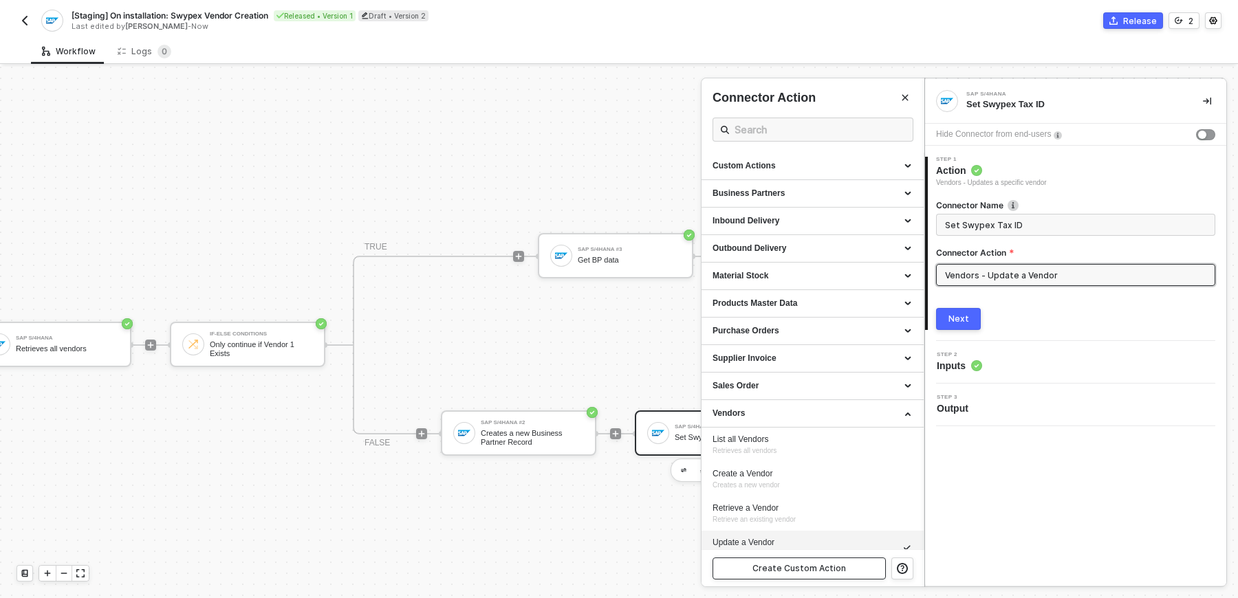
click at [798, 572] on div "Create Custom Action" at bounding box center [799, 568] width 94 height 11
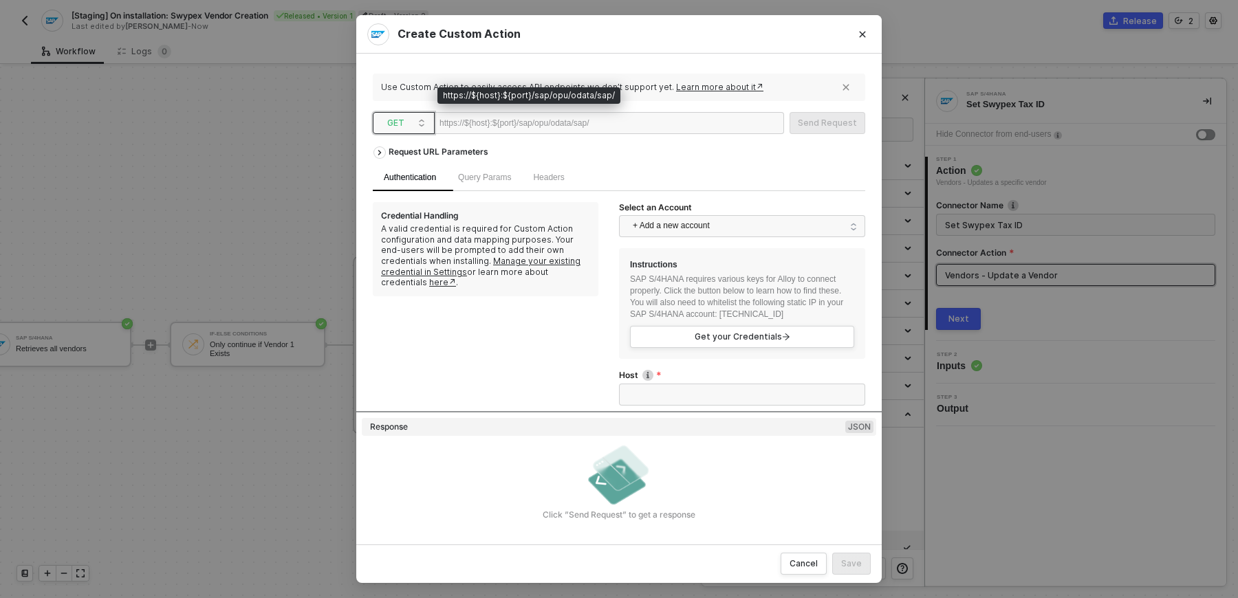
click at [417, 126] on span "GET" at bounding box center [406, 123] width 39 height 21
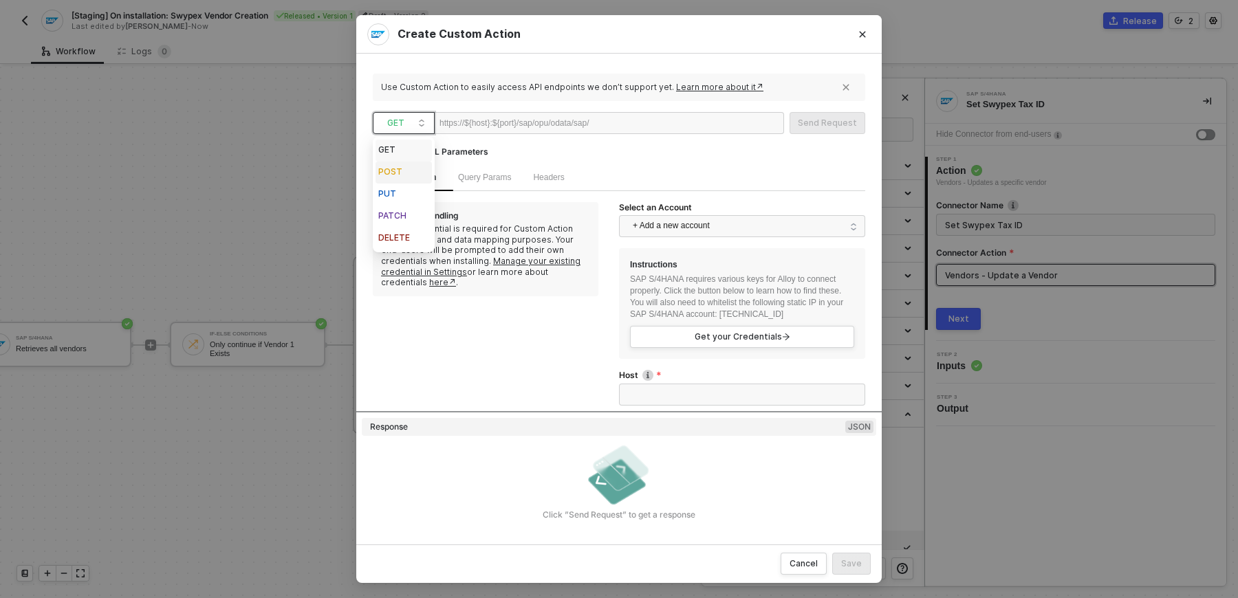
click at [412, 177] on div "POST" at bounding box center [403, 172] width 51 height 17
click at [624, 133] on div at bounding box center [631, 124] width 85 height 22
paste div
click at [578, 124] on div "https://${host}:${port}/sap/opu/odata/sap/" at bounding box center [508, 123] width 138 height 21
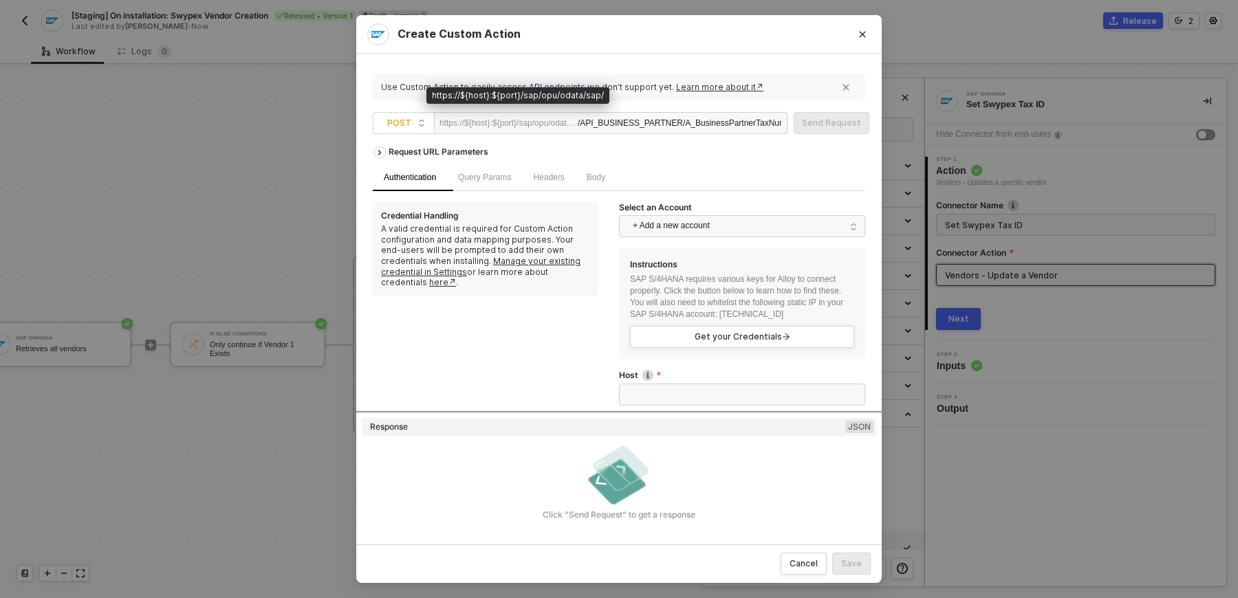
click at [578, 124] on div "https://${host}:${port}/sap/opu/odata/sap/" at bounding box center [508, 123] width 138 height 21
click at [587, 122] on div "/API_BUSINESS_PARTNER/A_BusinessPartnerTaxNumber" at bounding box center [680, 124] width 204 height 22
click at [624, 126] on div "API_BUSINESS_PARTNER/A_BusinessPartnerTaxNumber" at bounding box center [679, 124] width 203 height 22
click at [638, 160] on div "Request URL Parameters" at bounding box center [619, 152] width 492 height 25
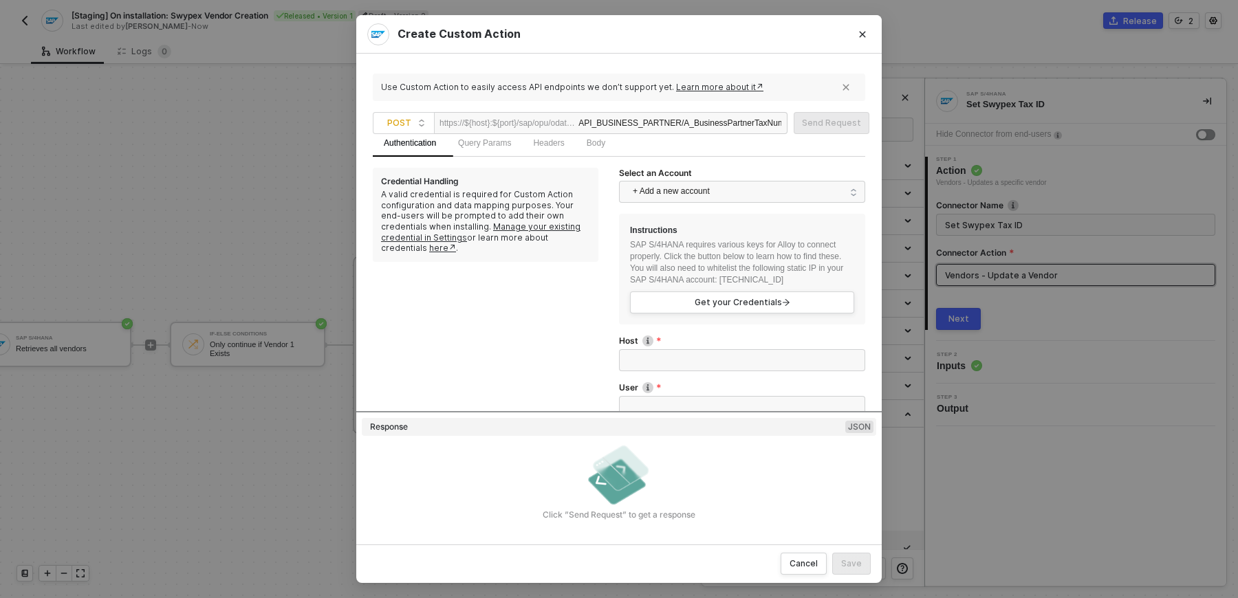
scroll to position [36, 0]
click at [660, 186] on span "+ Add a new account" at bounding box center [745, 190] width 224 height 22
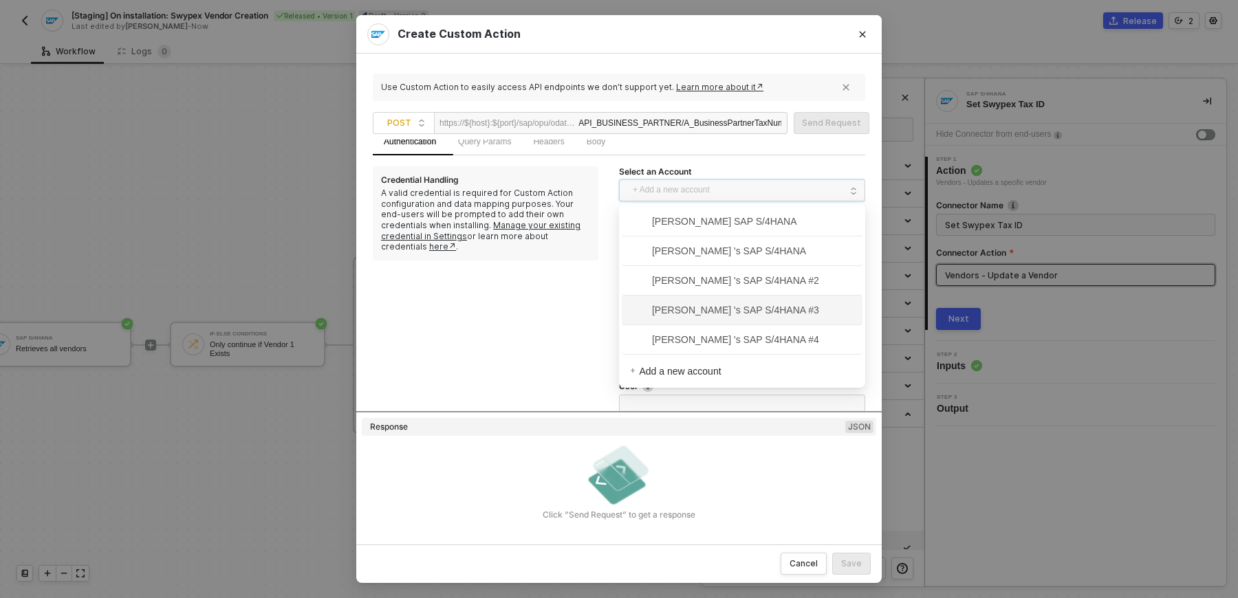
click at [687, 307] on span "[PERSON_NAME] 's SAP S/4HANA #3" at bounding box center [724, 310] width 189 height 15
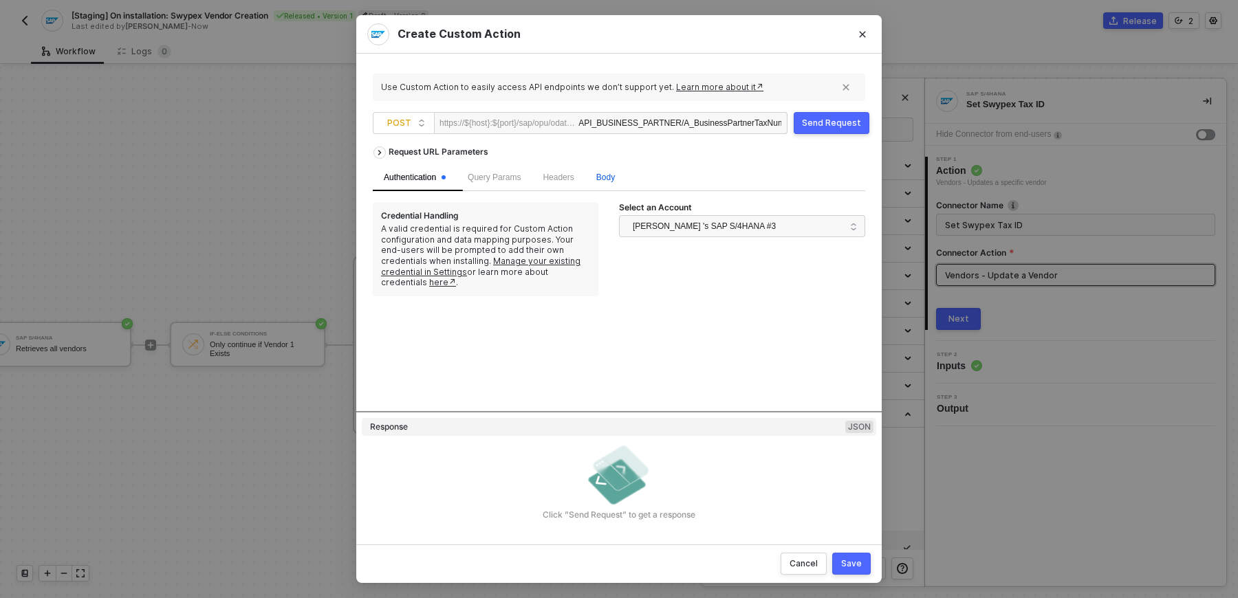
click at [615, 182] on div "Body" at bounding box center [605, 177] width 19 height 13
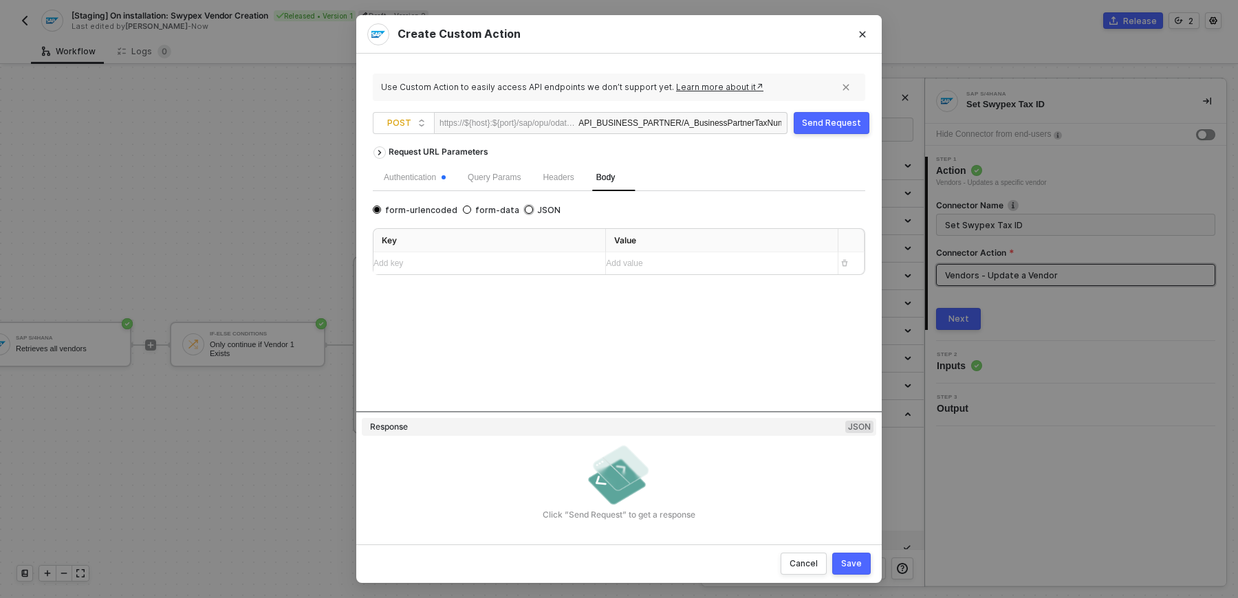
click at [533, 209] on span "JSON" at bounding box center [547, 210] width 28 height 11
click at [525, 209] on input "JSON" at bounding box center [529, 210] width 8 height 8
radio input "true"
radio input "false"
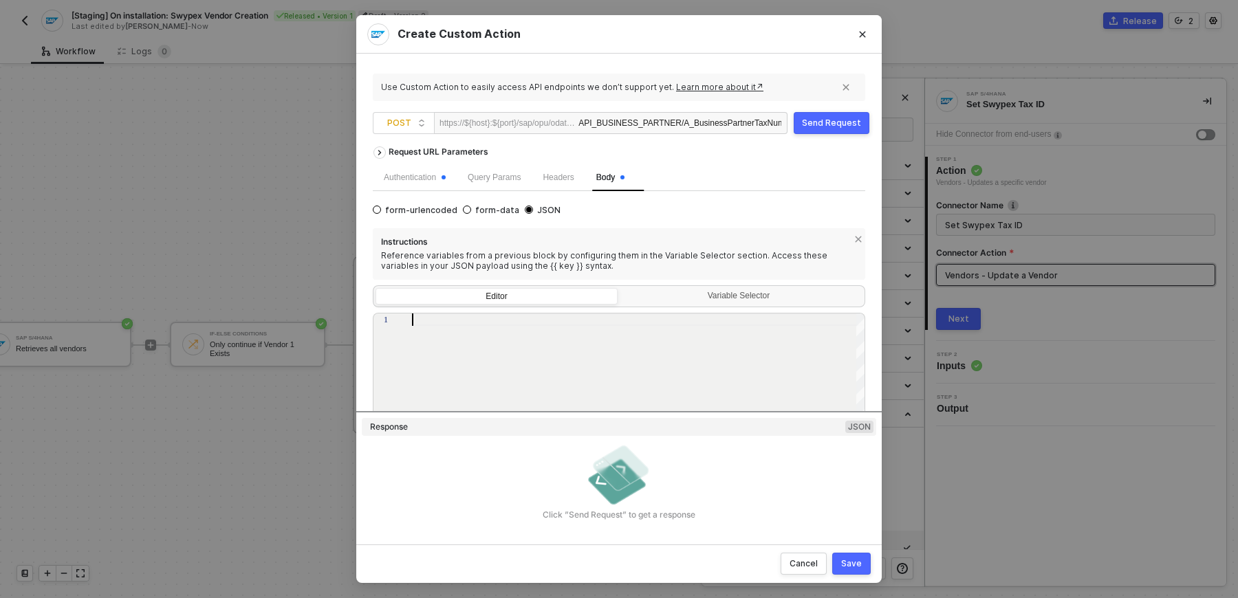
click at [533, 343] on div at bounding box center [639, 408] width 454 height 189
paste textarea "{ "BusinessPartner": "BP_ID_FROM_STEP1", // returned from creation response "BP…"
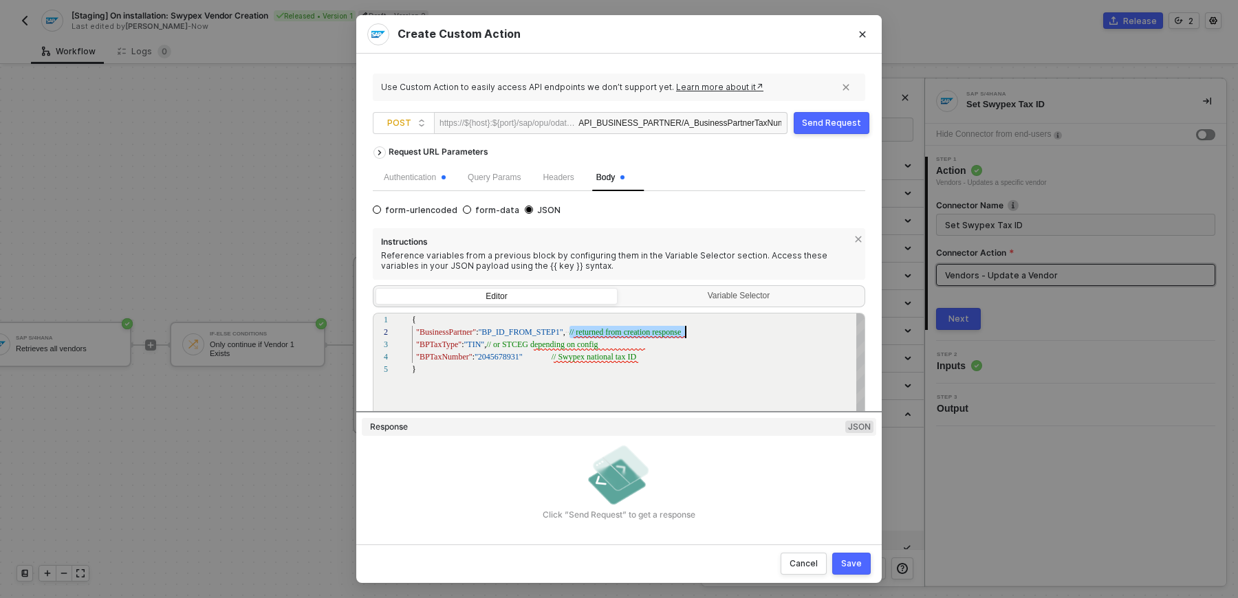
drag, startPoint x: 569, startPoint y: 332, endPoint x: 698, endPoint y: 331, distance: 128.6
drag, startPoint x: 663, startPoint y: 349, endPoint x: 536, endPoint y: 351, distance: 127.2
drag, startPoint x: 535, startPoint y: 345, endPoint x: 676, endPoint y: 348, distance: 141.0
drag, startPoint x: 669, startPoint y: 360, endPoint x: 551, endPoint y: 360, distance: 118.3
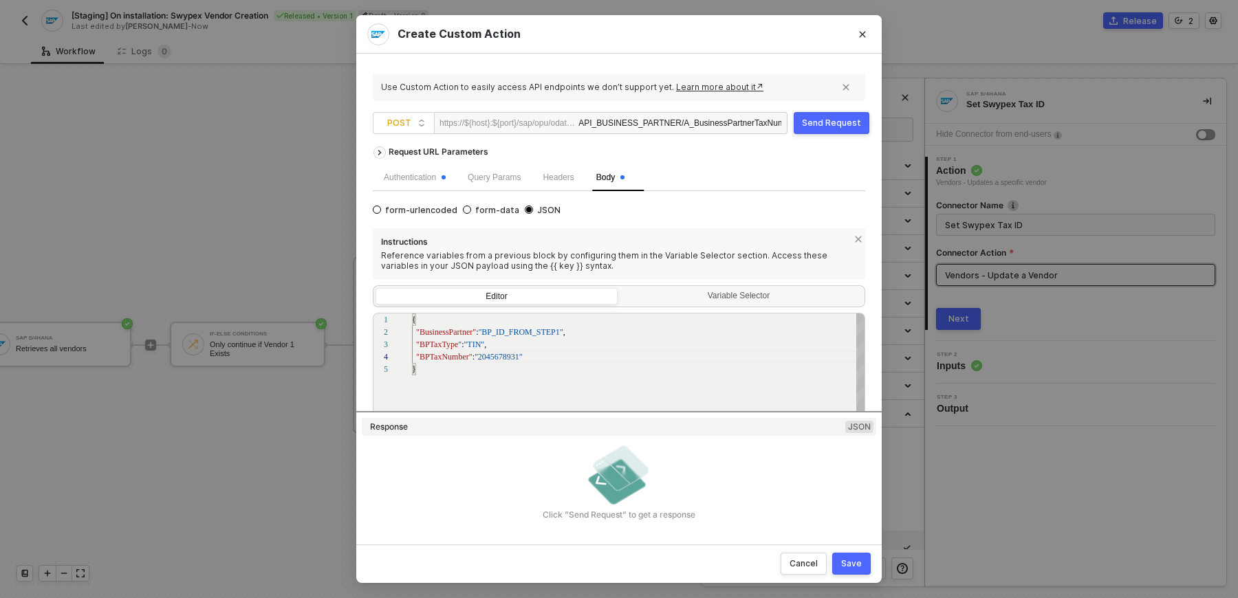
click at [502, 357] on span ""2045678931"" at bounding box center [499, 357] width 48 height 10
click at [558, 367] on div "}" at bounding box center [639, 369] width 454 height 12
click at [521, 334] on div "1 2 3 4 5 { "BusinessPartner" : "BP_ID_FROM_STEP1" , "BPTaxType" : "TIN" , "BPT…" at bounding box center [619, 407] width 492 height 189
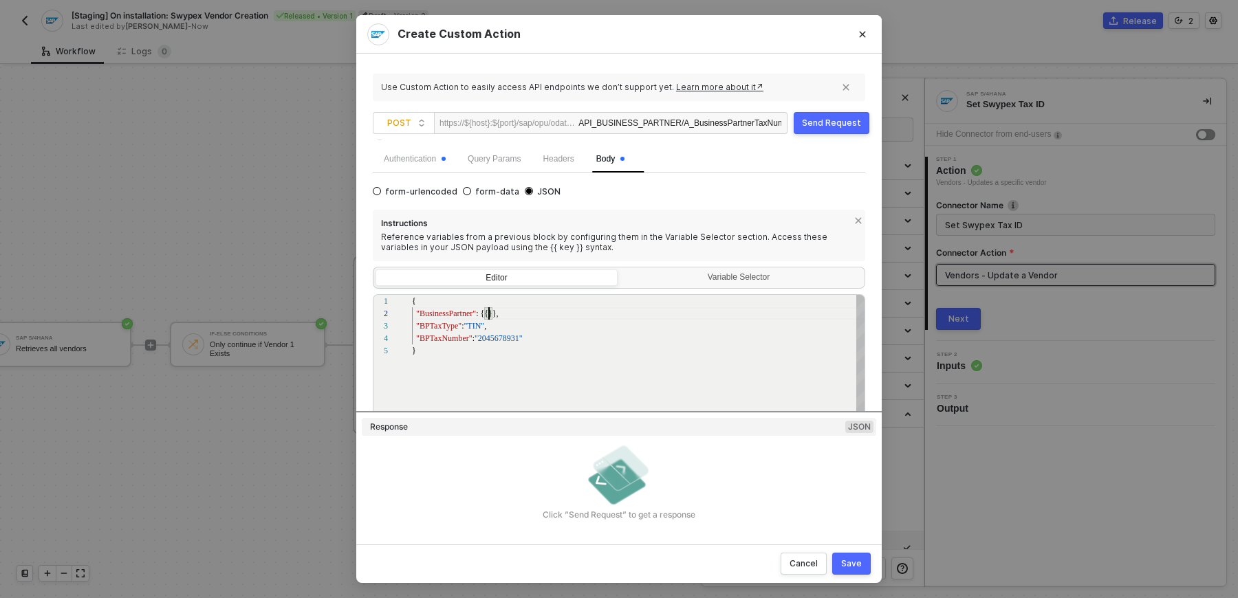
scroll to position [12, 76]
click at [487, 314] on span ": {{" at bounding box center [482, 314] width 12 height 10
click at [488, 314] on textarea "{ "BusinessPartner": {{}}, "BPTaxType": "TIN", "BPTaxNumber": "2045678931" }" at bounding box center [488, 313] width 1 height 12
type textarea "{ "BusinessPartner": {{}}, "BPTaxType": "TIN", "BPTaxNumber": "2045678931" }"
click at [849, 560] on div "Save" at bounding box center [851, 563] width 21 height 11
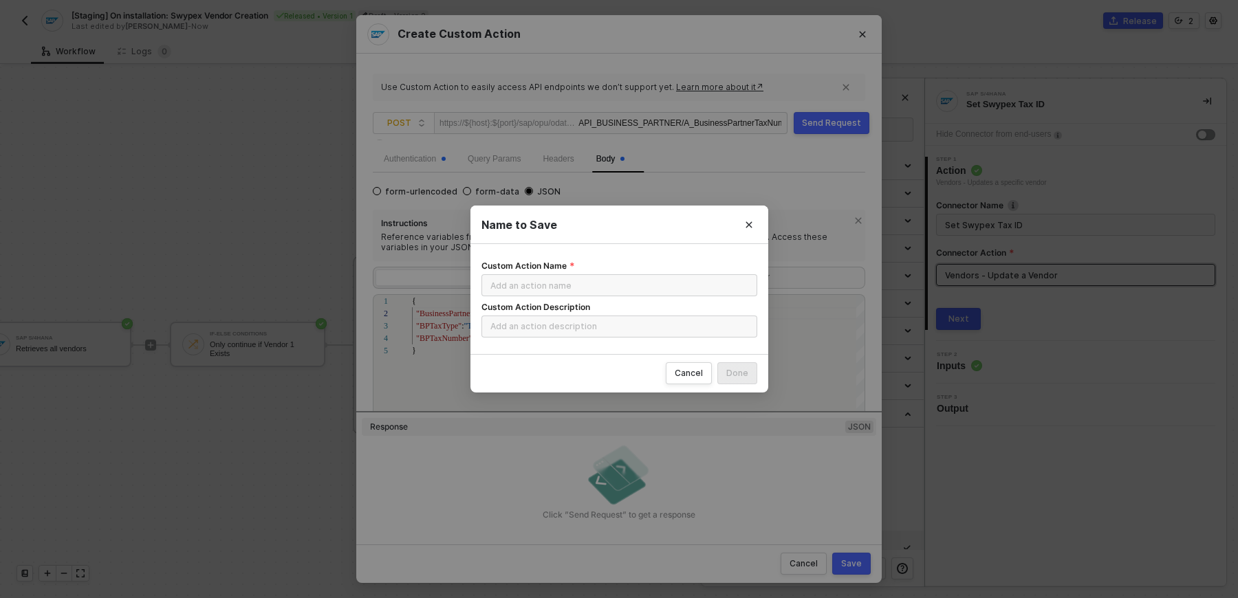
click at [643, 297] on form "Custom Action Name Custom Action Description" at bounding box center [619, 298] width 276 height 87
click at [643, 292] on input "Custom Action Name" at bounding box center [619, 285] width 276 height 22
type input "Set Tax ID"
click at [737, 371] on div "Done" at bounding box center [737, 373] width 22 height 11
radio input "true"
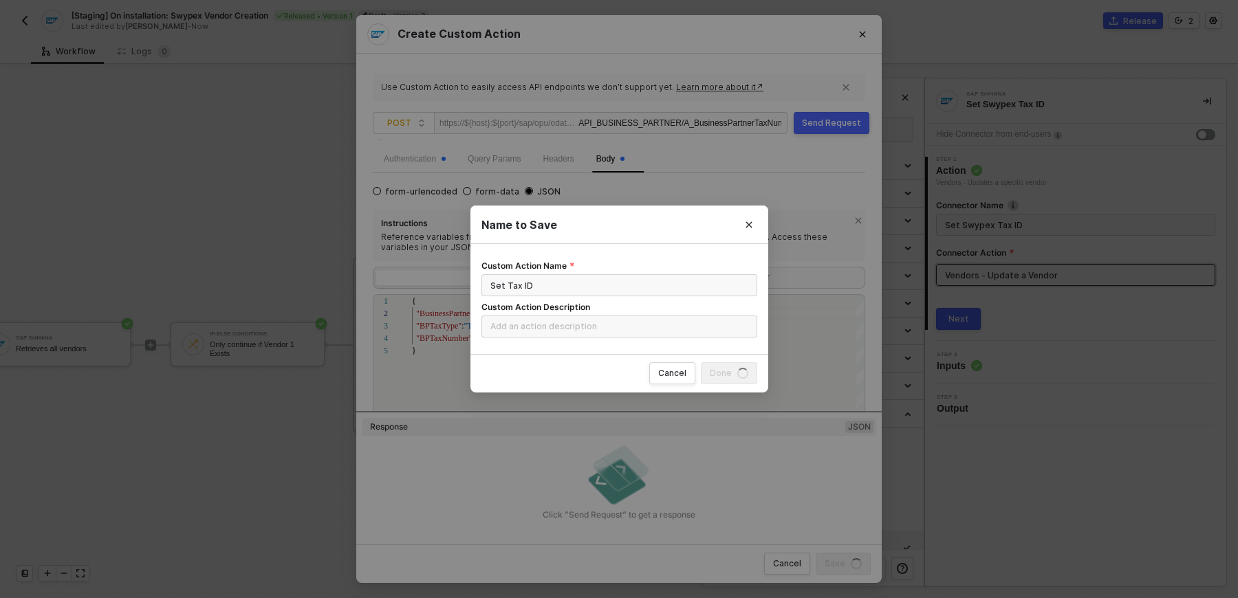
radio input "false"
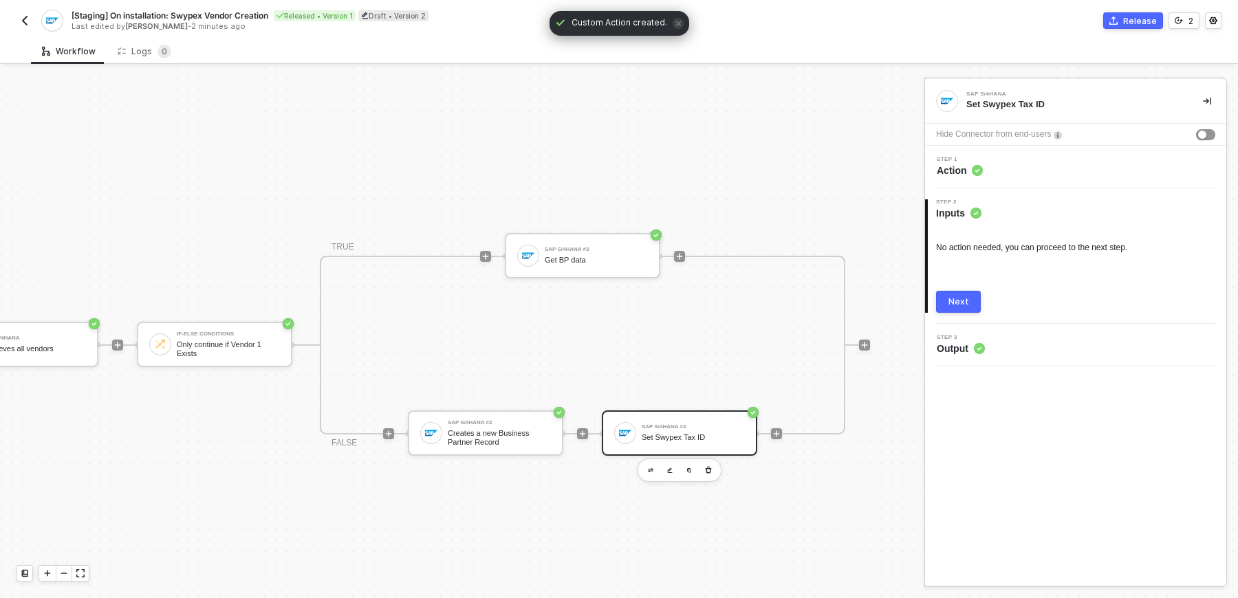
scroll to position [0, 271]
click at [636, 435] on div "SAP S/4HANA #4 Set Swypex Tax ID" at bounding box center [687, 433] width 109 height 26
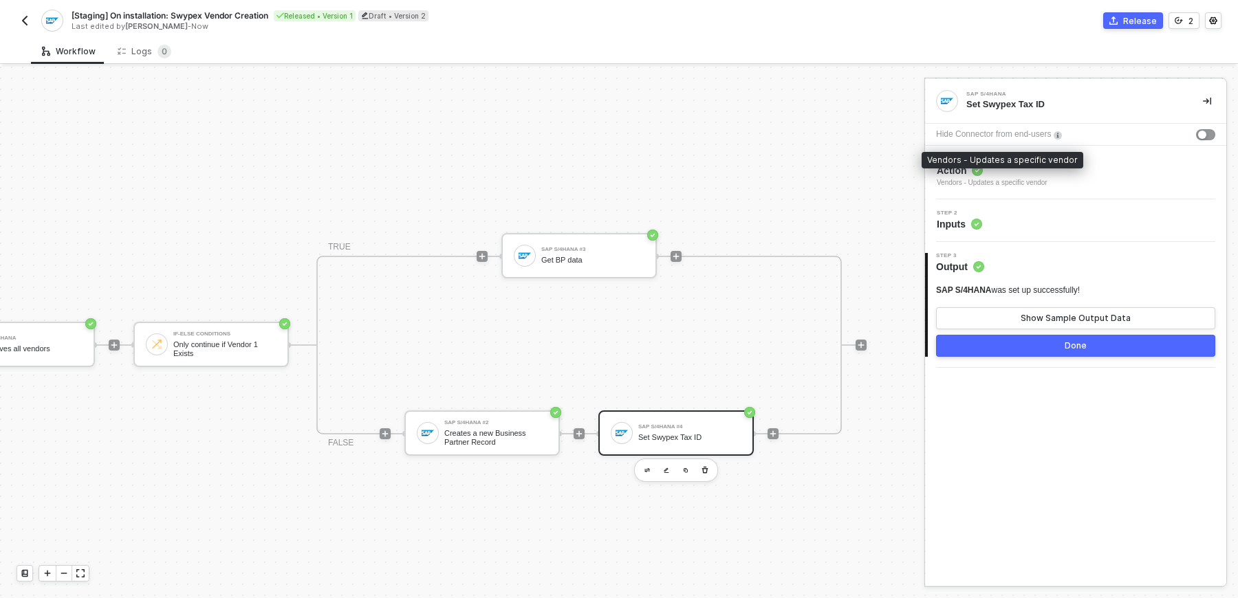
click at [1005, 182] on div "Vendors - Updates a specific vendor" at bounding box center [992, 182] width 111 height 11
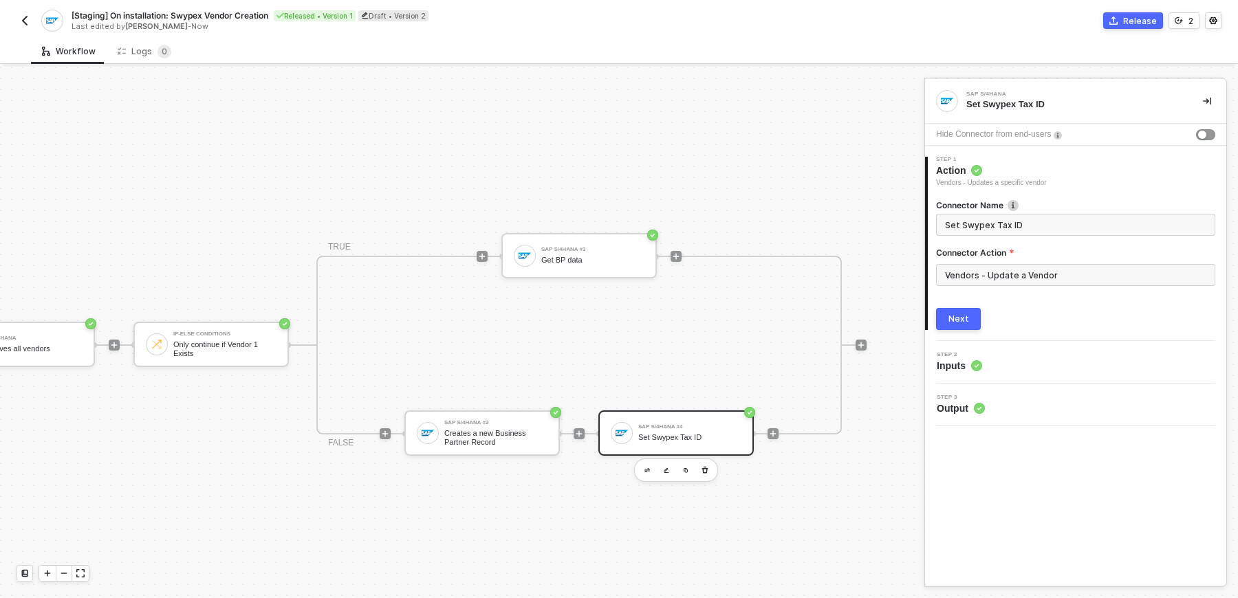
click at [1001, 354] on div "Step 2 Inputs" at bounding box center [1077, 362] width 298 height 21
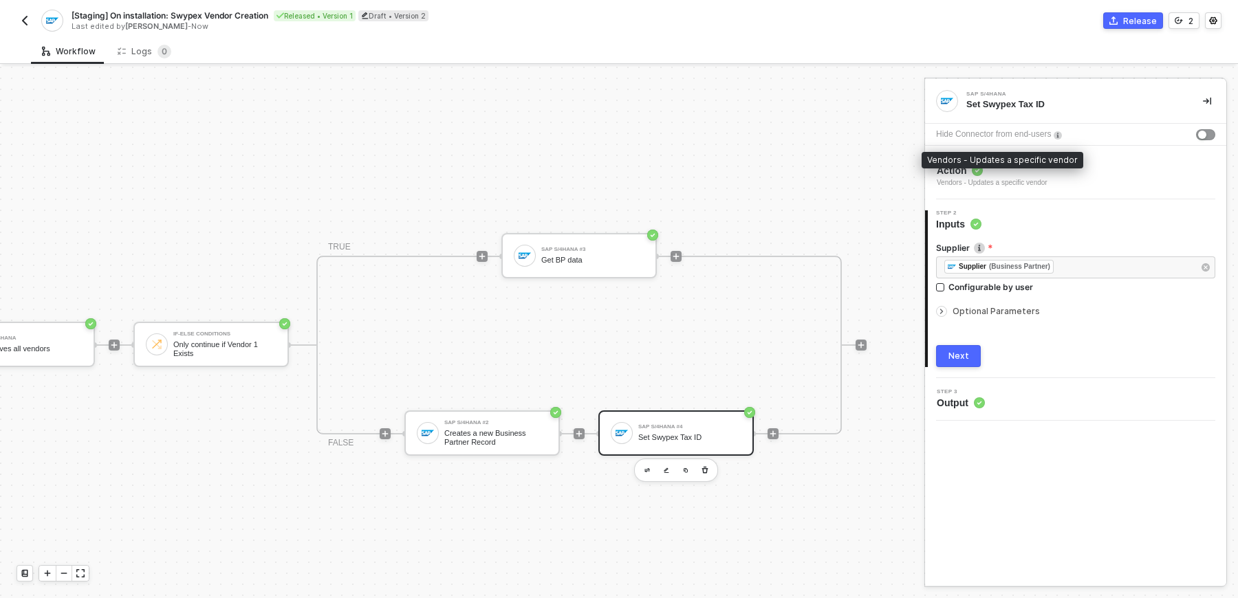
click at [1027, 178] on div "Vendors - Updates a specific vendor" at bounding box center [992, 182] width 111 height 11
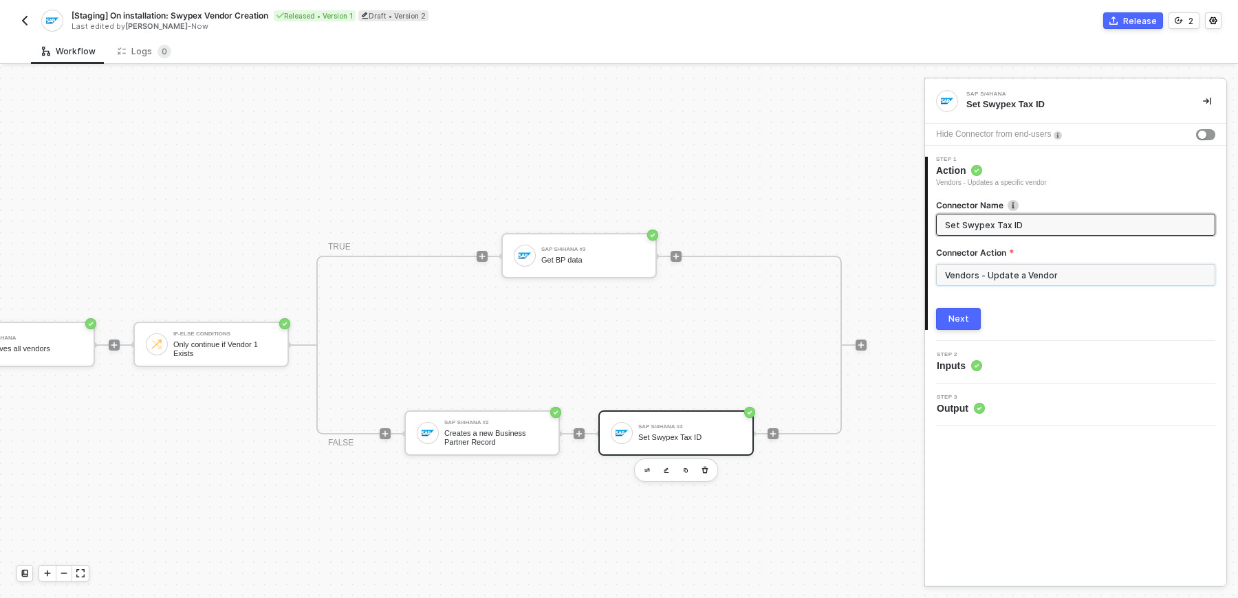
click at [1036, 276] on input "Vendors - Update a Vendor" at bounding box center [1075, 275] width 279 height 22
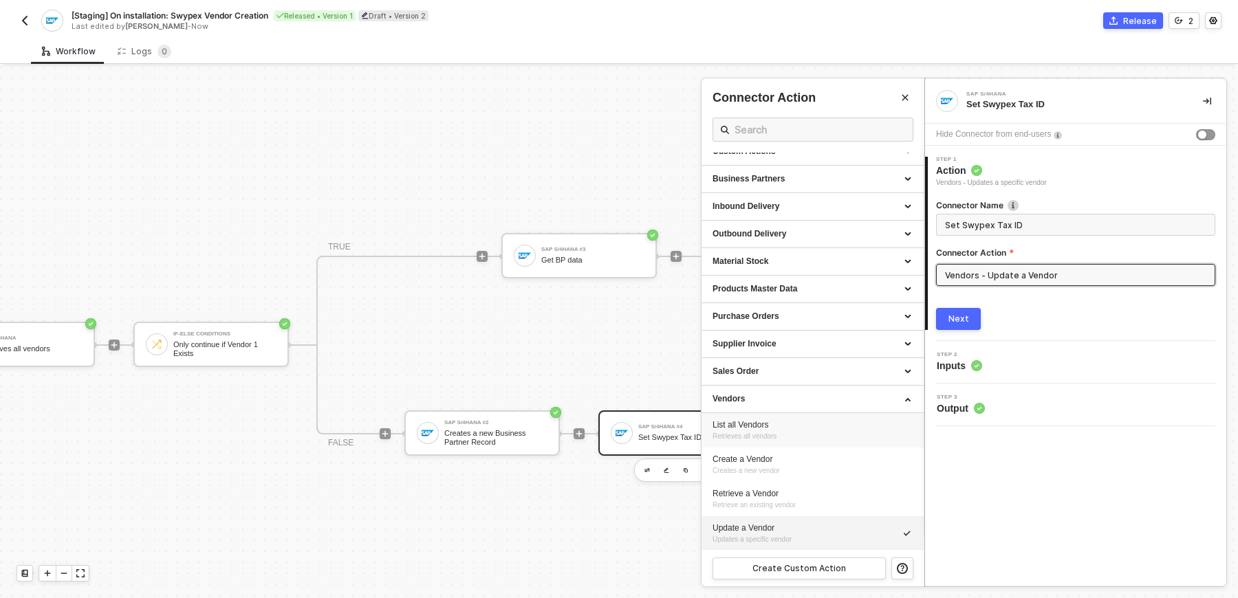
scroll to position [0, 0]
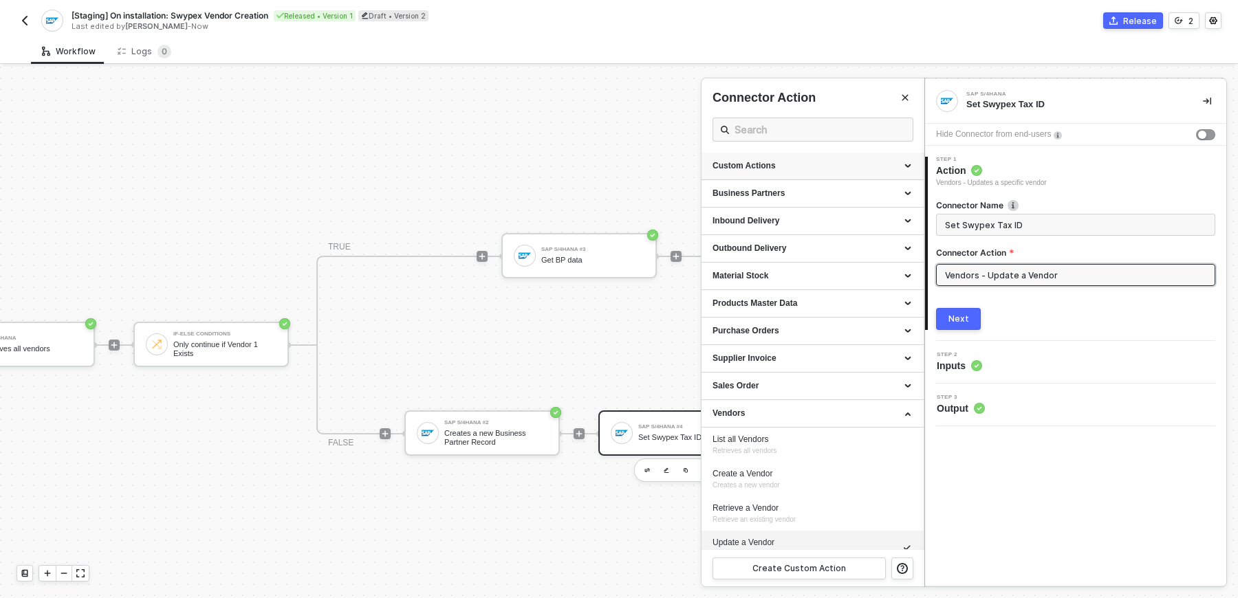
click at [839, 157] on div "Custom Actions" at bounding box center [812, 167] width 222 height 28
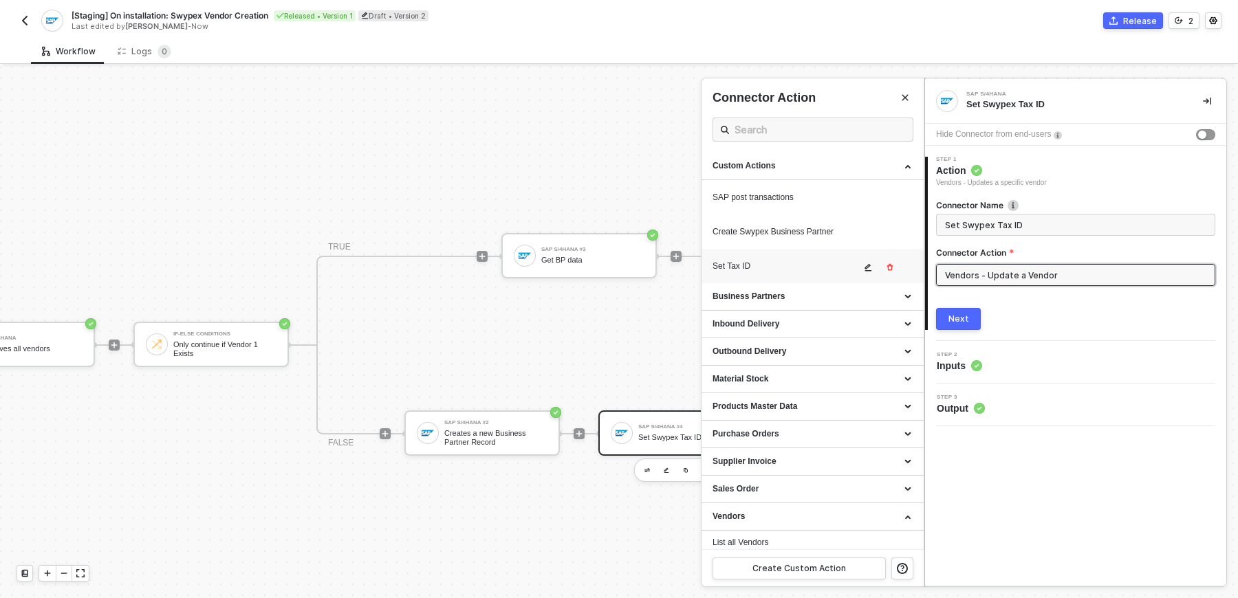
click at [813, 265] on div "Set Tax ID" at bounding box center [786, 267] width 148 height 12
type input "Custom - Set Tax ID"
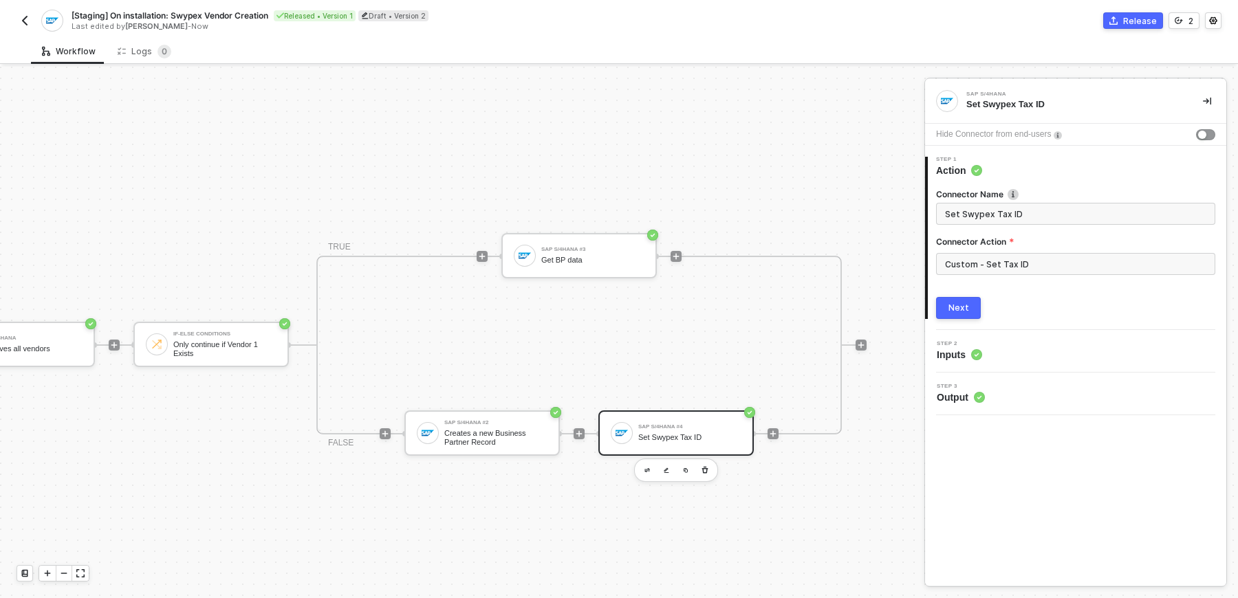
click at [974, 307] on button "Next" at bounding box center [958, 308] width 45 height 22
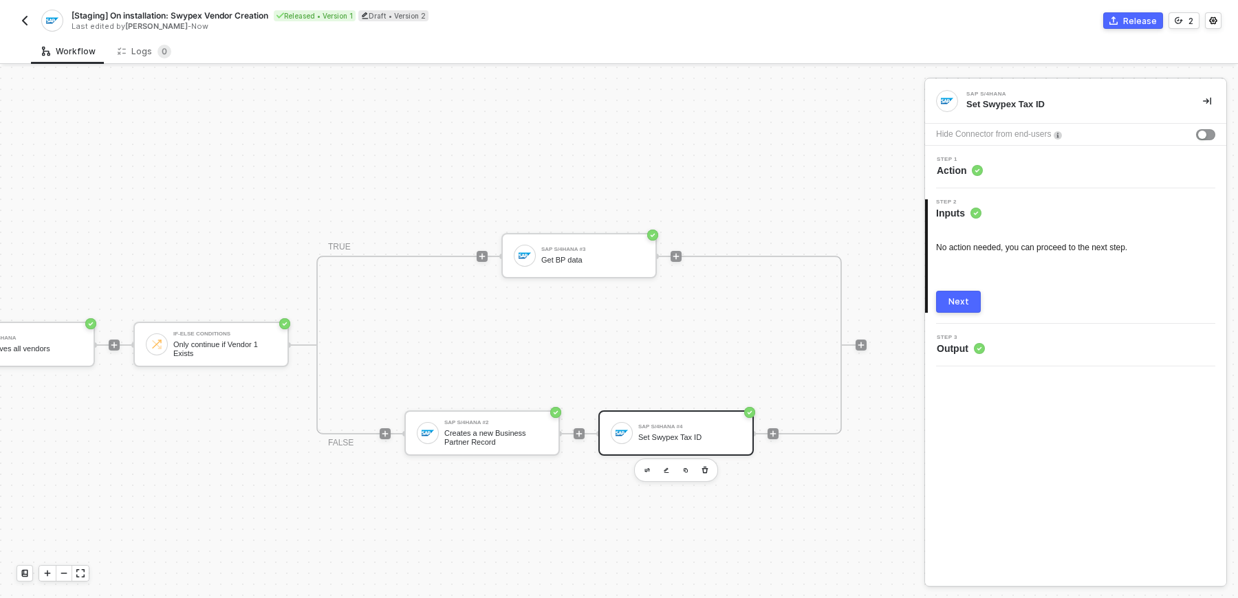
click at [974, 307] on button "Next" at bounding box center [958, 302] width 45 height 22
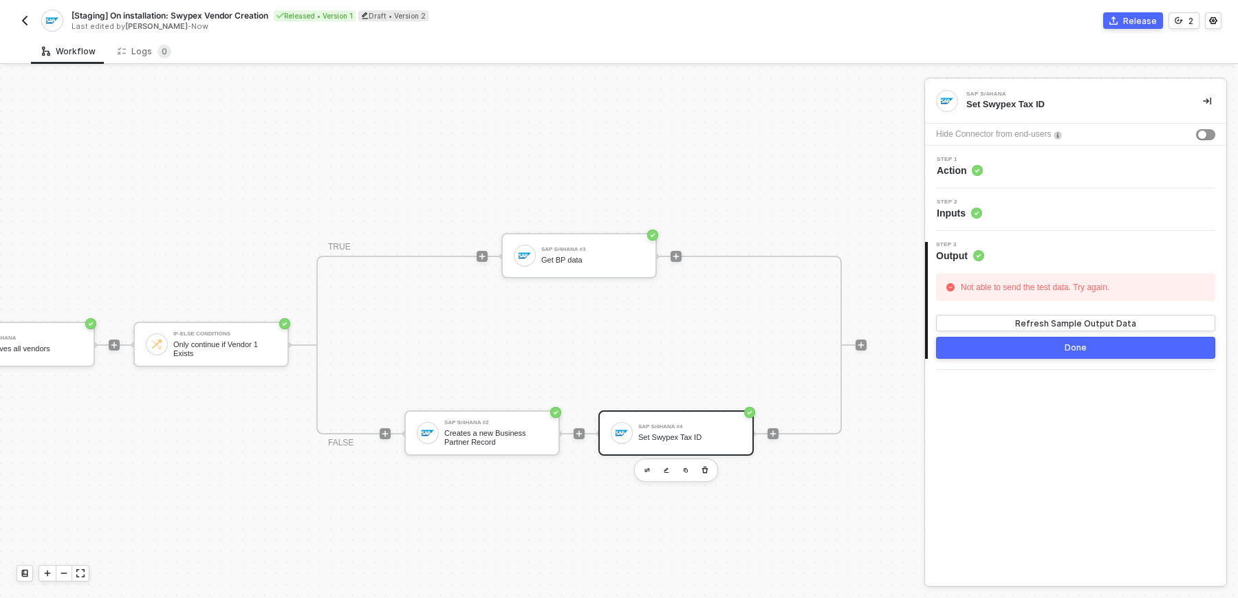
click at [981, 166] on circle at bounding box center [977, 171] width 10 height 10
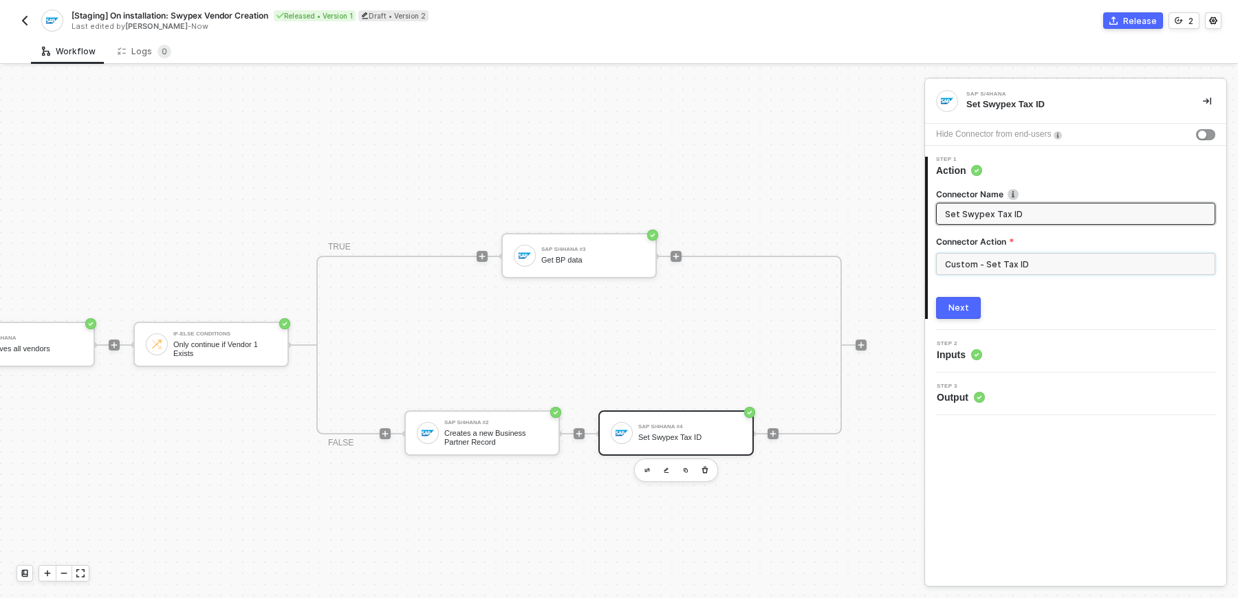
click at [972, 261] on input "Custom - Set Tax ID" at bounding box center [1075, 264] width 279 height 22
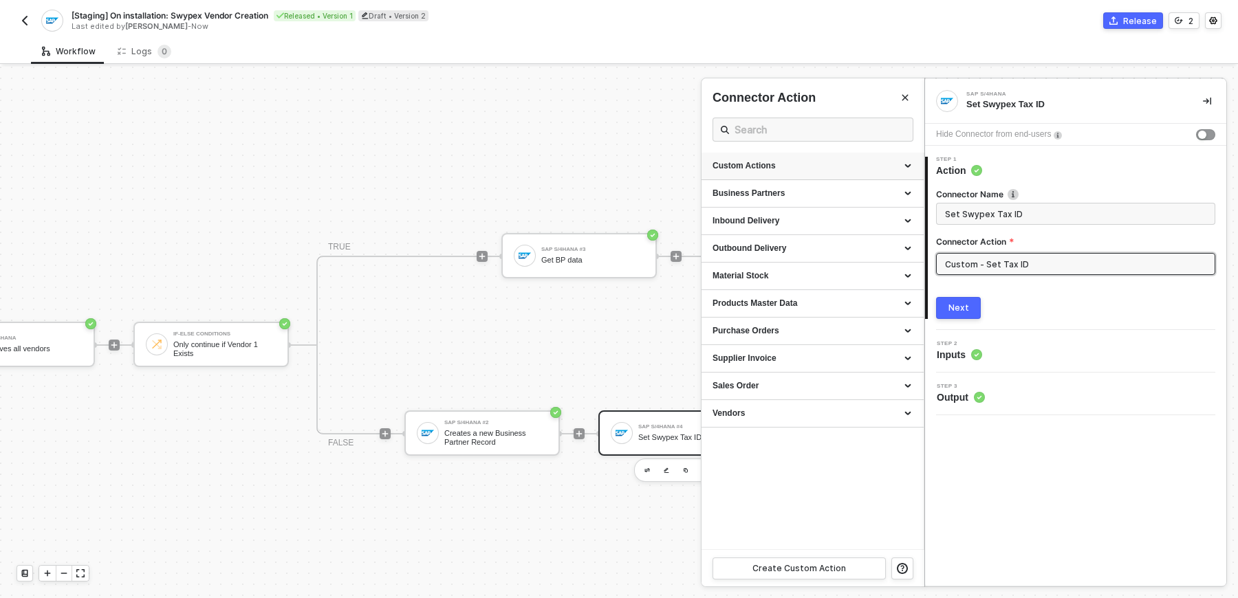
click at [806, 173] on div "Custom Actions" at bounding box center [812, 167] width 222 height 28
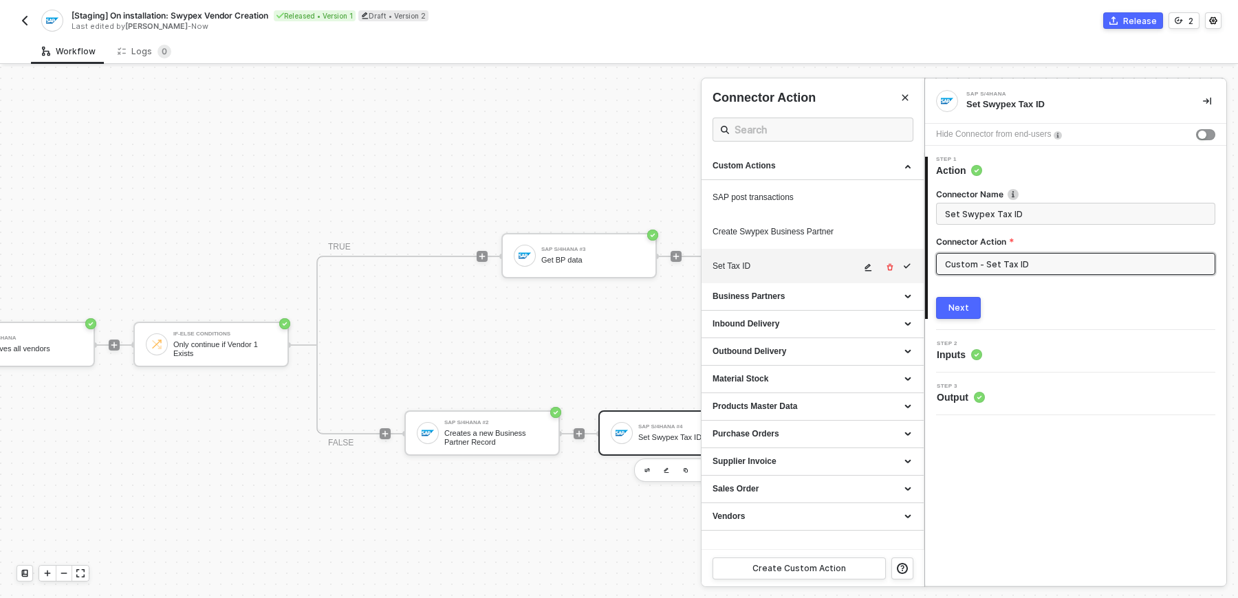
click at [871, 265] on icon "icon-edit" at bounding box center [868, 267] width 8 height 8
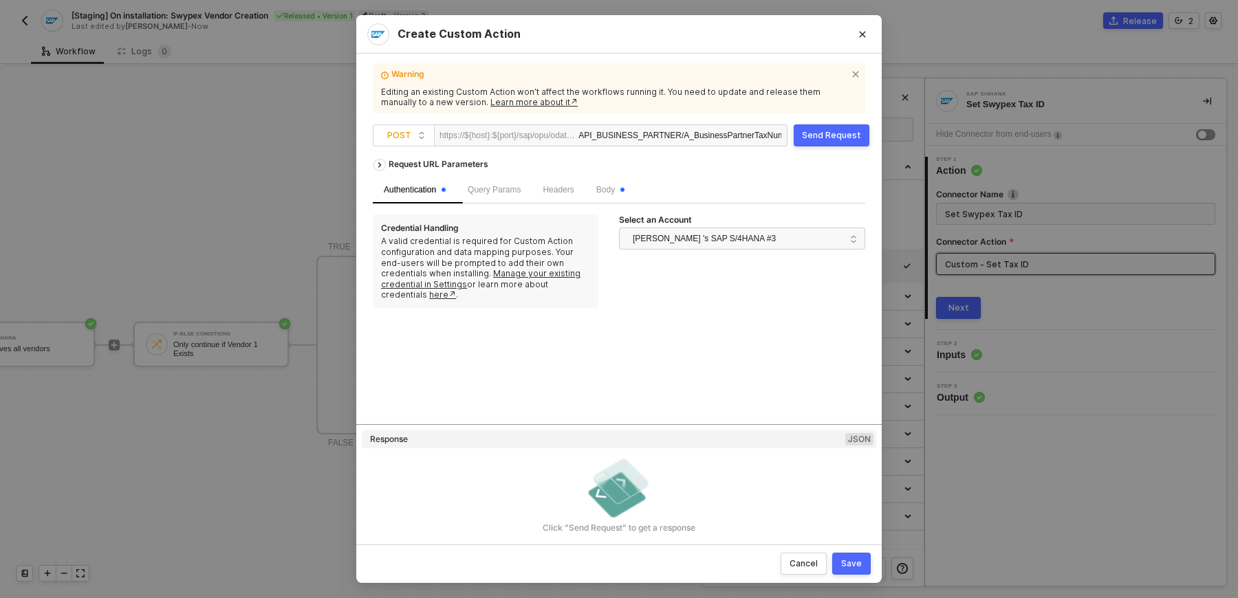
click at [613, 203] on div "Body" at bounding box center [610, 190] width 50 height 27
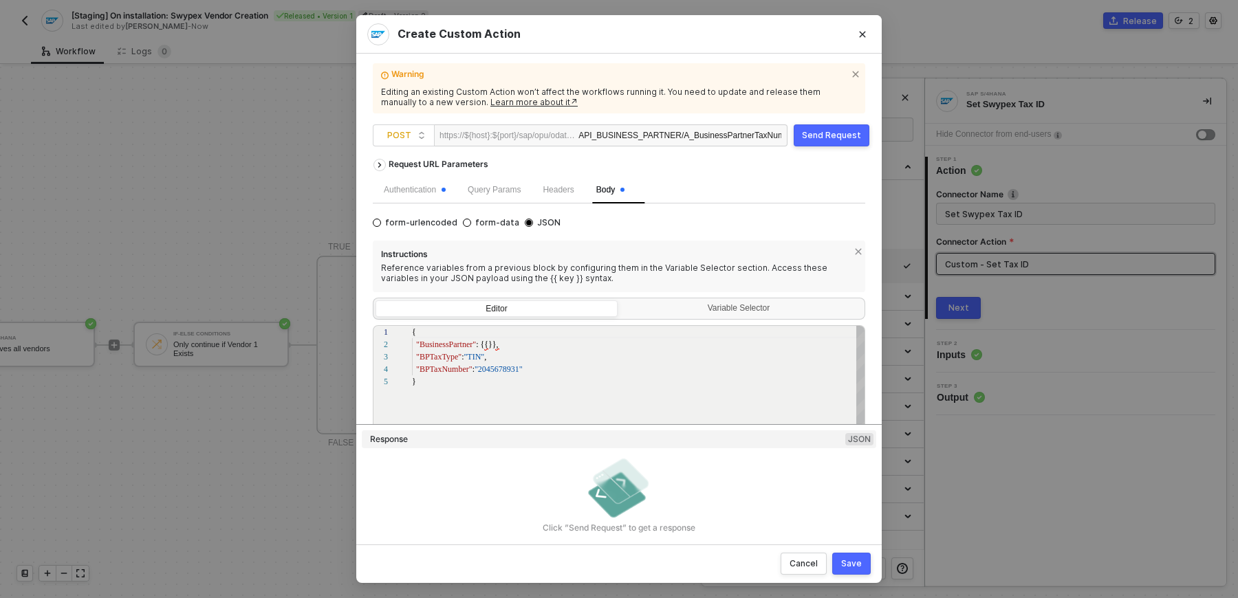
scroll to position [49, 0]
click at [488, 343] on div "2 3 4 5 1 "BusinessPartner" : {{}}, "BPTaxType" : "TIN" , "BPTaxNumber" : "2045…" at bounding box center [619, 419] width 492 height 189
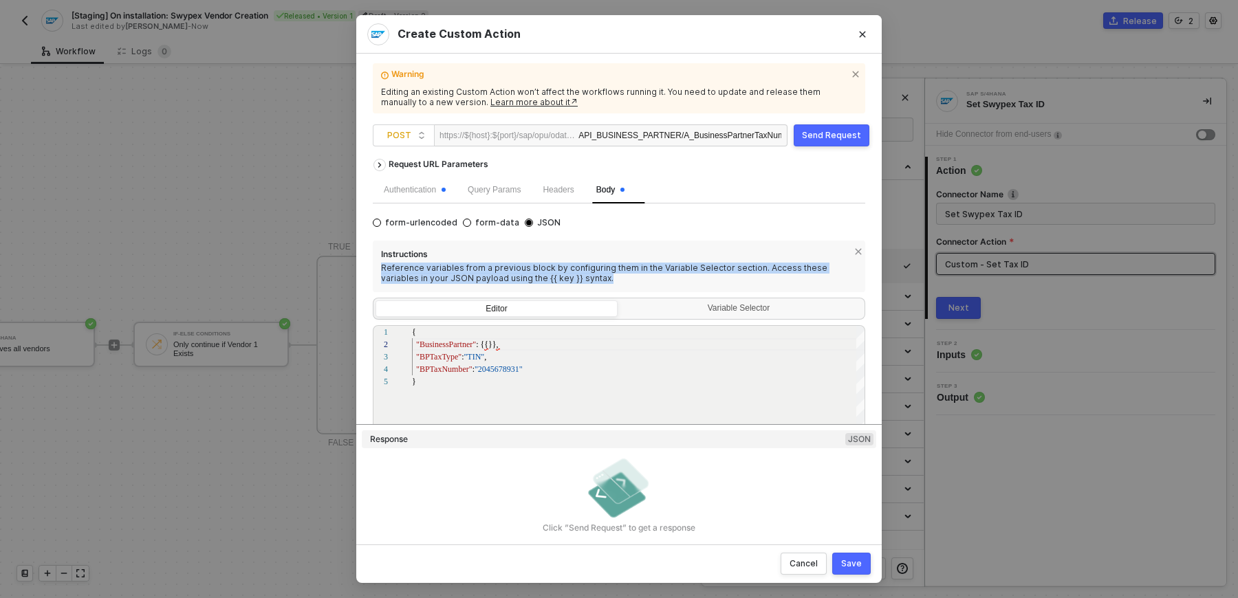
drag, startPoint x: 581, startPoint y: 280, endPoint x: 358, endPoint y: 273, distance: 222.9
click at [358, 273] on div "Warning Editing an existing Custom Action won’t affect the workflows running it…" at bounding box center [618, 300] width 525 height 492
copy div "Reference variables from a previous block by configuring them in the Variable S…"
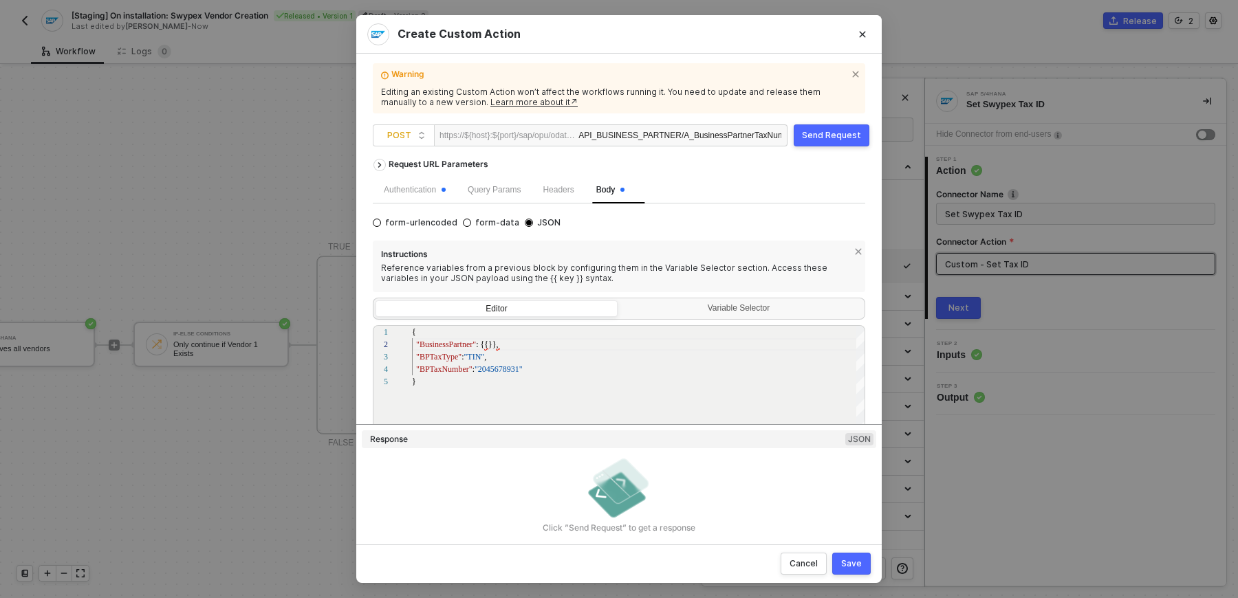
click at [758, 276] on div "Reference variables from a previous block by configuring them in the Variable S…" at bounding box center [619, 273] width 476 height 21
drag, startPoint x: 381, startPoint y: 271, endPoint x: 749, endPoint y: 268, distance: 367.9
click at [749, 268] on div "Reference variables from a previous block by configuring them in the Variable S…" at bounding box center [619, 273] width 476 height 21
copy div "Reference variables from a previous block by configuring them in the Variable S…"
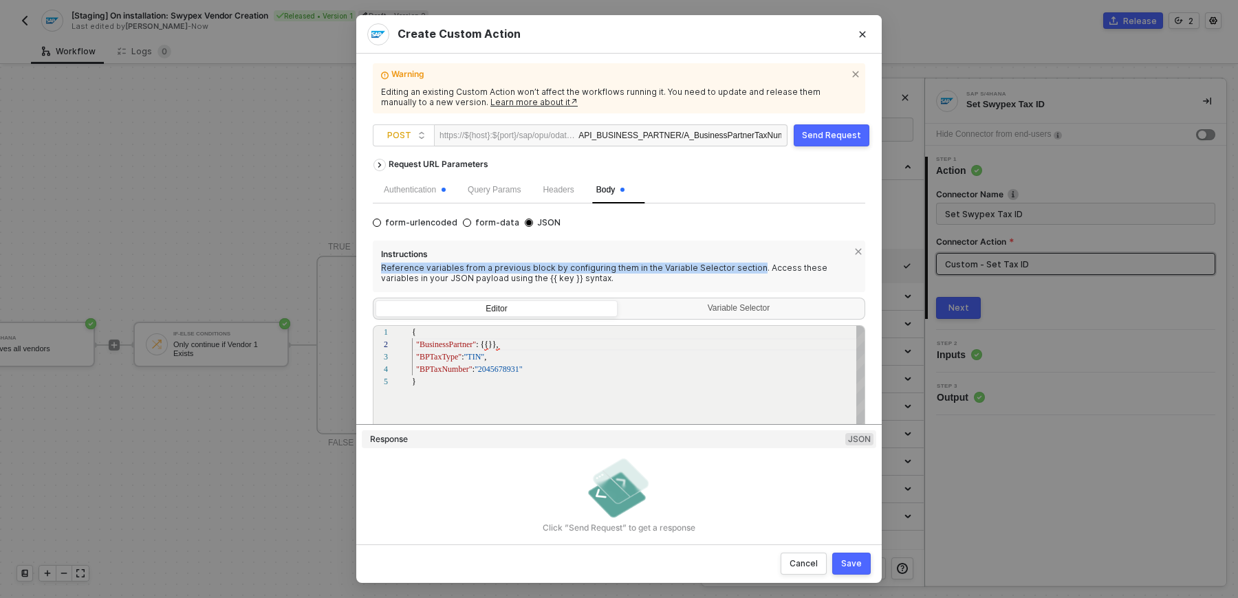
click at [484, 347] on div "2 3 4 5 1 "BusinessPartner" : {{}}, "BPTaxType" : "TIN" , "BPTaxNumber" : "2045…" at bounding box center [619, 419] width 492 height 189
click at [490, 347] on span ": {{}}," at bounding box center [487, 345] width 22 height 10
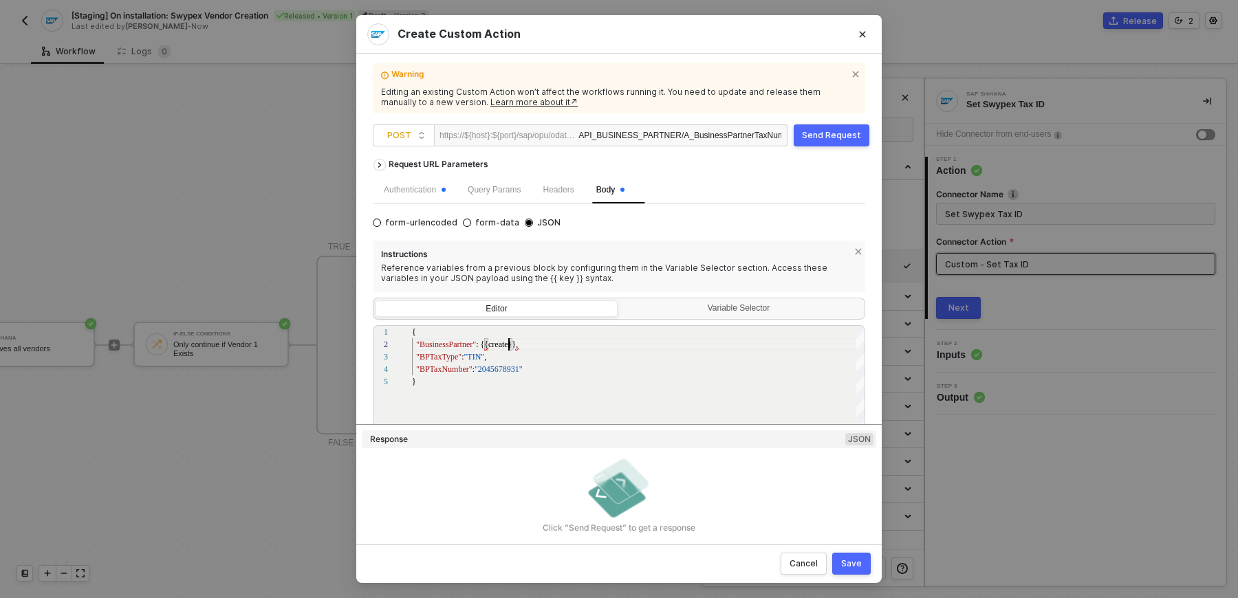
scroll to position [12, 96]
type textarea "{ "BusinessPartner": {{create}}, "BPTaxType": "TIN", "BPTaxNumber": "2045678931…"
click at [810, 563] on div "Cancel" at bounding box center [803, 563] width 28 height 11
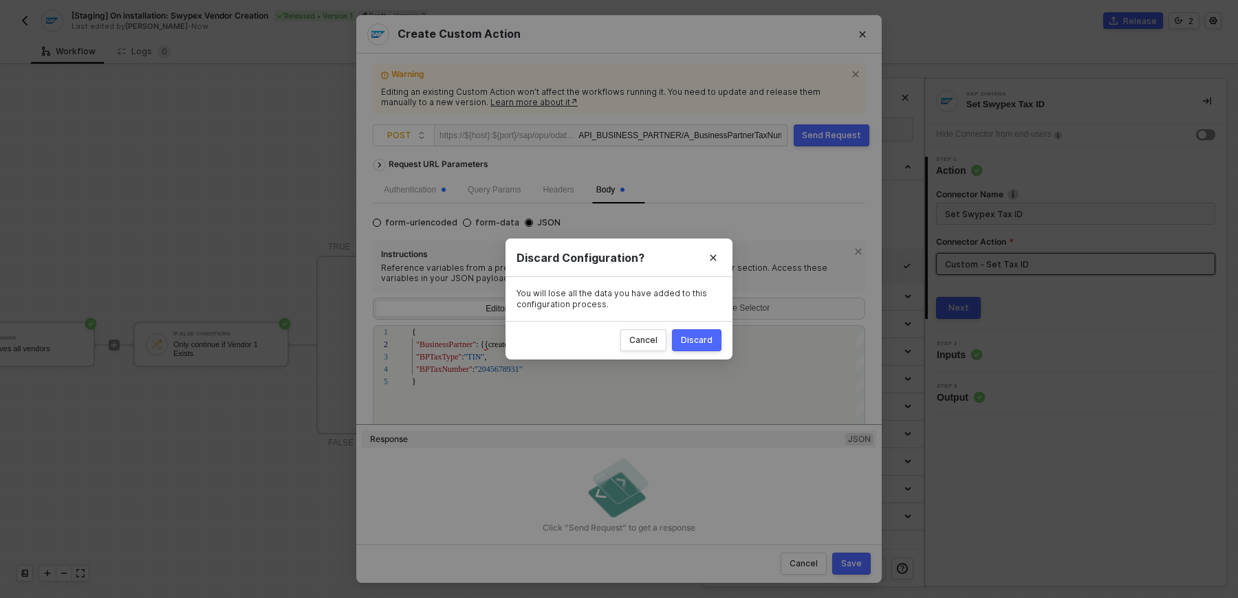
click at [695, 345] on div "Discard" at bounding box center [697, 340] width 32 height 11
radio input "true"
radio input "false"
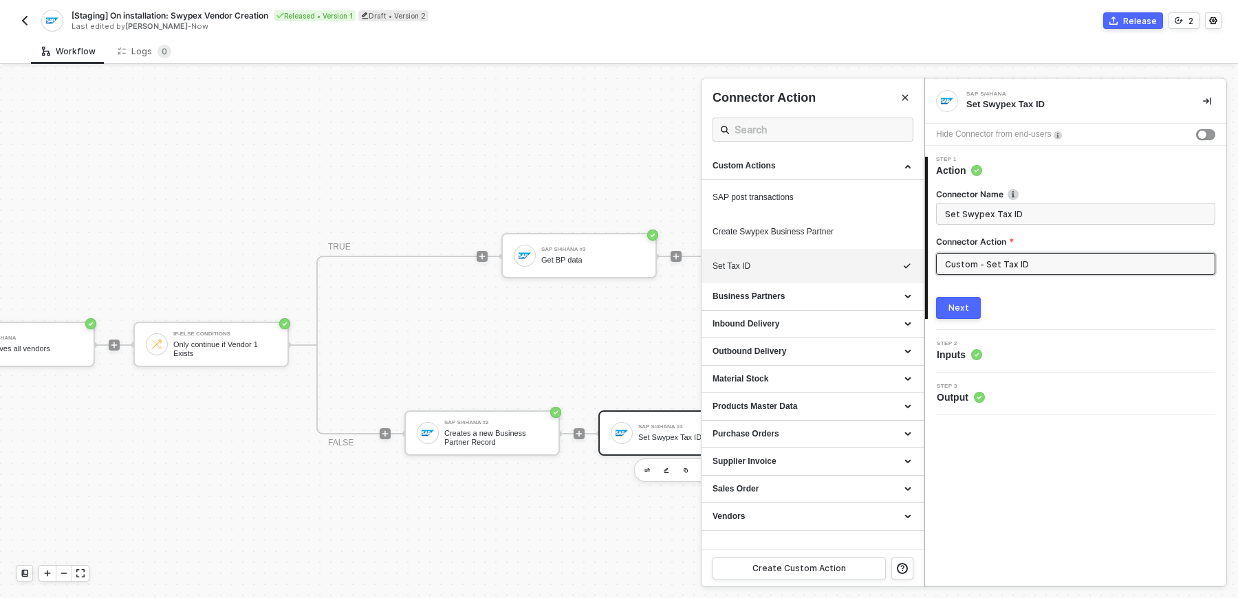
click at [509, 445] on div at bounding box center [619, 333] width 1238 height 532
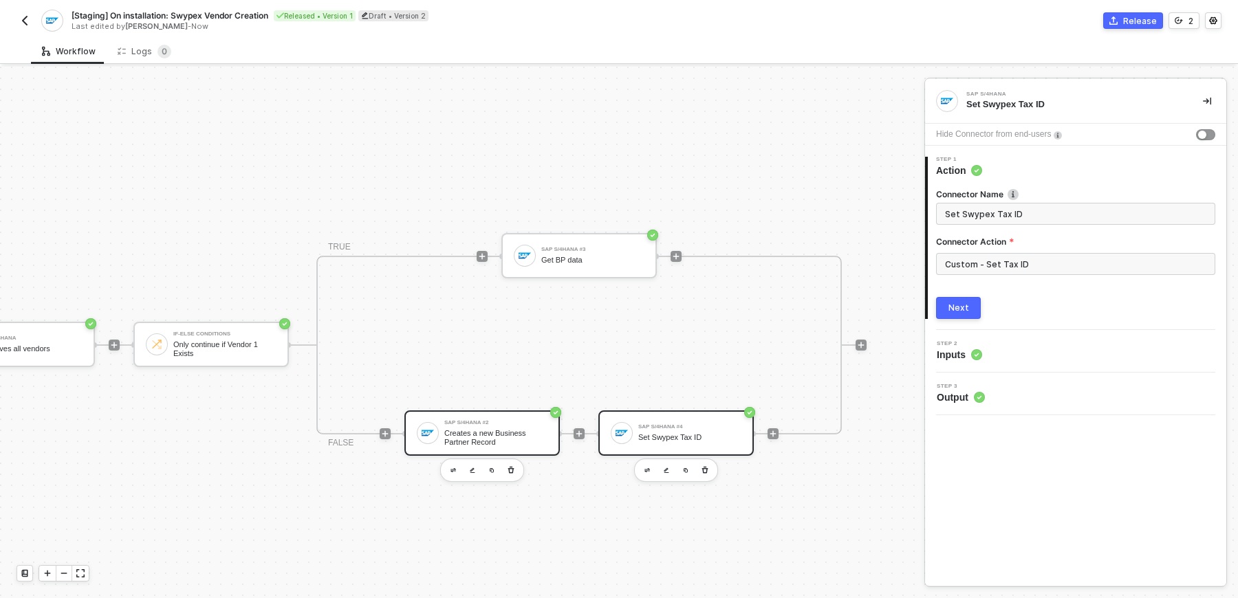
click at [511, 433] on div "Creates a new Business Partner Record" at bounding box center [495, 437] width 103 height 17
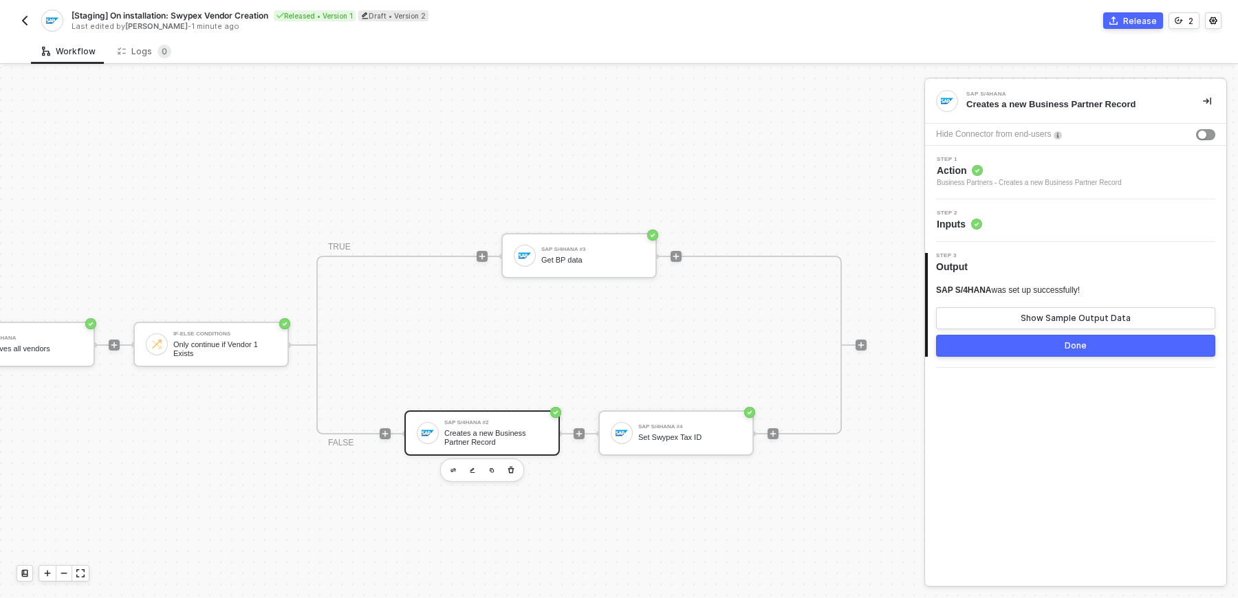
click at [1029, 100] on div "Creates a new Business Partner Record" at bounding box center [1073, 104] width 215 height 12
click at [1027, 162] on div "Step 1 Action Business Partners - Creates a new Business Partner Record" at bounding box center [1029, 173] width 184 height 32
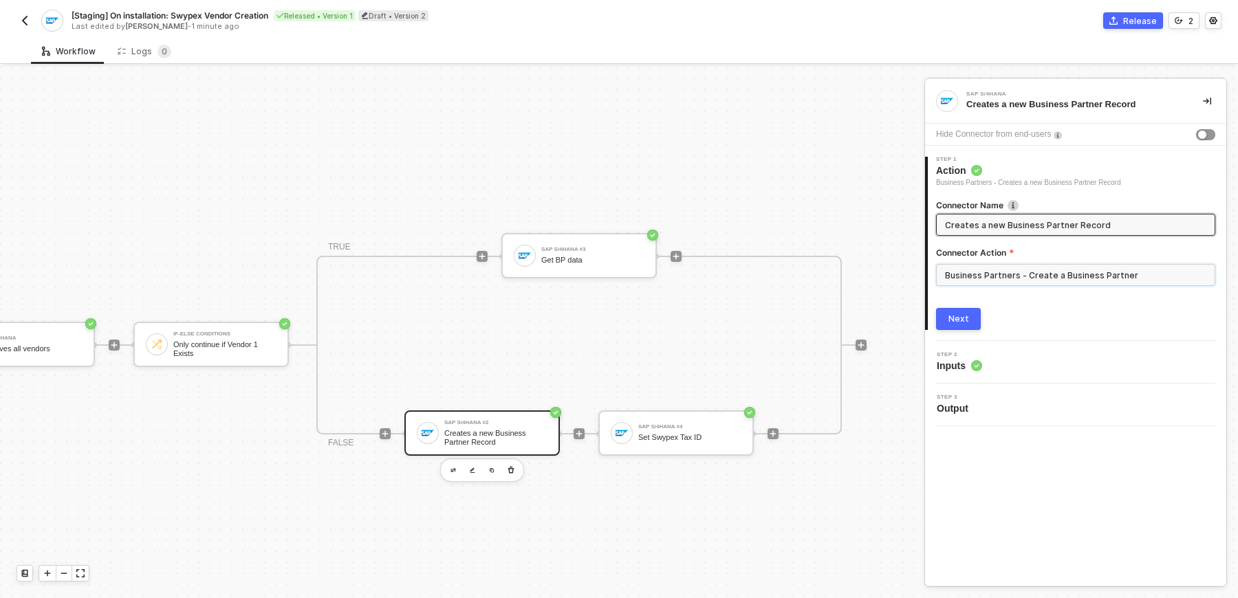
click at [1017, 273] on input "Business Partners - Create a Business Partner" at bounding box center [1075, 275] width 279 height 22
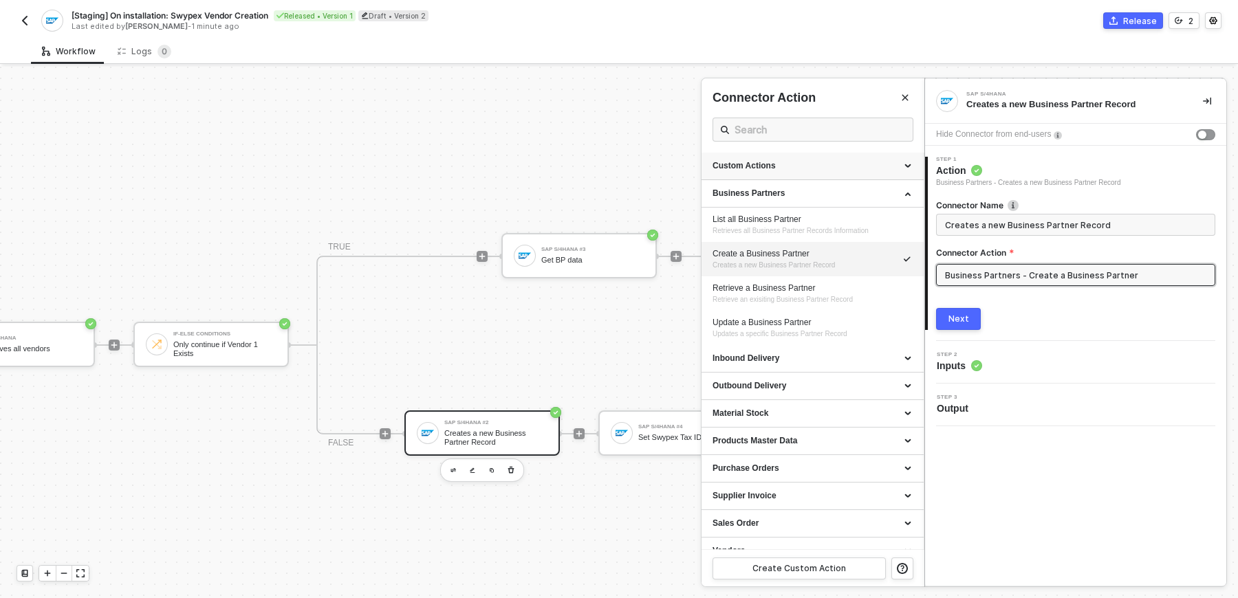
click at [815, 165] on div "Custom Actions" at bounding box center [812, 166] width 200 height 12
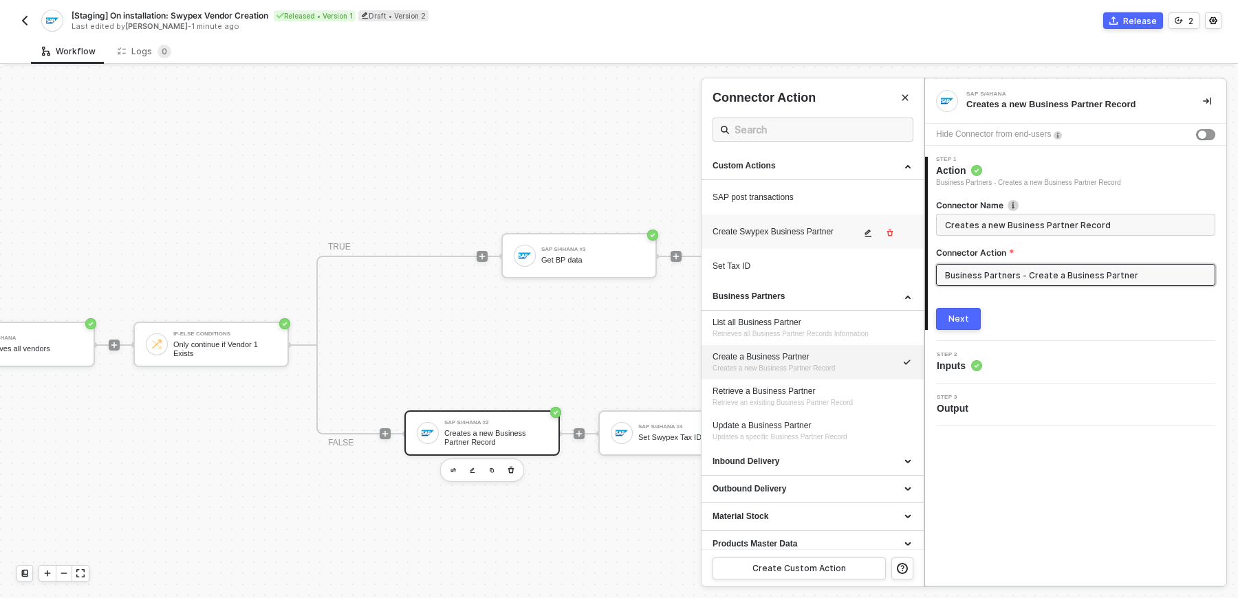
click at [815, 243] on li "Create Swypex Business Partner" at bounding box center [812, 232] width 222 height 34
type input "Custom Action"
type input "Custom - Create Swypex Business Partner"
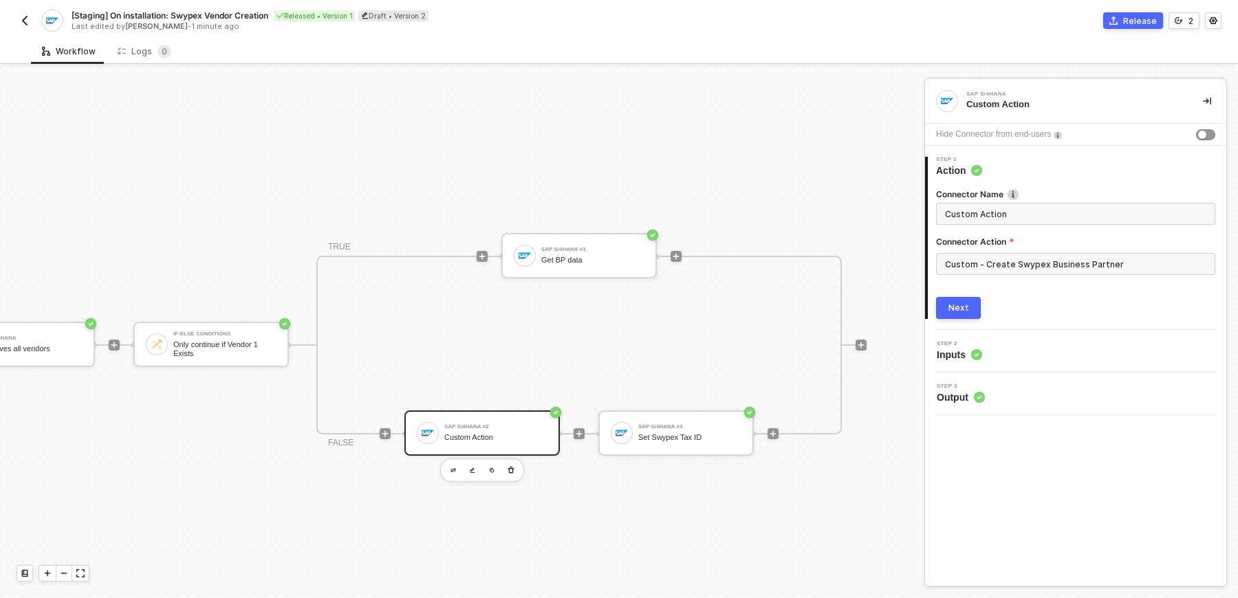
click at [1003, 204] on span "Custom Action" at bounding box center [1075, 214] width 279 height 22
click at [1003, 218] on input "Custom Action" at bounding box center [1074, 213] width 259 height 15
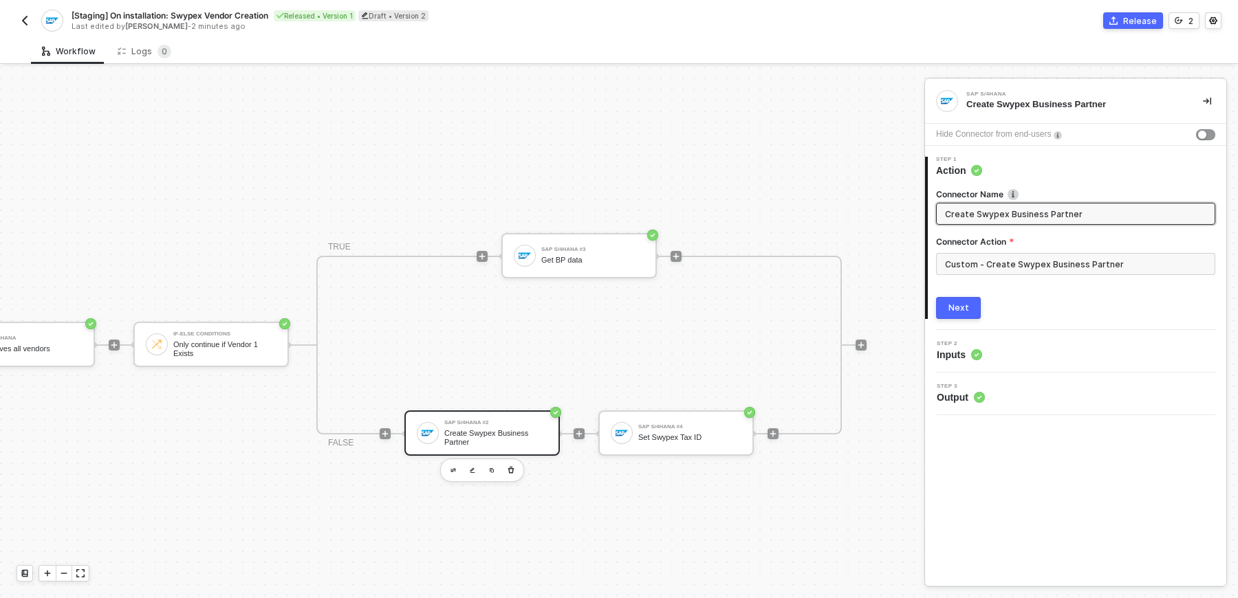
type input "Create Swypex Business Partner"
click at [940, 310] on button "Next" at bounding box center [958, 308] width 45 height 22
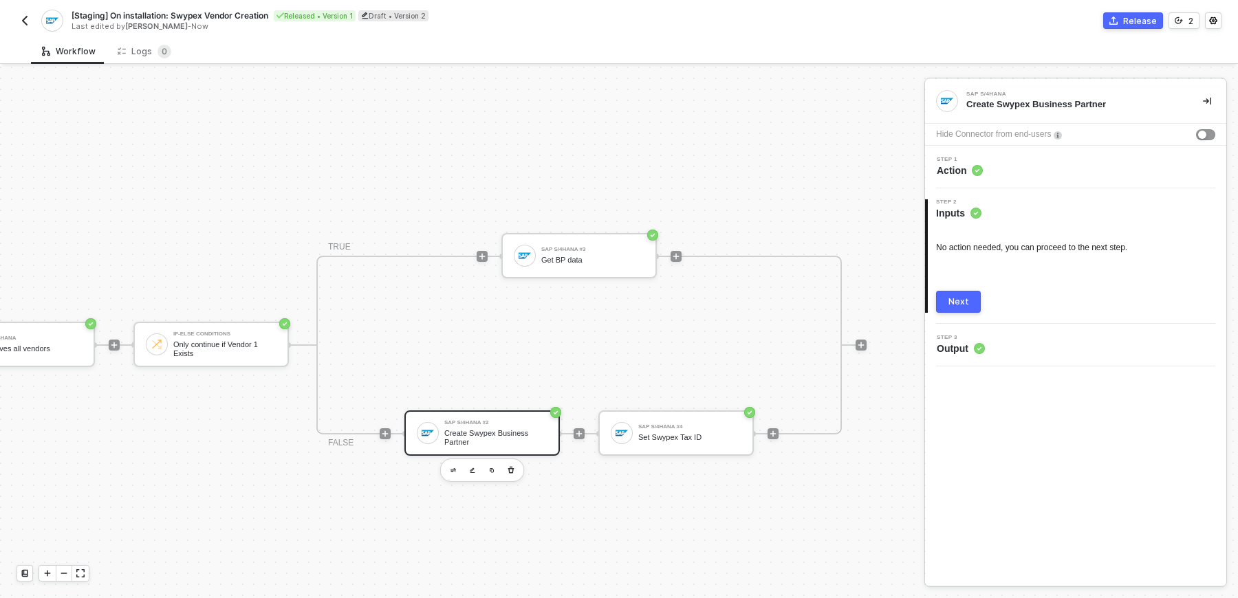
click at [978, 308] on button "Next" at bounding box center [958, 302] width 45 height 22
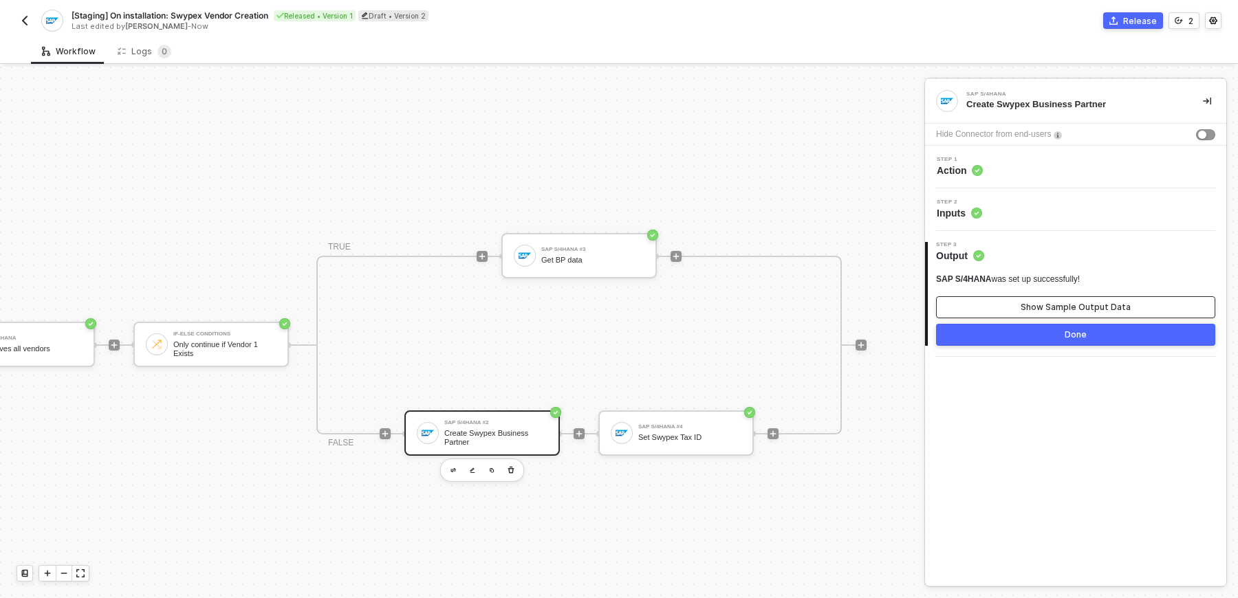
click at [978, 308] on button "Show Sample Output Data" at bounding box center [1075, 307] width 279 height 22
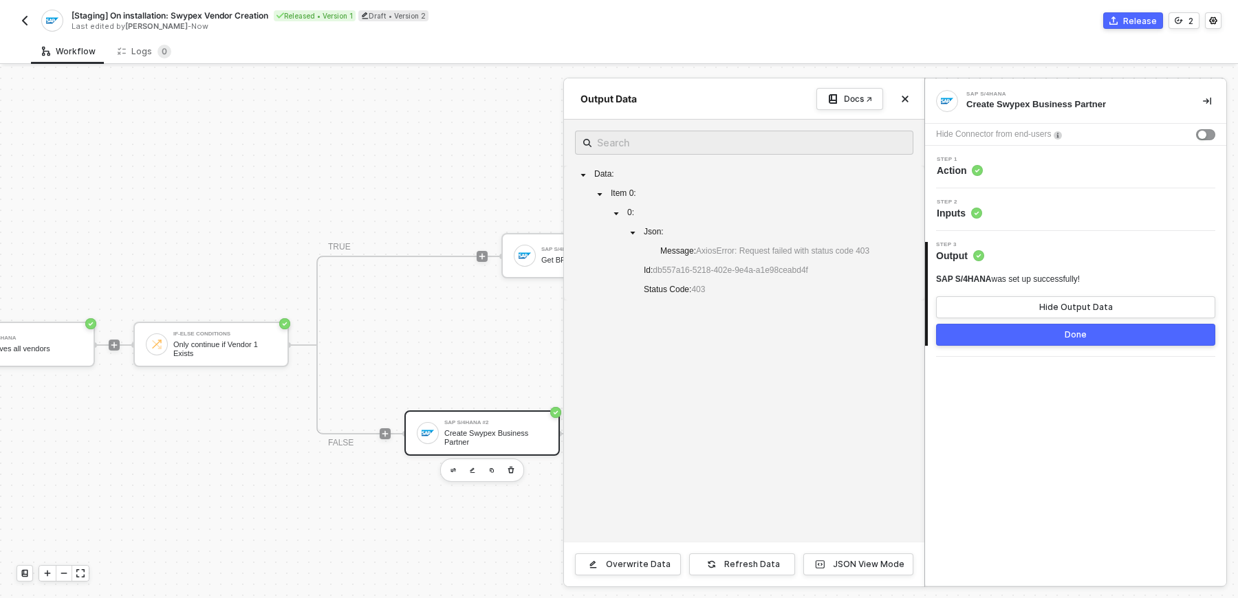
click at [914, 98] on div "Output Data Docs ↗" at bounding box center [744, 98] width 360 height 41
click at [912, 102] on button "Close" at bounding box center [905, 99] width 17 height 17
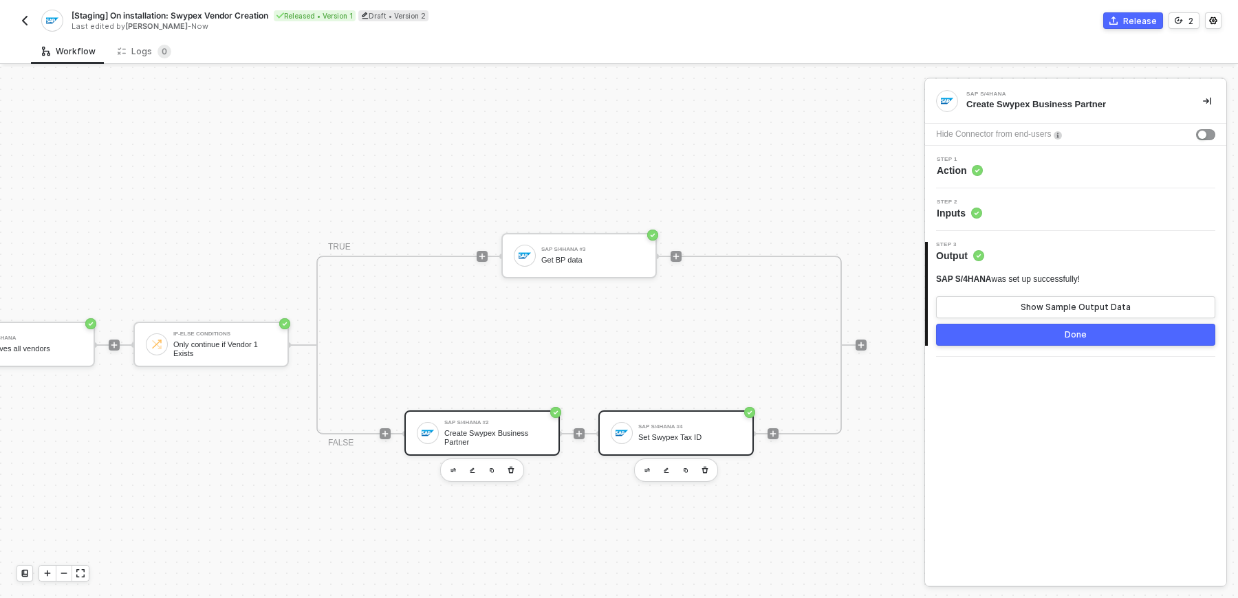
click at [660, 437] on div "Set Swypex Tax ID" at bounding box center [689, 437] width 103 height 9
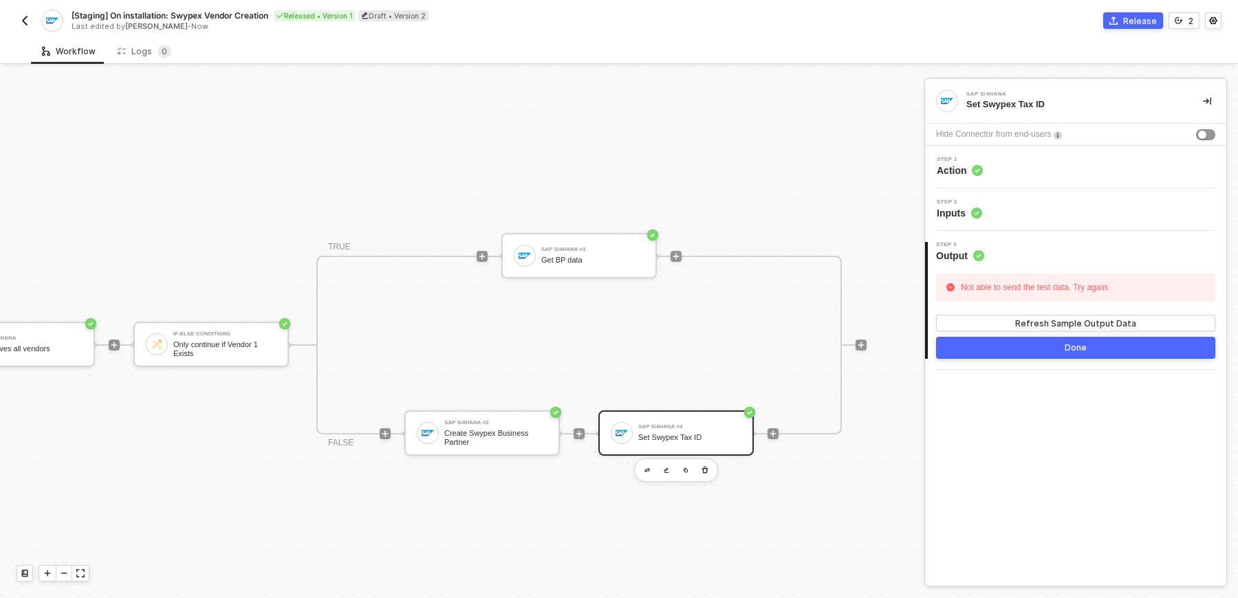
click at [1015, 197] on div "Step 2 Inputs" at bounding box center [1075, 209] width 301 height 43
click at [1016, 208] on div "Step 2 Inputs" at bounding box center [1077, 209] width 298 height 21
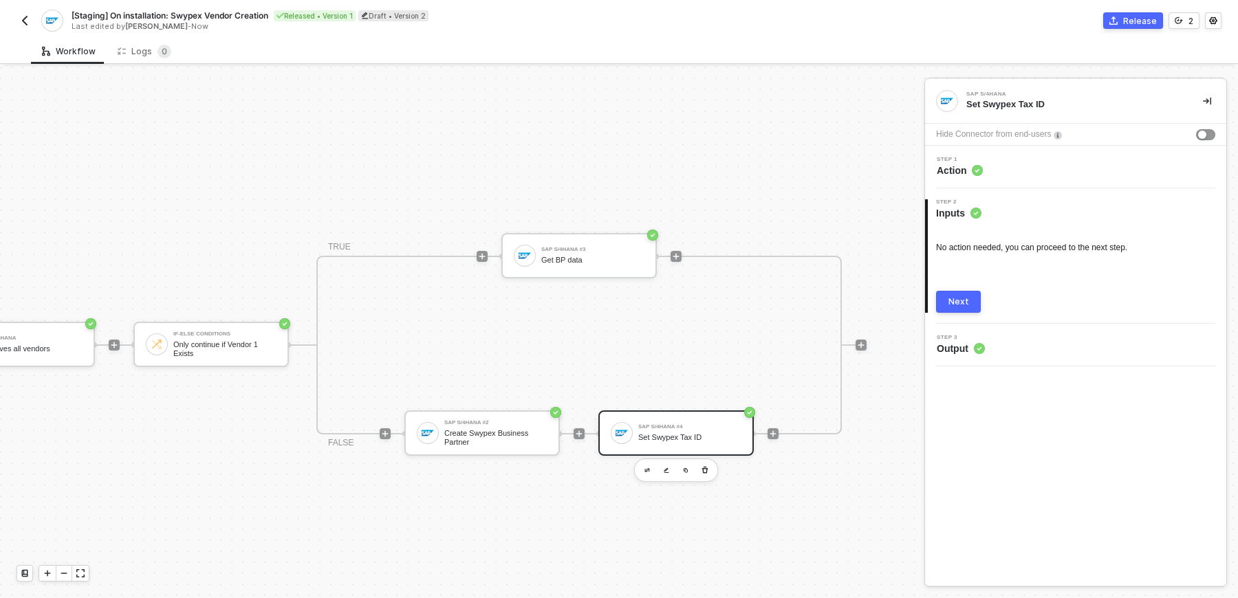
click at [1012, 176] on div "Step 1 Action" at bounding box center [1077, 167] width 298 height 21
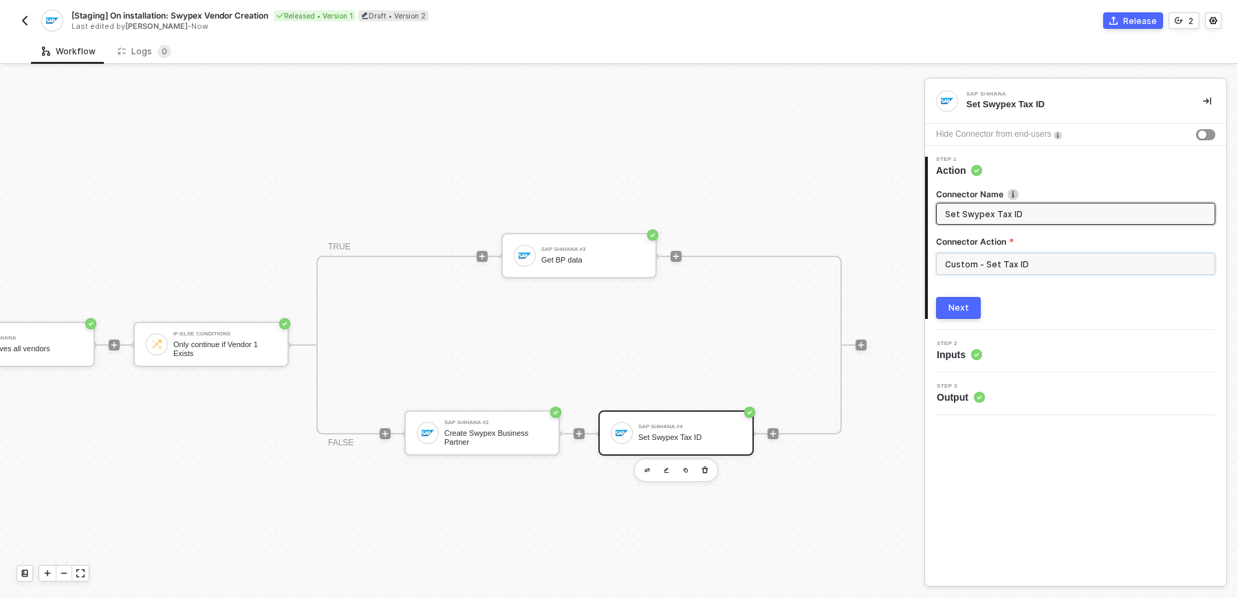
click at [1002, 269] on input "Custom - Set Tax ID" at bounding box center [1075, 264] width 279 height 22
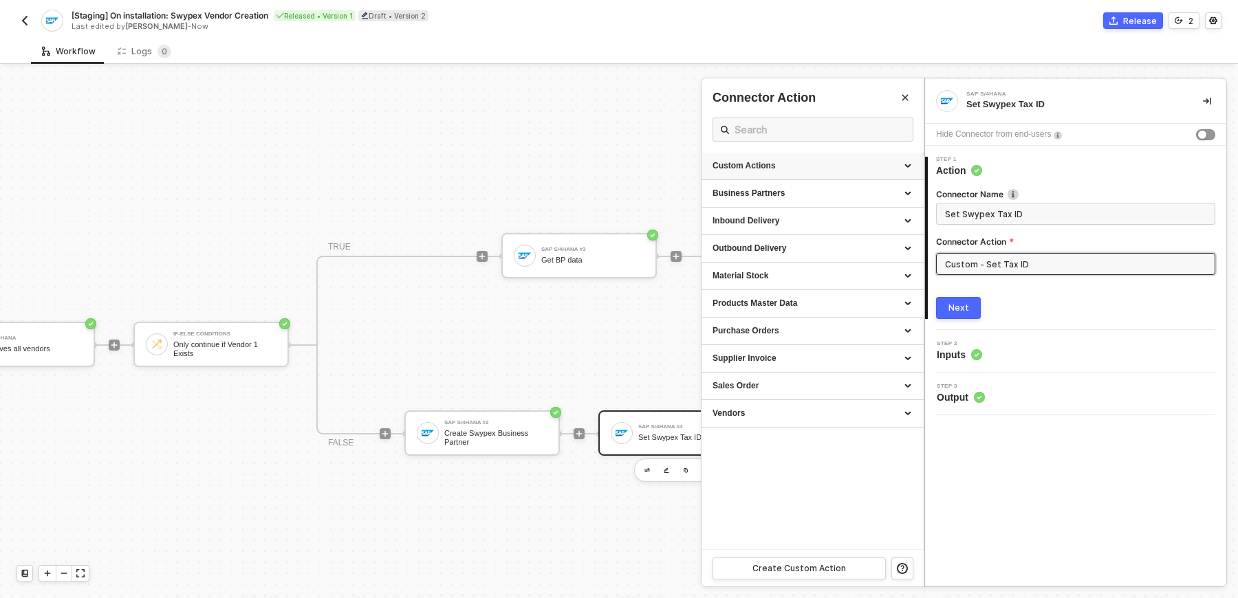
click at [838, 166] on div "Custom Actions" at bounding box center [812, 166] width 200 height 12
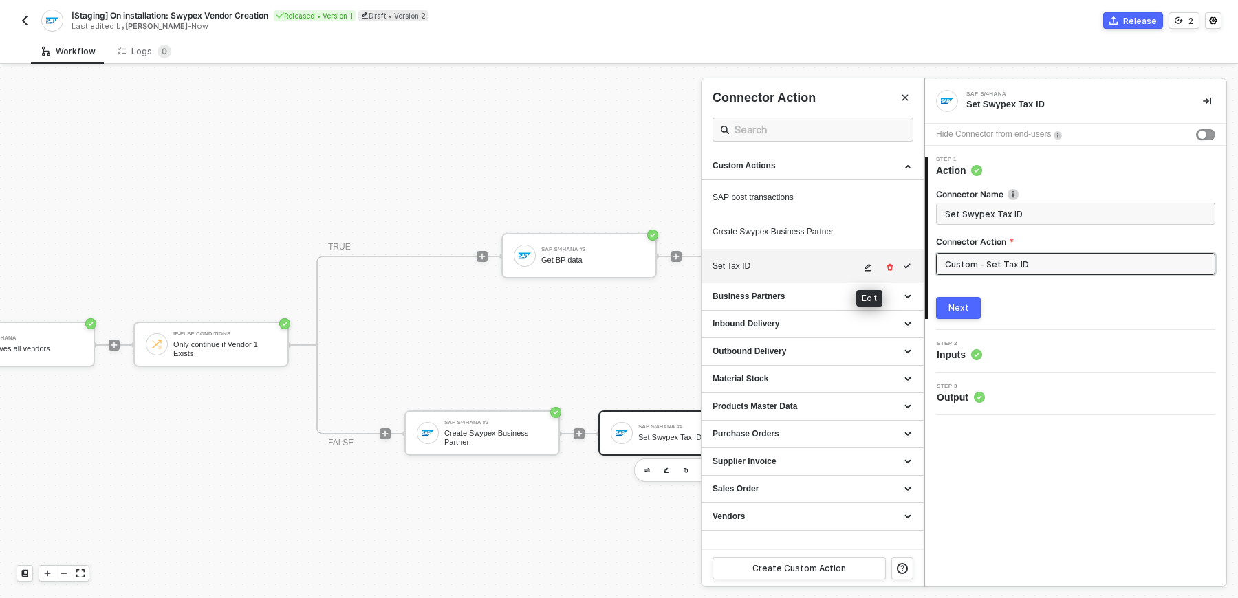
click at [864, 270] on icon "icon-edit" at bounding box center [868, 267] width 8 height 8
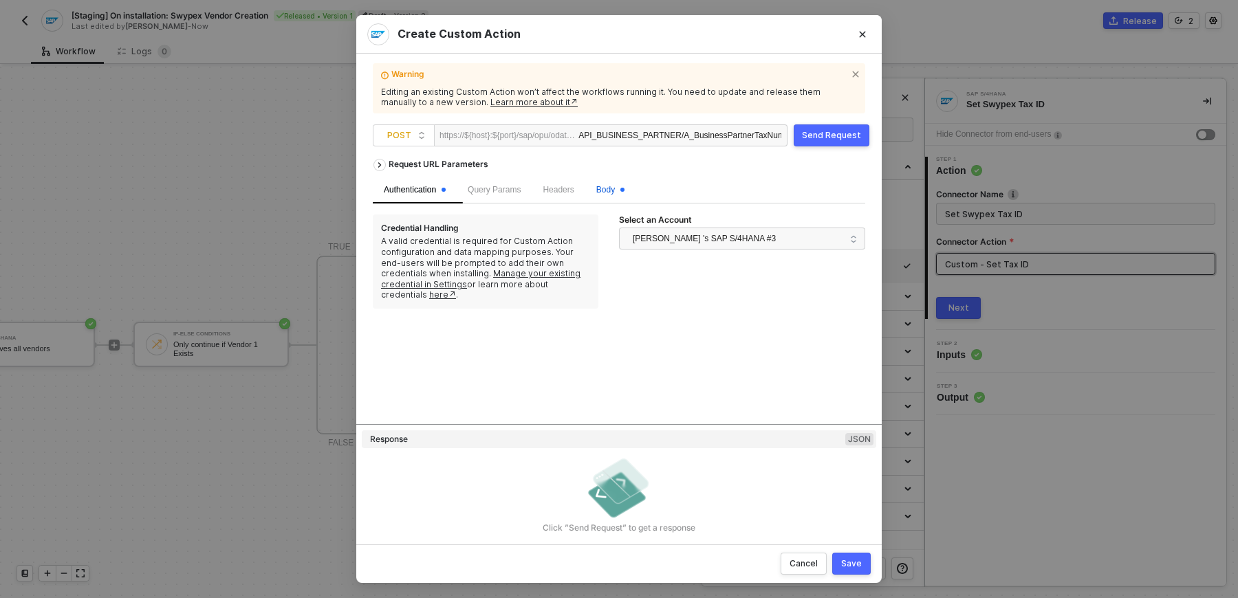
click at [618, 190] on span "Body" at bounding box center [610, 190] width 28 height 10
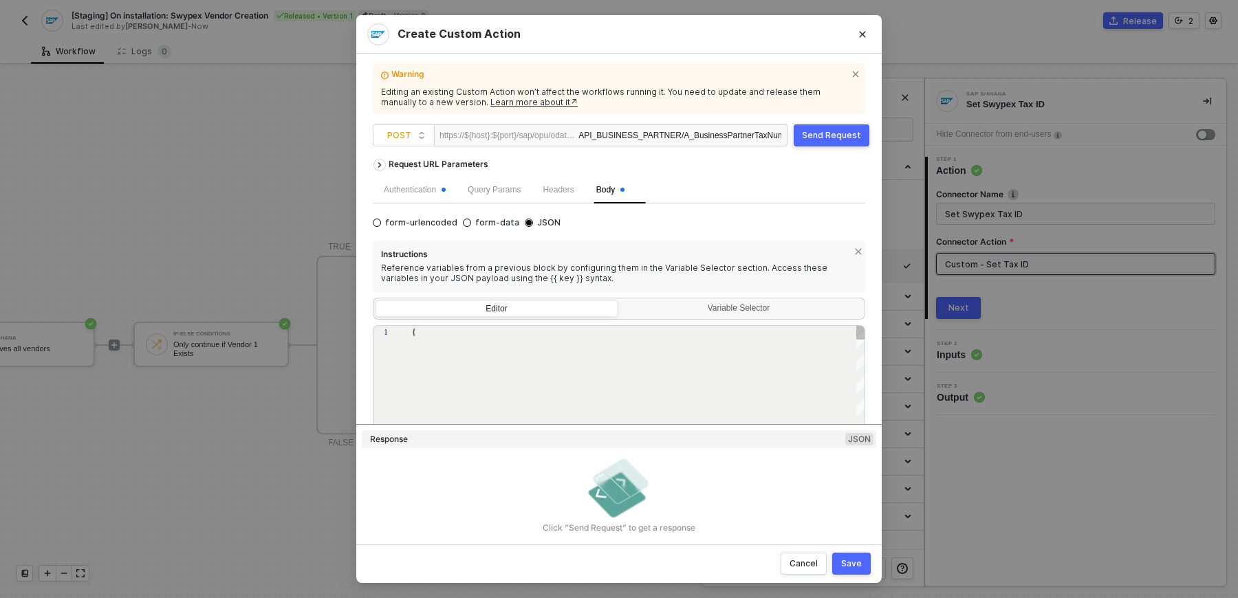
scroll to position [49, 0]
click at [490, 344] on span ": {{}}," at bounding box center [487, 345] width 22 height 10
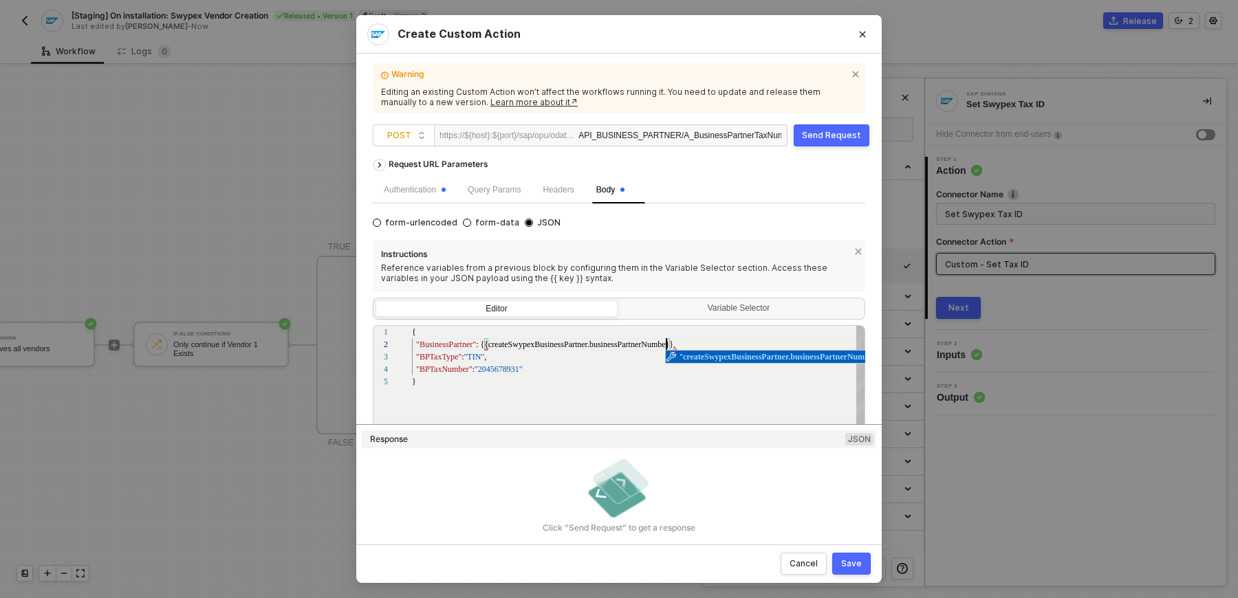
scroll to position [12, 257]
click at [519, 373] on span ""2045678931"" at bounding box center [499, 369] width 48 height 10
click at [500, 340] on span ": {{createSwypexBusinessPartner.businessPartnerNum" at bounding box center [567, 345] width 182 height 10
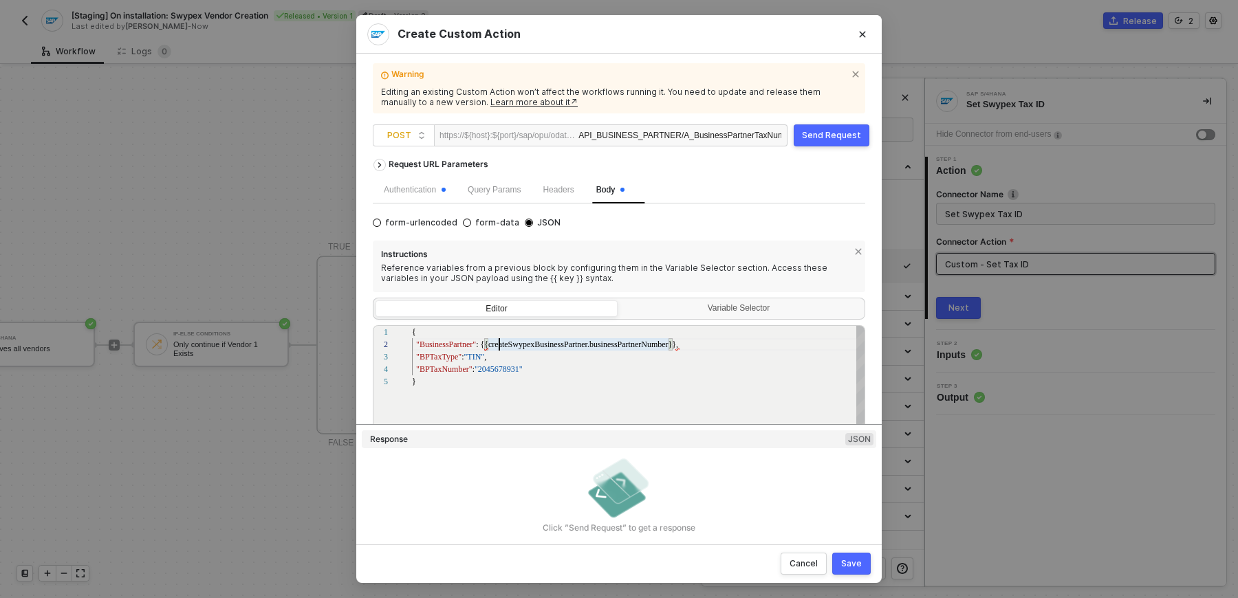
click at [675, 349] on div "1 2 3 4 5 { "BusinessPartner" : {{createSwypexBusinessPartner.businessPartnerNu…" at bounding box center [619, 419] width 492 height 189
click at [675, 342] on div "1 2 3 4 5 { "BusinessPartner" : {{createSwypexBusinessPartner.businessPartnerNu…" at bounding box center [619, 419] width 492 height 189
click at [484, 342] on div "1 2 3 4 5 { "BusinessPartner" : {{createSwypexBusinessPartner.businessPartnerNu…" at bounding box center [619, 419] width 492 height 189
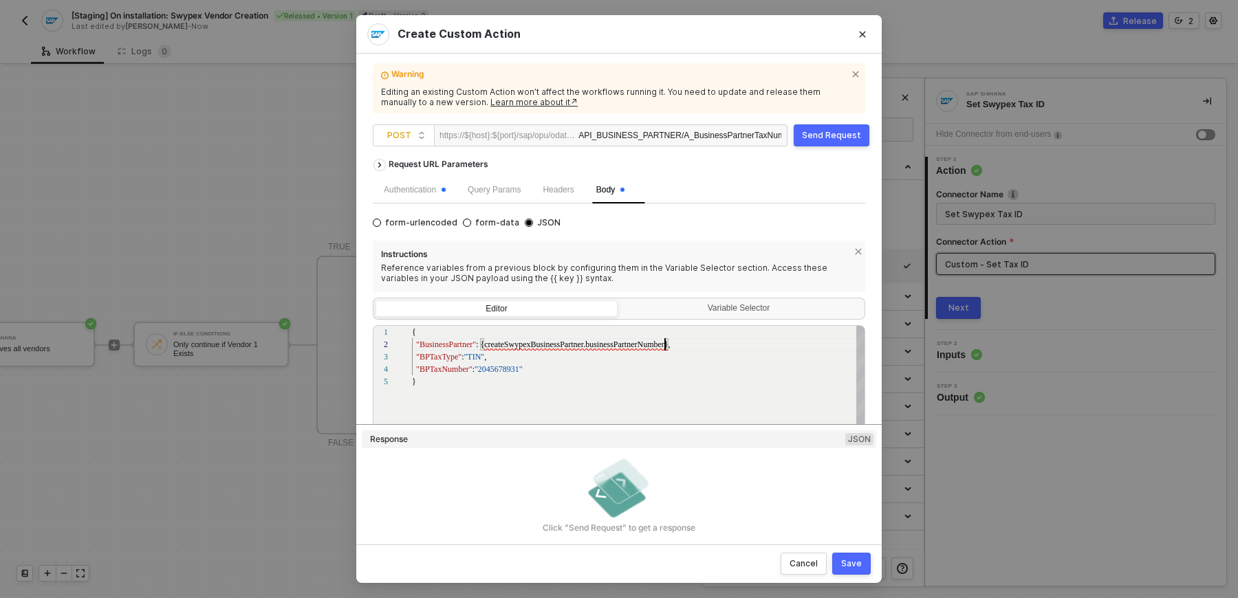
click at [666, 344] on span "er}," at bounding box center [664, 345] width 12 height 10
click at [482, 344] on span ": {createSwypexBusinessPartner.businessPartnerNumb" at bounding box center [567, 345] width 182 height 10
click at [675, 363] on div ""BPTaxNumber" : "2045678931"" at bounding box center [639, 369] width 454 height 12
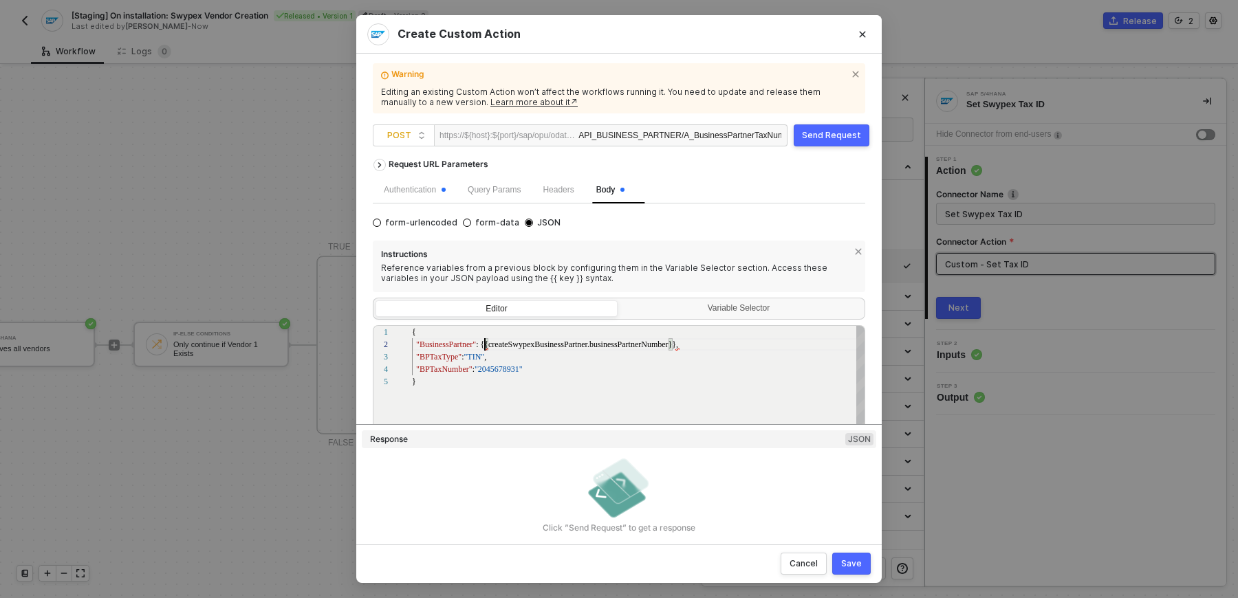
scroll to position [36, 138]
click at [694, 348] on div ""BusinessPartner" : {{createSwypexBusinessPartner.businessPartnerNum ber}}," at bounding box center [639, 344] width 454 height 12
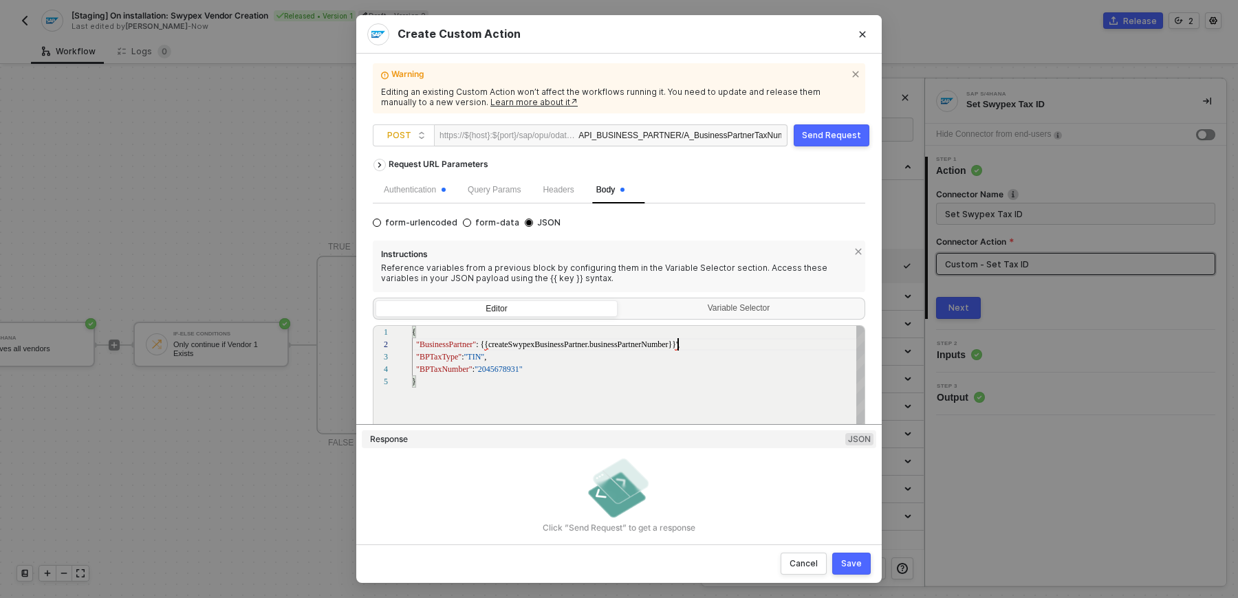
click at [479, 342] on div "1 2 3 4 5 { "BusinessPartner" : {{createSwypexBusinessPartner.businessPartnerNu…" at bounding box center [619, 419] width 492 height 189
click at [678, 342] on span "ber}}'," at bounding box center [668, 345] width 22 height 10
type textarea "{ "BusinessPartner": {{createSwypexBusinessPartner.businessPartnerNumber}}, "BP…"
click at [852, 558] on button "Save" at bounding box center [851, 564] width 39 height 22
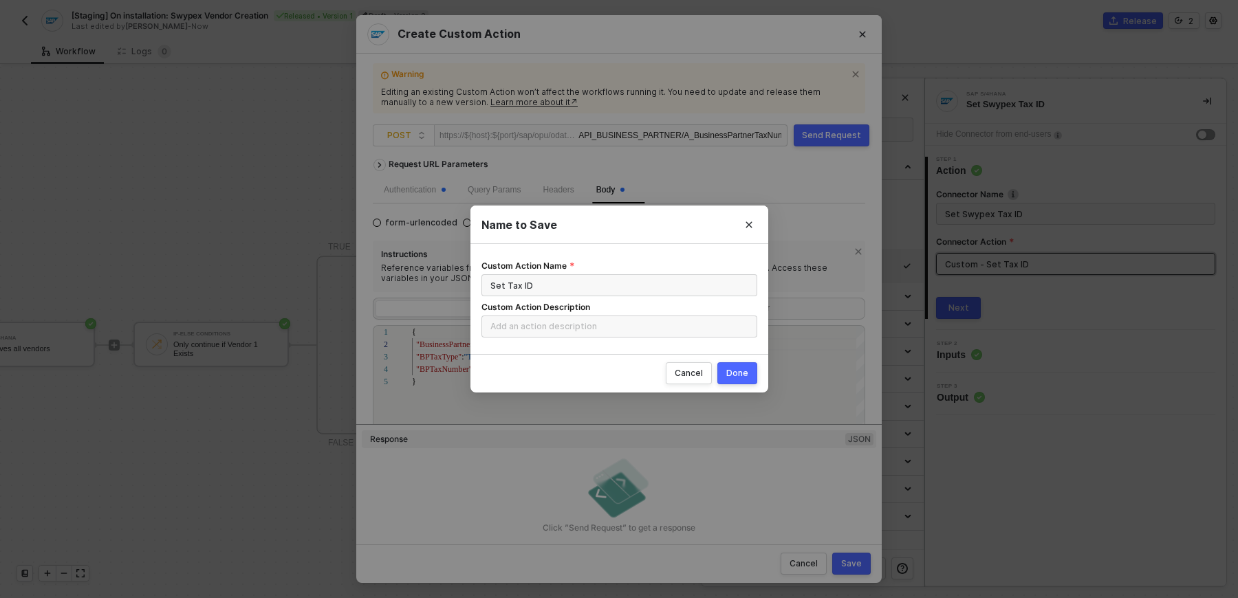
click at [734, 371] on div "Done" at bounding box center [737, 373] width 22 height 11
radio input "true"
radio input "false"
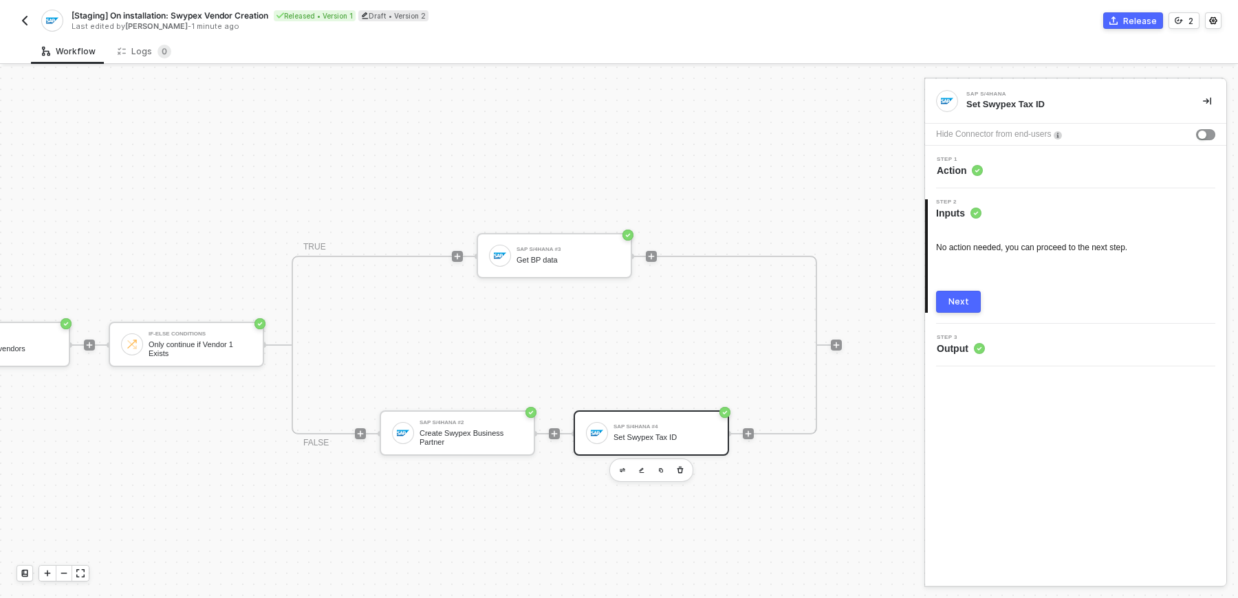
scroll to position [0, 296]
click at [492, 448] on div "SAP S/4HANA #2 Create Swypex Business Partner" at bounding box center [456, 433] width 155 height 45
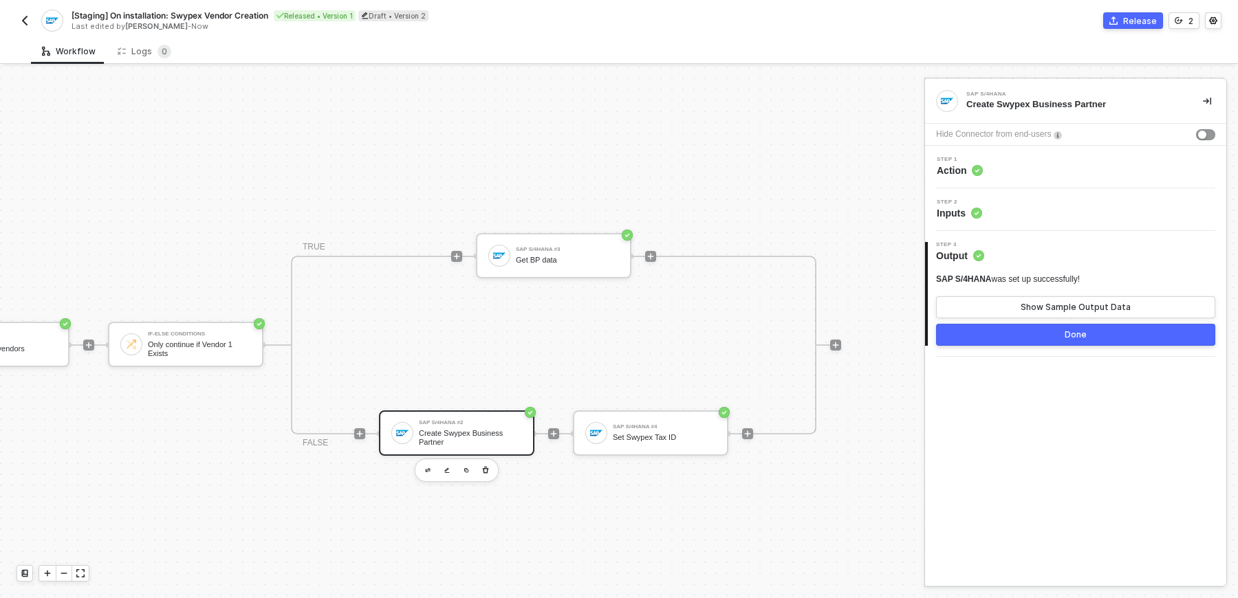
click at [1058, 173] on div "Step 1 Action" at bounding box center [1077, 167] width 298 height 21
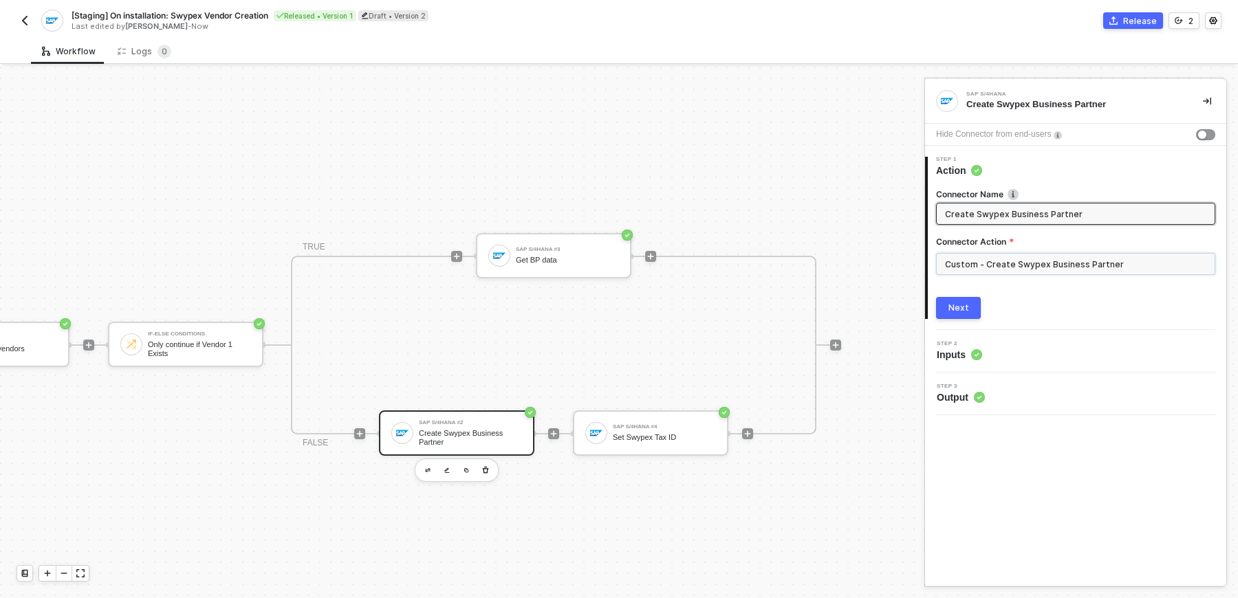
click at [1000, 257] on input "Custom - Create Swypex Business Partner" at bounding box center [1075, 264] width 279 height 22
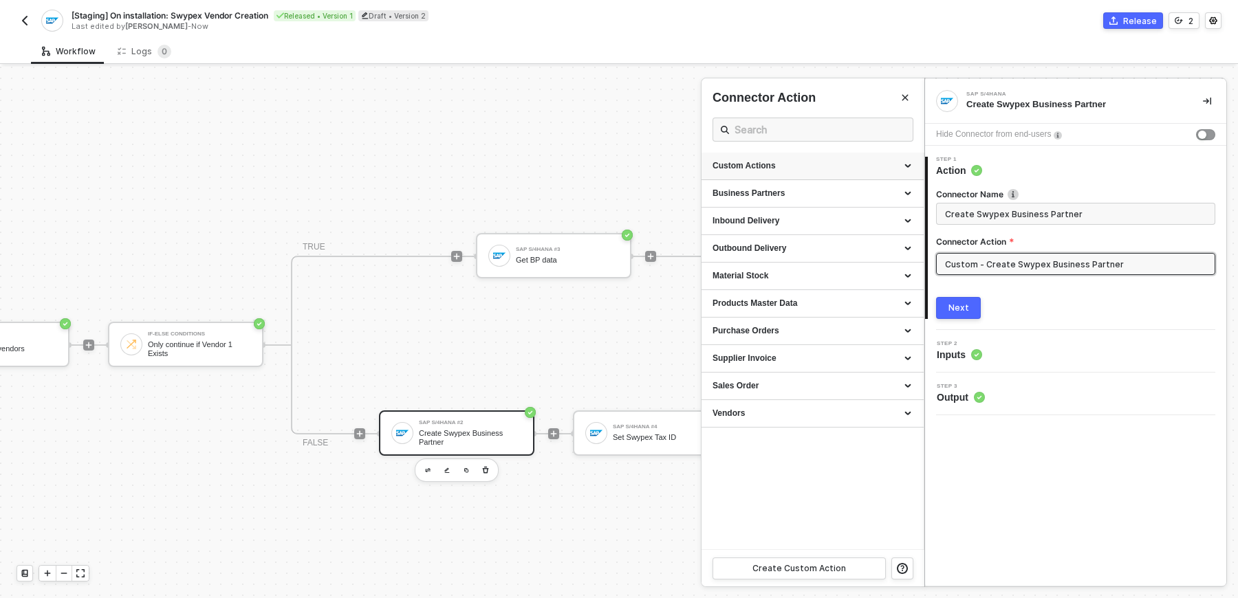
click at [861, 168] on div "Custom Actions" at bounding box center [812, 166] width 200 height 12
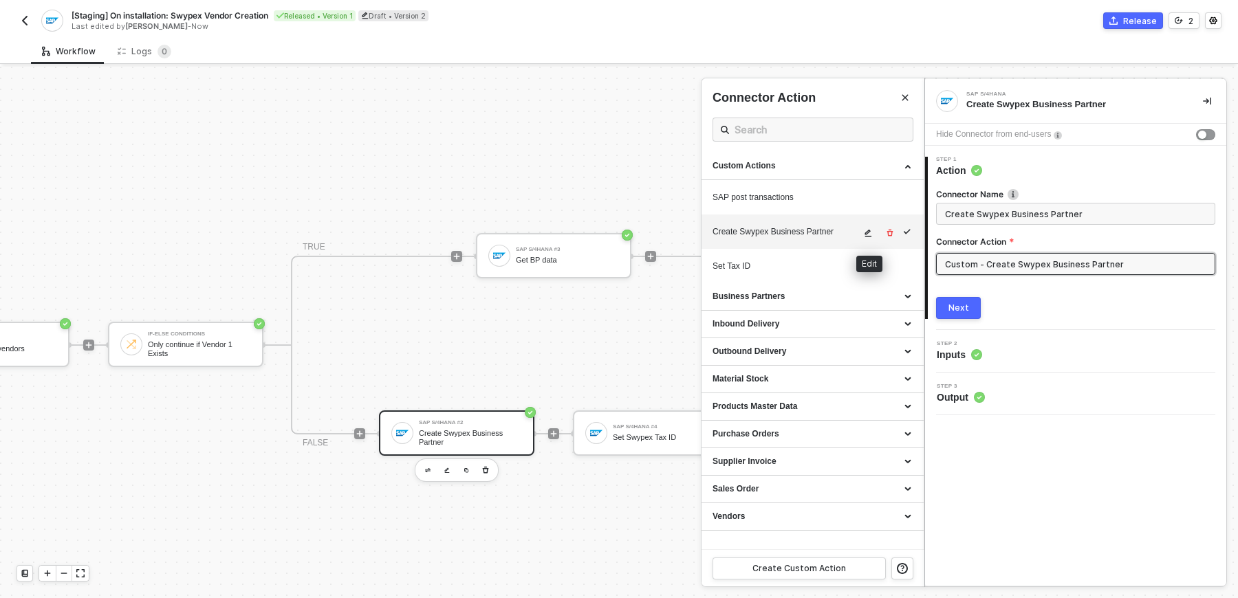
click at [863, 225] on button "button" at bounding box center [868, 233] width 17 height 17
type textarea "HTTP/1.1 unknown Bad Request { "message": "Failed to fetch ([DOMAIN_NAME])" }"
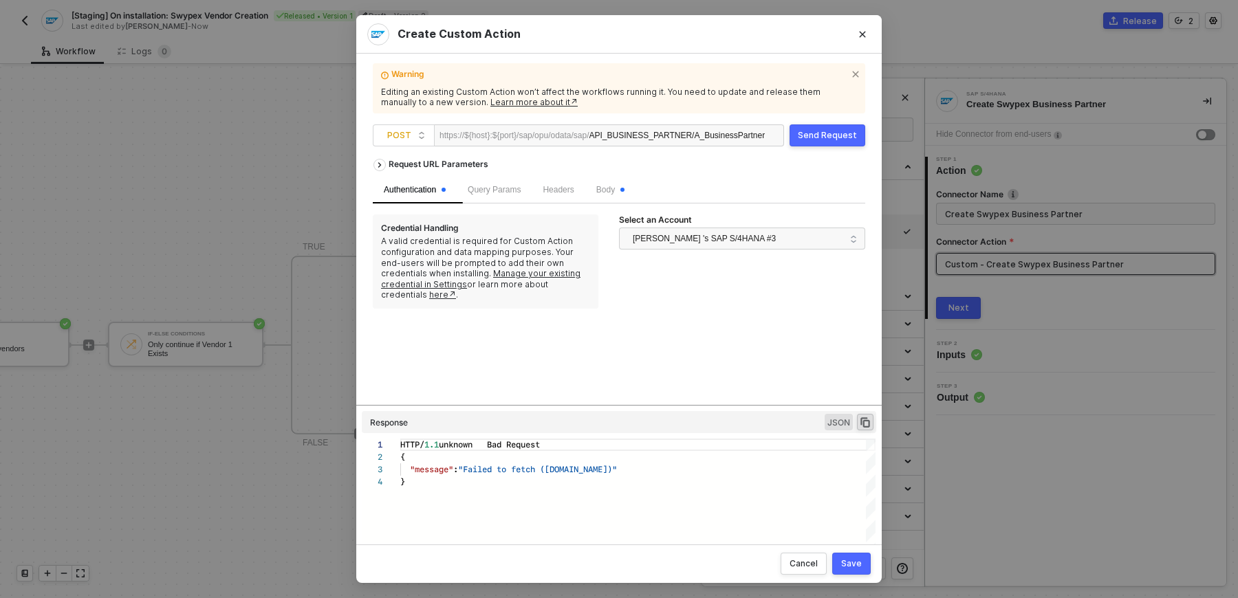
click at [827, 134] on div "Send Request" at bounding box center [827, 135] width 59 height 11
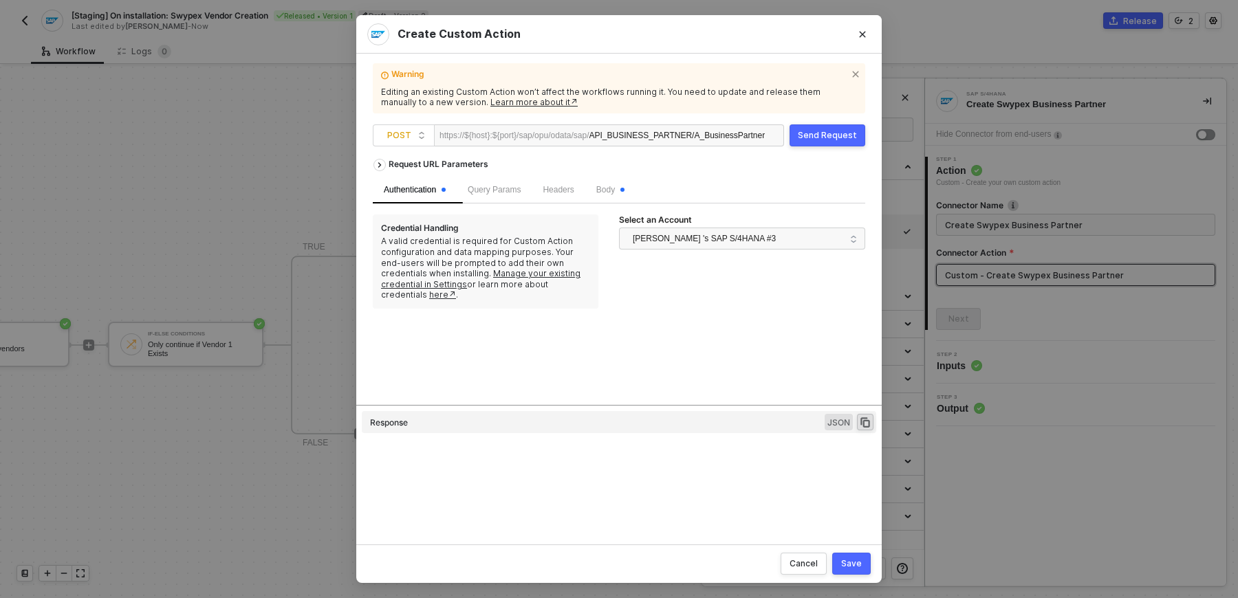
type textarea "HTTP/1.1 403 Forbidden { "data": [ [ { "json": { "message": "AxiosError: Reques…"
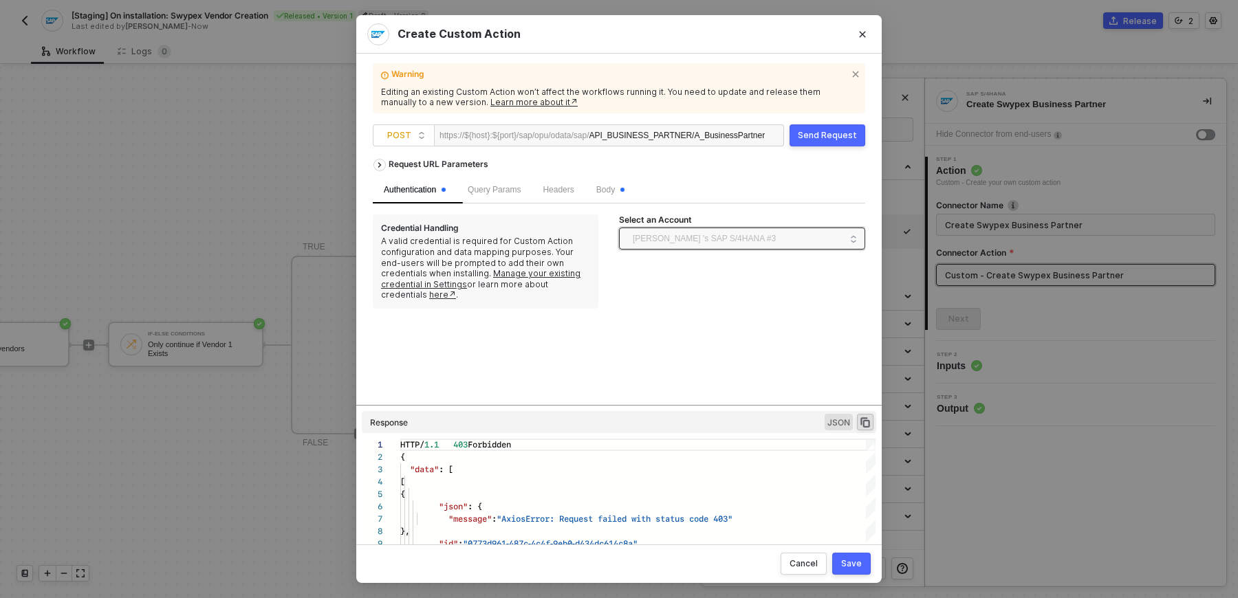
click at [706, 236] on span "[PERSON_NAME] 's SAP S/4HANA #3" at bounding box center [704, 238] width 143 height 21
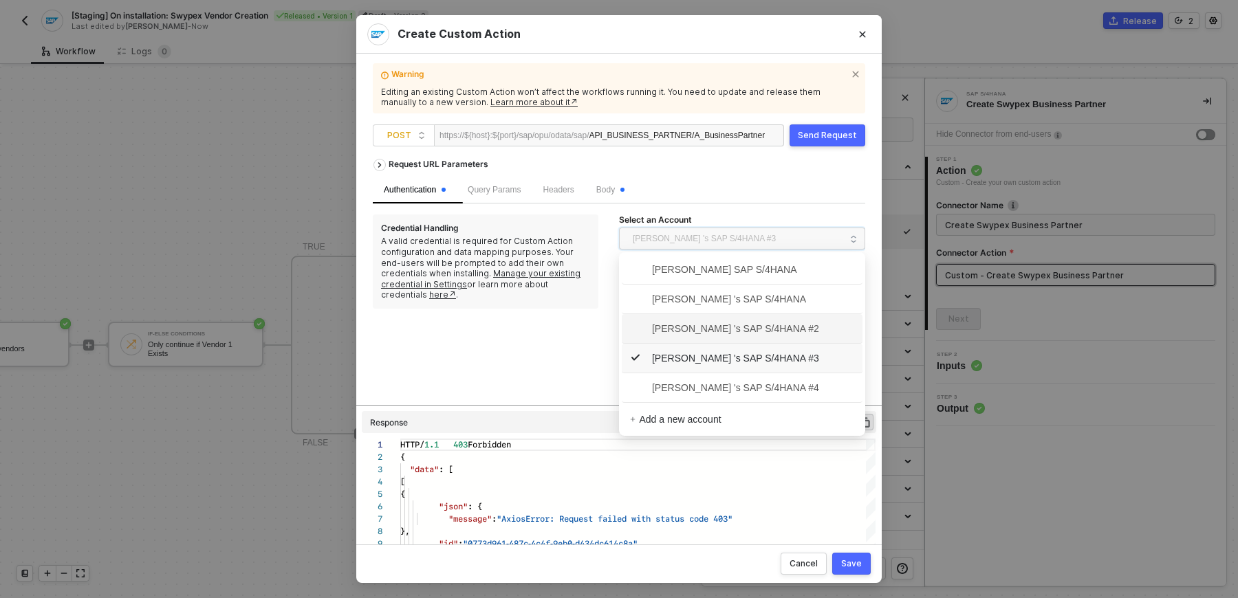
click at [706, 319] on span "[PERSON_NAME] 's SAP S/4HANA #2" at bounding box center [742, 329] width 224 height 22
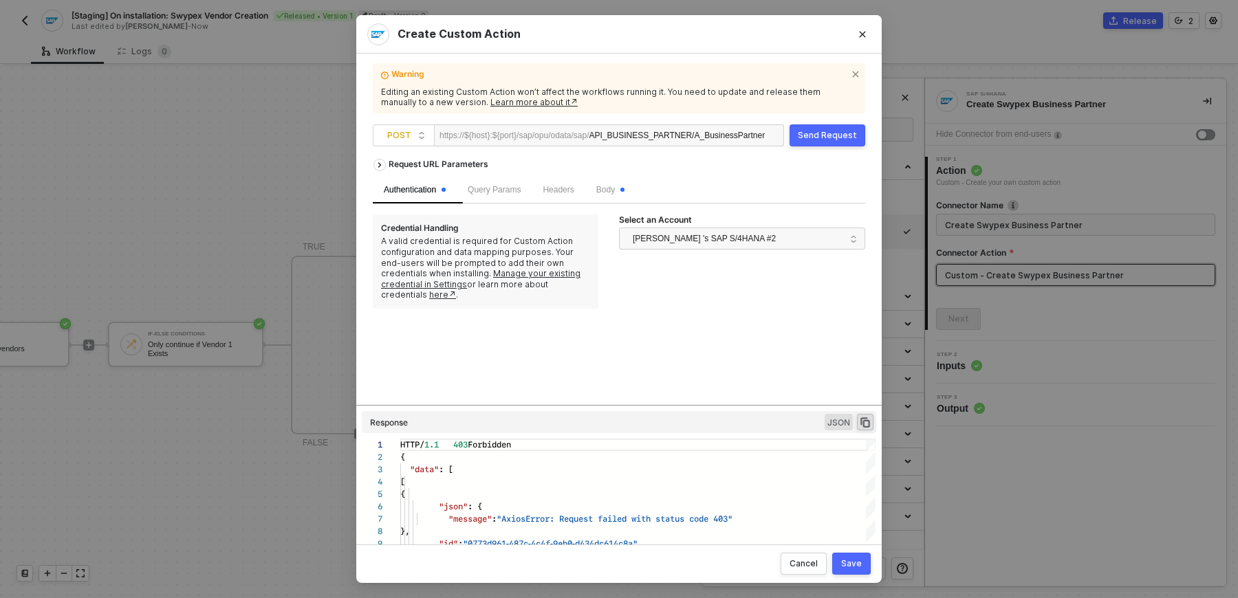
click at [830, 142] on button "Send Request" at bounding box center [827, 135] width 76 height 22
click at [732, 246] on span "[PERSON_NAME] 's SAP S/4HANA #2" at bounding box center [704, 238] width 143 height 21
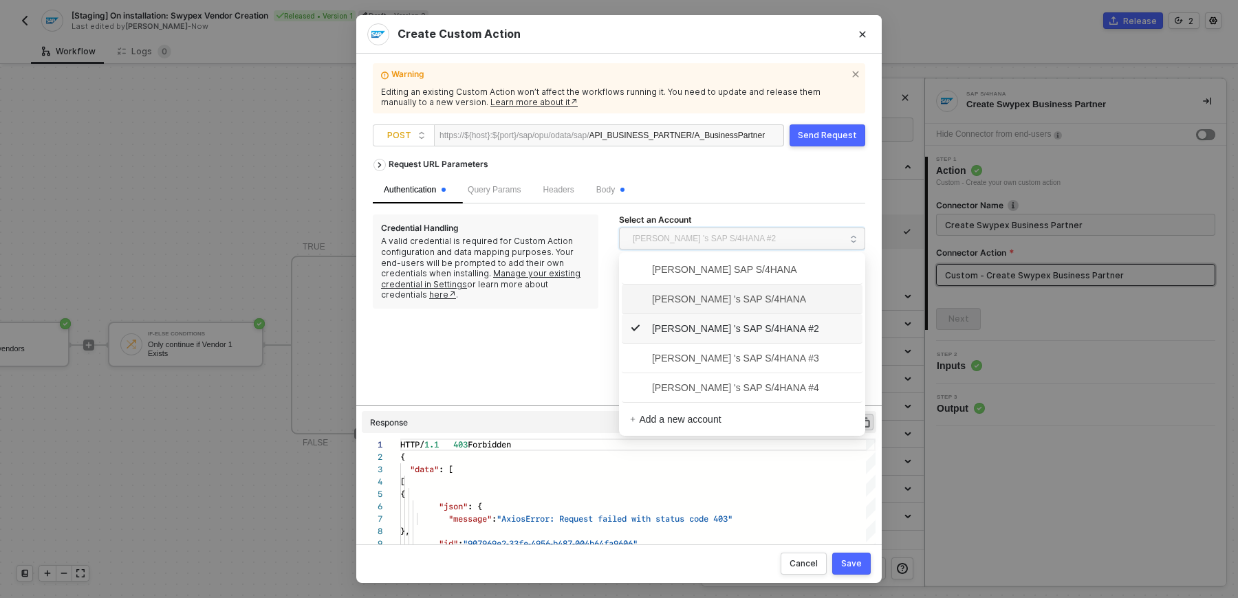
click at [726, 296] on span "[PERSON_NAME] 's SAP S/4HANA" at bounding box center [718, 299] width 176 height 15
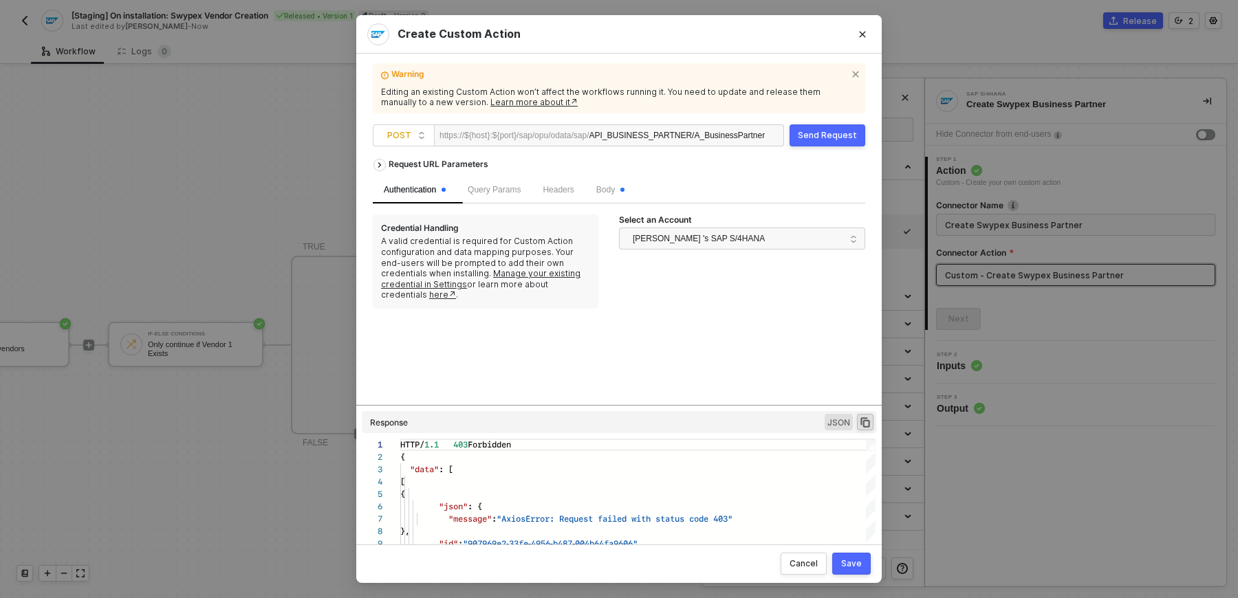
click at [811, 146] on button "Send Request" at bounding box center [827, 135] width 76 height 22
click at [720, 250] on div "[PERSON_NAME] 's SAP S/4HANA" at bounding box center [742, 242] width 246 height 28
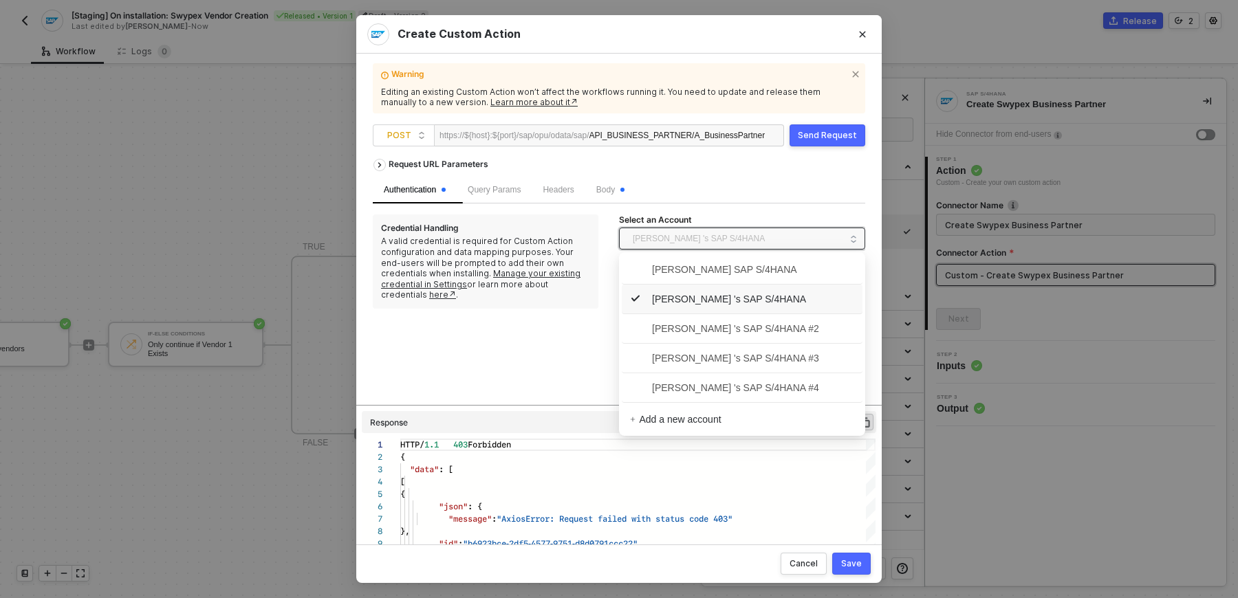
click at [717, 241] on span "[PERSON_NAME] 's SAP S/4HANA" at bounding box center [699, 238] width 132 height 21
click at [720, 357] on span "[PERSON_NAME] 's SAP S/4HANA #3" at bounding box center [724, 358] width 189 height 15
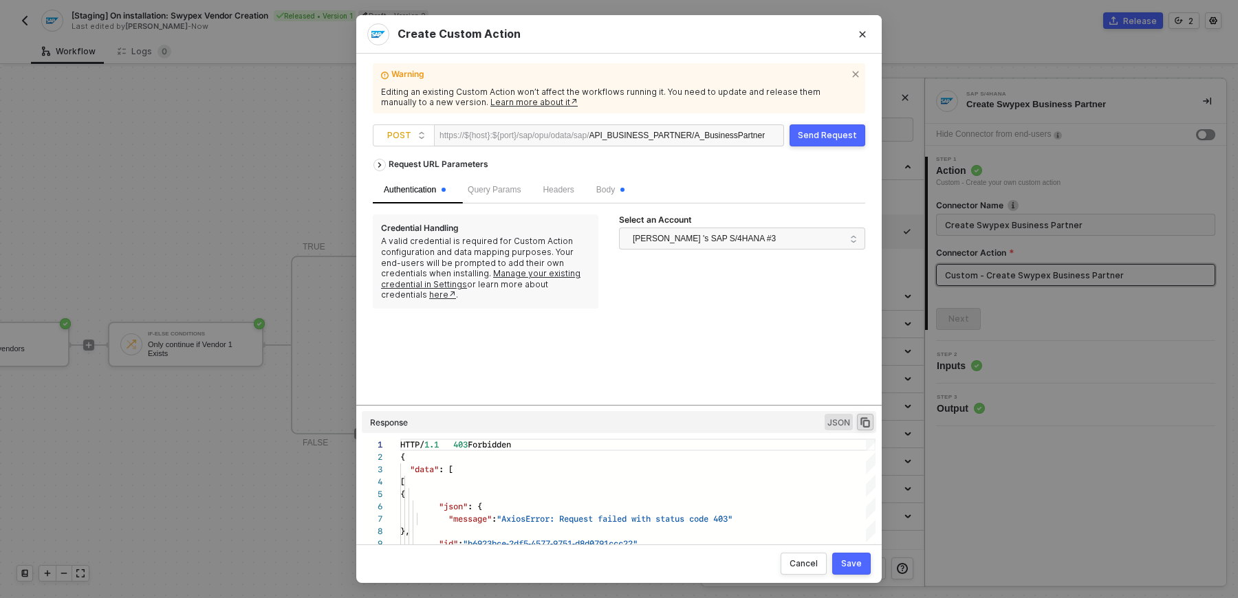
click at [816, 130] on div "Send Request" at bounding box center [827, 135] width 59 height 11
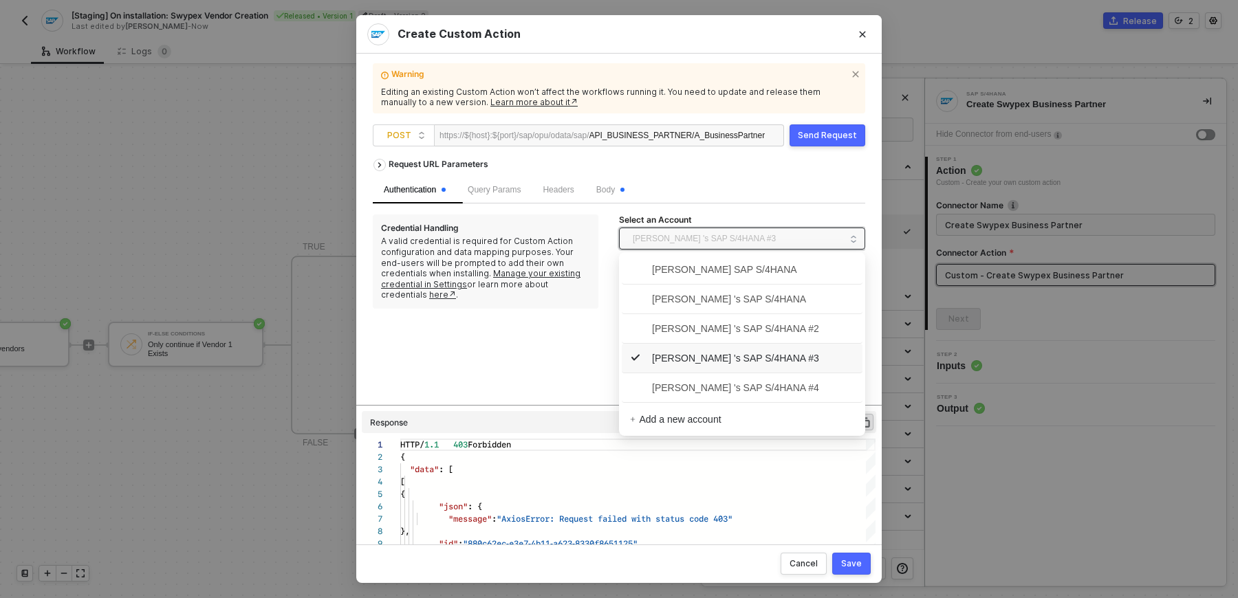
click at [761, 247] on span "[PERSON_NAME] 's SAP S/4HANA #3" at bounding box center [704, 238] width 143 height 21
click at [749, 386] on span "[PERSON_NAME] 's SAP S/4HANA #4" at bounding box center [724, 387] width 189 height 15
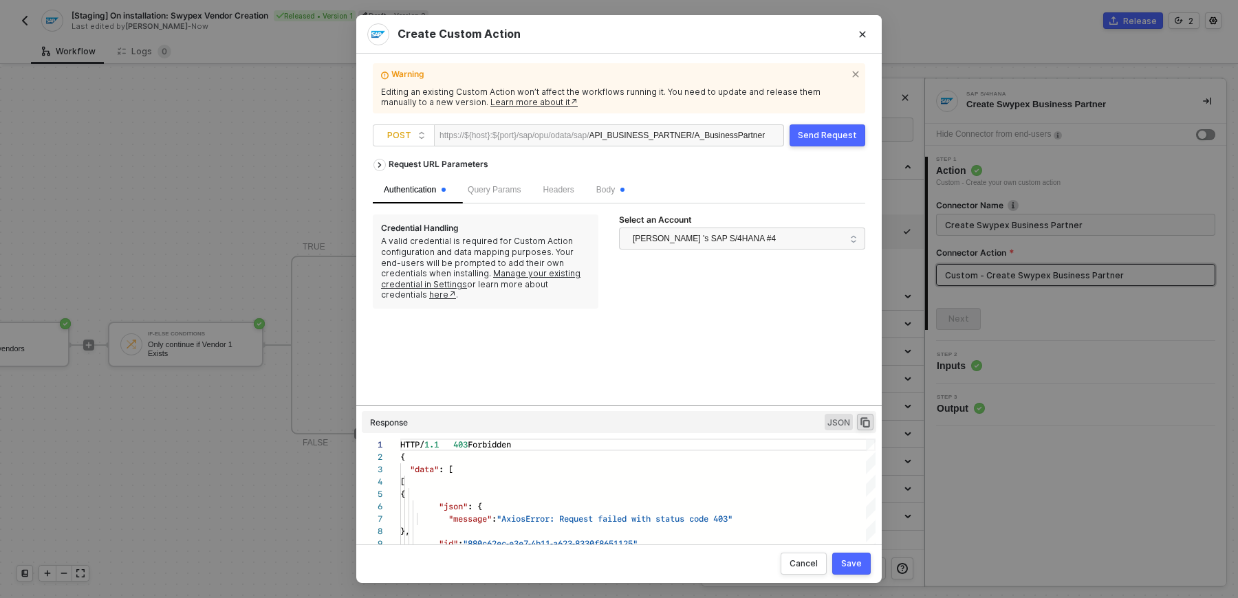
click at [842, 138] on div "Send Request" at bounding box center [827, 135] width 59 height 11
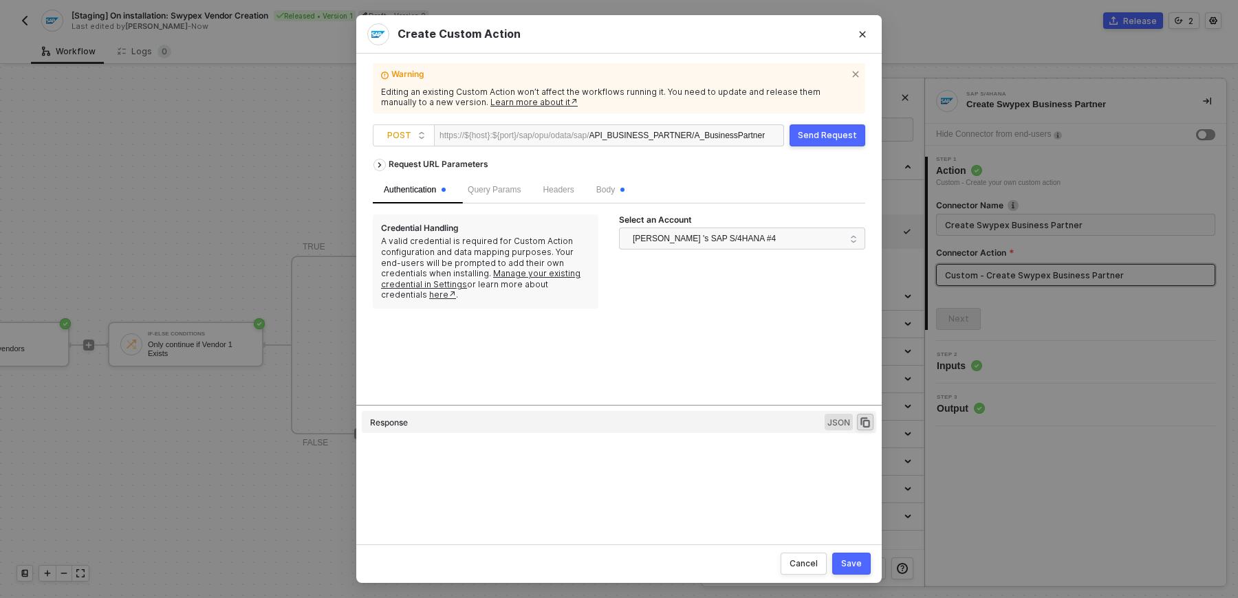
type textarea "HTTP/1.1 403 Forbidden { "data": [ [ { "json": { "message": "AxiosError: Reques…"
